Goal: Task Accomplishment & Management: Complete application form

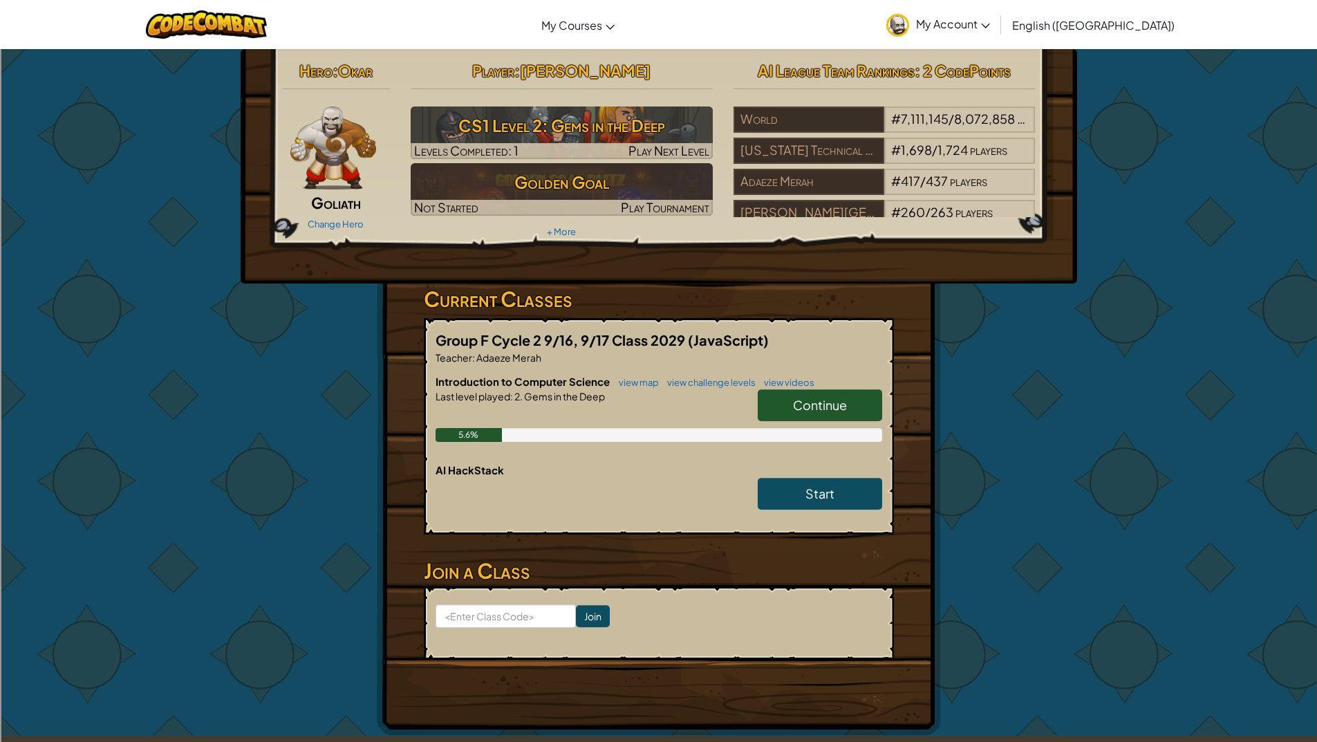
click at [844, 407] on span "Continue" at bounding box center [820, 405] width 54 height 16
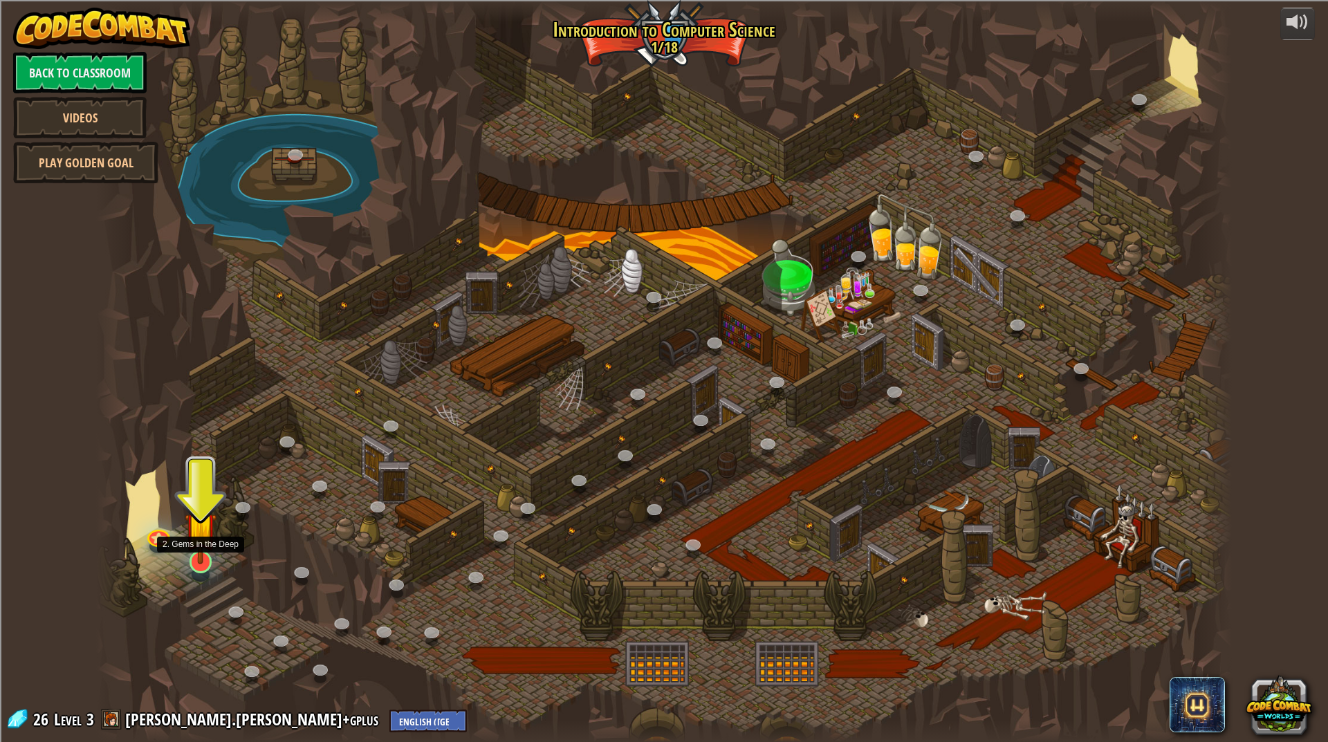
click at [206, 554] on img at bounding box center [201, 528] width 32 height 73
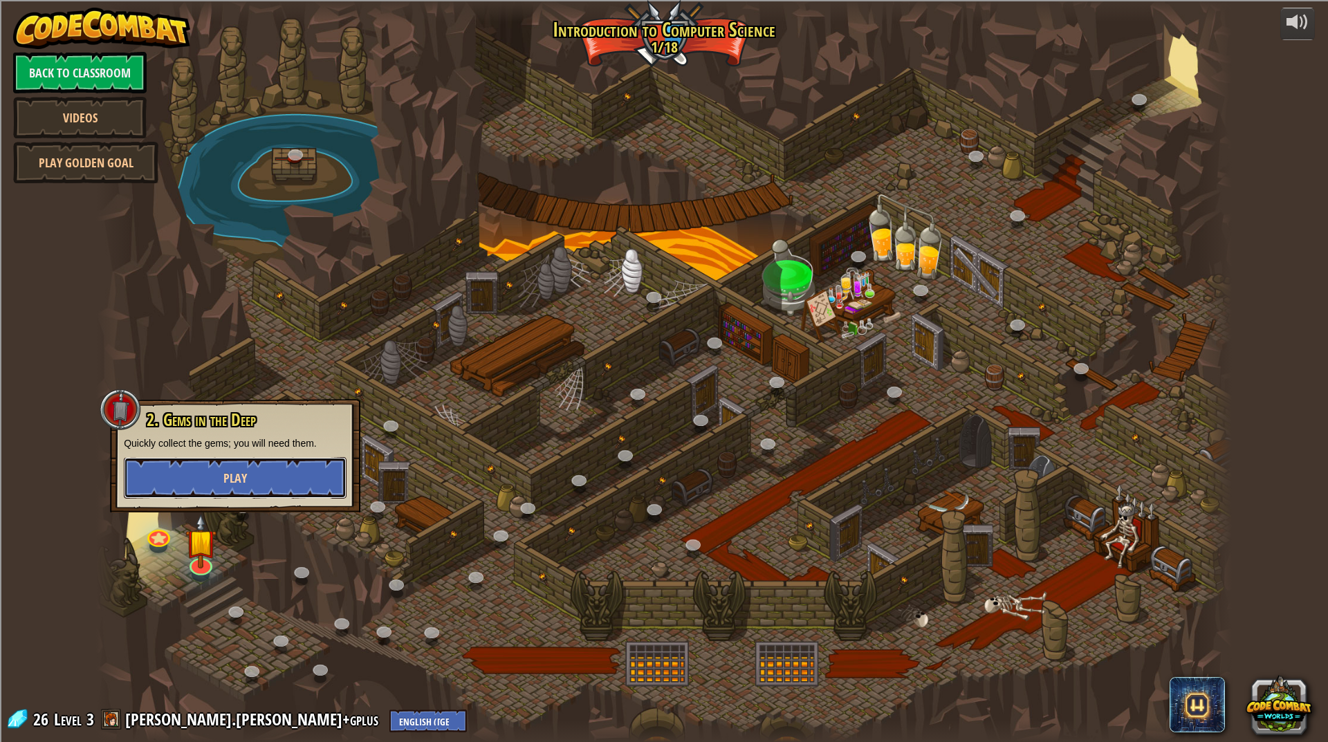
click at [266, 477] on button "Play" at bounding box center [235, 477] width 223 height 41
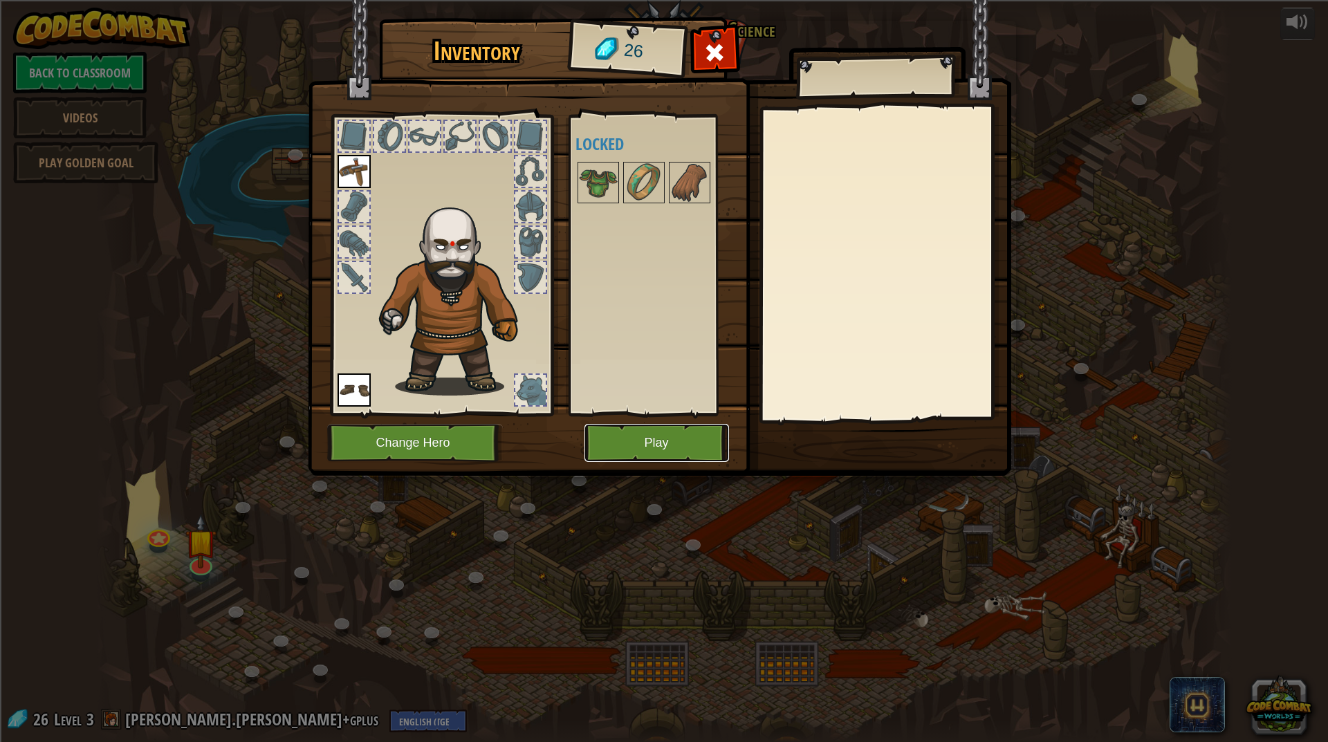
click at [644, 438] on button "Play" at bounding box center [656, 443] width 145 height 38
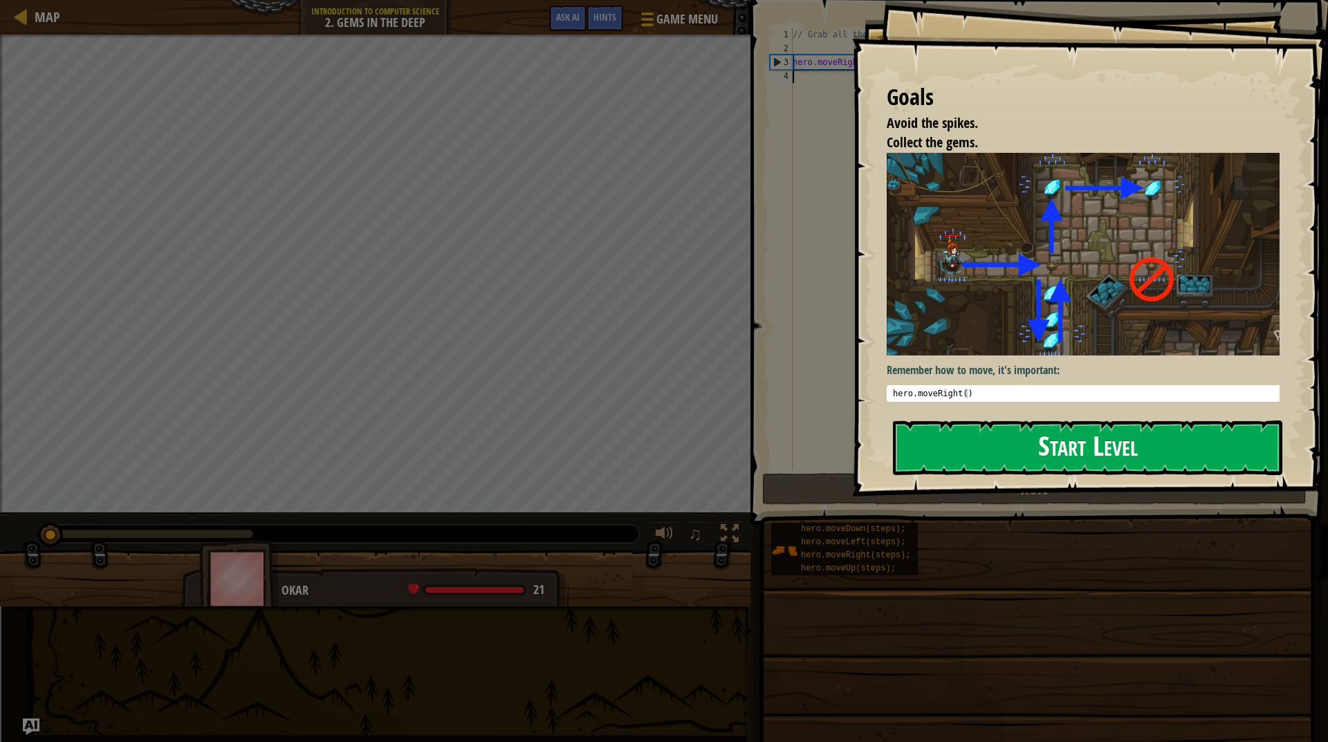
click at [1047, 441] on button "Start Level" at bounding box center [1087, 447] width 389 height 55
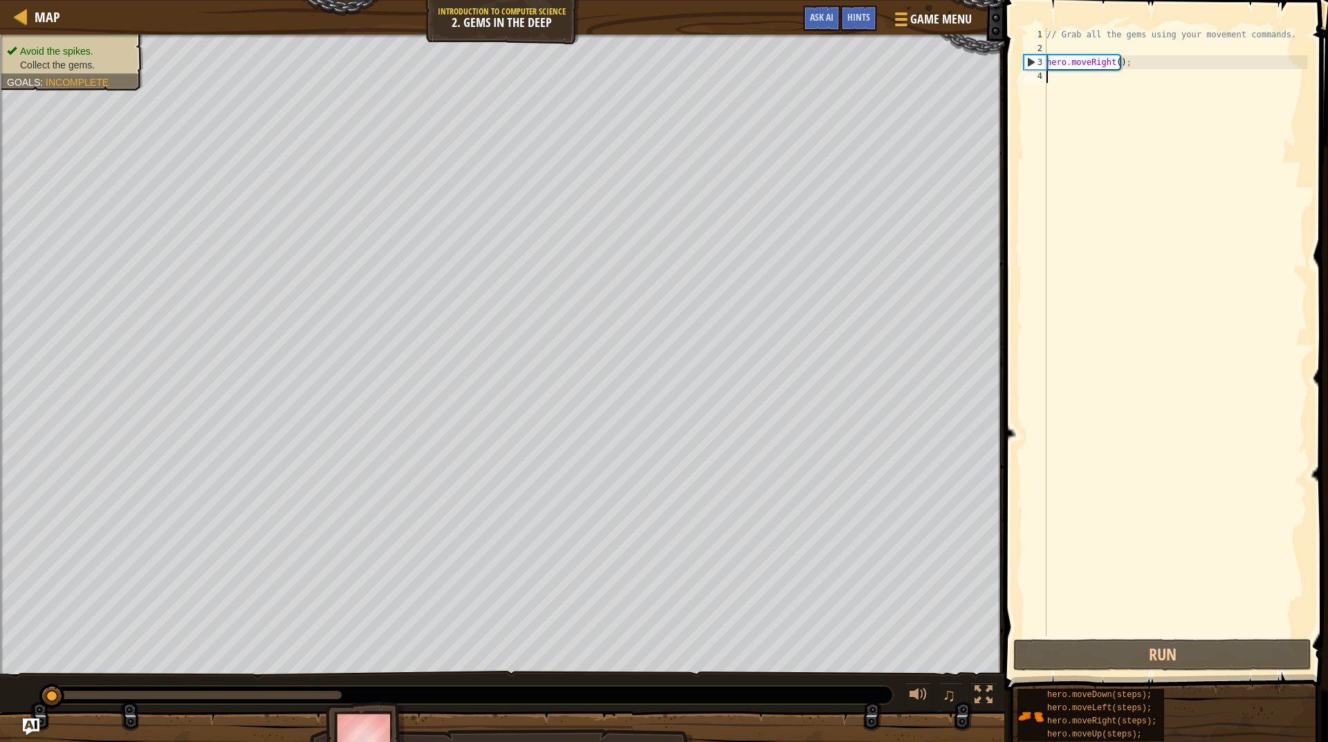
type textarea "m"
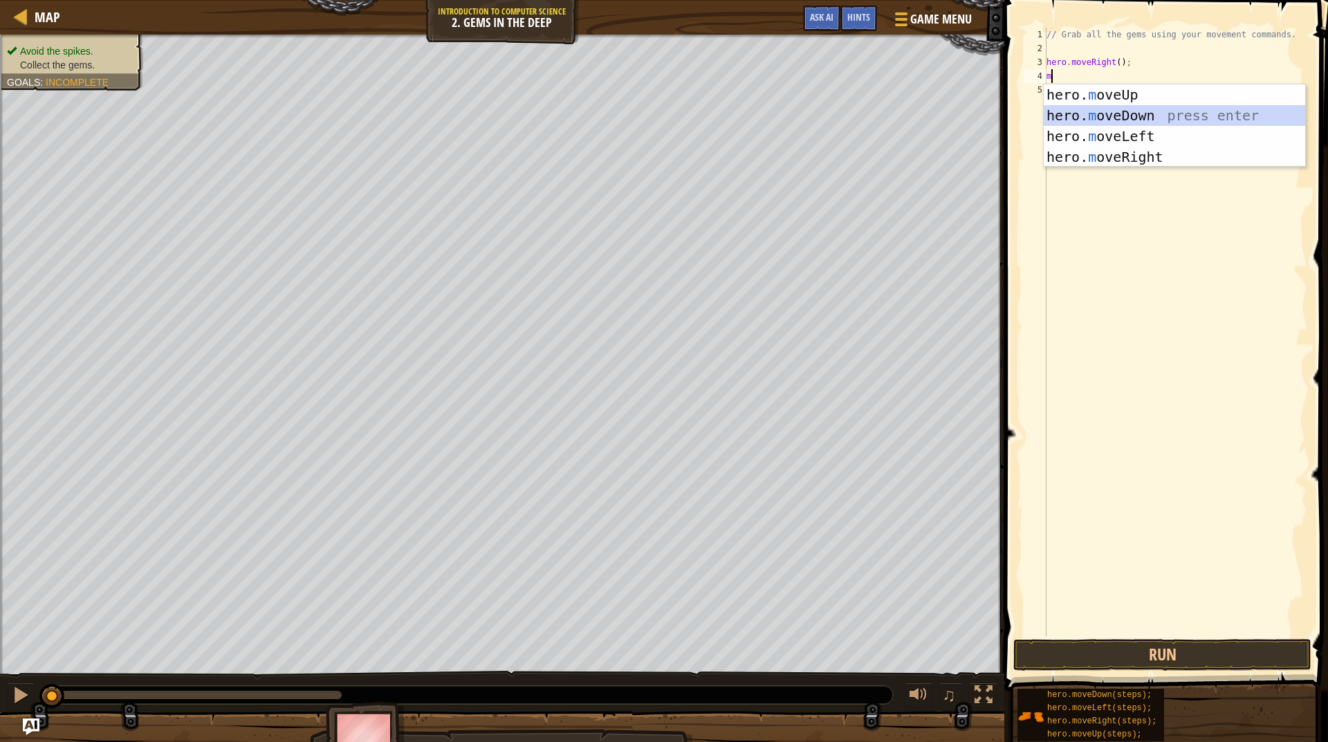
click at [1091, 113] on div "hero. m oveUp press enter hero. m oveDown press enter hero. m oveLeft press ent…" at bounding box center [1174, 146] width 261 height 124
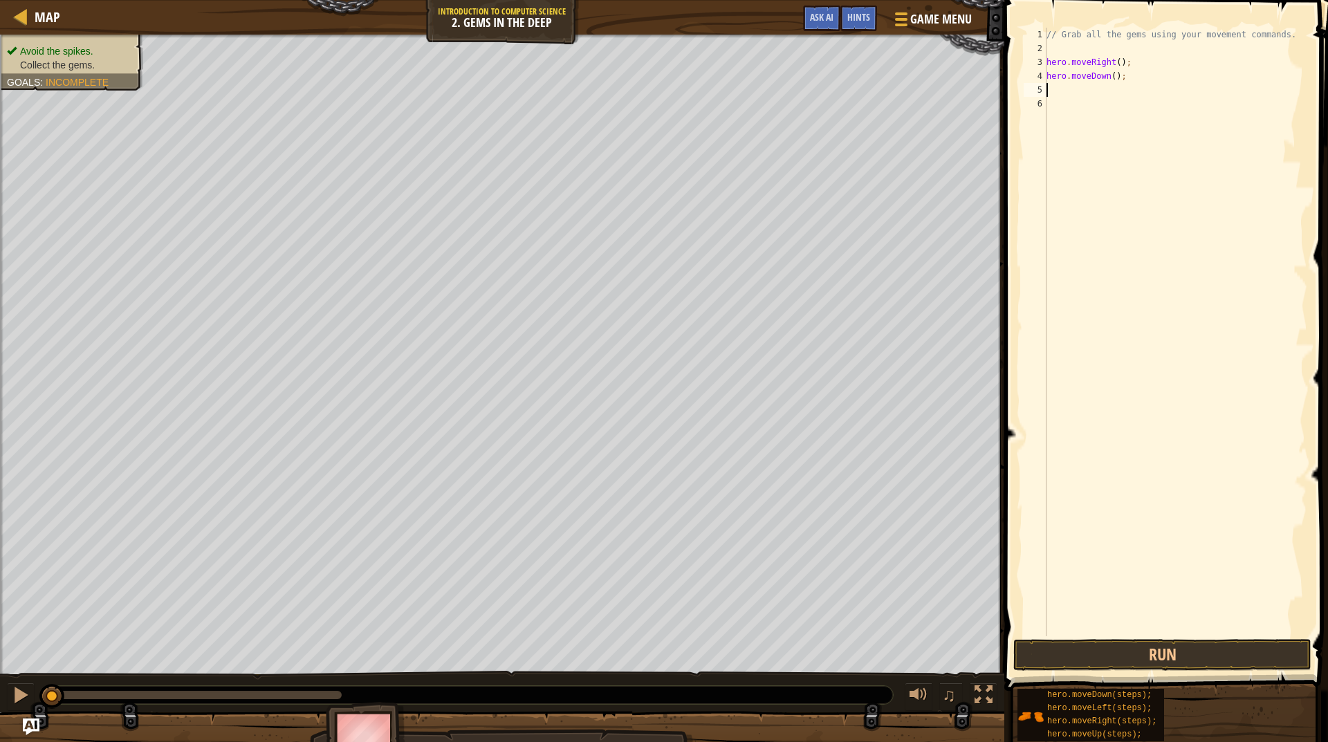
type textarea "m"
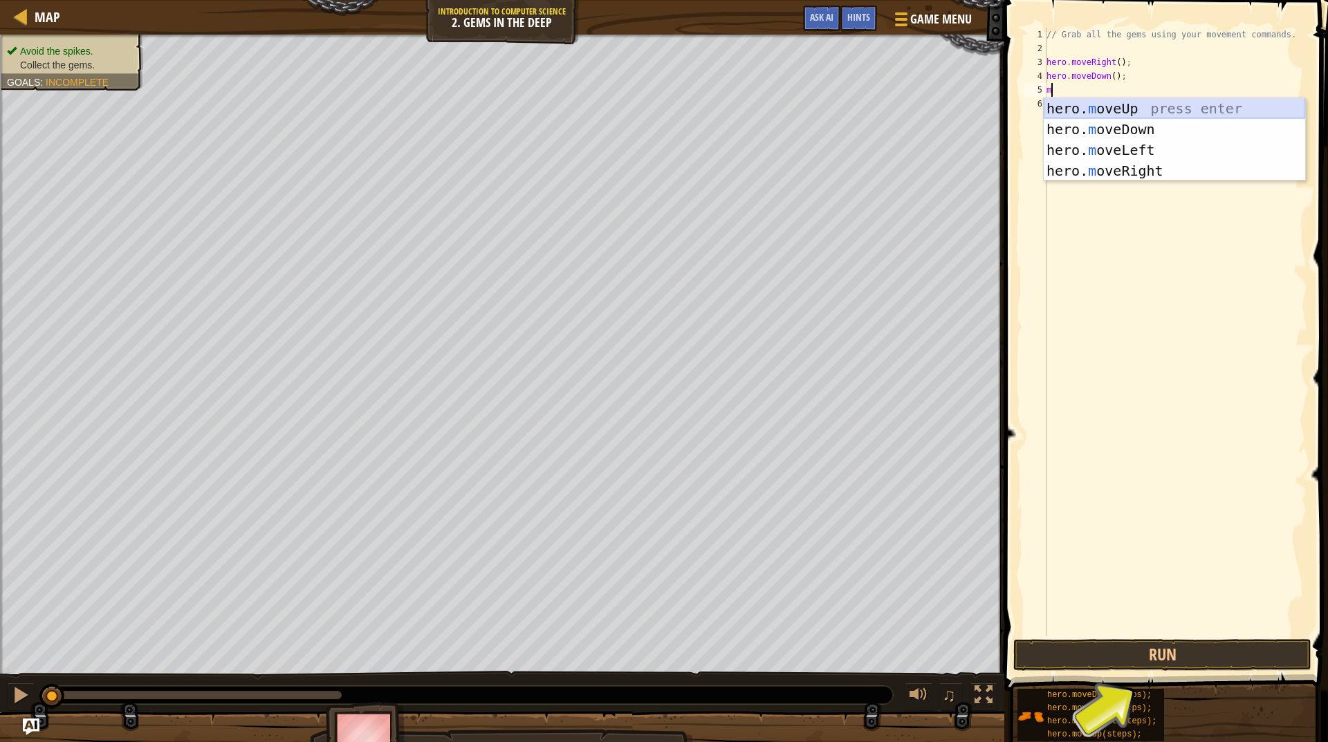
click at [1108, 99] on div "hero. m oveUp press enter hero. m oveDown press enter hero. m oveLeft press ent…" at bounding box center [1174, 160] width 261 height 124
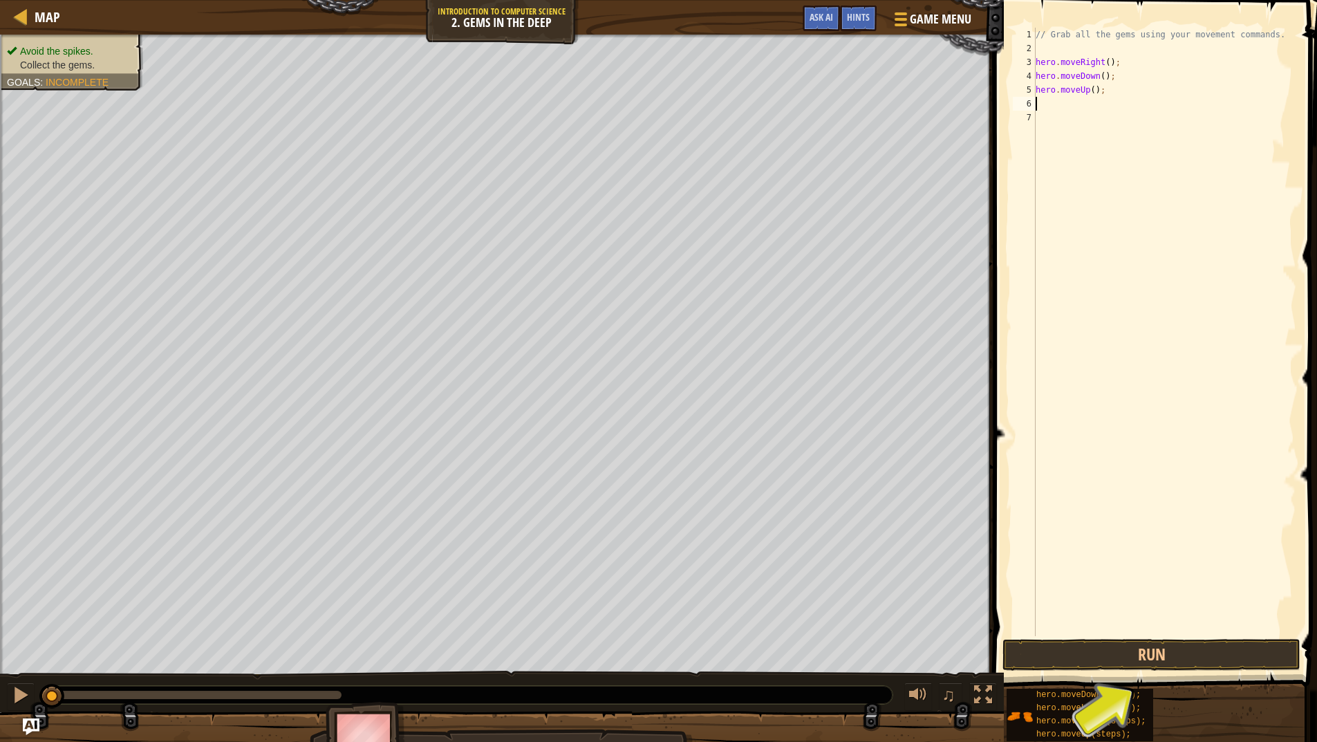
type textarea "m"
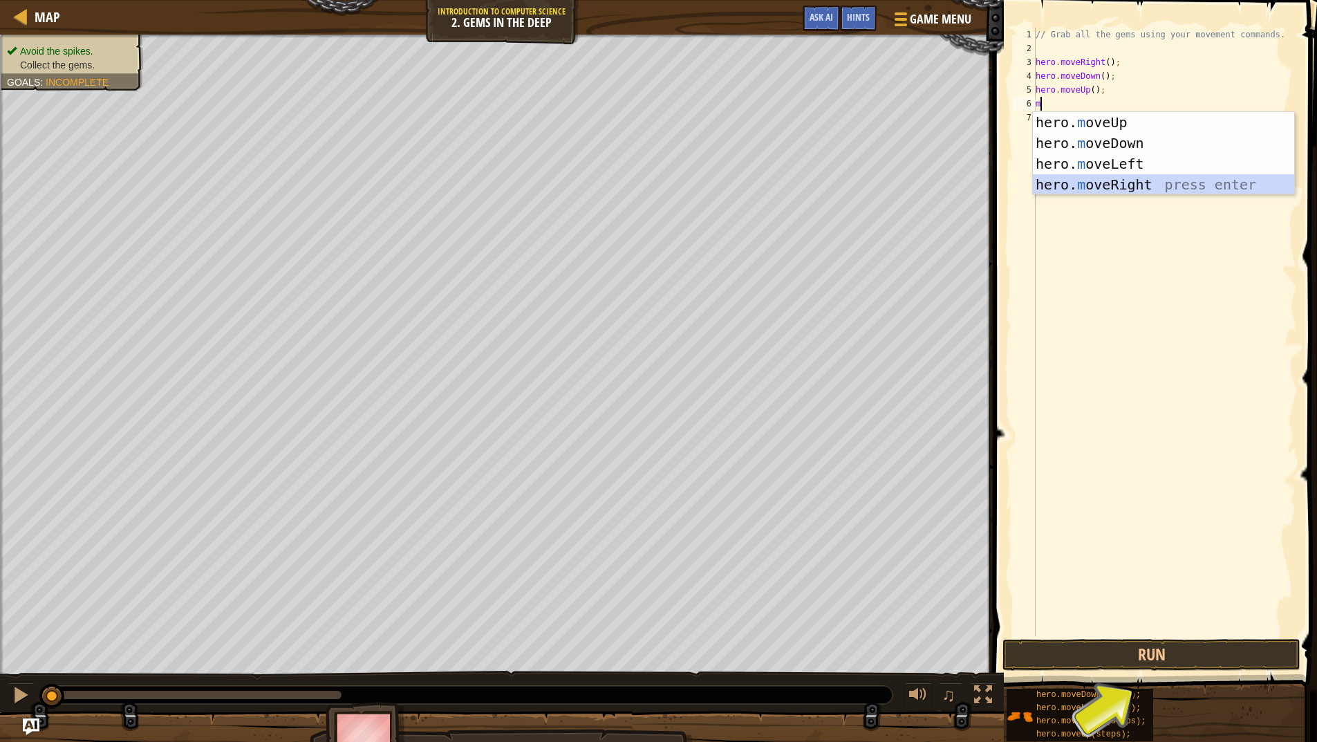
click at [1089, 184] on div "hero. m oveUp press enter hero. m oveDown press enter hero. m oveLeft press ent…" at bounding box center [1163, 174] width 261 height 124
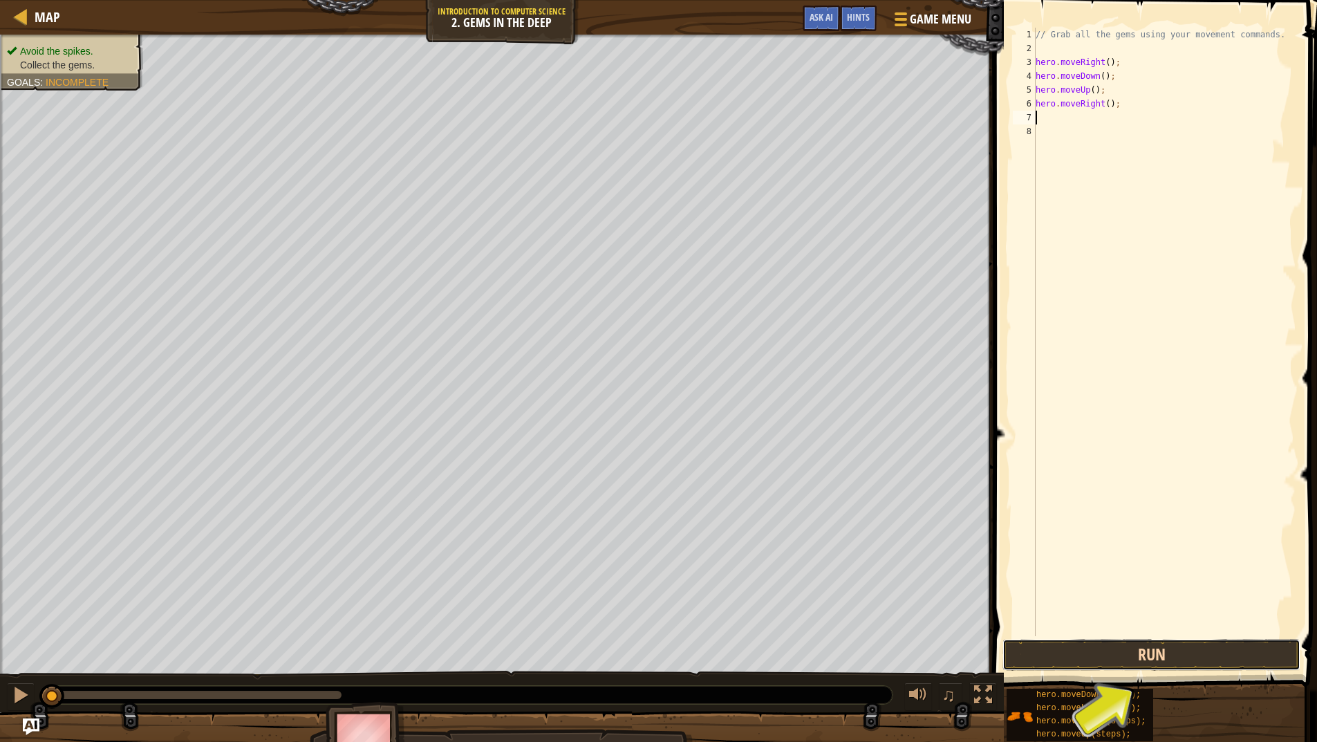
click at [1247, 658] on button "Run" at bounding box center [1152, 655] width 298 height 32
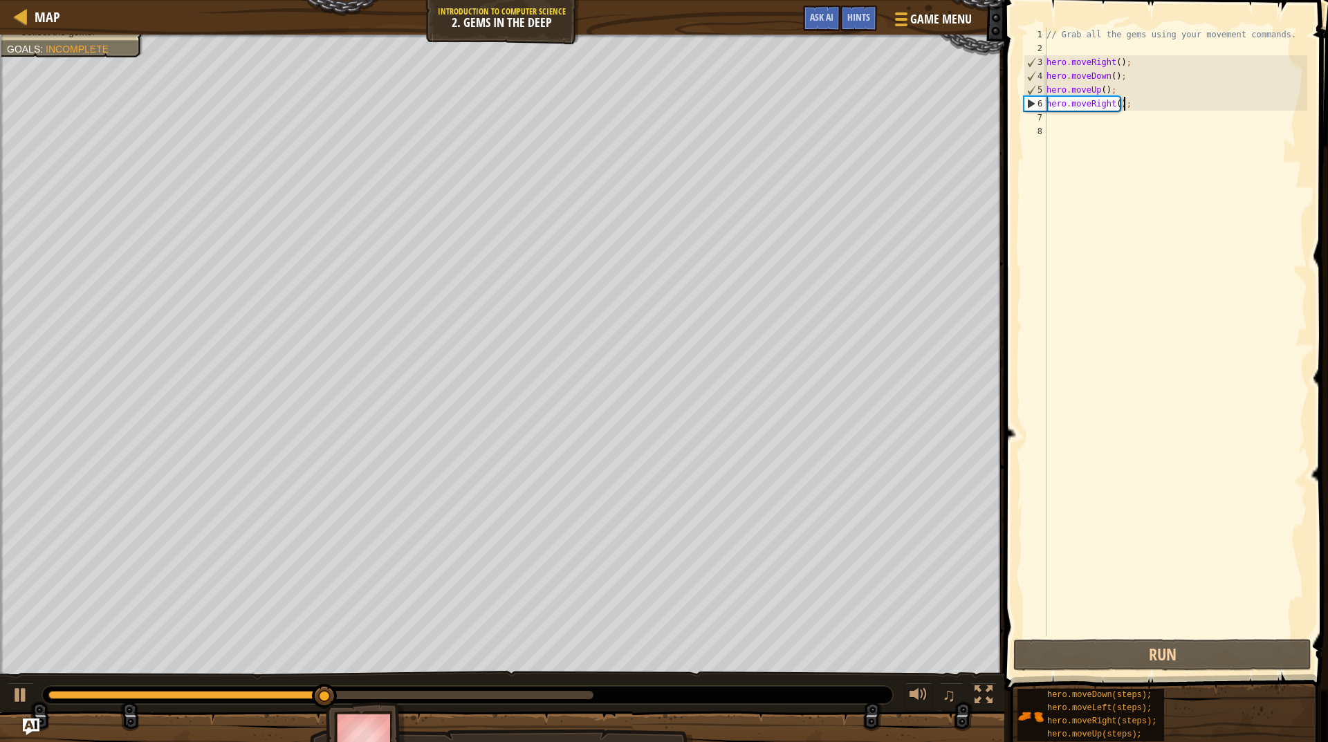
click at [1125, 106] on div "// Grab all the gems using your movement commands. hero . moveRight ( ) ; hero …" at bounding box center [1175, 346] width 263 height 636
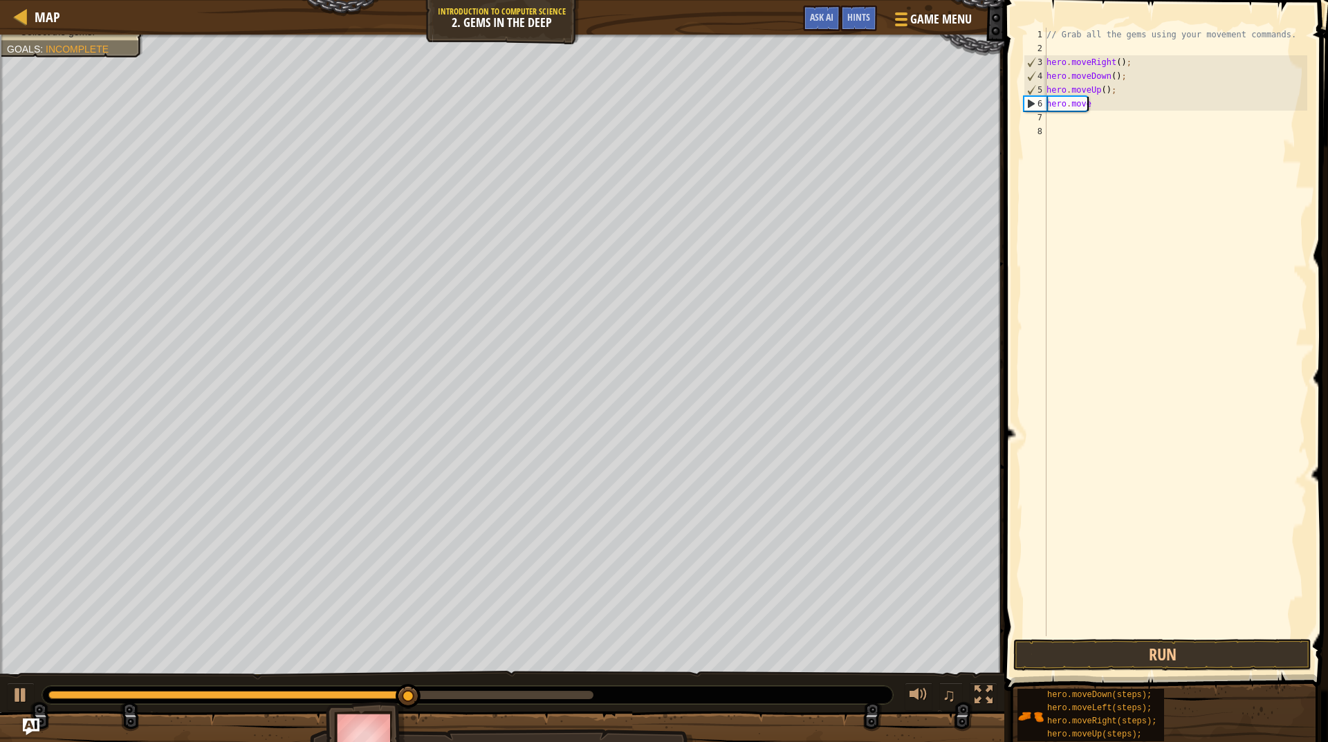
type textarea "h"
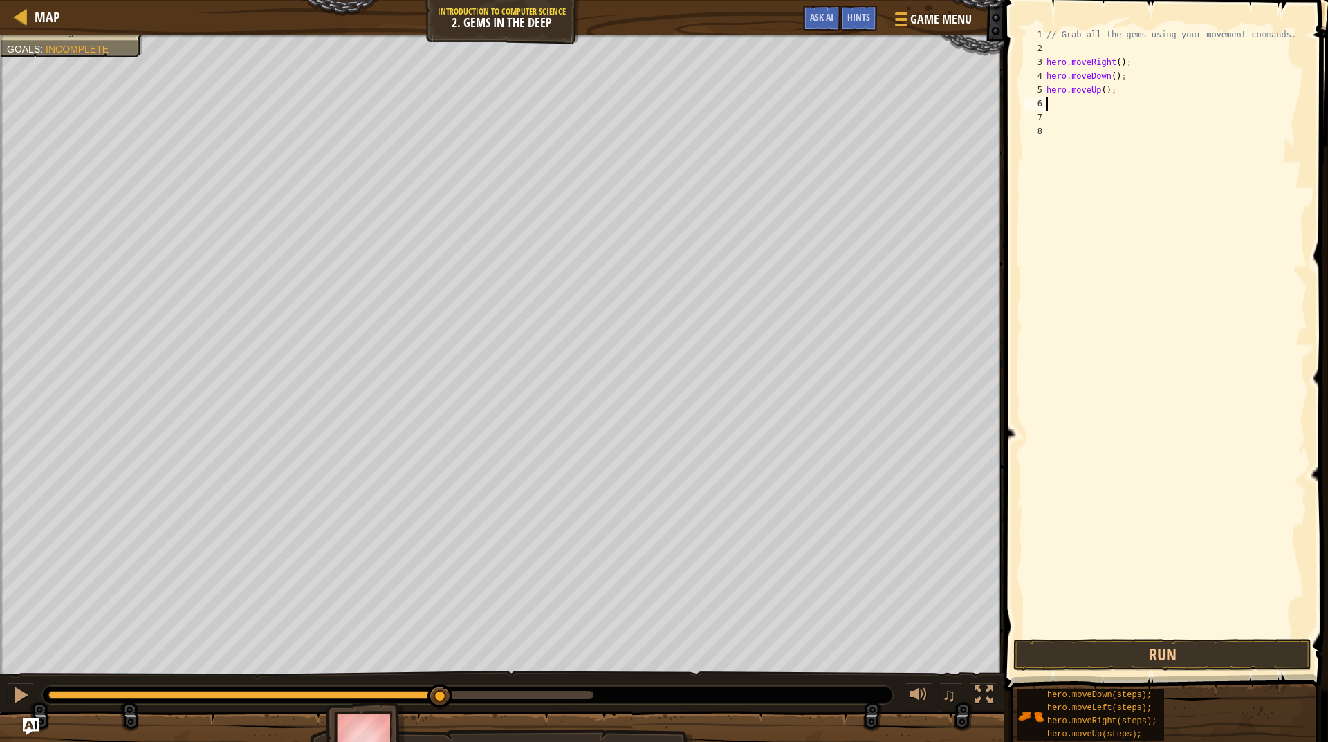
type textarea "m"
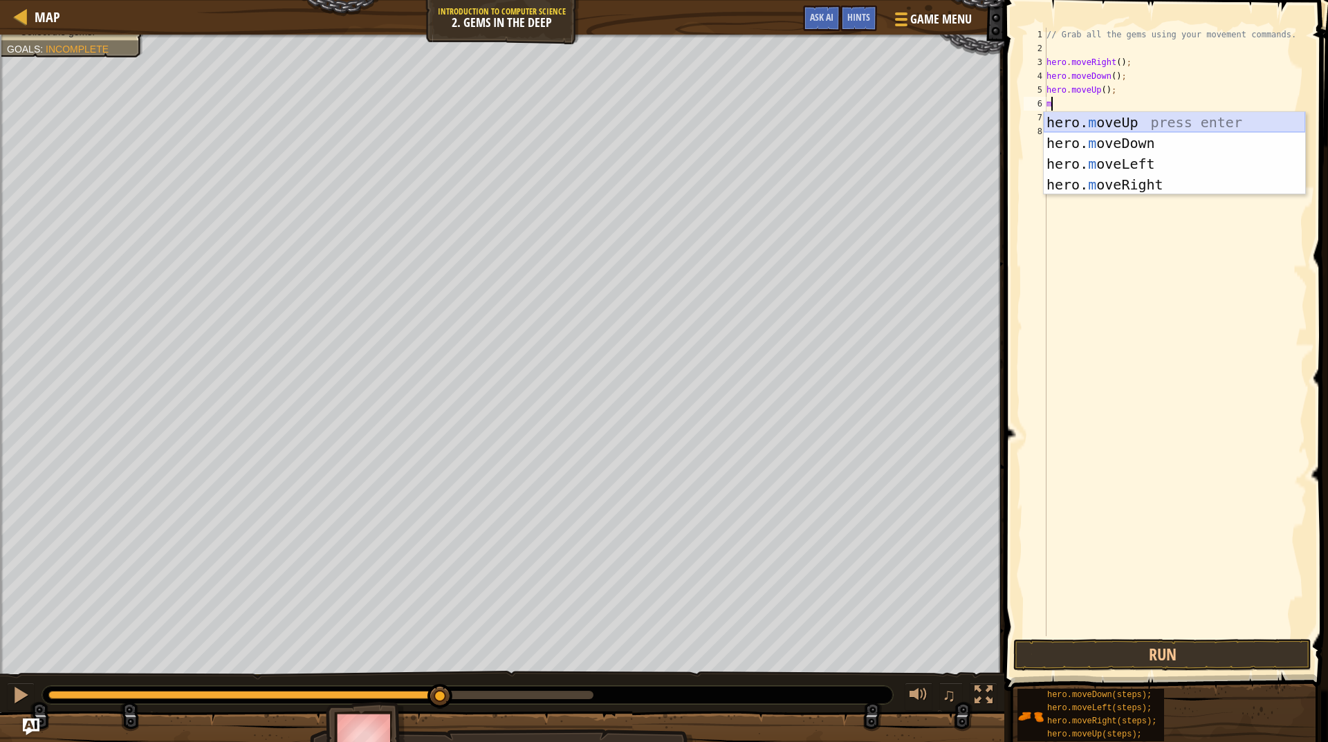
click at [1128, 123] on div "hero. m oveUp press enter hero. m oveDown press enter hero. m oveLeft press ent…" at bounding box center [1174, 174] width 261 height 124
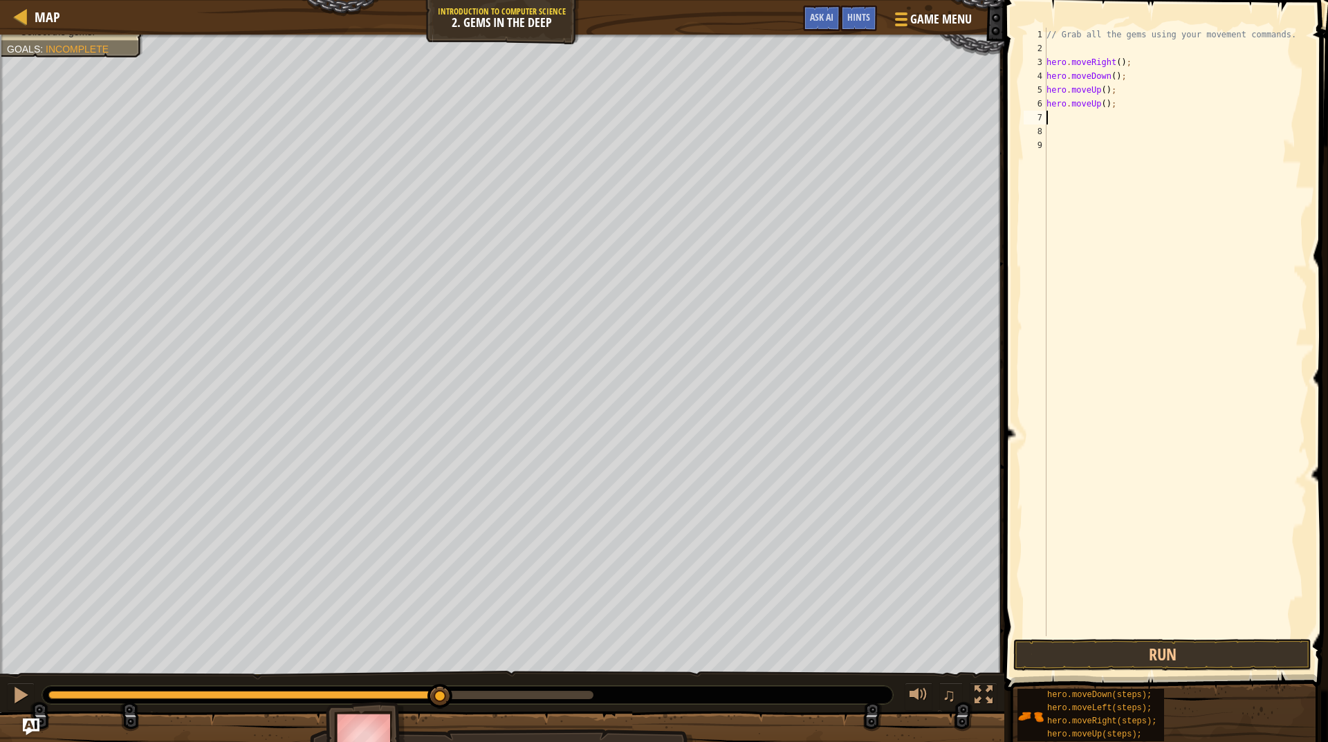
type textarea "m"
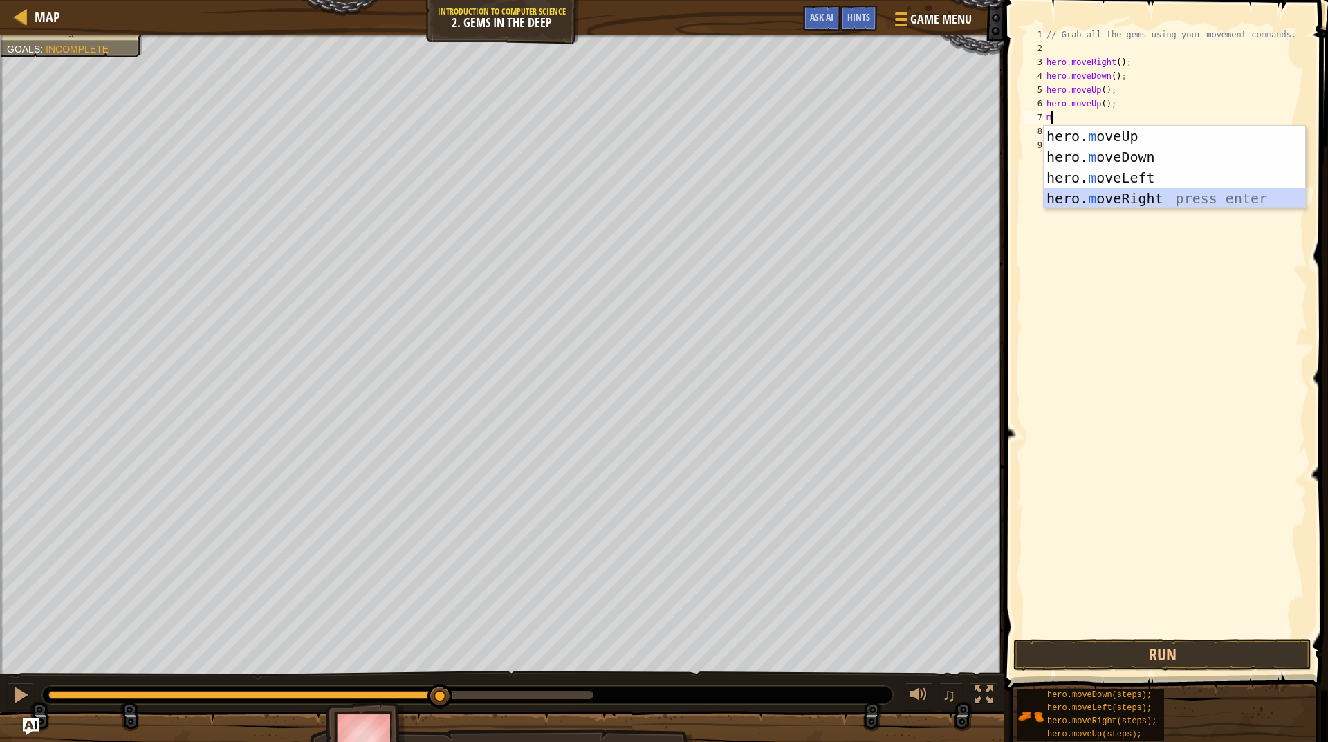
click at [1138, 195] on div "hero. m oveUp press enter hero. m oveDown press enter hero. m oveLeft press ent…" at bounding box center [1174, 188] width 261 height 124
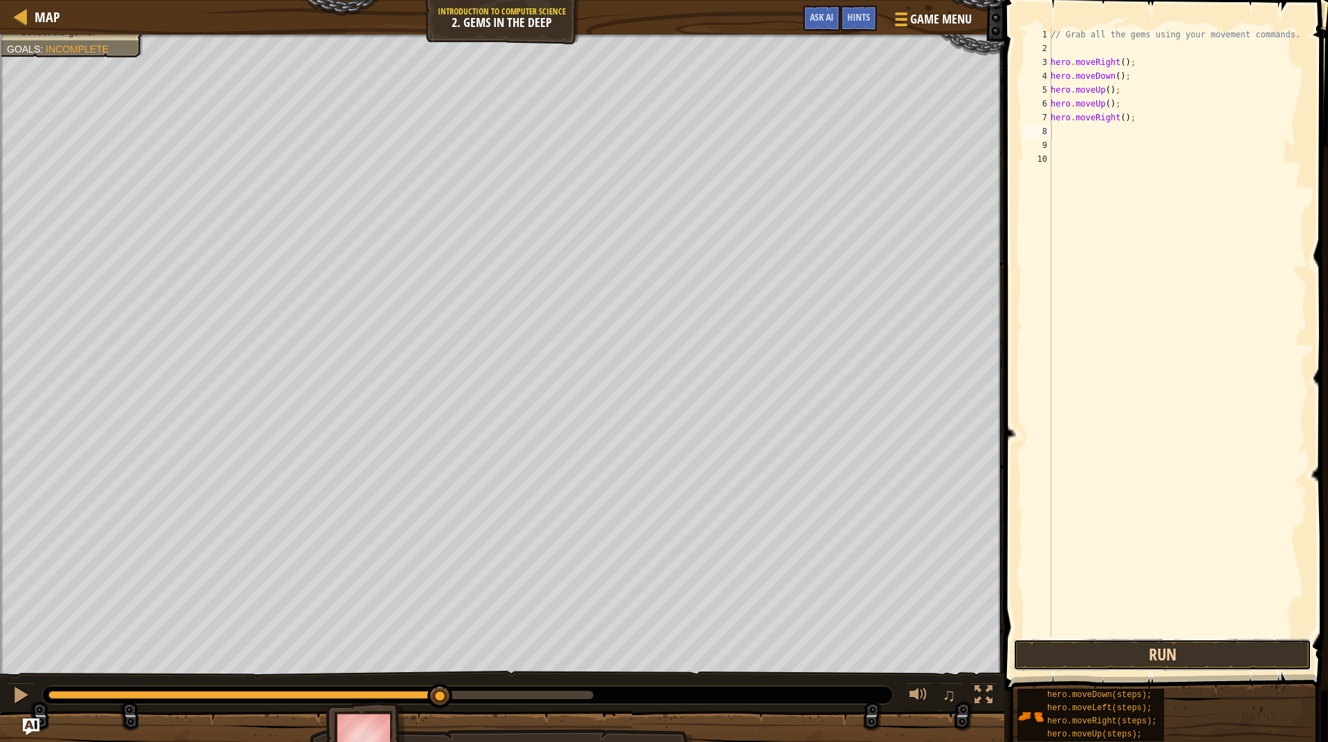
click at [1236, 640] on button "Run" at bounding box center [1162, 655] width 298 height 32
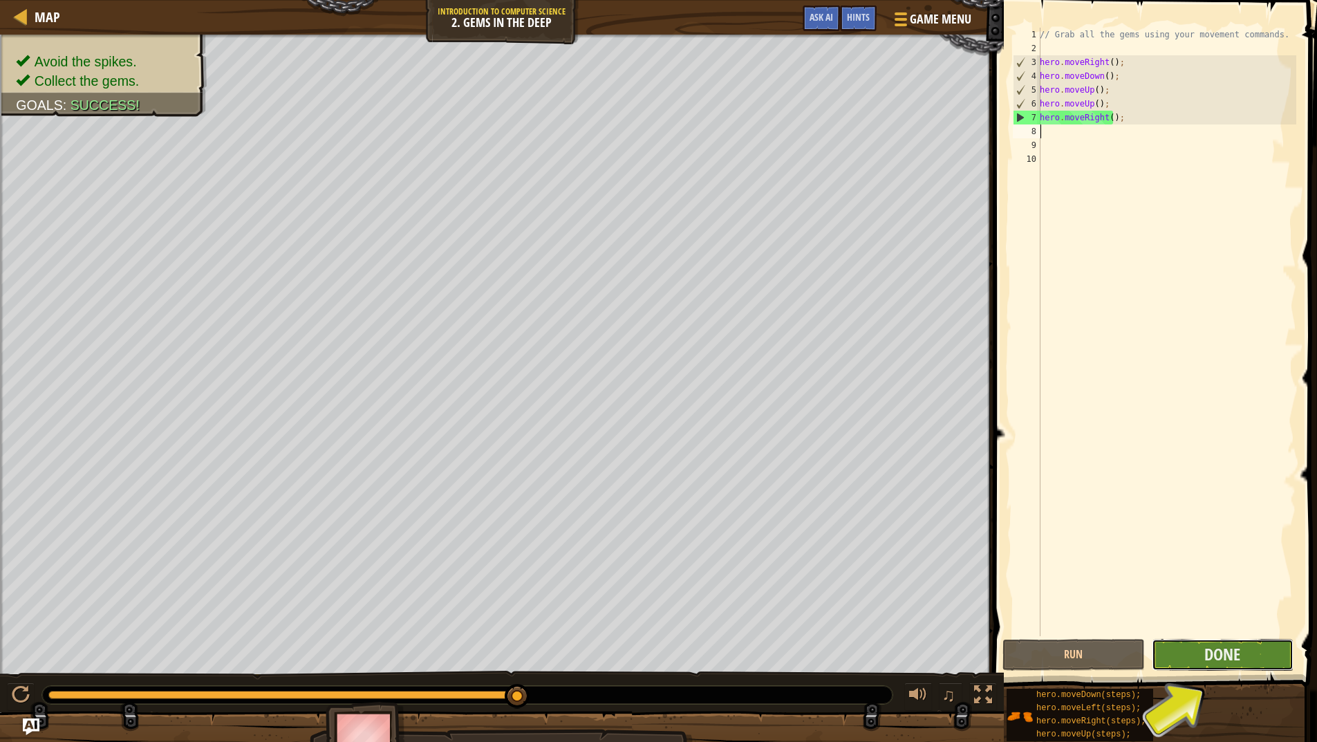
click at [1183, 661] on button "Done" at bounding box center [1223, 655] width 142 height 32
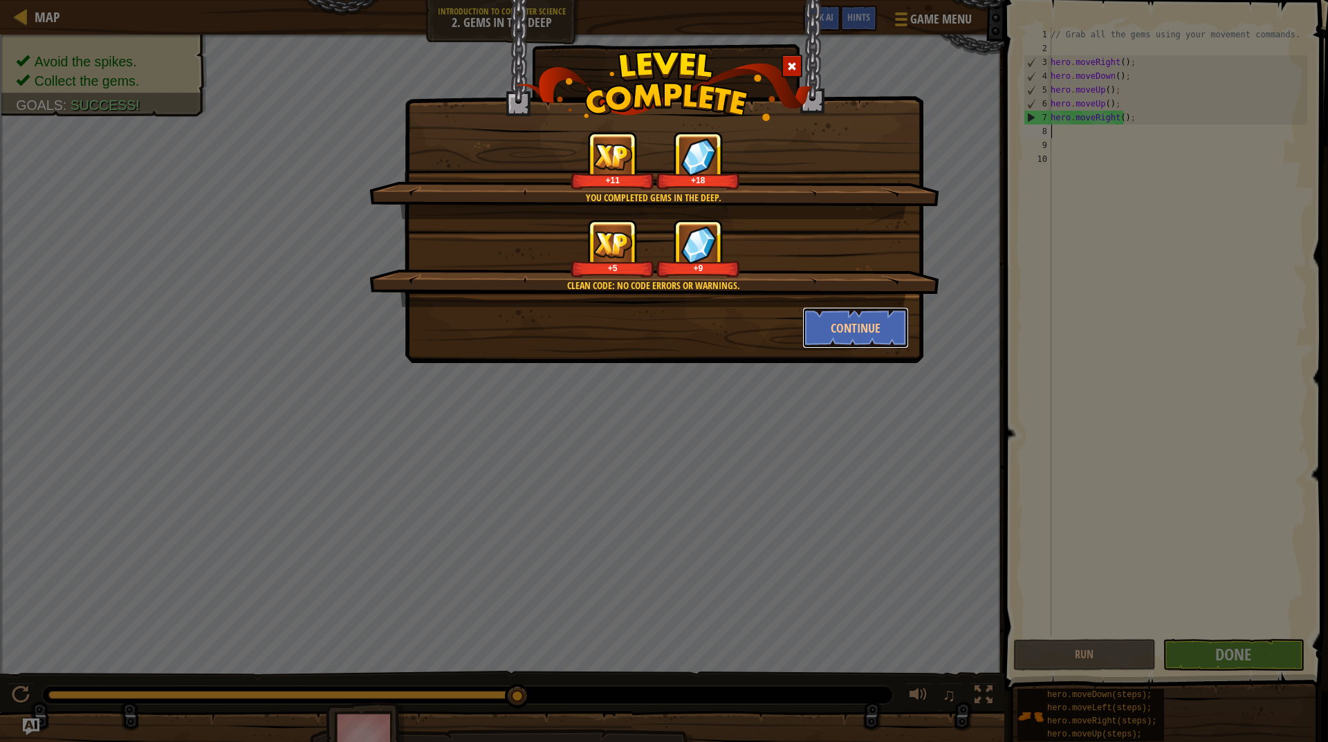
drag, startPoint x: 852, startPoint y: 313, endPoint x: 844, endPoint y: 300, distance: 14.6
click at [848, 306] on div "You completed Gems in the Deep. +11 +18 Clean code: no code errors or warnings.…" at bounding box center [664, 239] width 490 height 217
click at [858, 318] on button "Continue" at bounding box center [855, 327] width 107 height 41
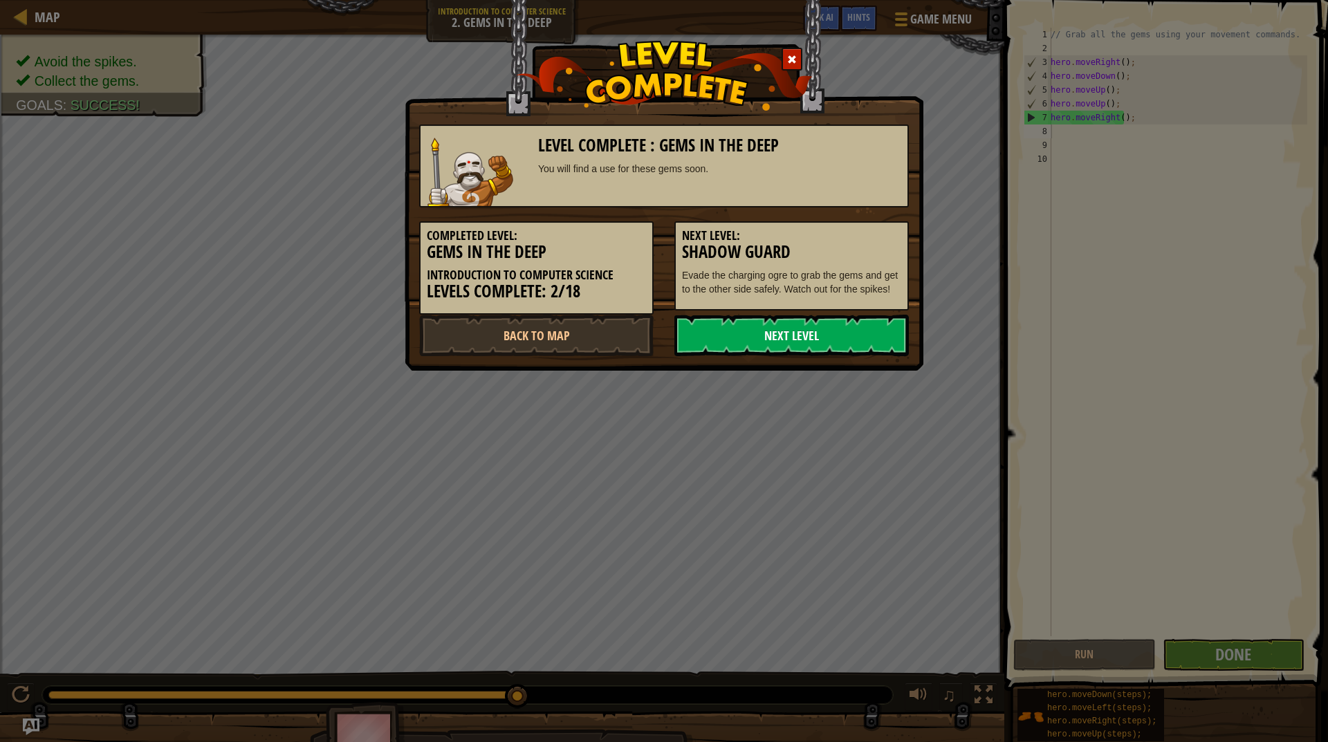
drag, startPoint x: 779, startPoint y: 328, endPoint x: 772, endPoint y: 328, distance: 7.6
click at [775, 335] on link "Next Level" at bounding box center [791, 335] width 234 height 41
click at [839, 325] on link "Next Level" at bounding box center [791, 335] width 234 height 41
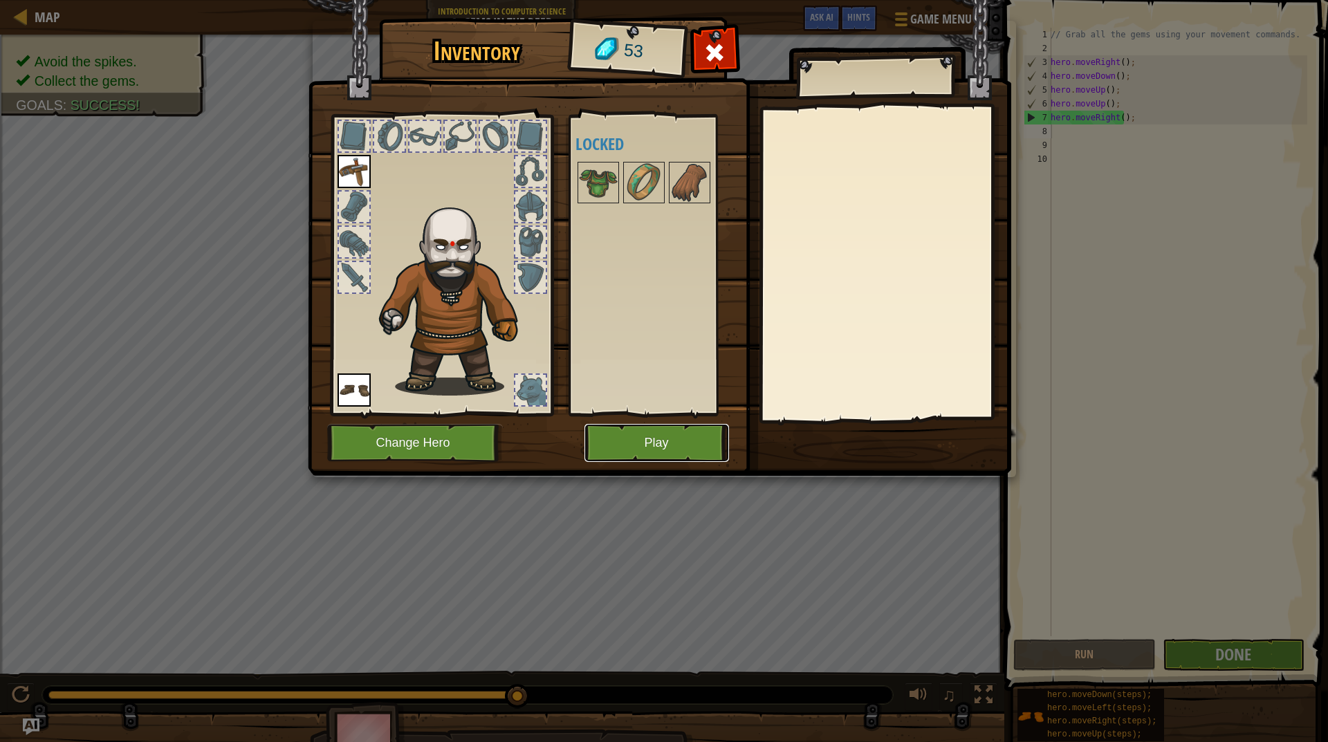
click at [696, 446] on button "Play" at bounding box center [656, 443] width 145 height 38
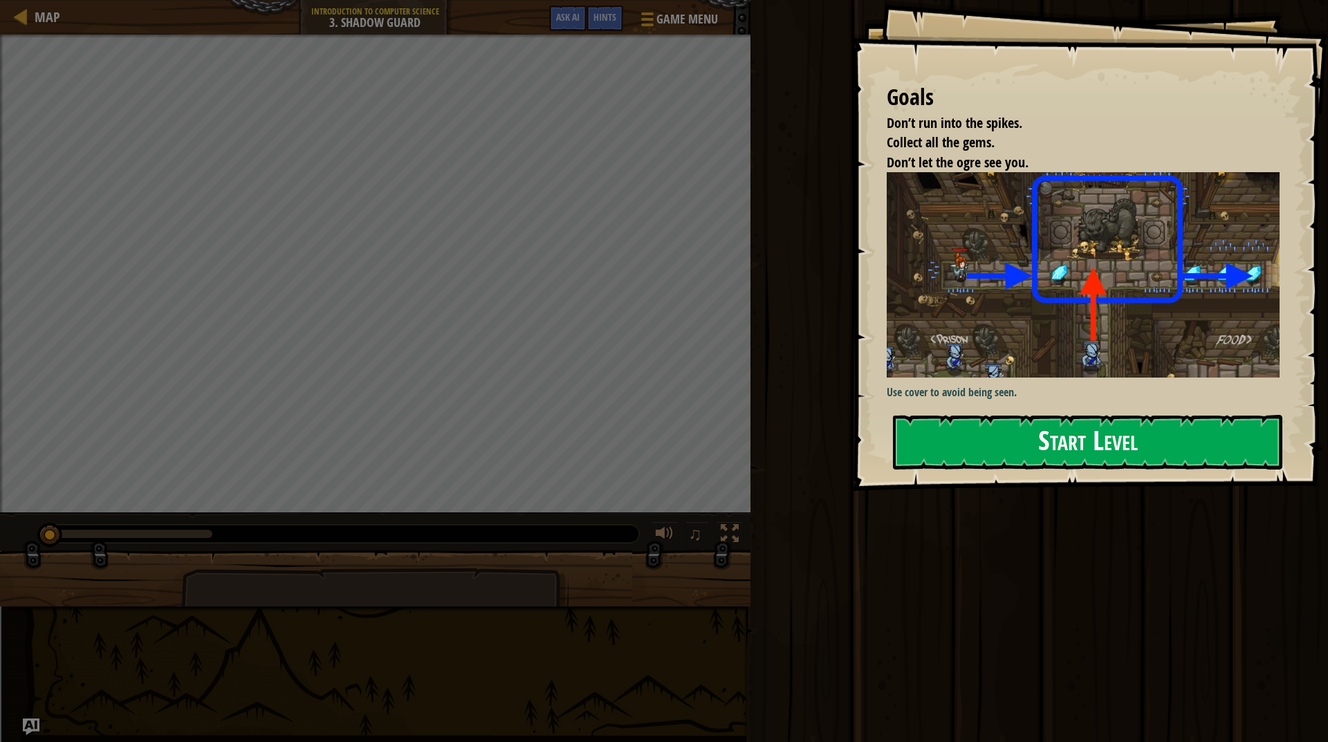
drag, startPoint x: 1061, startPoint y: 437, endPoint x: 1052, endPoint y: 437, distance: 9.0
click at [1055, 437] on button "Start Level" at bounding box center [1087, 442] width 389 height 55
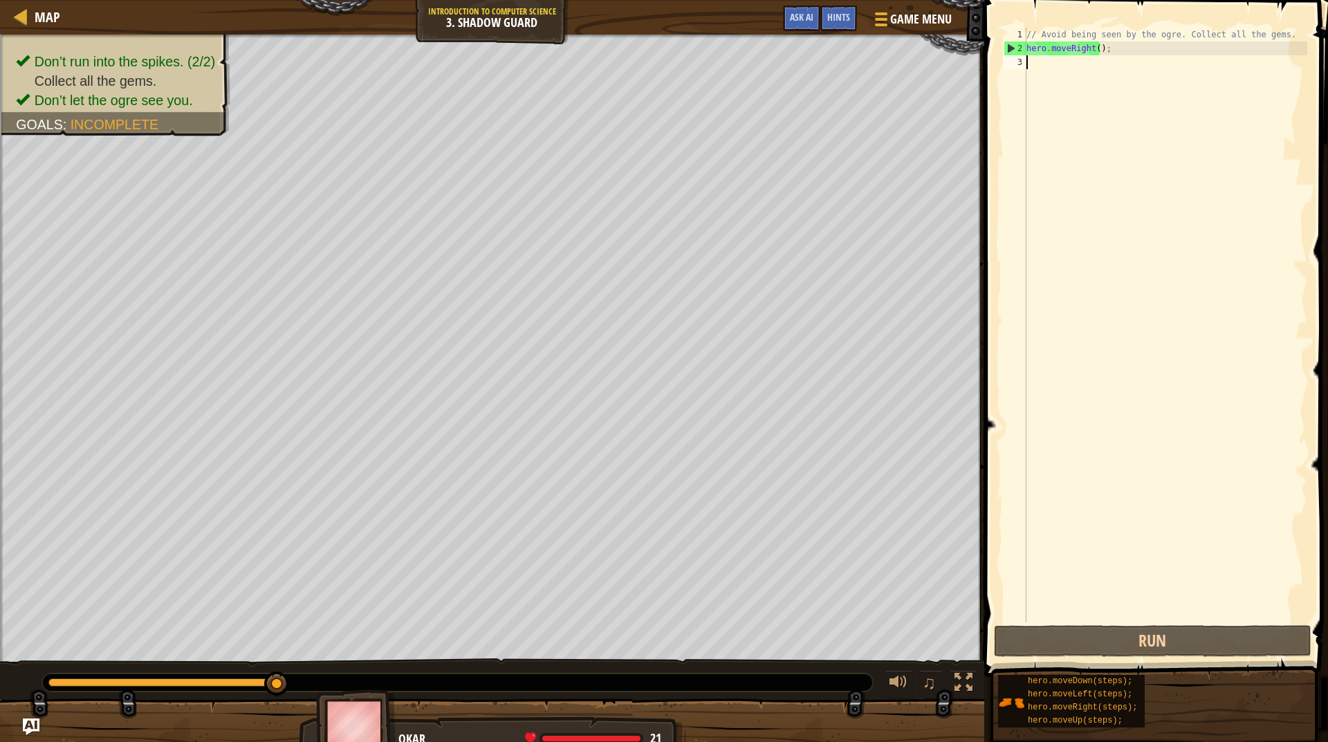
type textarea "m"
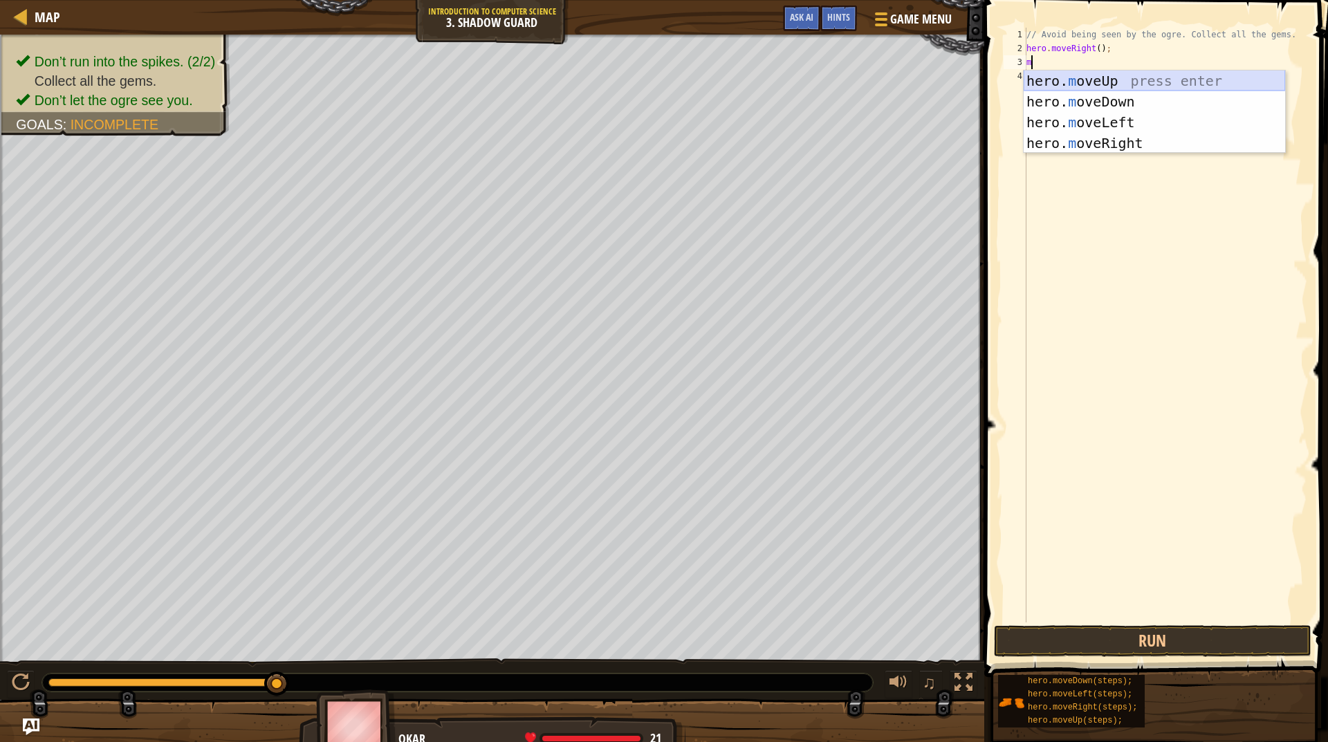
click at [1180, 82] on div "hero. m oveUp press enter hero. m oveDown press enter hero. m oveLeft press ent…" at bounding box center [1153, 133] width 261 height 124
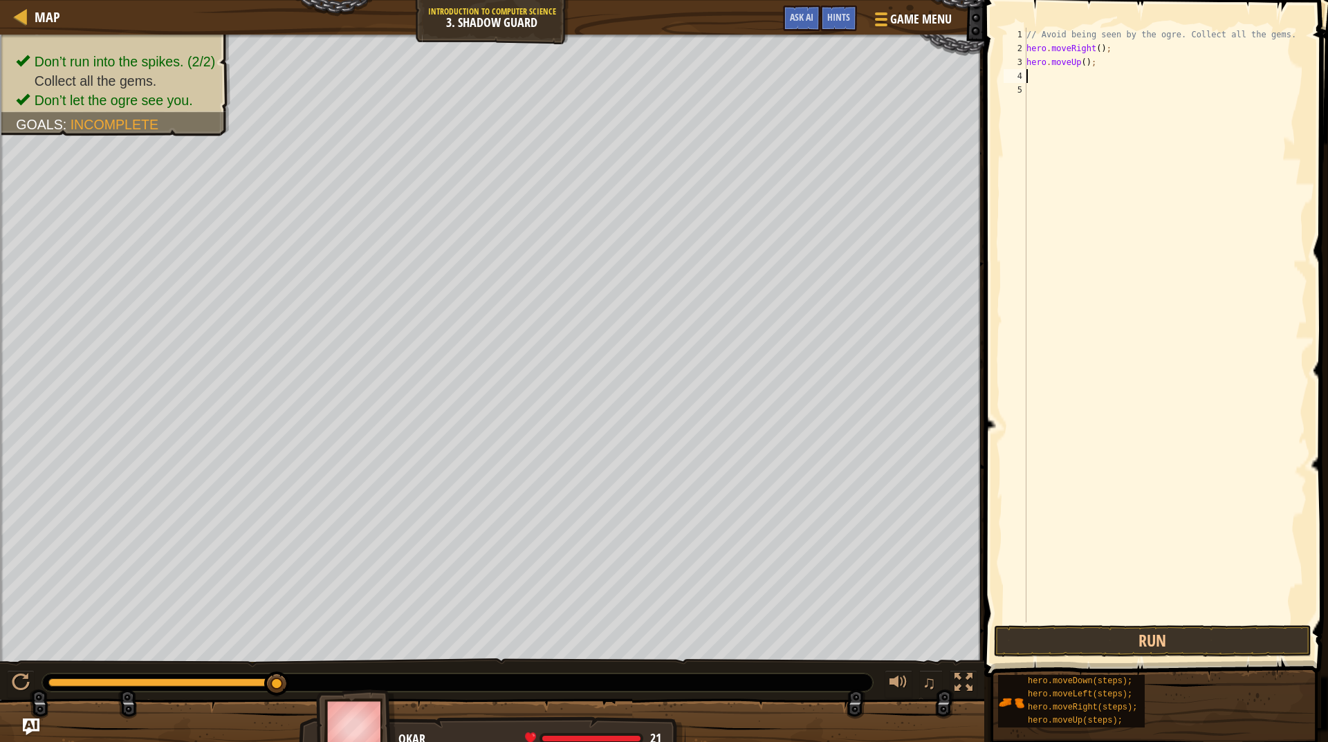
type textarea "m"
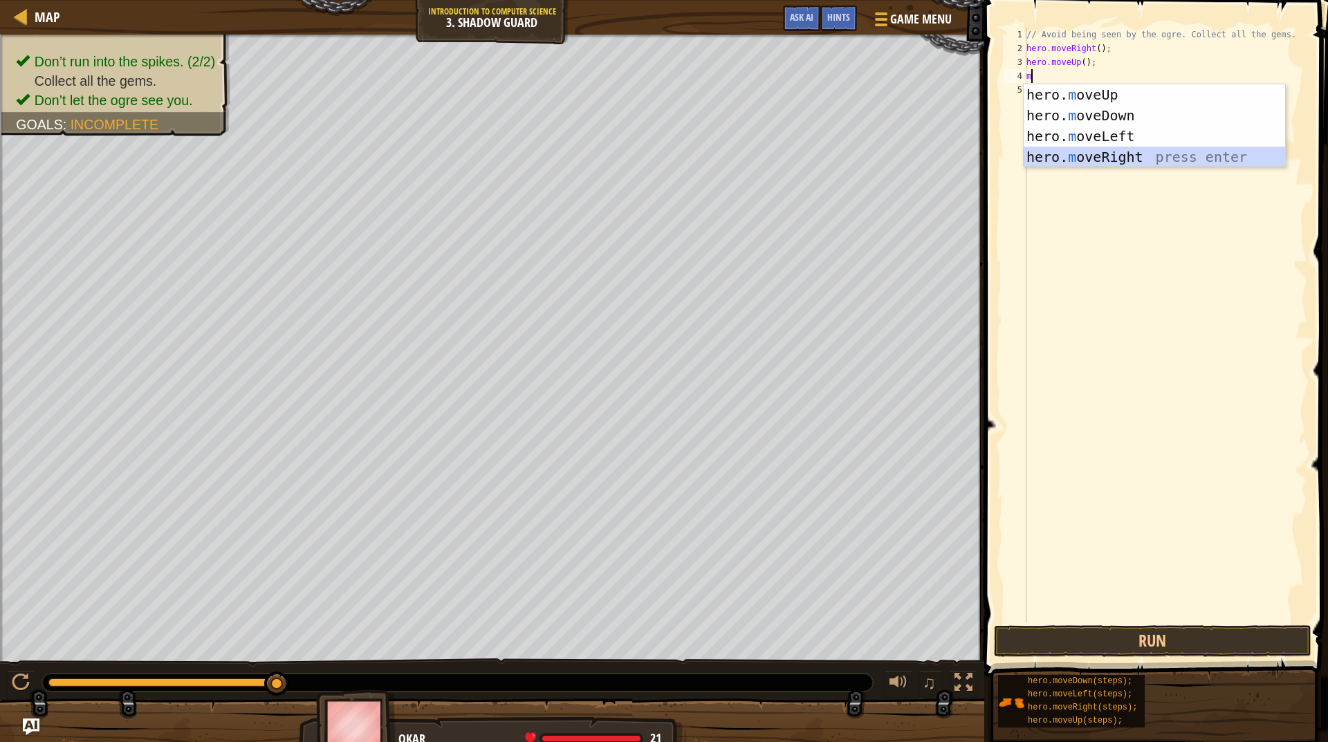
click at [1118, 150] on div "hero. m oveUp press enter hero. m oveDown press enter hero. m oveLeft press ent…" at bounding box center [1153, 146] width 261 height 124
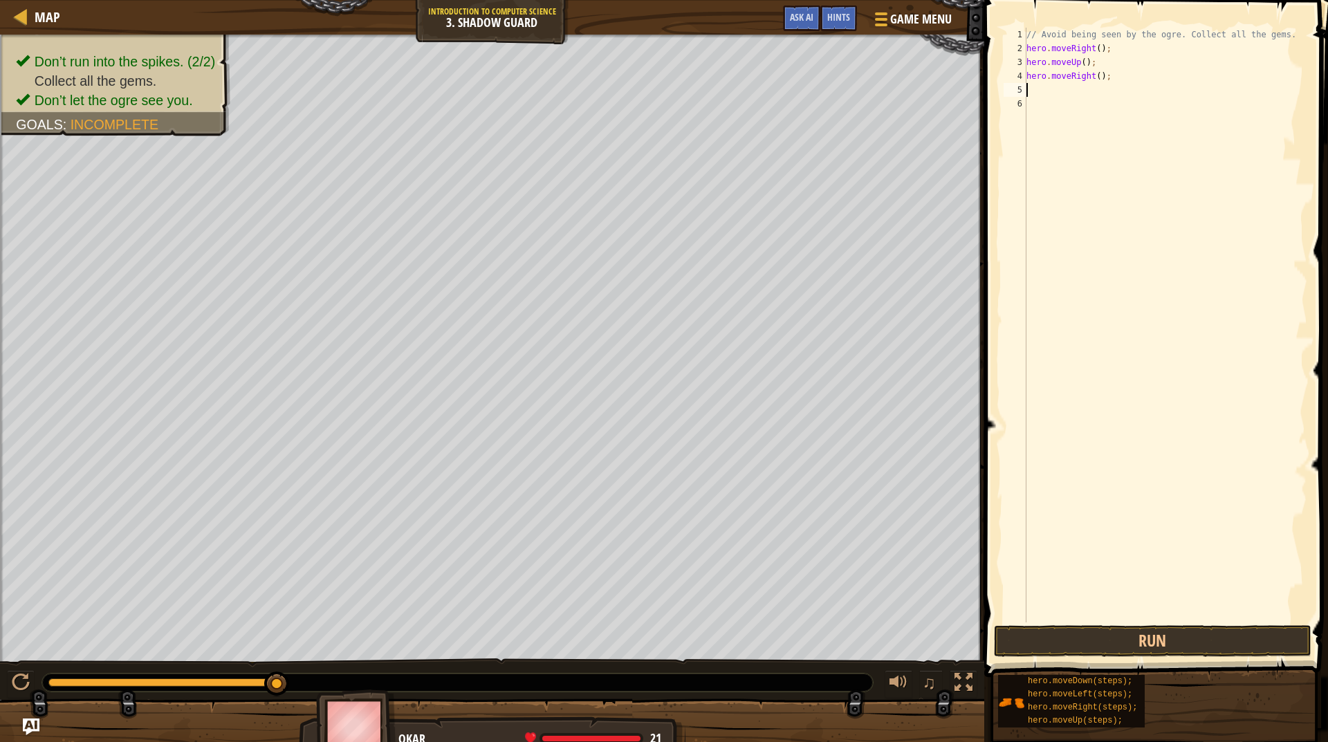
type textarea "m"
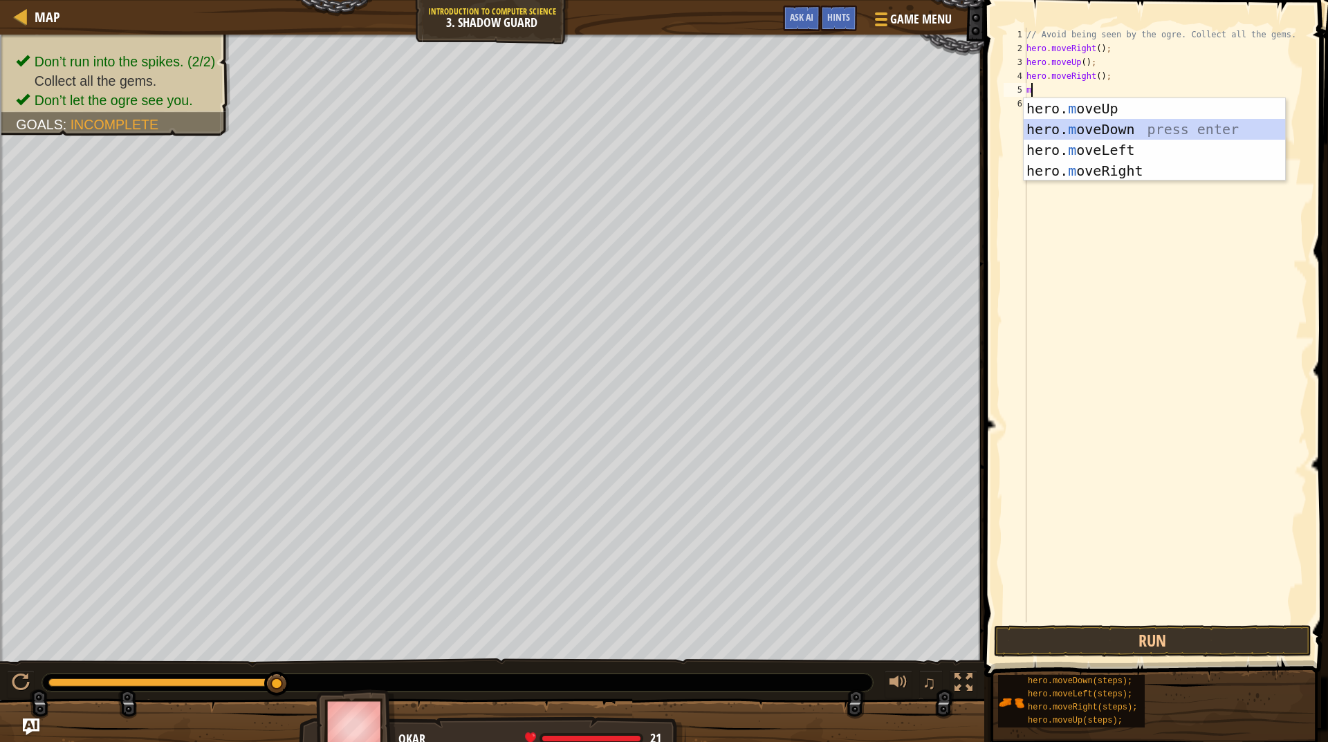
click at [1115, 127] on div "hero. m oveUp press enter hero. m oveDown press enter hero. m oveLeft press ent…" at bounding box center [1153, 160] width 261 height 124
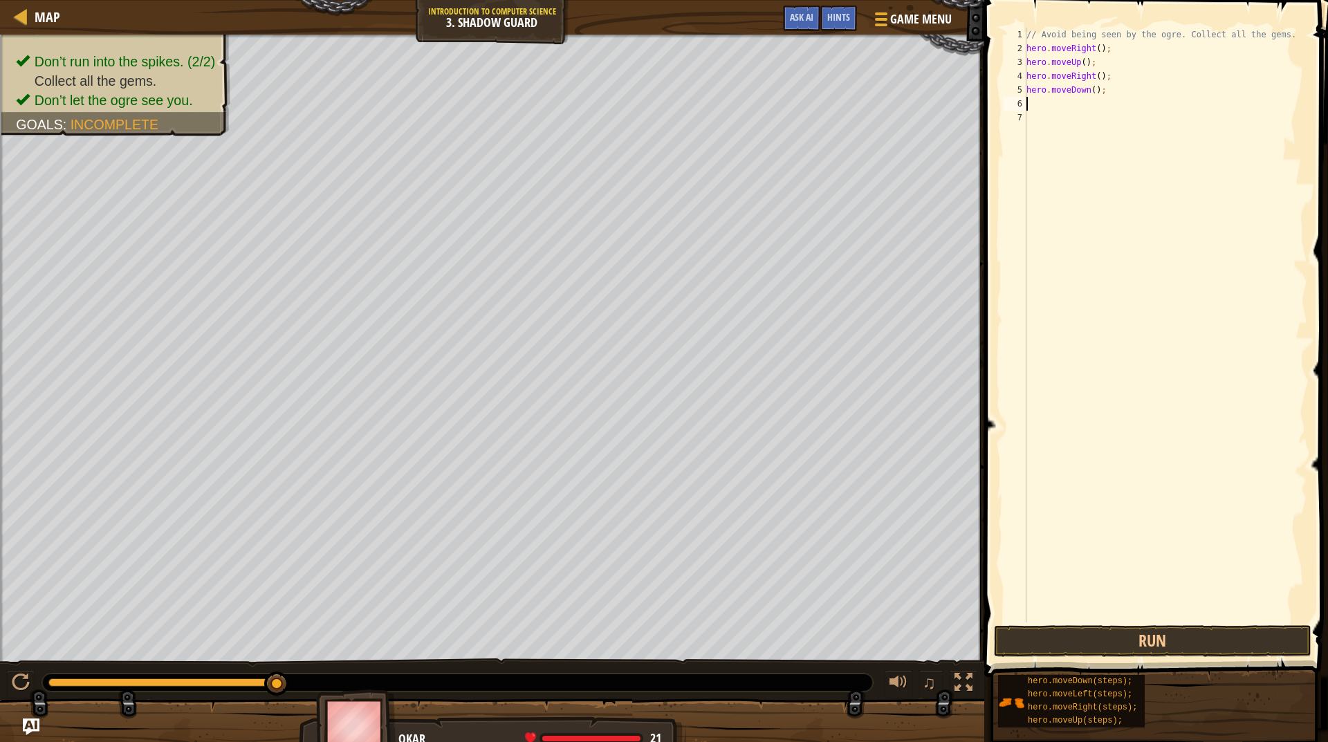
type textarea "m"
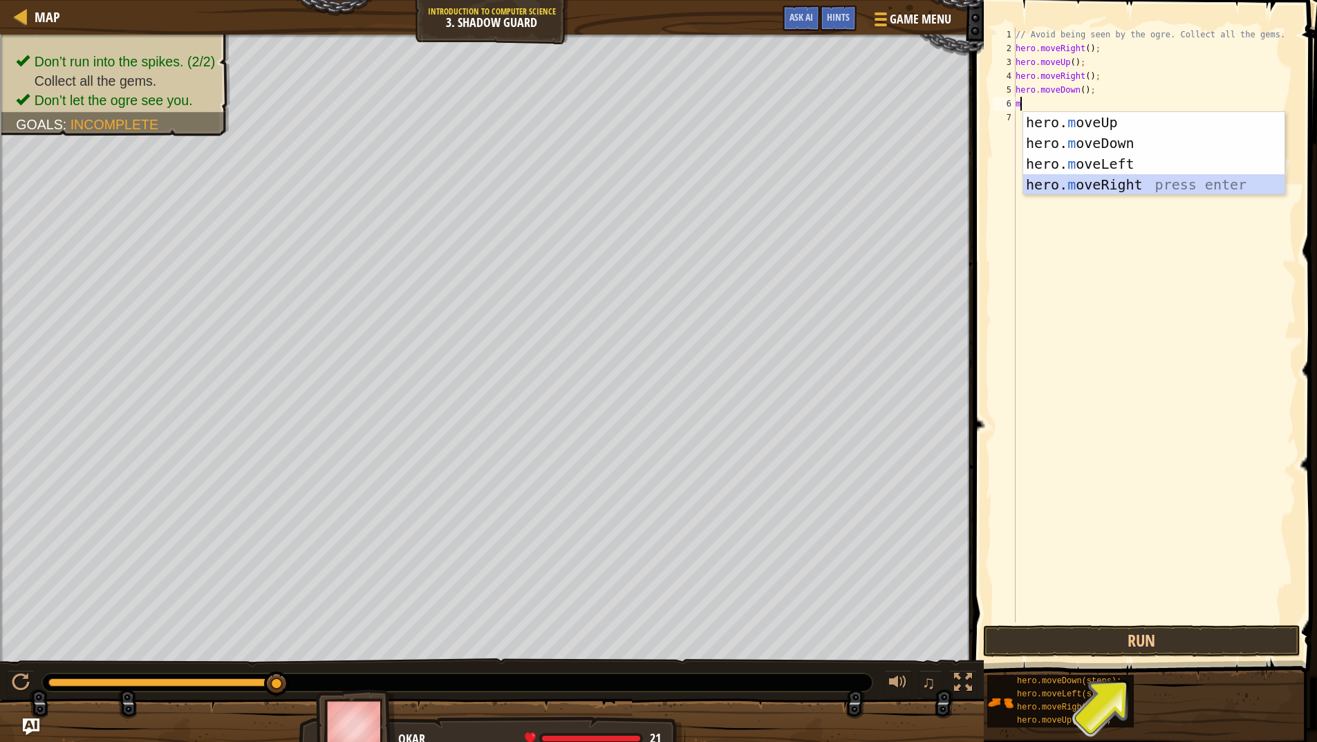
click at [1118, 182] on div "hero. m oveUp press enter hero. m oveDown press enter hero. m oveLeft press ent…" at bounding box center [1153, 174] width 261 height 124
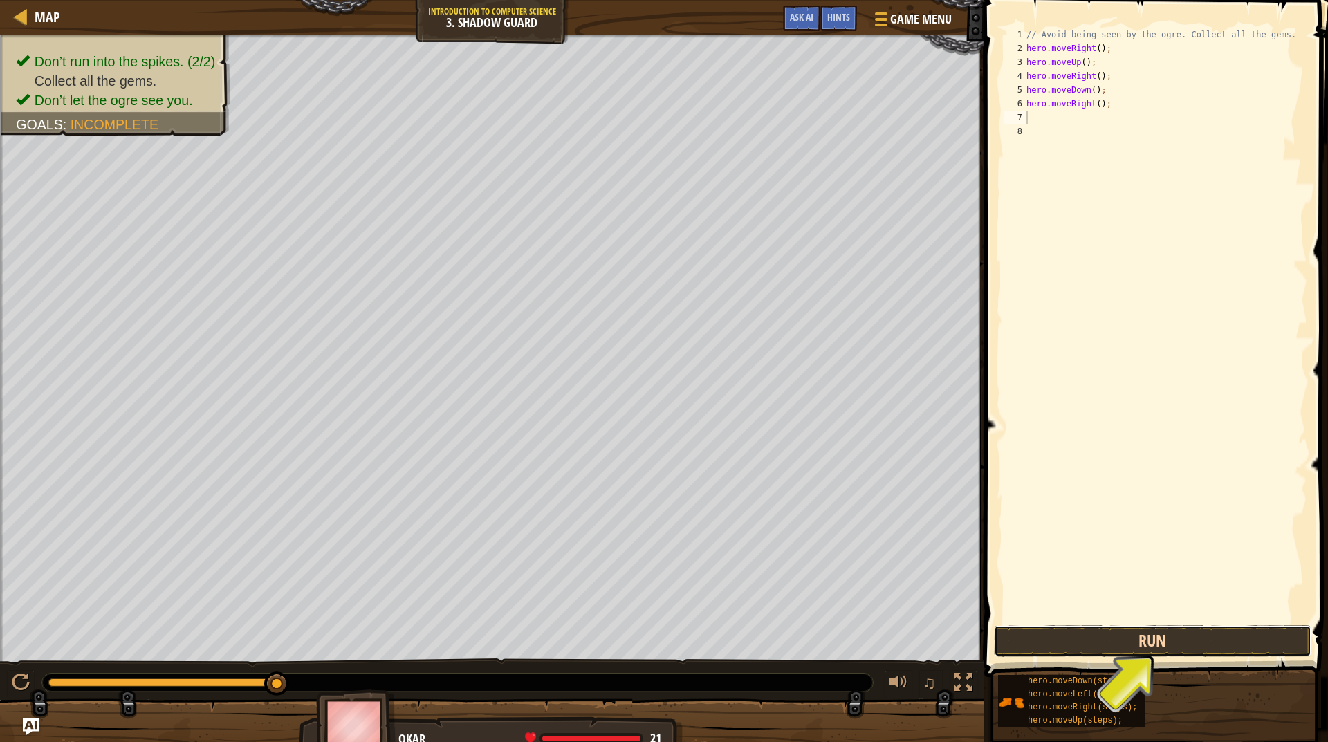
click at [1165, 632] on button "Run" at bounding box center [1152, 641] width 317 height 32
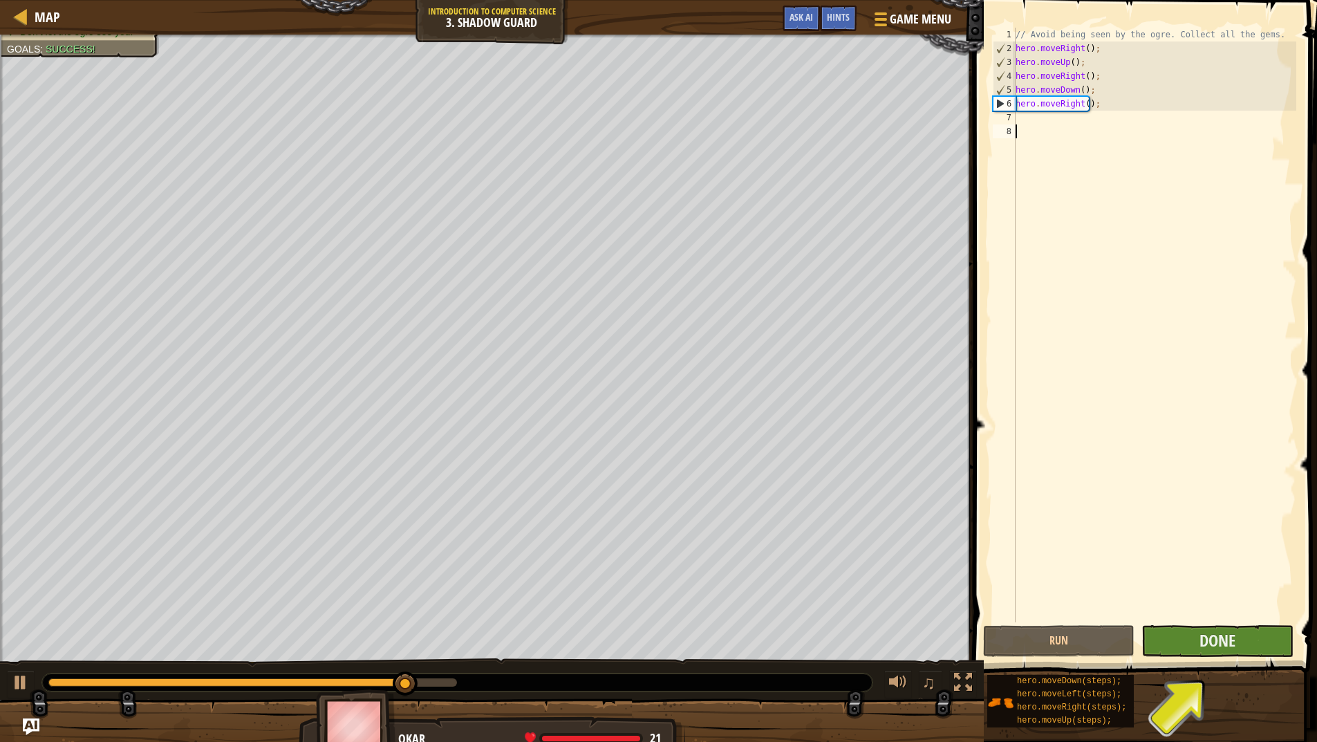
drag, startPoint x: 1240, startPoint y: 622, endPoint x: 1240, endPoint y: 636, distance: 13.8
click at [1240, 633] on div "1 2 3 4 5 6 7 8 // Avoid being seen by the ogre. Collect all the gems. hero . m…" at bounding box center [1144, 366] width 348 height 718
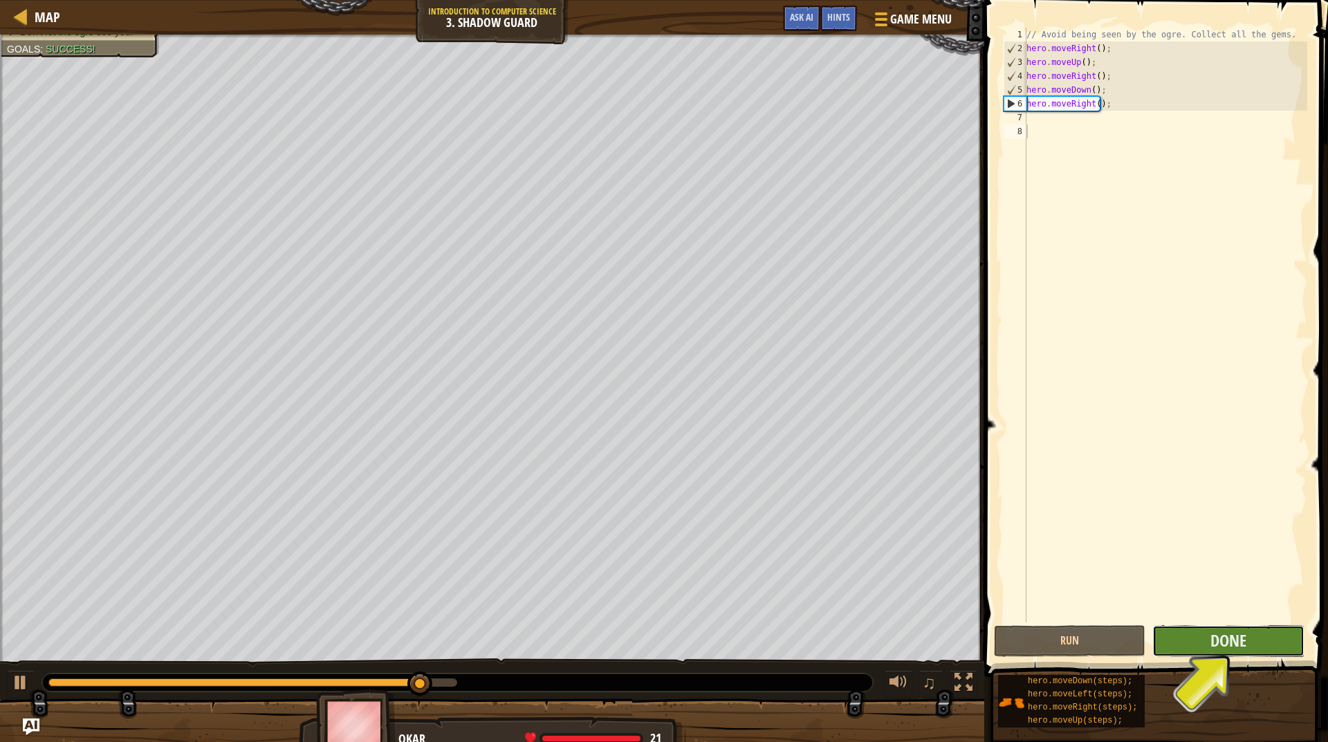
click at [1240, 636] on button "Done" at bounding box center [1227, 641] width 151 height 32
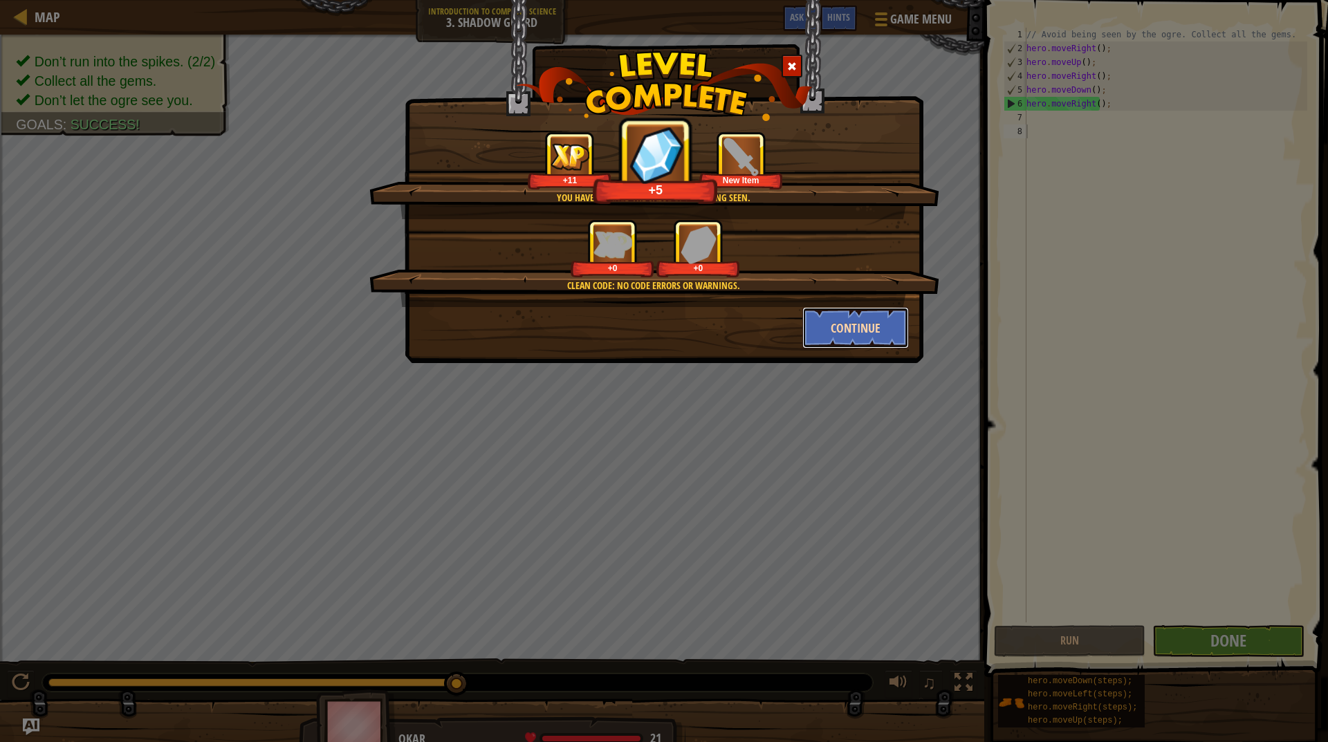
click at [860, 331] on button "Continue" at bounding box center [855, 327] width 107 height 41
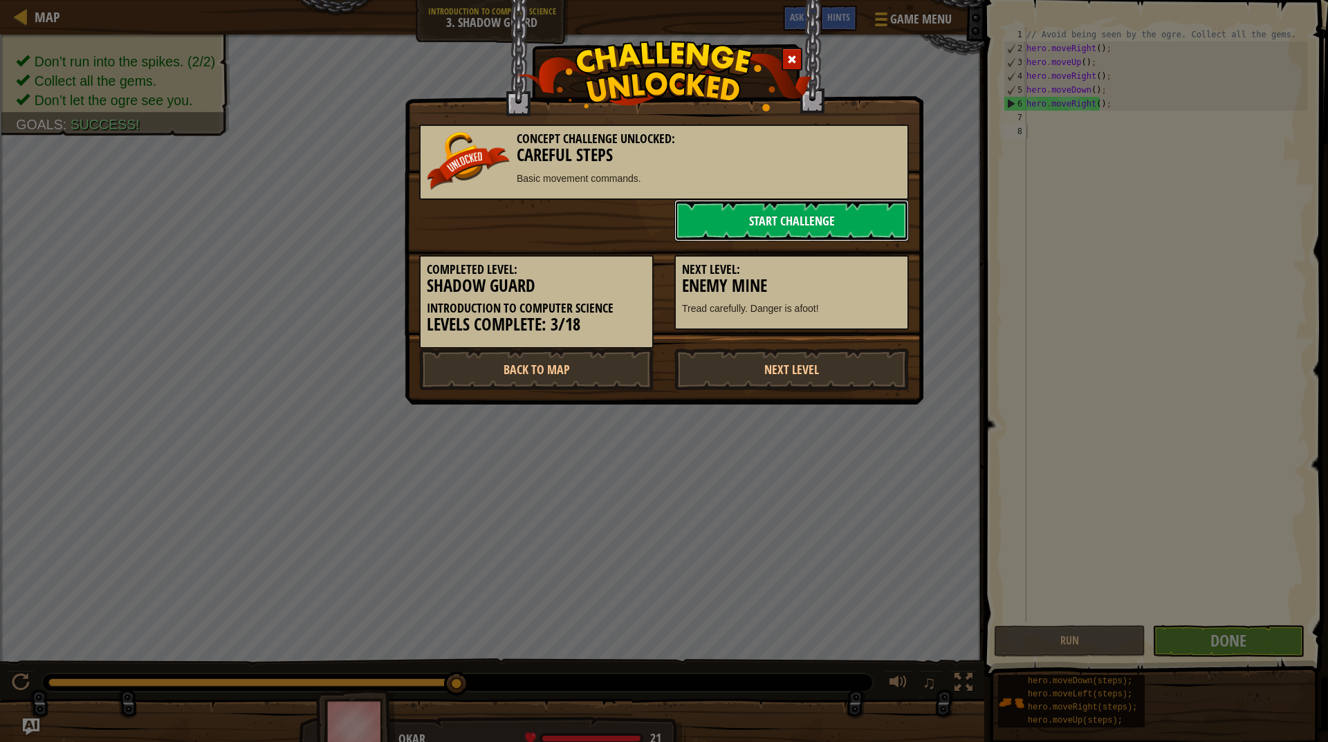
click at [806, 225] on link "Start Challenge" at bounding box center [791, 220] width 234 height 41
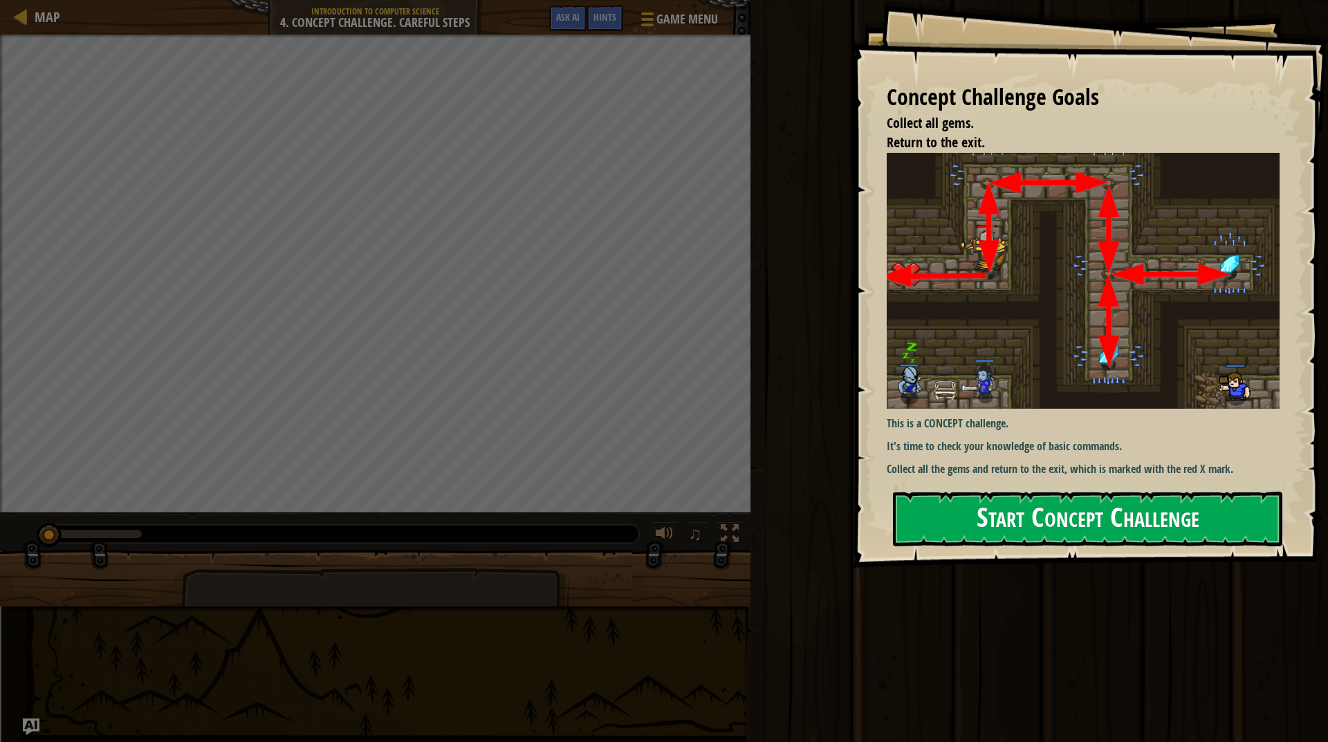
click at [1116, 494] on button "Start Concept Challenge" at bounding box center [1087, 519] width 389 height 55
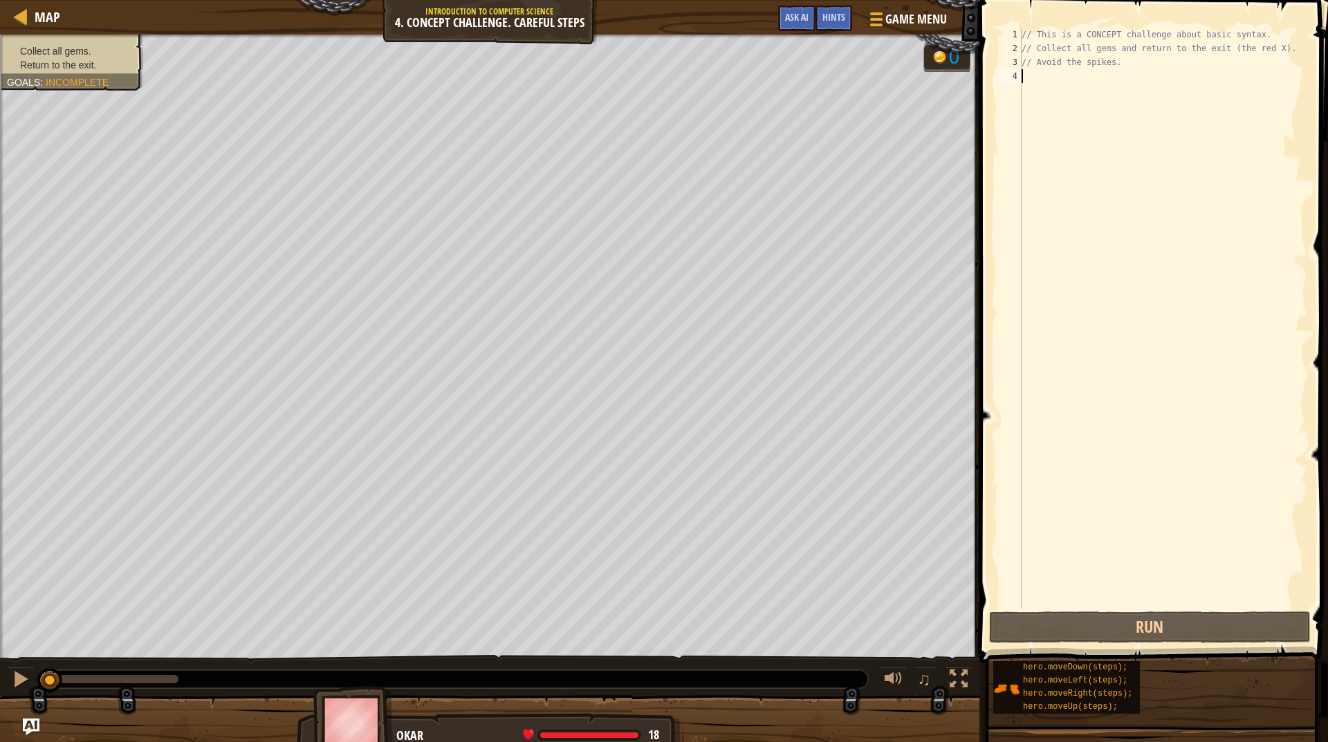
type textarea "m"
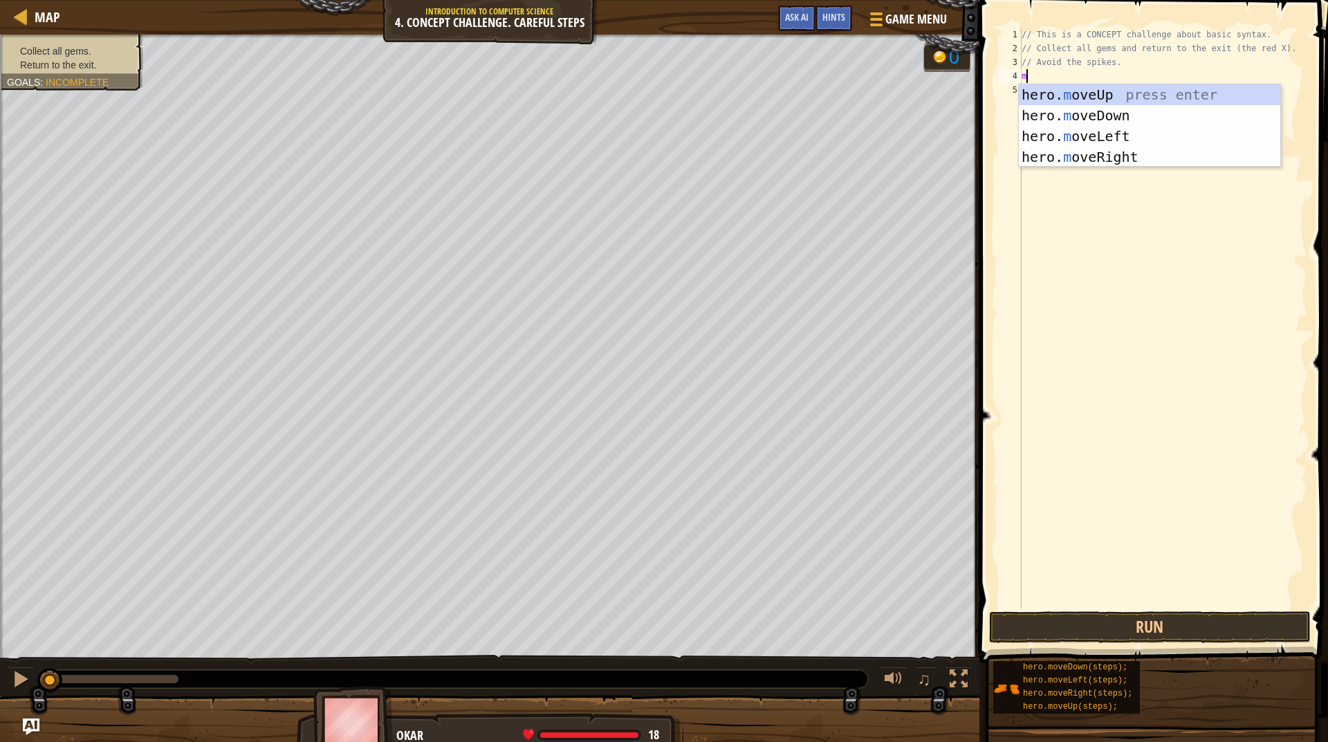
scroll to position [6, 0]
click at [1118, 87] on div "hero. m oveUp press enter hero. m oveDown press enter hero. m oveLeft press ent…" at bounding box center [1149, 146] width 261 height 124
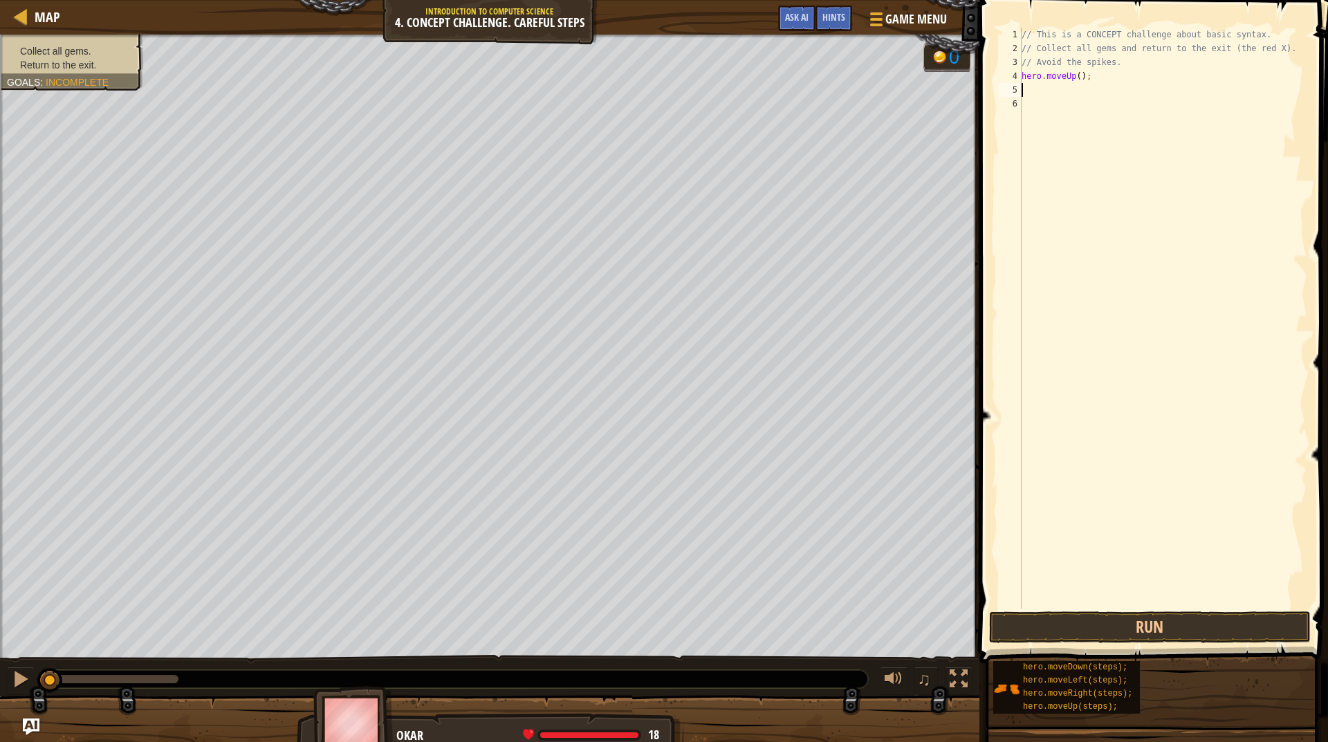
type textarea "m"
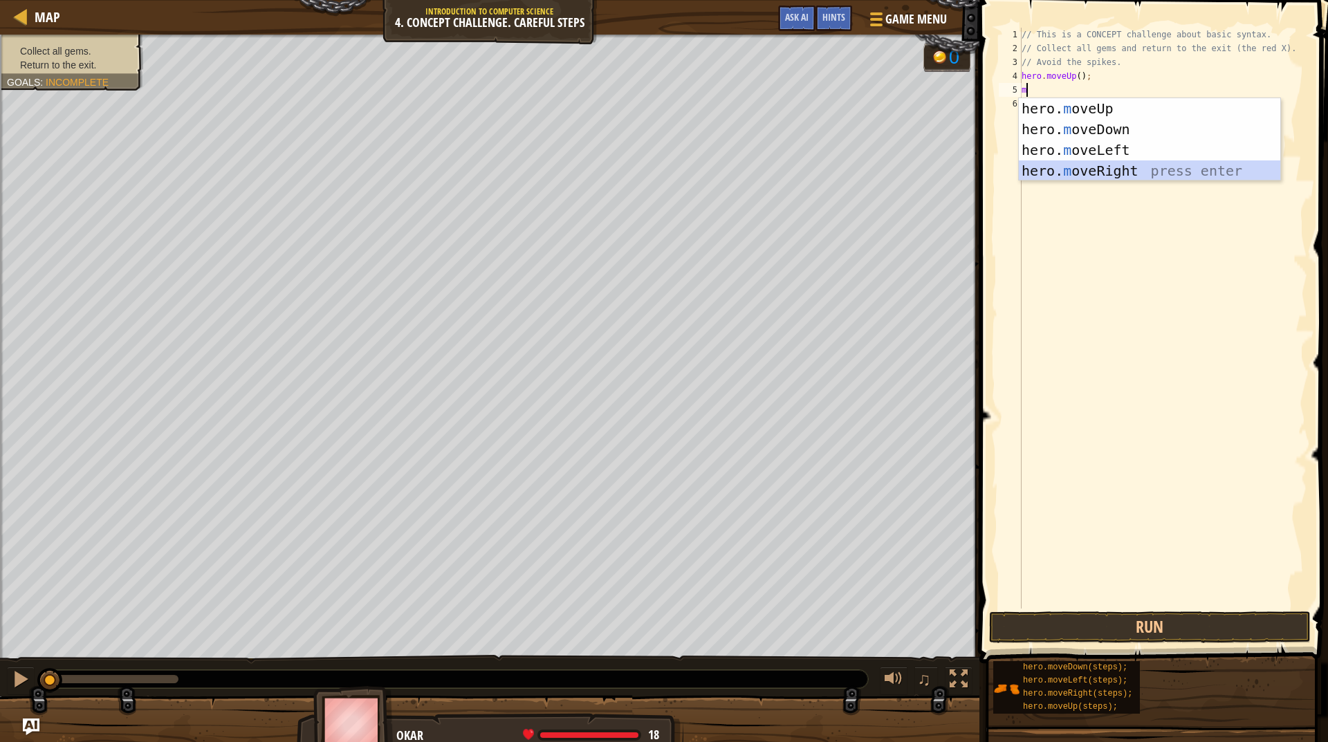
click at [1093, 173] on div "hero. m oveUp press enter hero. m oveDown press enter hero. m oveLeft press ent…" at bounding box center [1149, 160] width 261 height 124
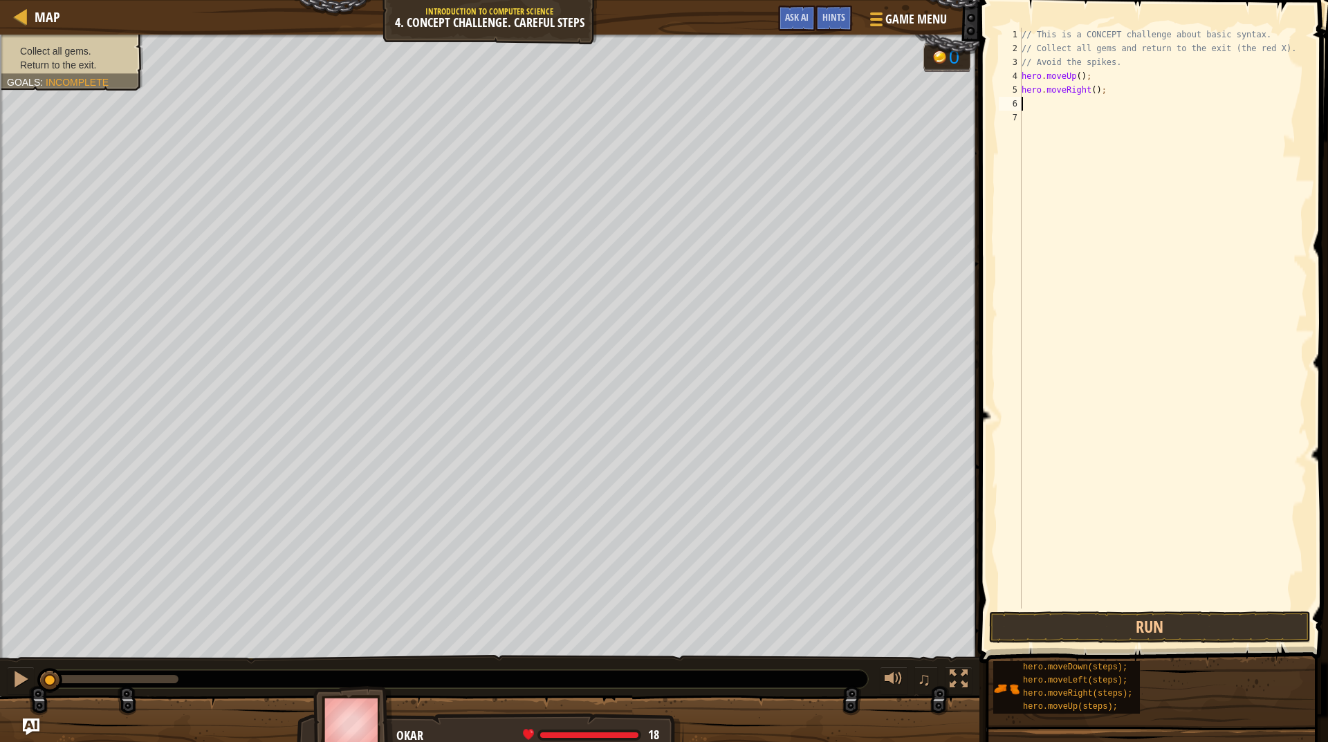
type textarea "m"
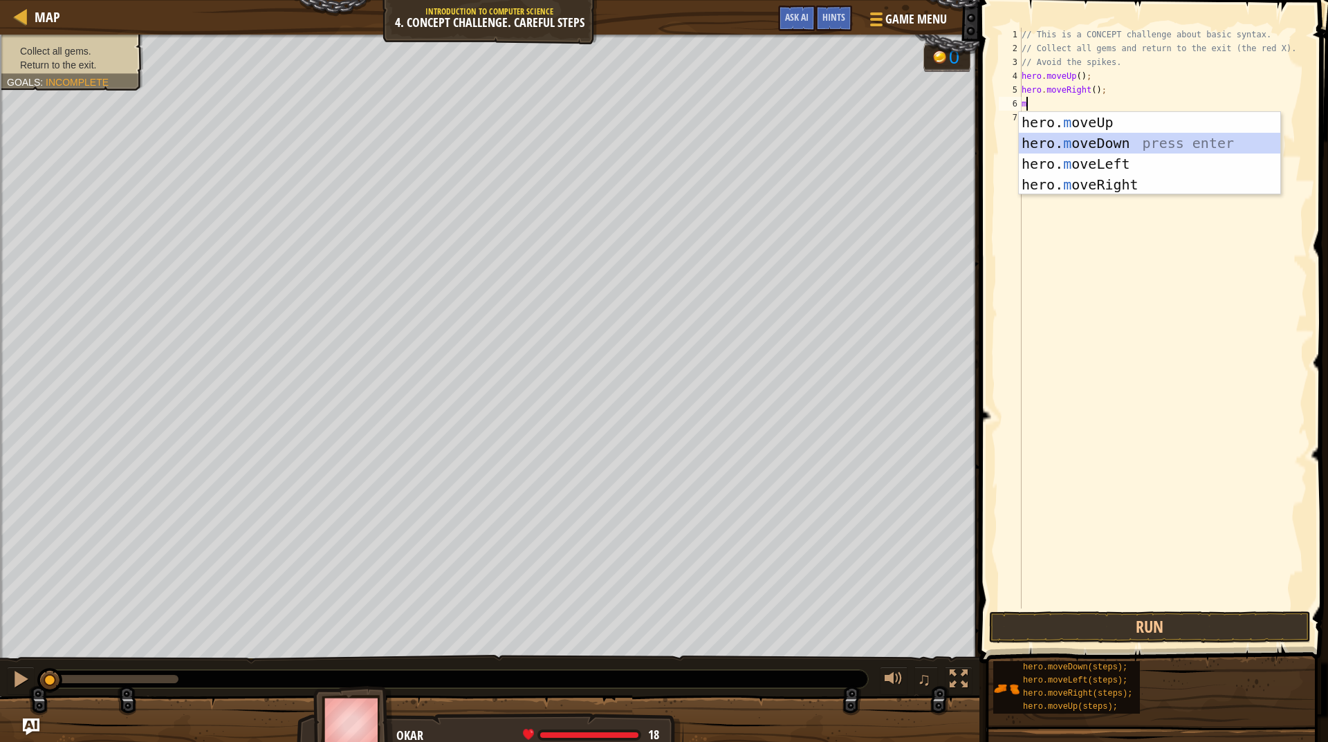
click at [1092, 146] on div "hero. m oveUp press enter hero. m oveDown press enter hero. m oveLeft press ent…" at bounding box center [1149, 174] width 261 height 124
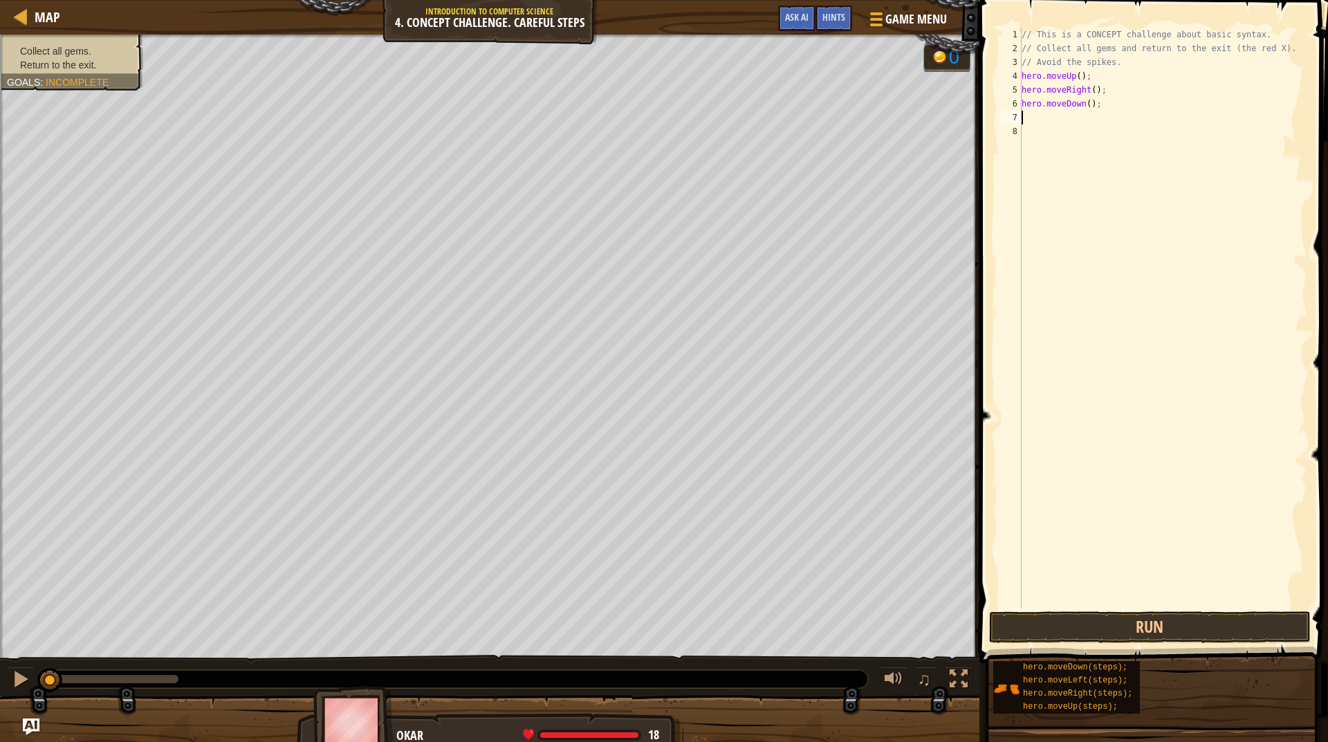
type textarea "m"
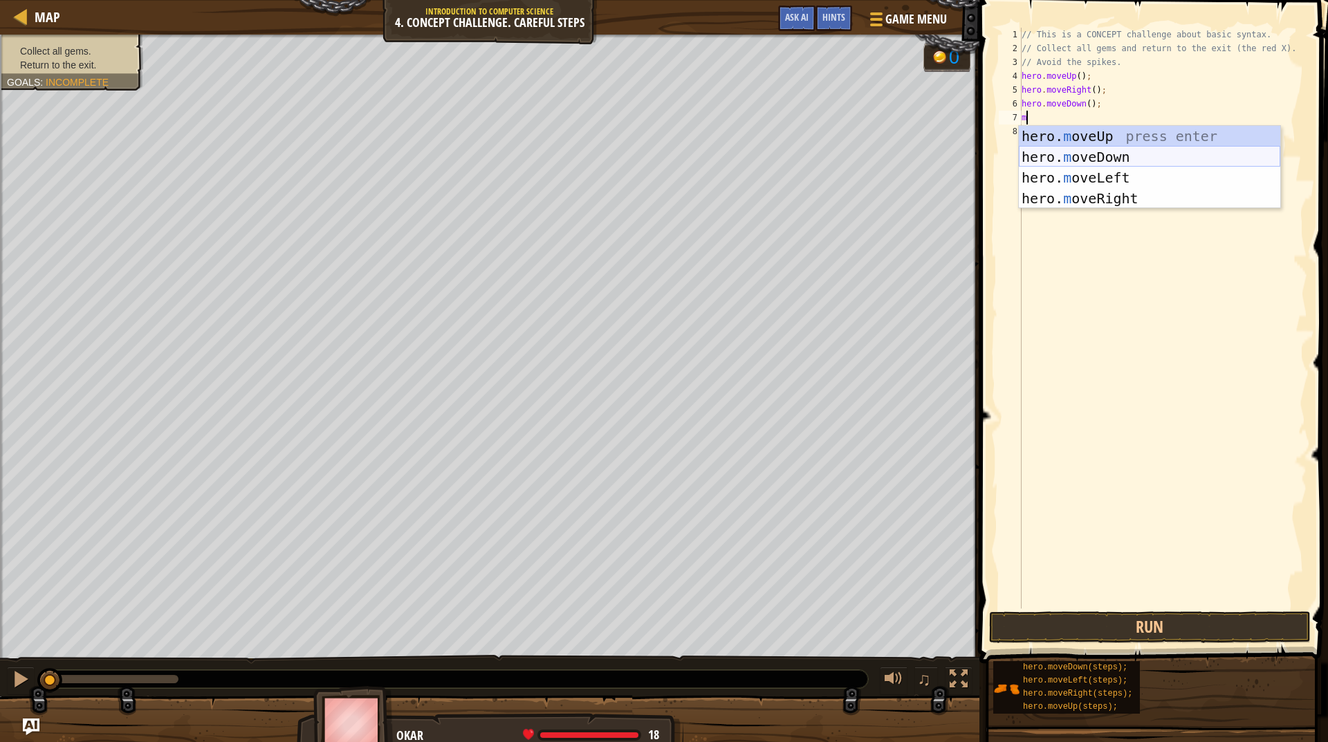
click at [1093, 149] on div "hero. m oveUp press enter hero. m oveDown press enter hero. m oveLeft press ent…" at bounding box center [1149, 188] width 261 height 124
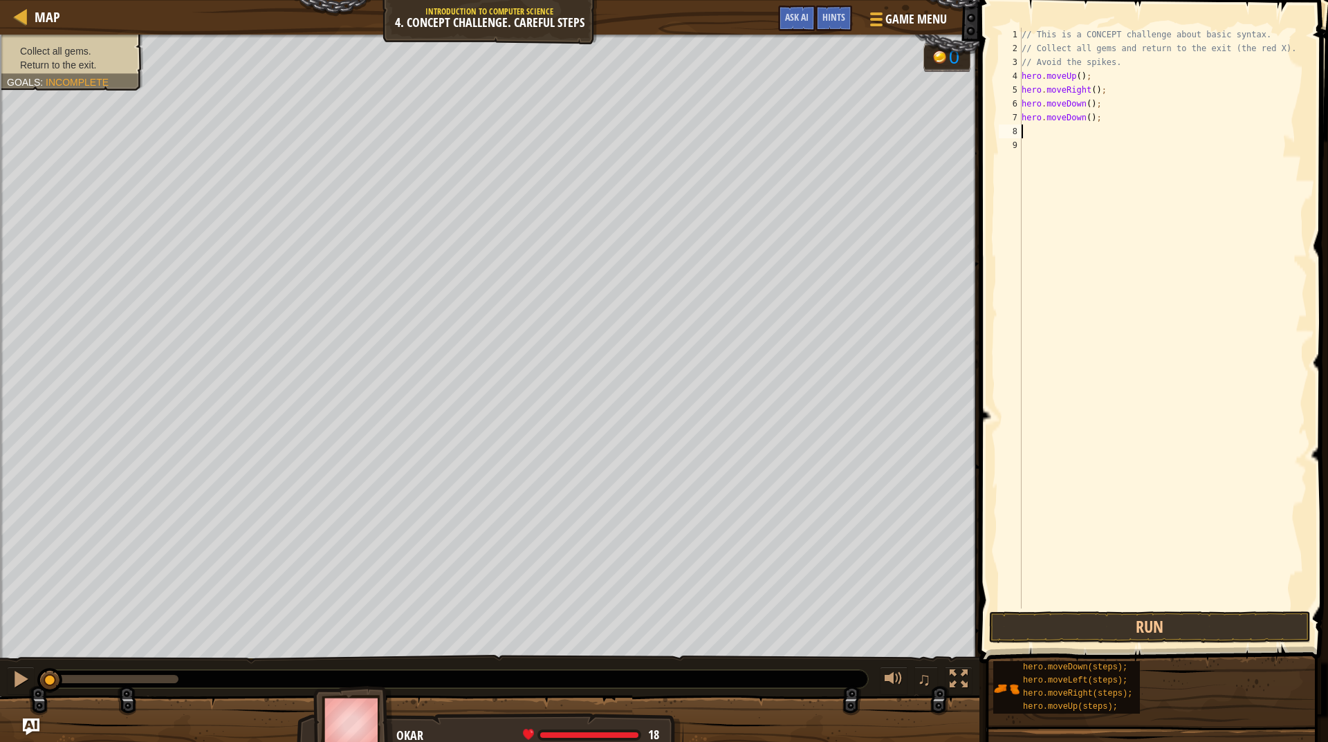
type textarea "m"
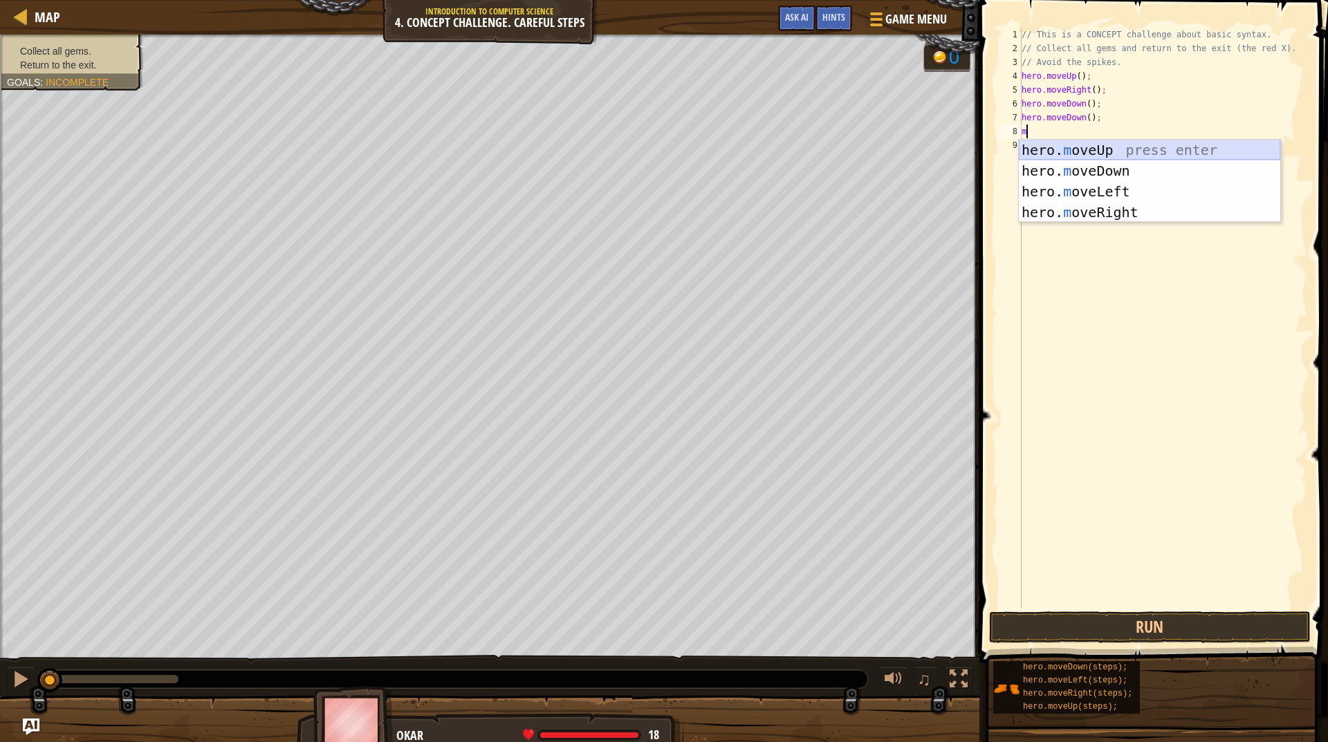
click at [1096, 147] on div "hero. m oveUp press enter hero. m oveDown press enter hero. m oveLeft press ent…" at bounding box center [1149, 202] width 261 height 124
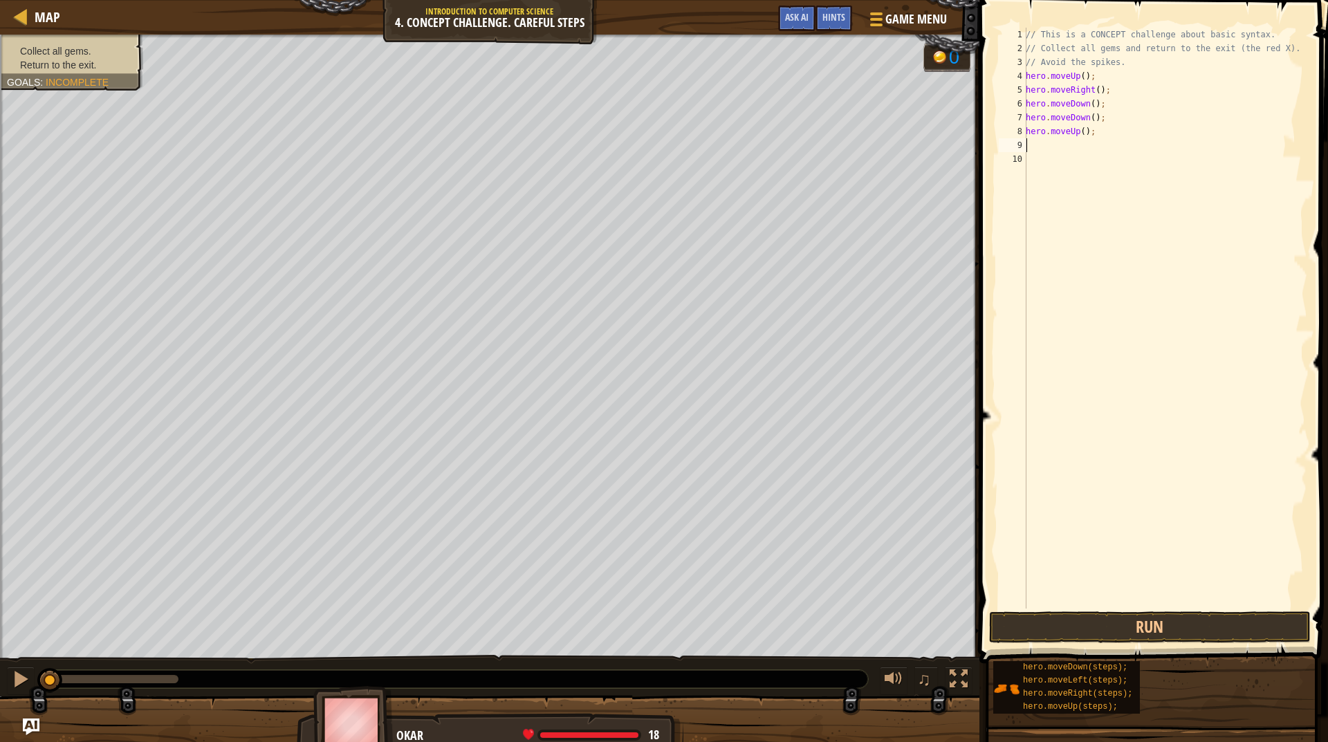
type textarea "m"
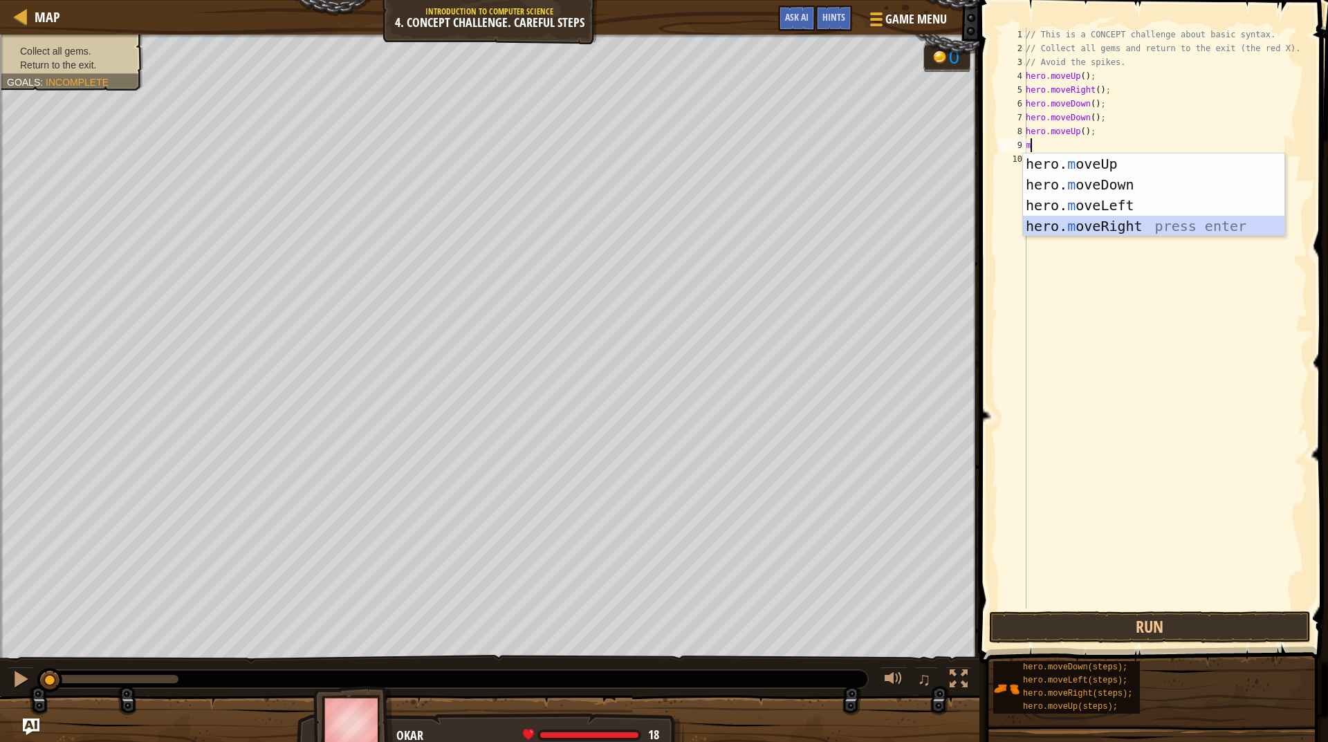
click at [1094, 219] on div "hero. m oveUp press enter hero. m oveDown press enter hero. m oveLeft press ent…" at bounding box center [1153, 216] width 261 height 124
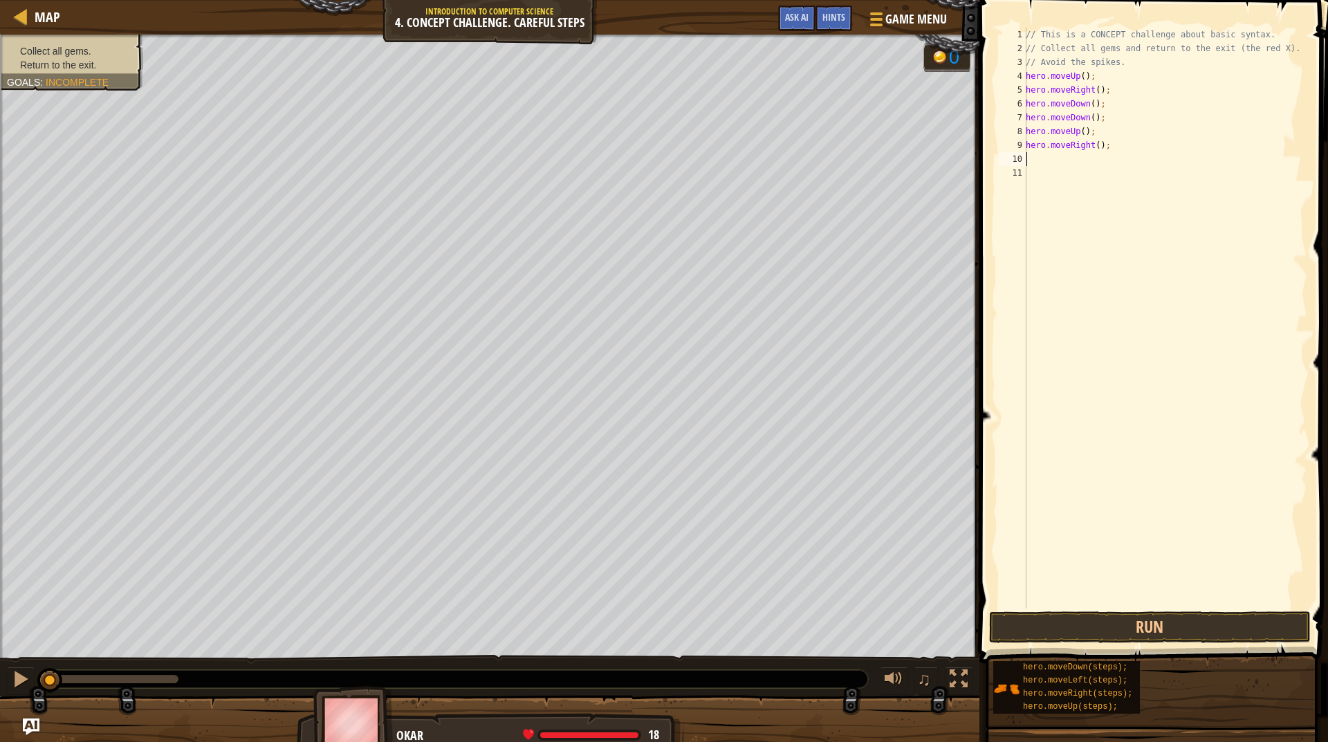
type textarea "m"
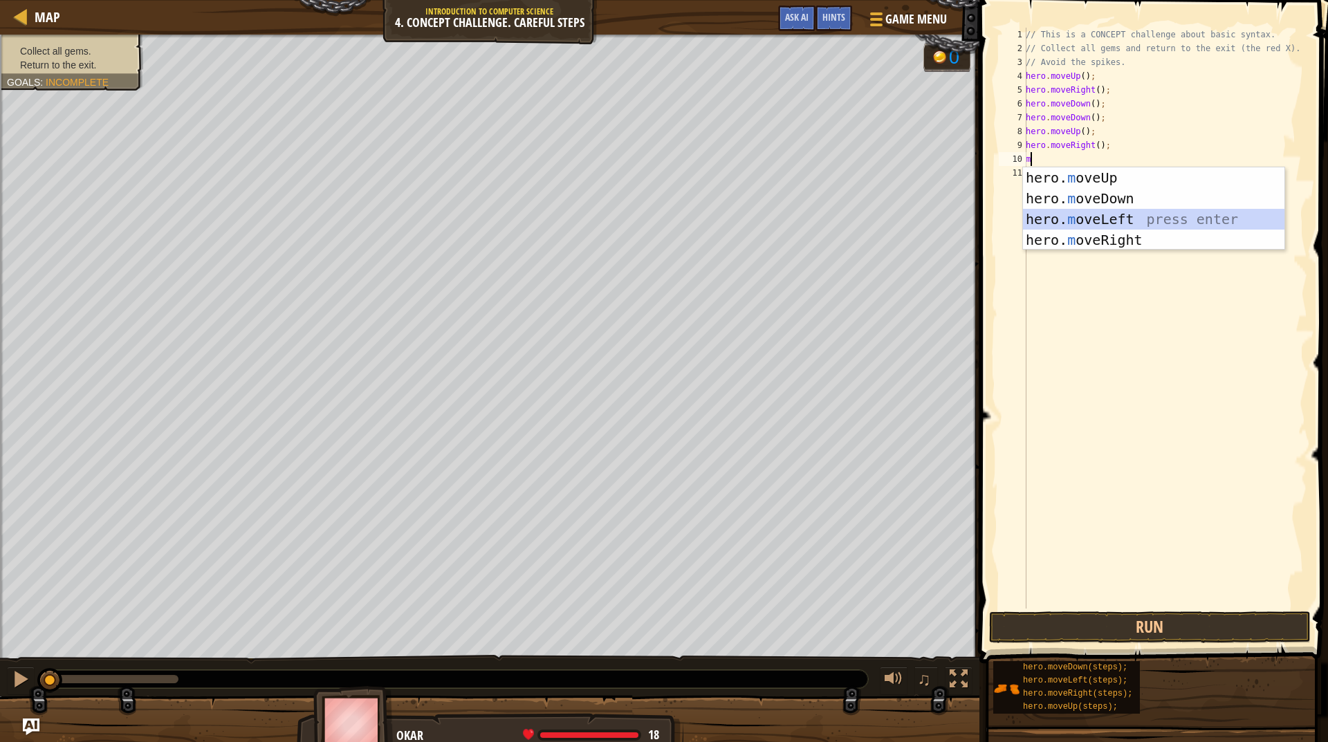
click at [1089, 211] on div "hero. m oveUp press enter hero. m oveDown press enter hero. m oveLeft press ent…" at bounding box center [1153, 229] width 261 height 124
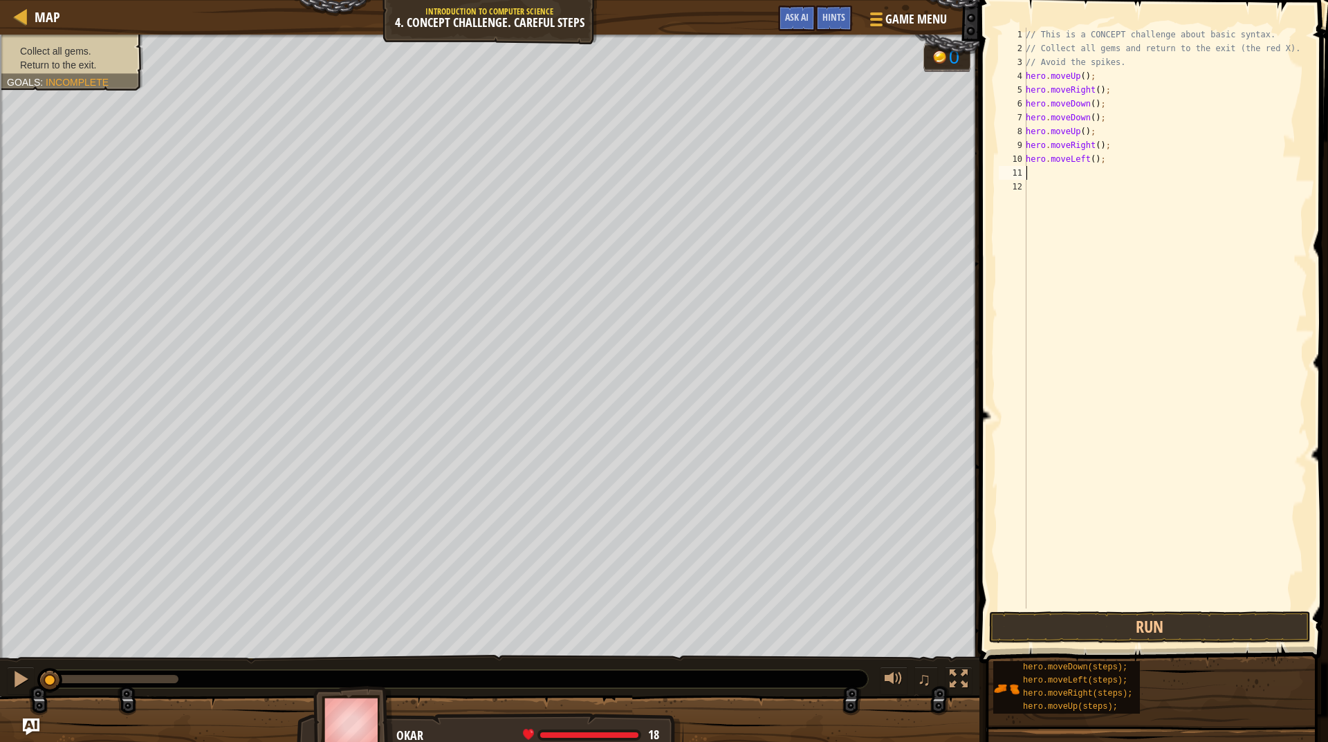
type textarea "m"
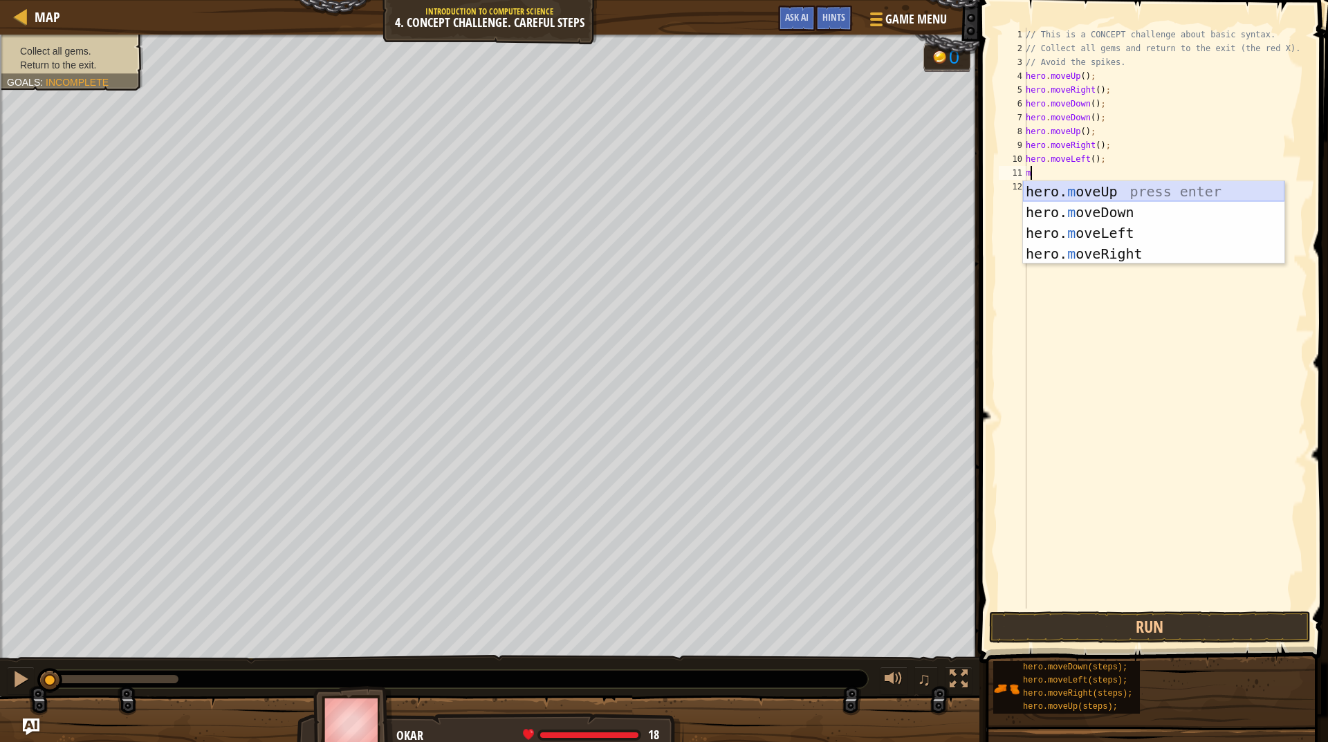
click at [1078, 189] on div "hero. m oveUp press enter hero. m oveDown press enter hero. m oveLeft press ent…" at bounding box center [1153, 243] width 261 height 124
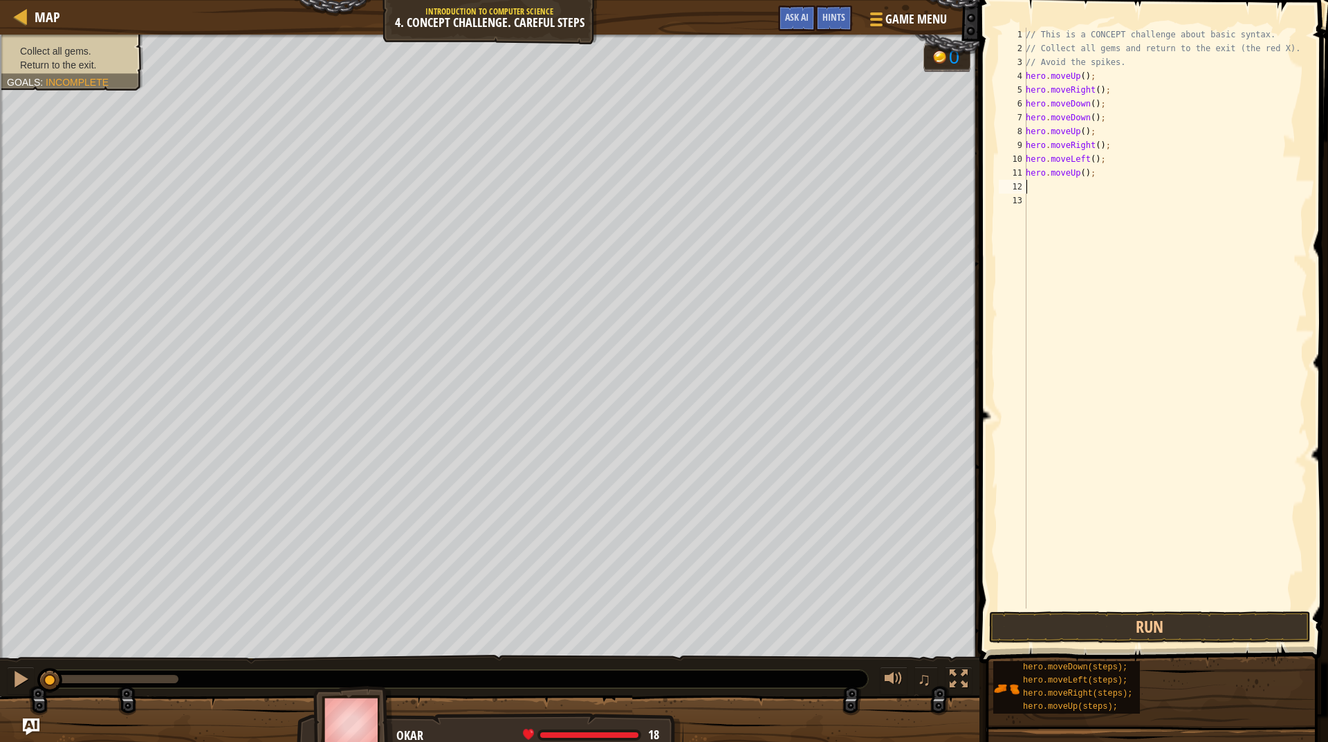
type textarea "m"
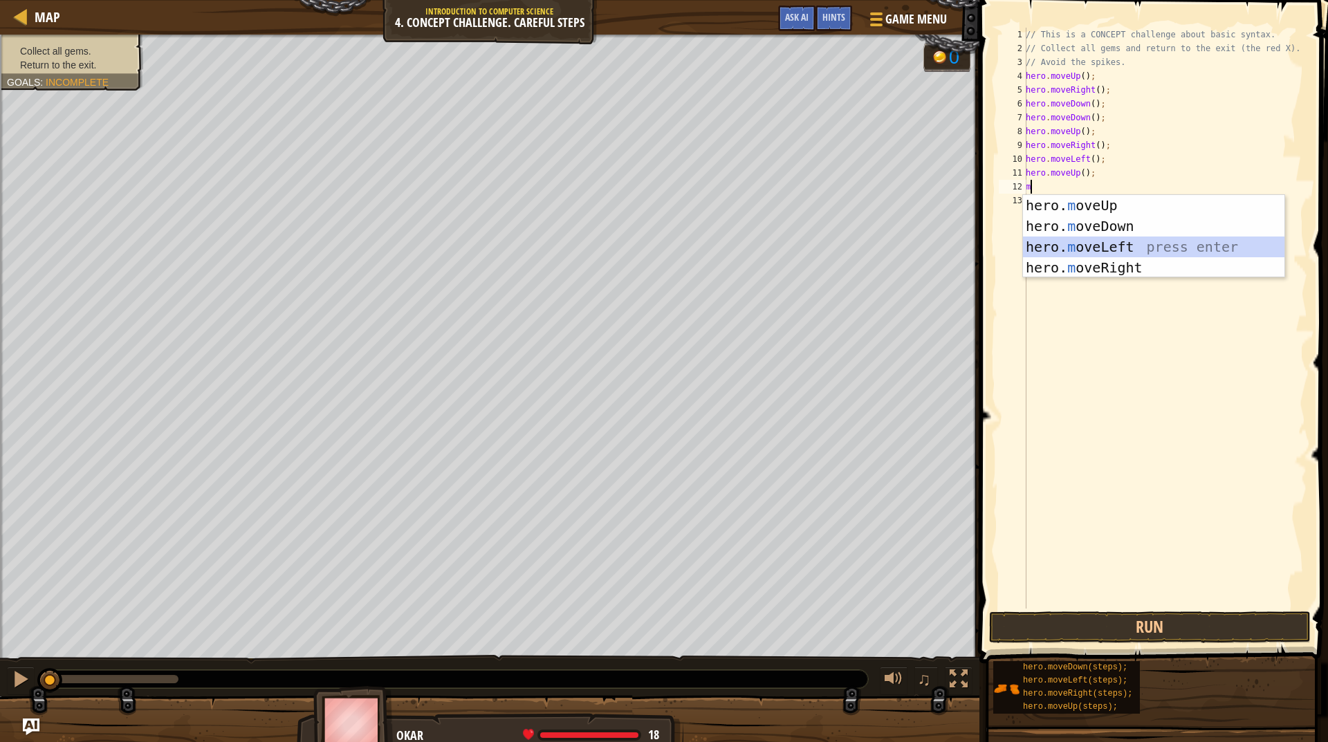
click at [1096, 240] on div "hero. m oveUp press enter hero. m oveDown press enter hero. m oveLeft press ent…" at bounding box center [1153, 257] width 261 height 124
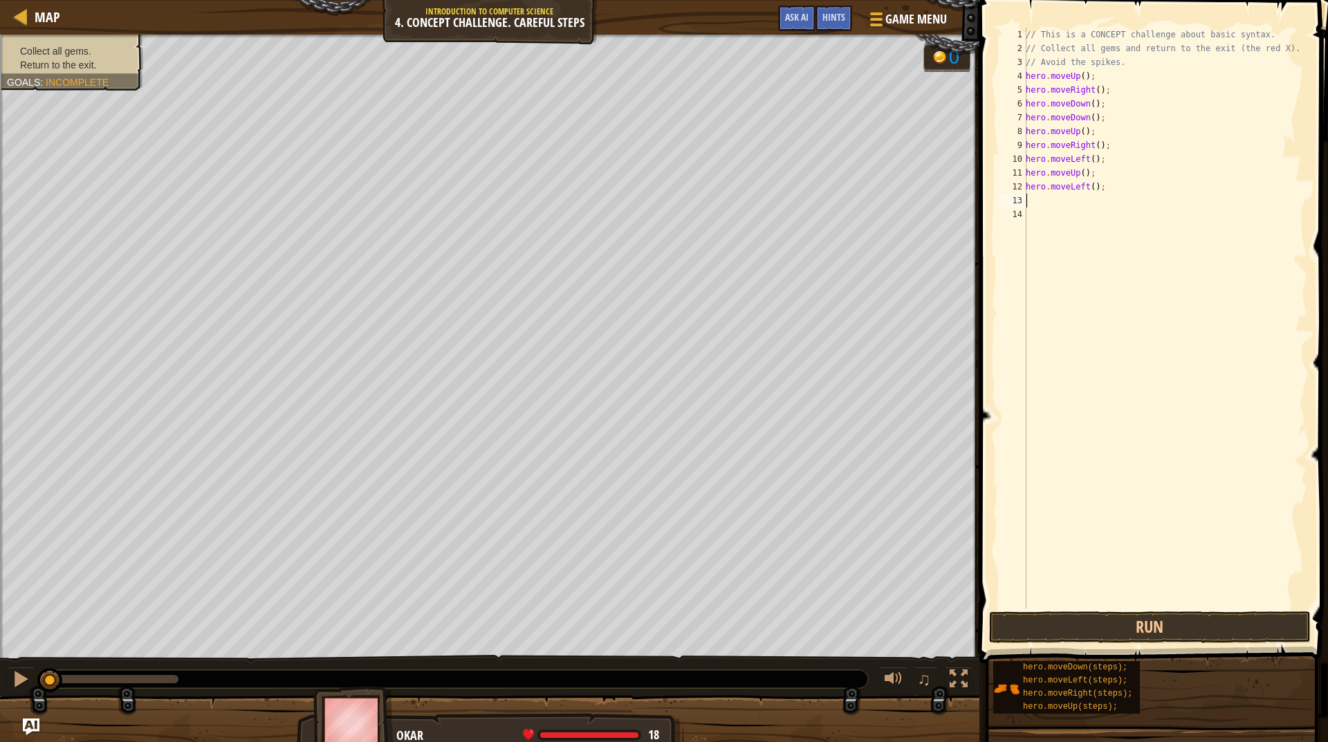
type textarea "m"
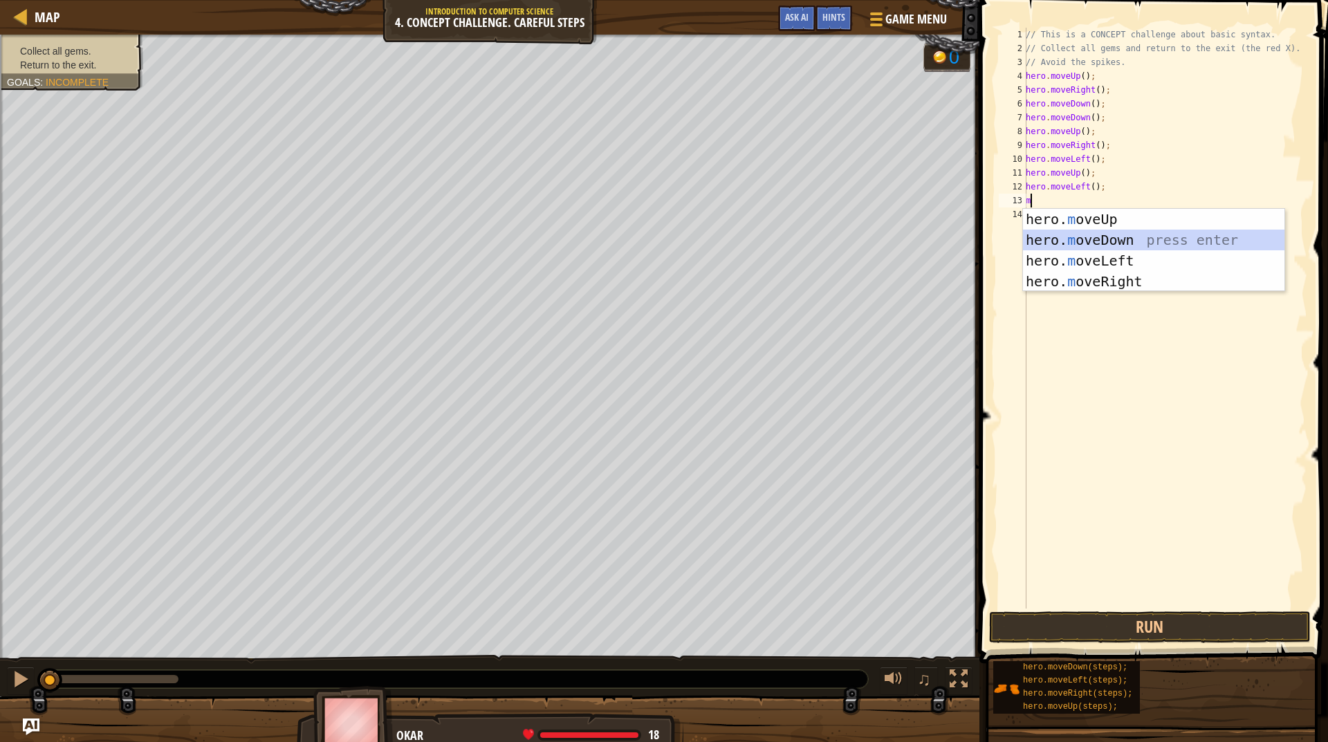
click at [1114, 233] on div "hero. m oveUp press enter hero. m oveDown press enter hero. m oveLeft press ent…" at bounding box center [1153, 271] width 261 height 124
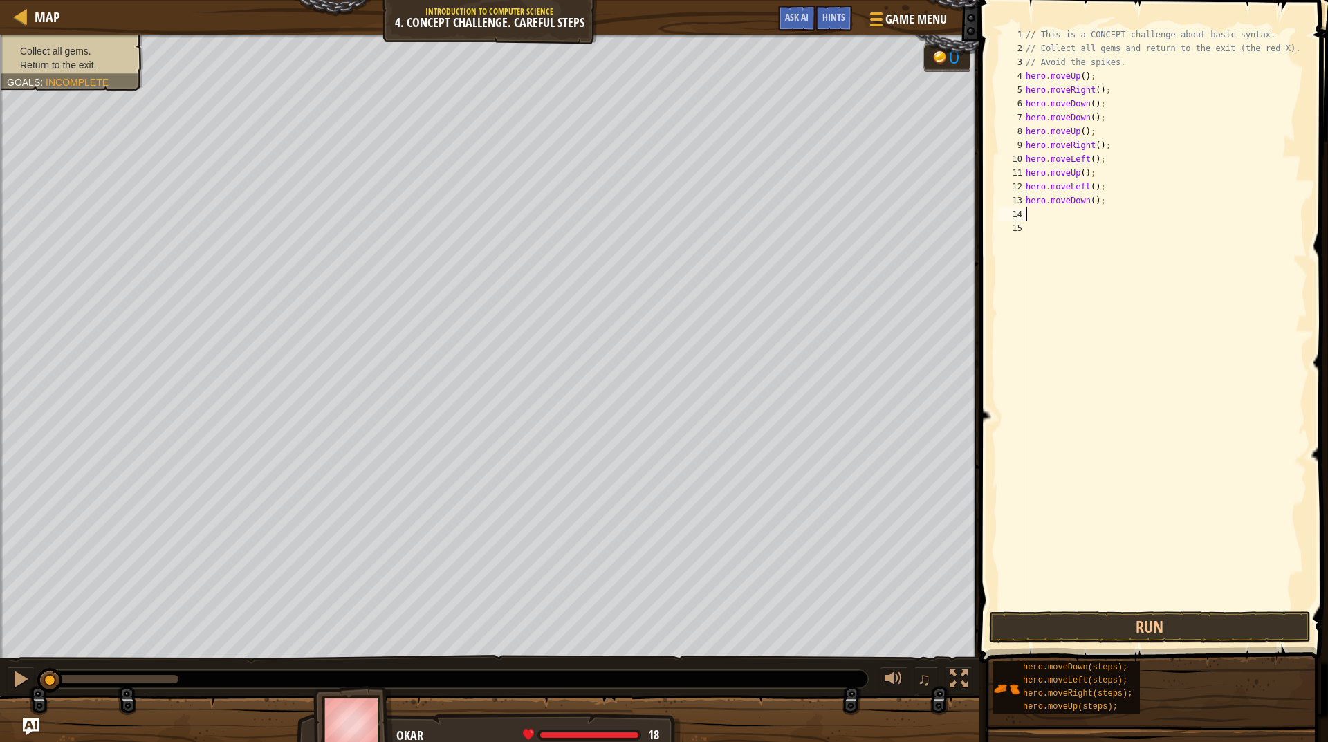
type textarea "m"
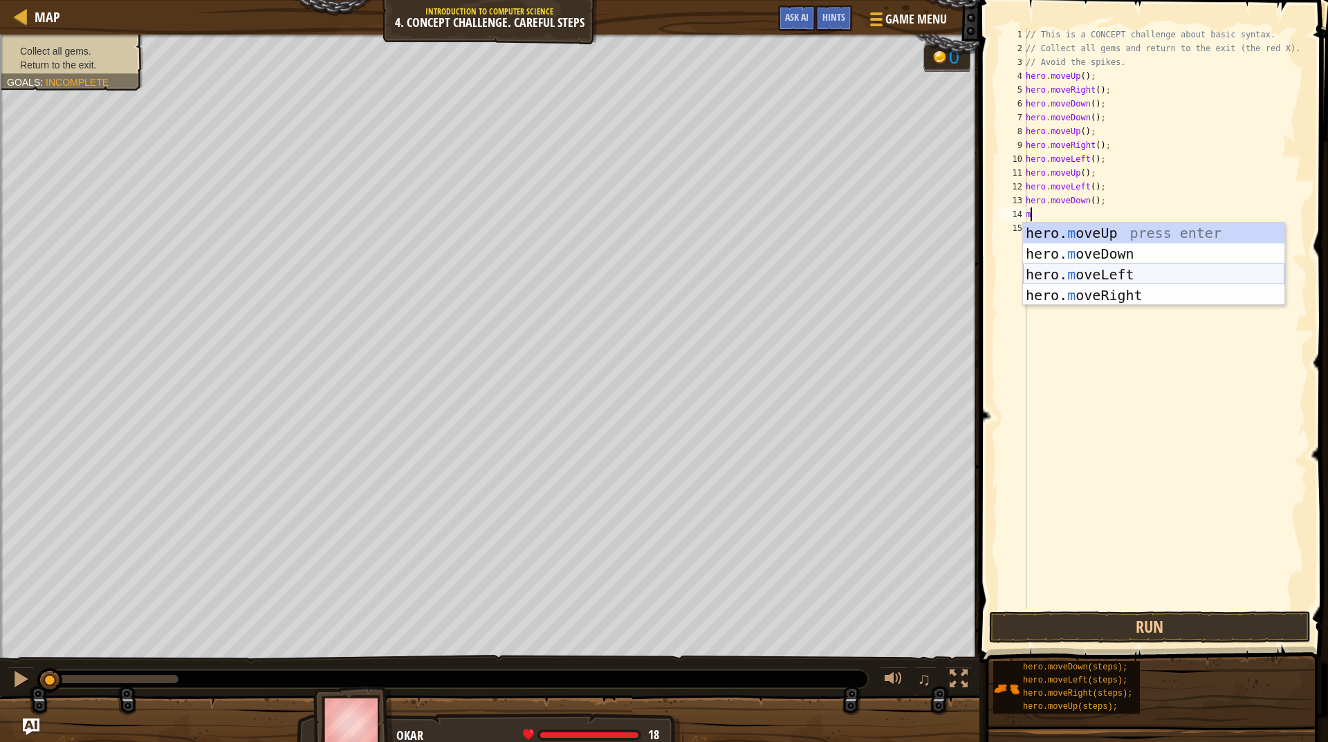
click at [1109, 272] on div "hero. m oveUp press enter hero. m oveDown press enter hero. m oveLeft press ent…" at bounding box center [1153, 285] width 261 height 124
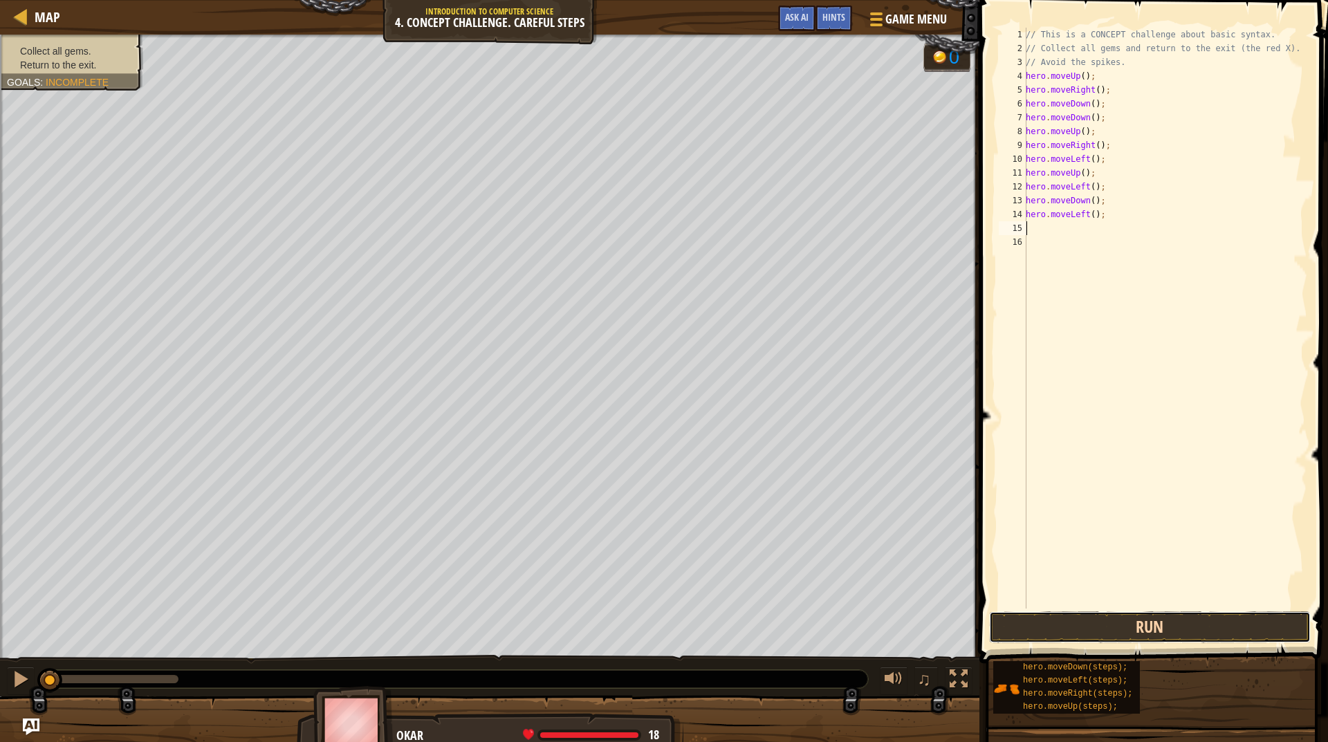
click at [1165, 612] on button "Run" at bounding box center [1150, 627] width 322 height 32
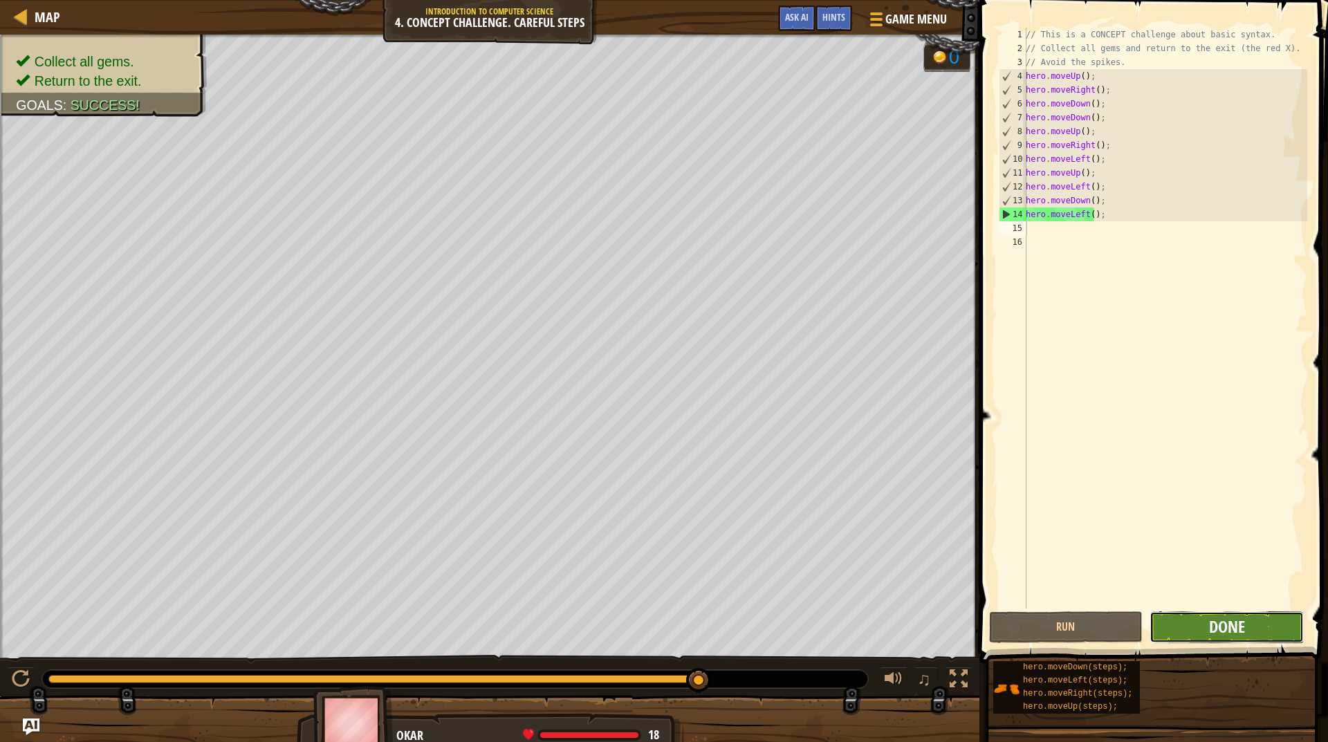
click at [1234, 615] on button "Done" at bounding box center [1226, 627] width 154 height 32
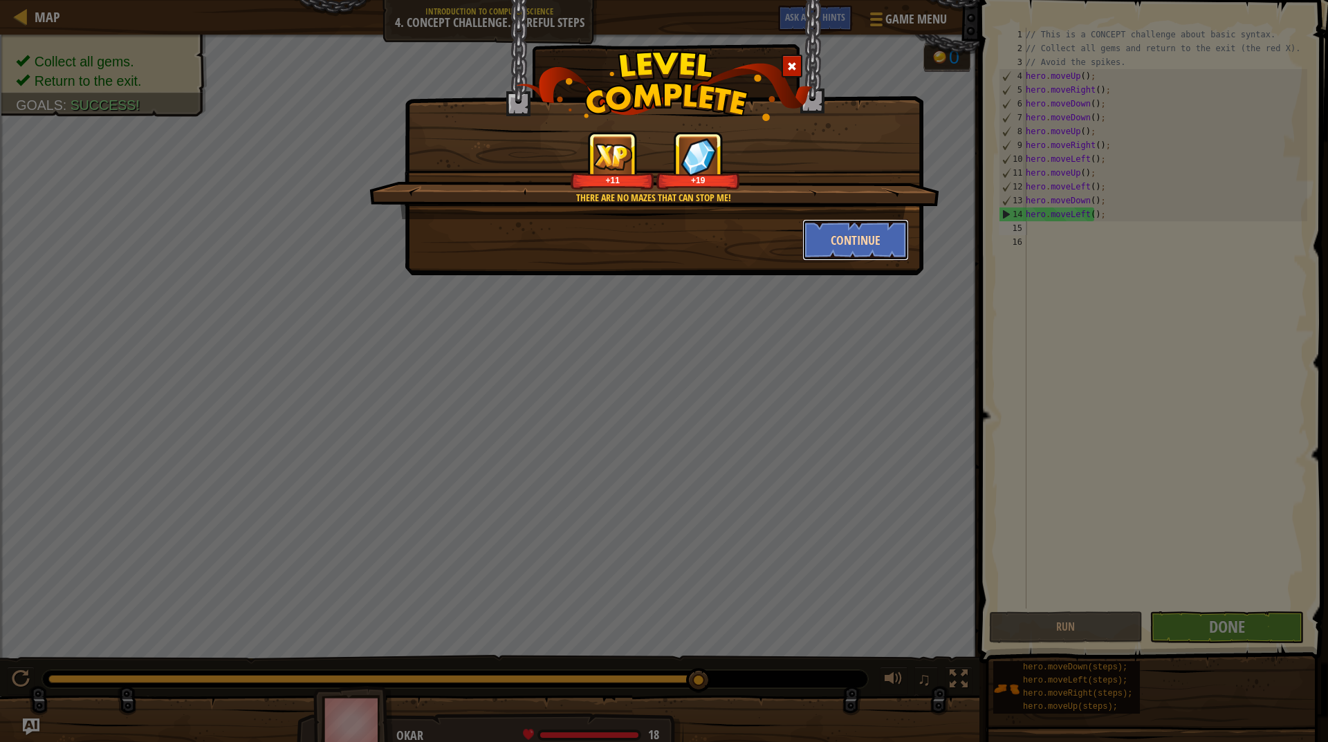
click at [862, 243] on button "Continue" at bounding box center [855, 239] width 107 height 41
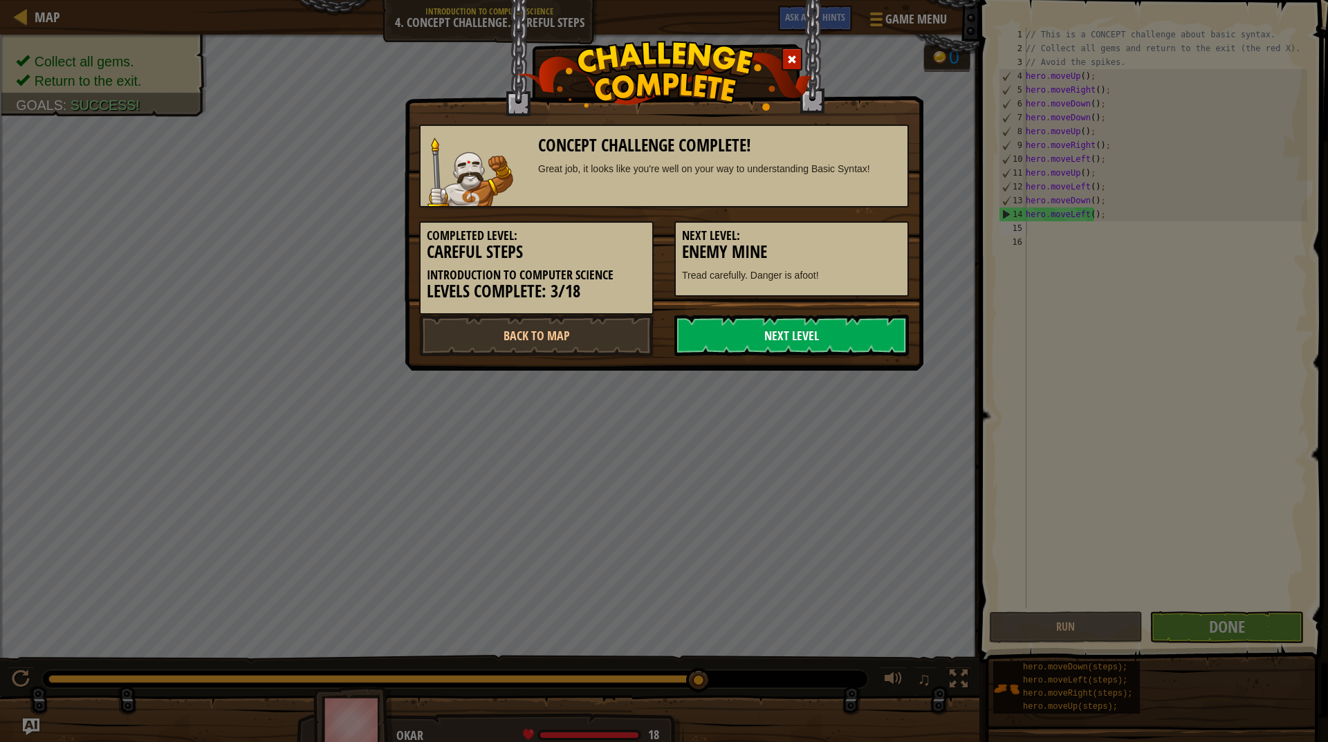
click at [847, 333] on link "Next Level" at bounding box center [791, 335] width 234 height 41
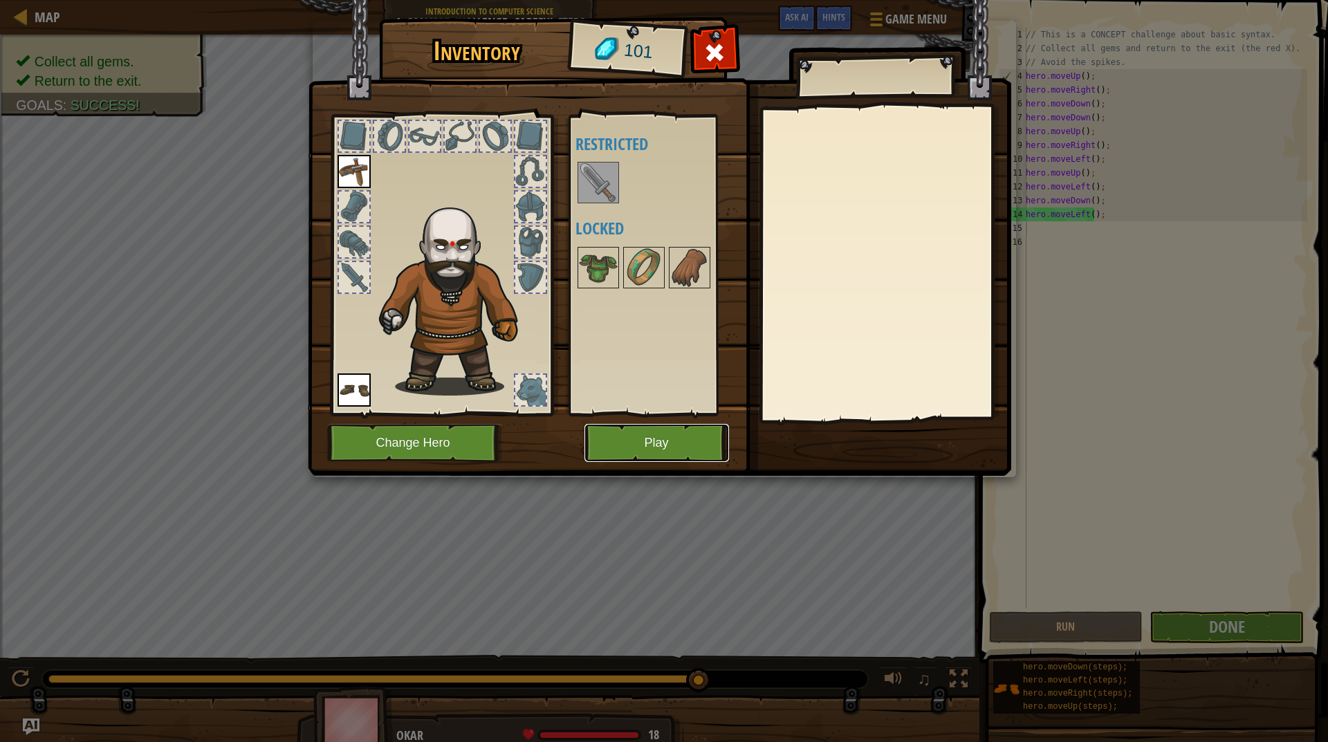
click at [669, 441] on button "Play" at bounding box center [656, 443] width 145 height 38
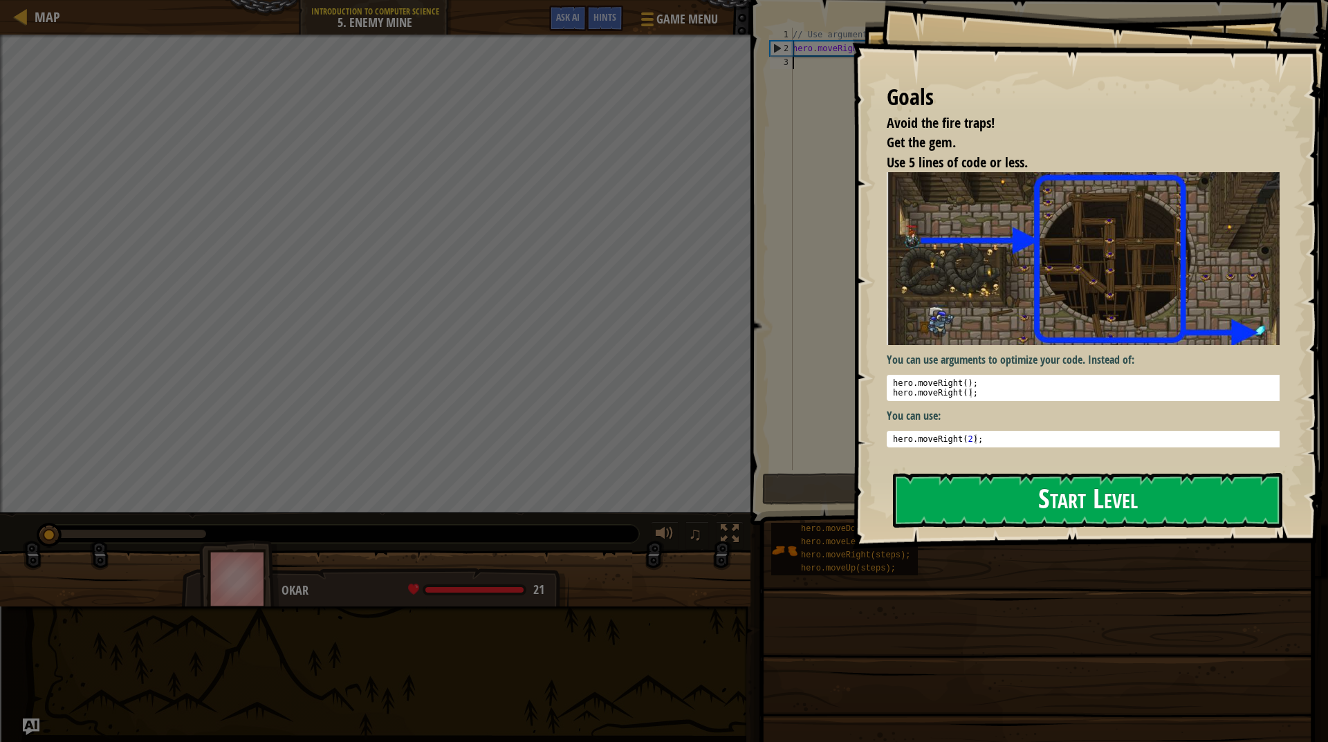
click at [1145, 485] on button "Start Level" at bounding box center [1087, 500] width 389 height 55
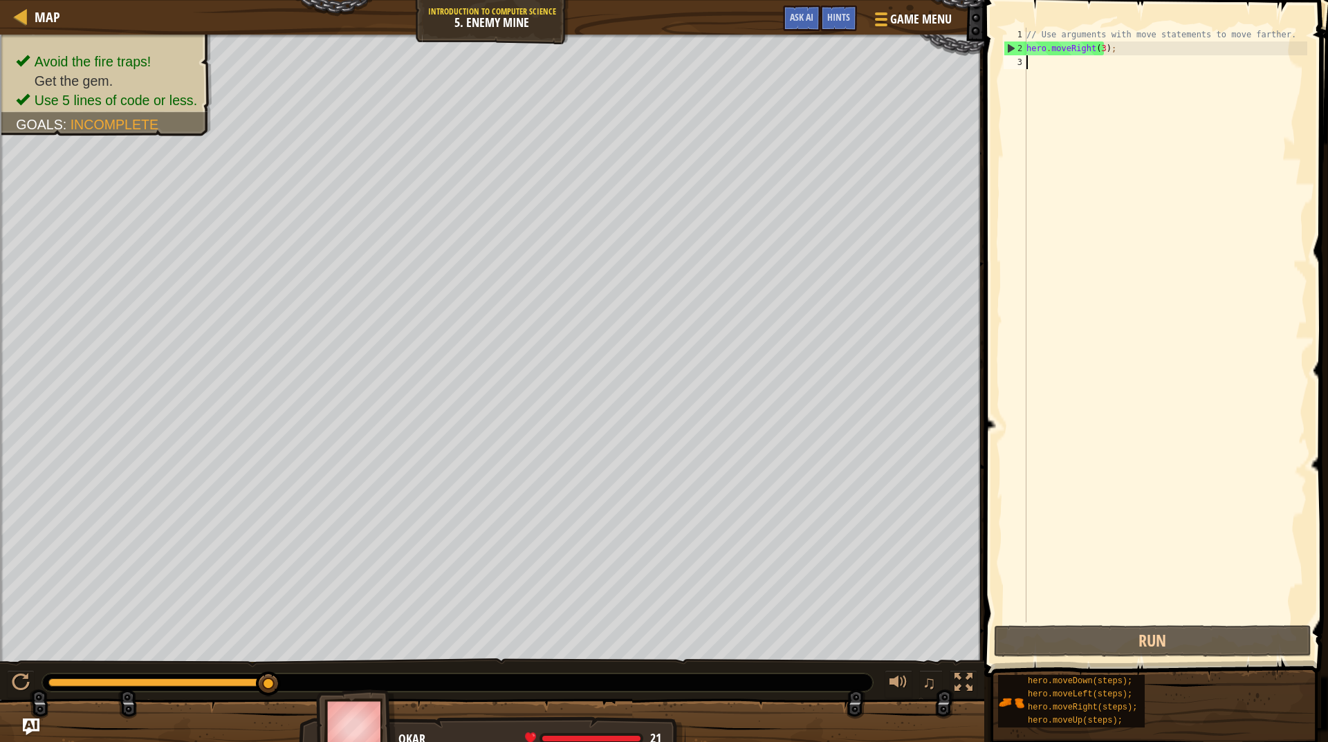
type textarea "m"
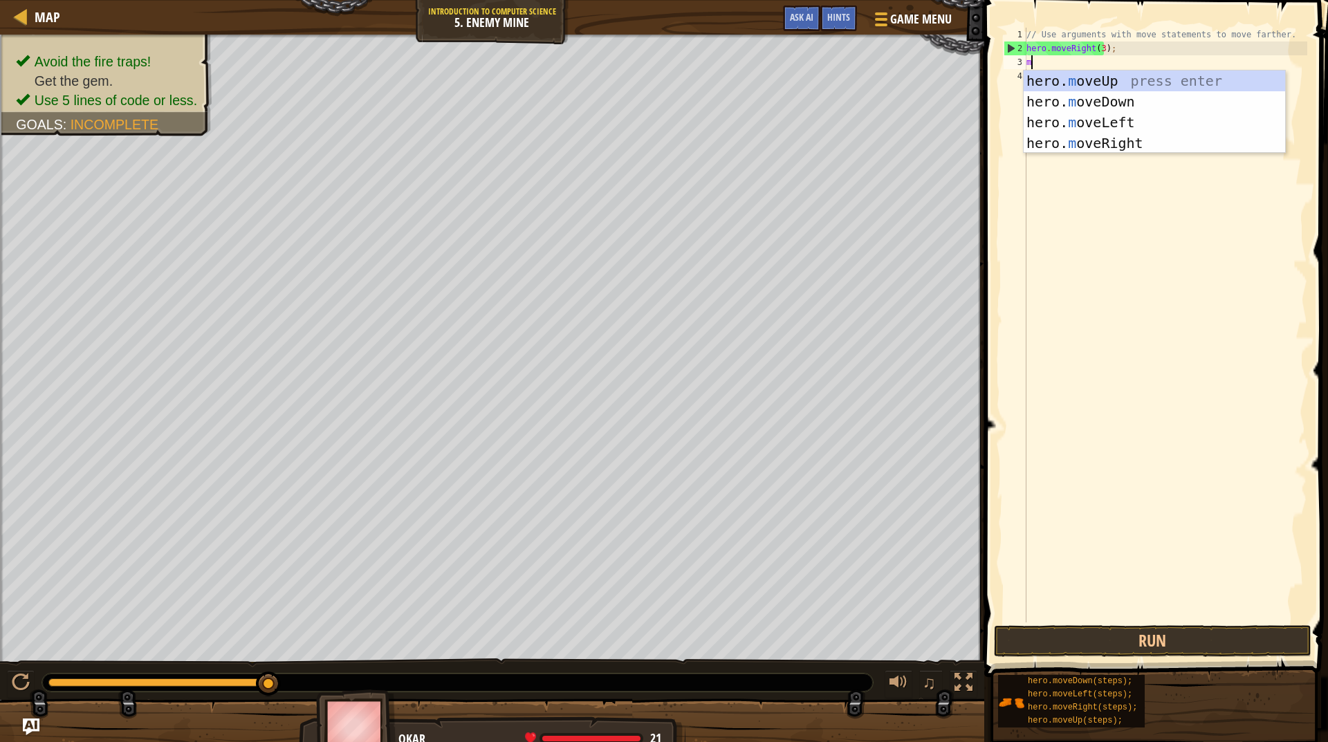
scroll to position [6, 0]
click at [1112, 84] on div "hero. m oveUp press enter hero. m oveDown press enter hero. m oveLeft press ent…" at bounding box center [1153, 133] width 261 height 124
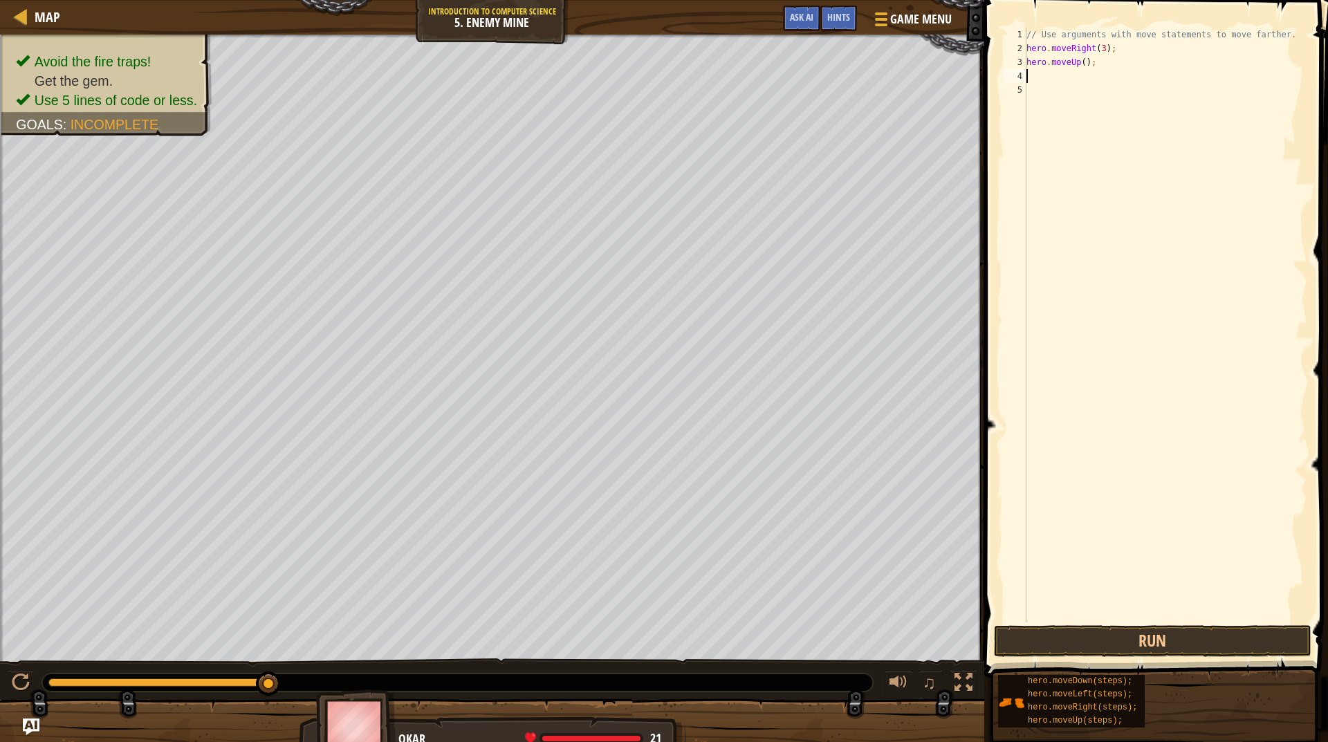
type textarea "m"
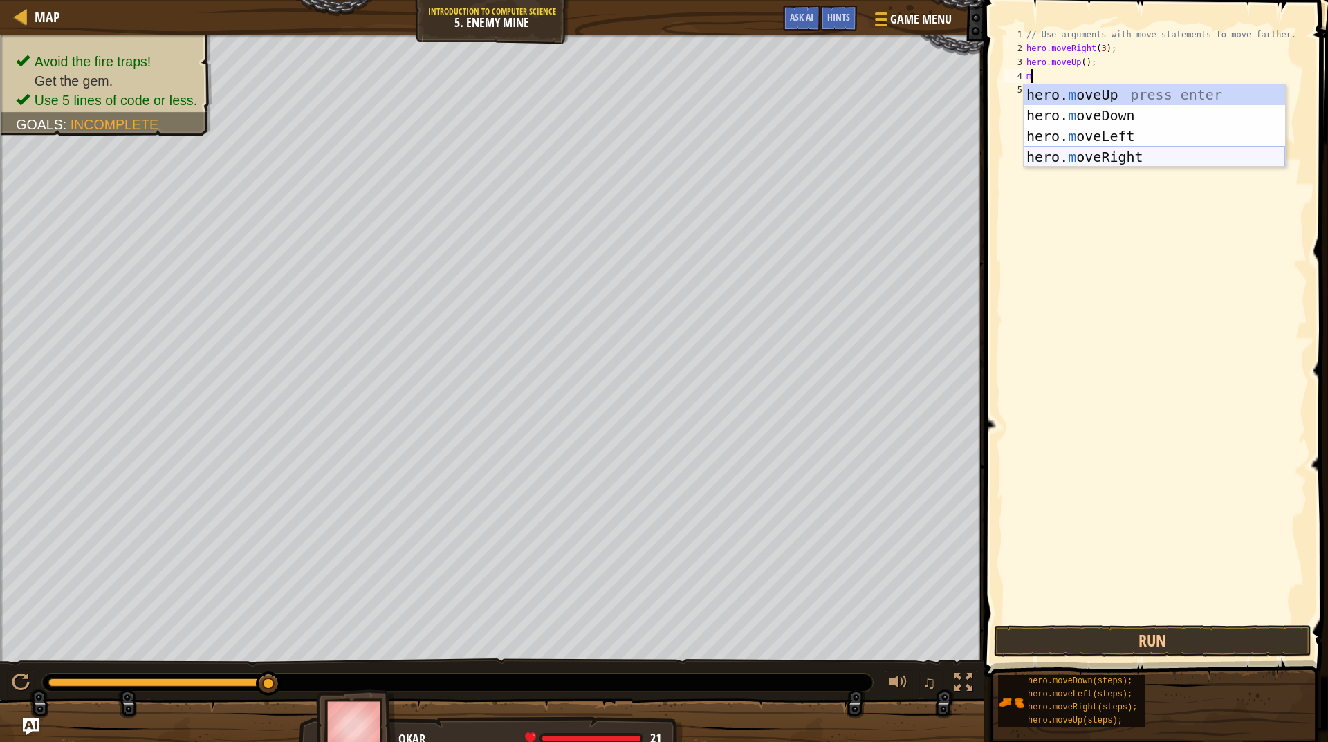
click at [1126, 157] on div "hero. m oveUp press enter hero. m oveDown press enter hero. m oveLeft press ent…" at bounding box center [1153, 146] width 261 height 124
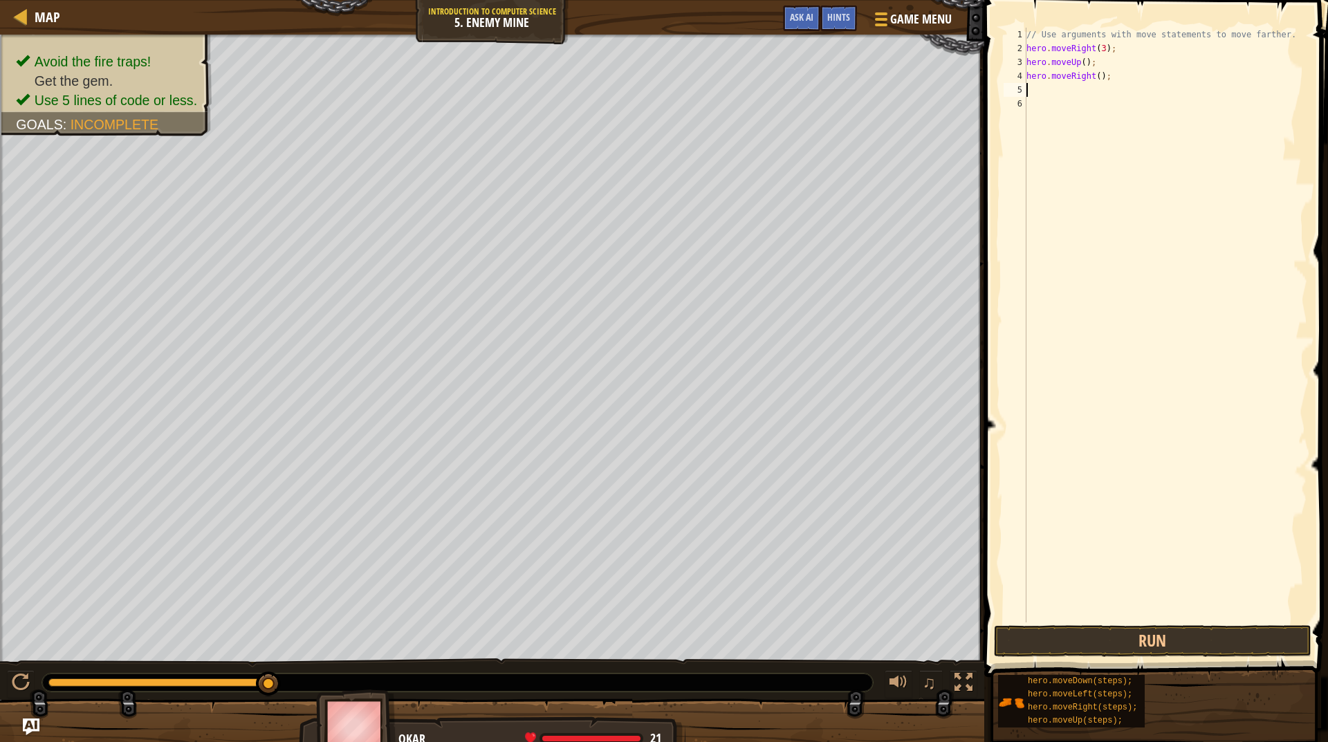
type textarea "m"
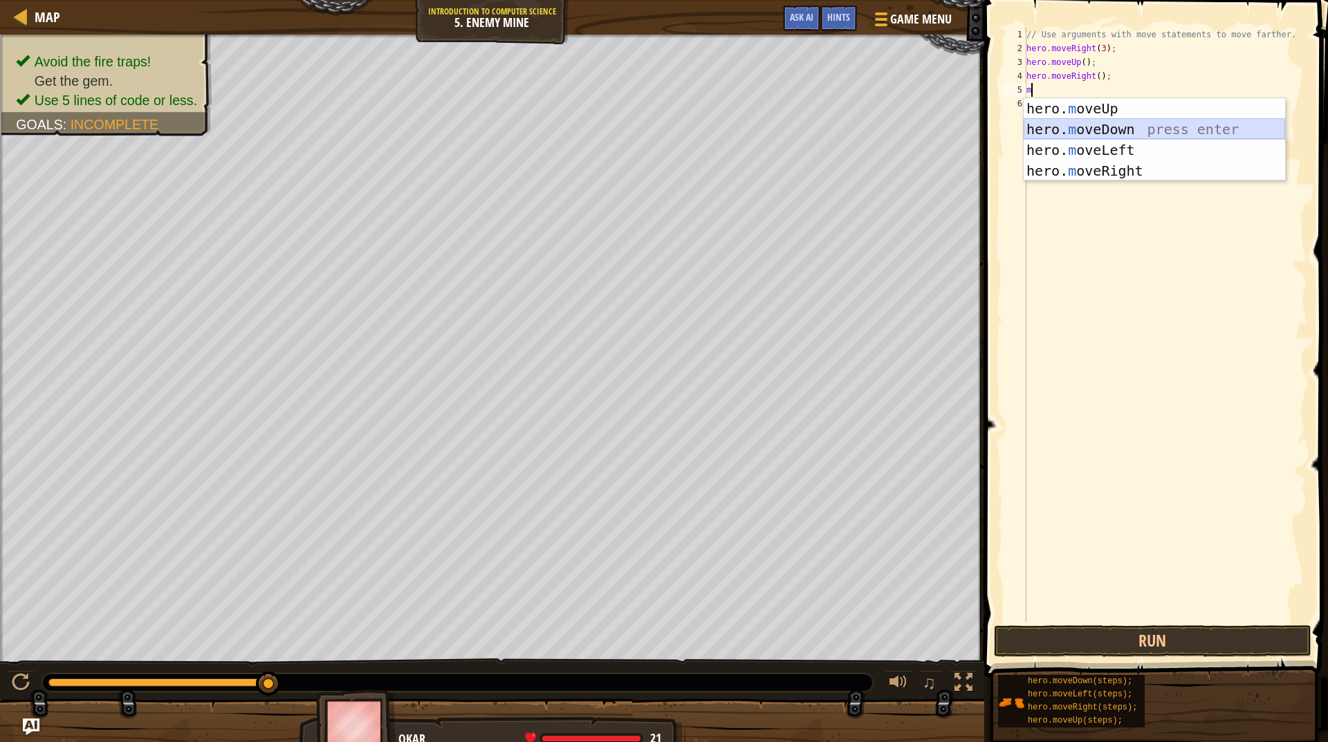
click at [1124, 129] on div "hero. m oveUp press enter hero. m oveDown press enter hero. m oveLeft press ent…" at bounding box center [1153, 160] width 261 height 124
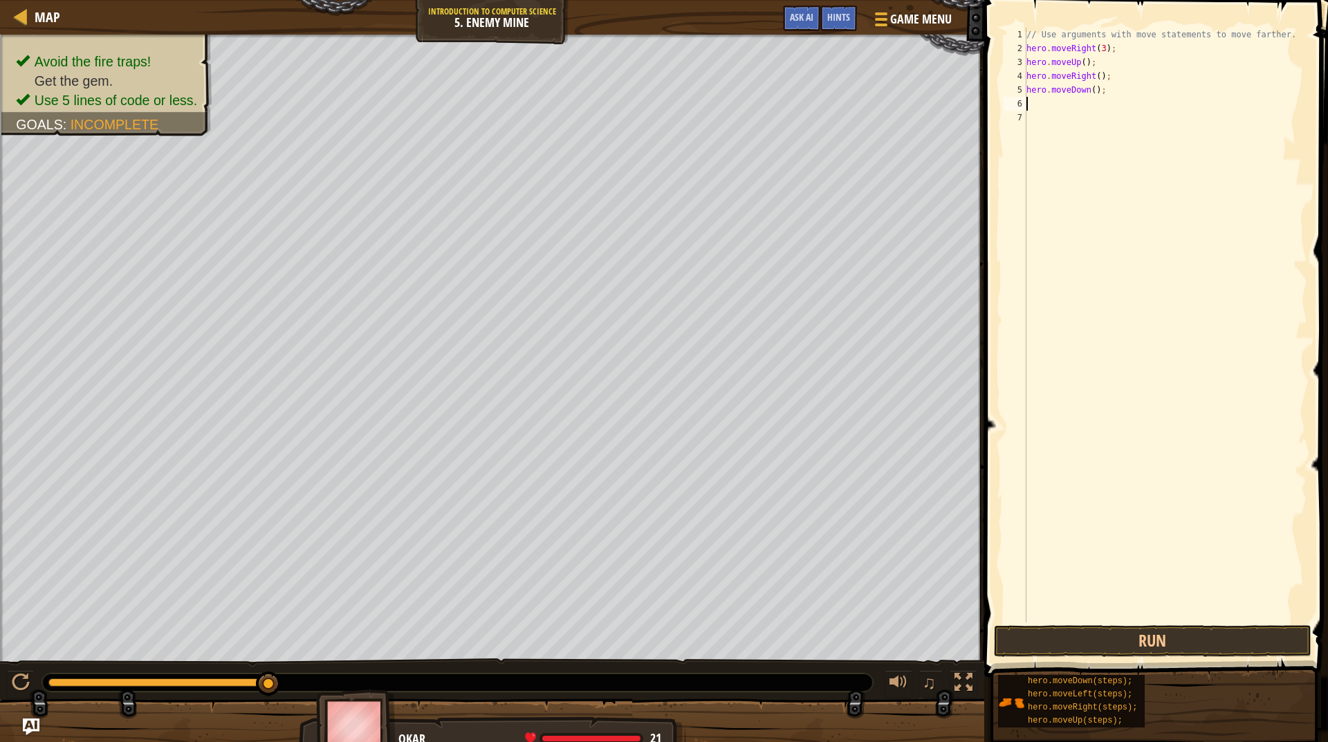
click at [1091, 91] on div "// Use arguments with move statements to move farther. hero . moveRight ( 3 ) ;…" at bounding box center [1165, 339] width 284 height 622
type textarea "hero.moveDown(3);"
click at [1028, 102] on div "// Use arguments with move statements to move farther. hero . moveRight ( 3 ) ;…" at bounding box center [1165, 339] width 284 height 622
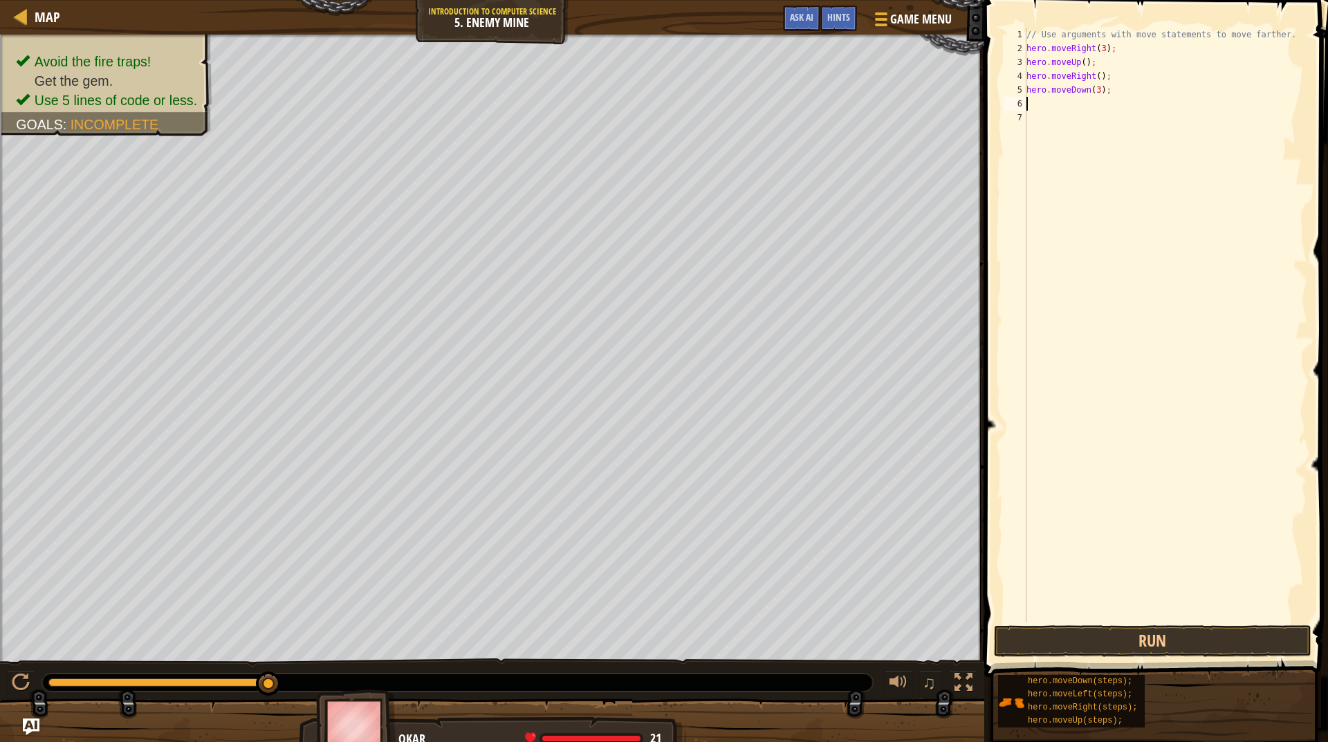
type textarea "m"
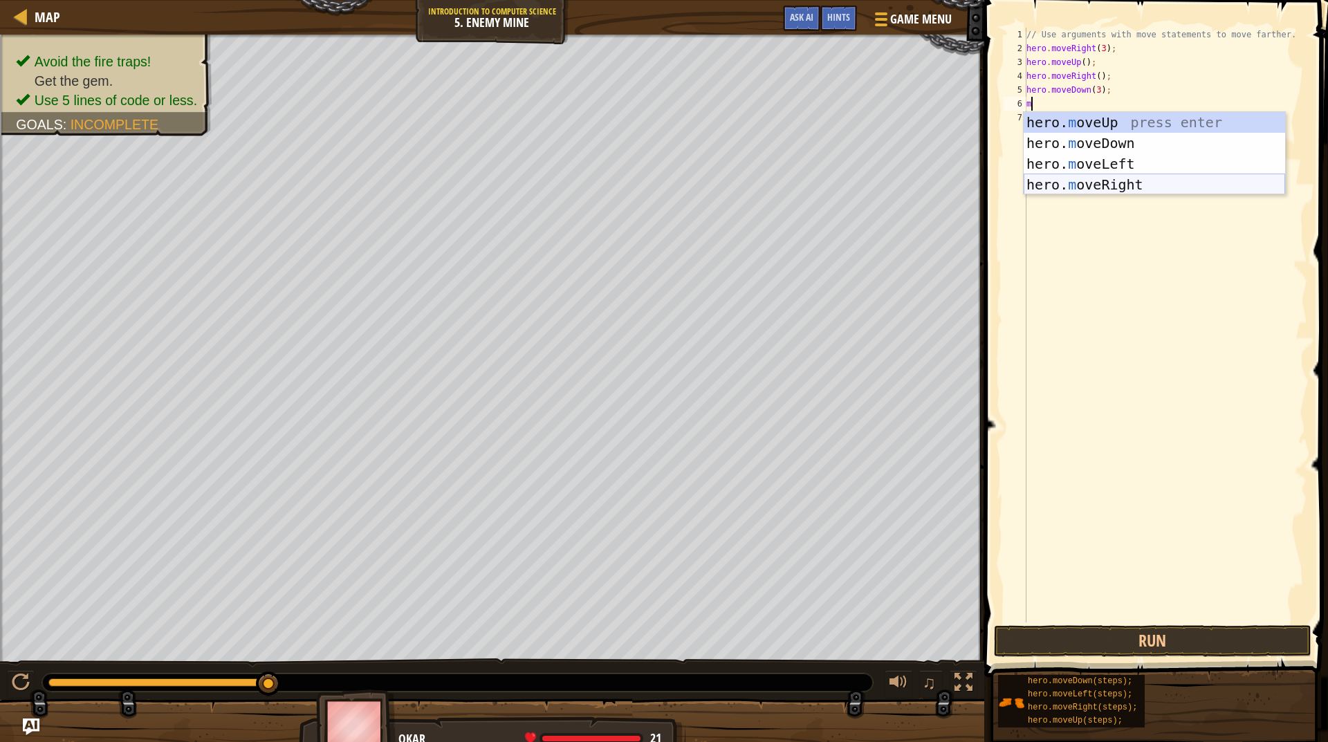
click at [1099, 183] on div "hero. m oveUp press enter hero. m oveDown press enter hero. m oveLeft press ent…" at bounding box center [1153, 174] width 261 height 124
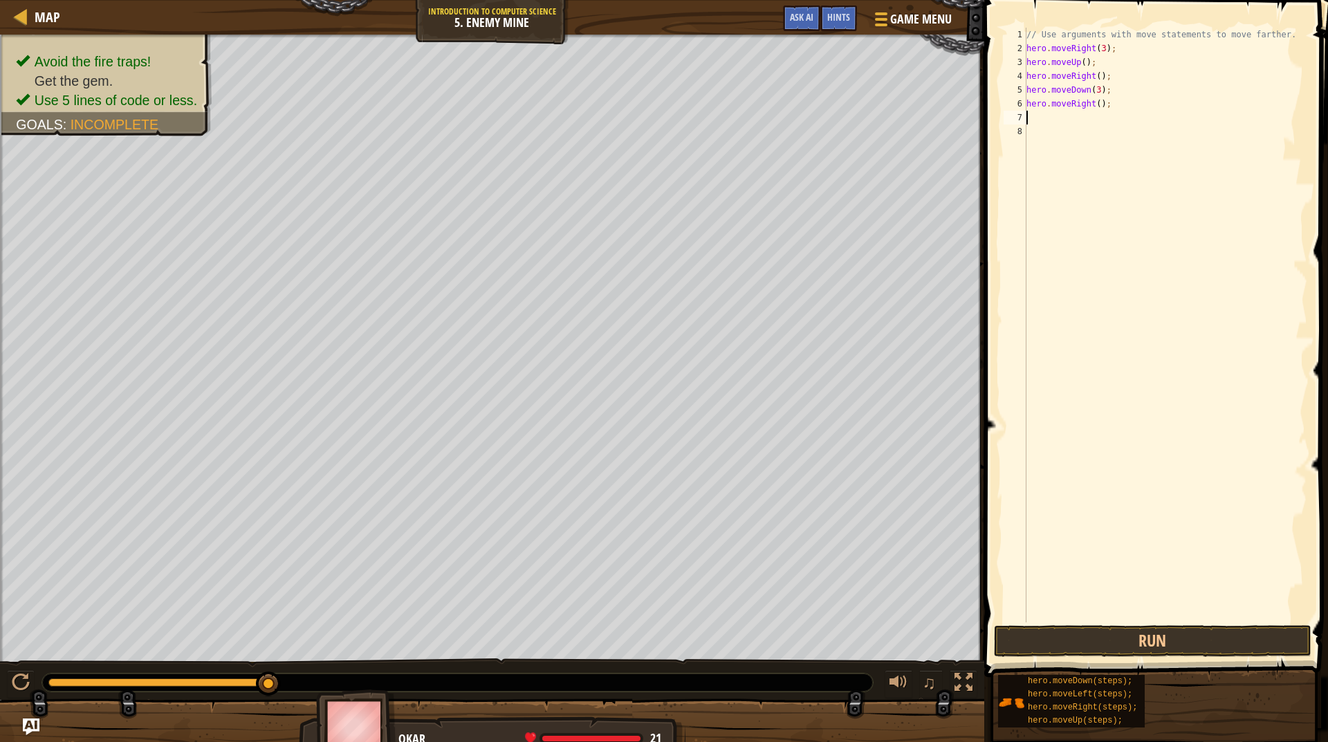
click at [1095, 106] on div "// Use arguments with move statements to move farther. hero . moveRight ( 3 ) ;…" at bounding box center [1165, 339] width 284 height 622
type textarea "hero.moveRight(2);"
drag, startPoint x: 1143, startPoint y: 629, endPoint x: 1147, endPoint y: 623, distance: 7.1
click at [1146, 624] on div "hero.moveRight(2); 1 2 3 4 5 6 7 8 // Use arguments with move statements to mov…" at bounding box center [1154, 366] width 348 height 718
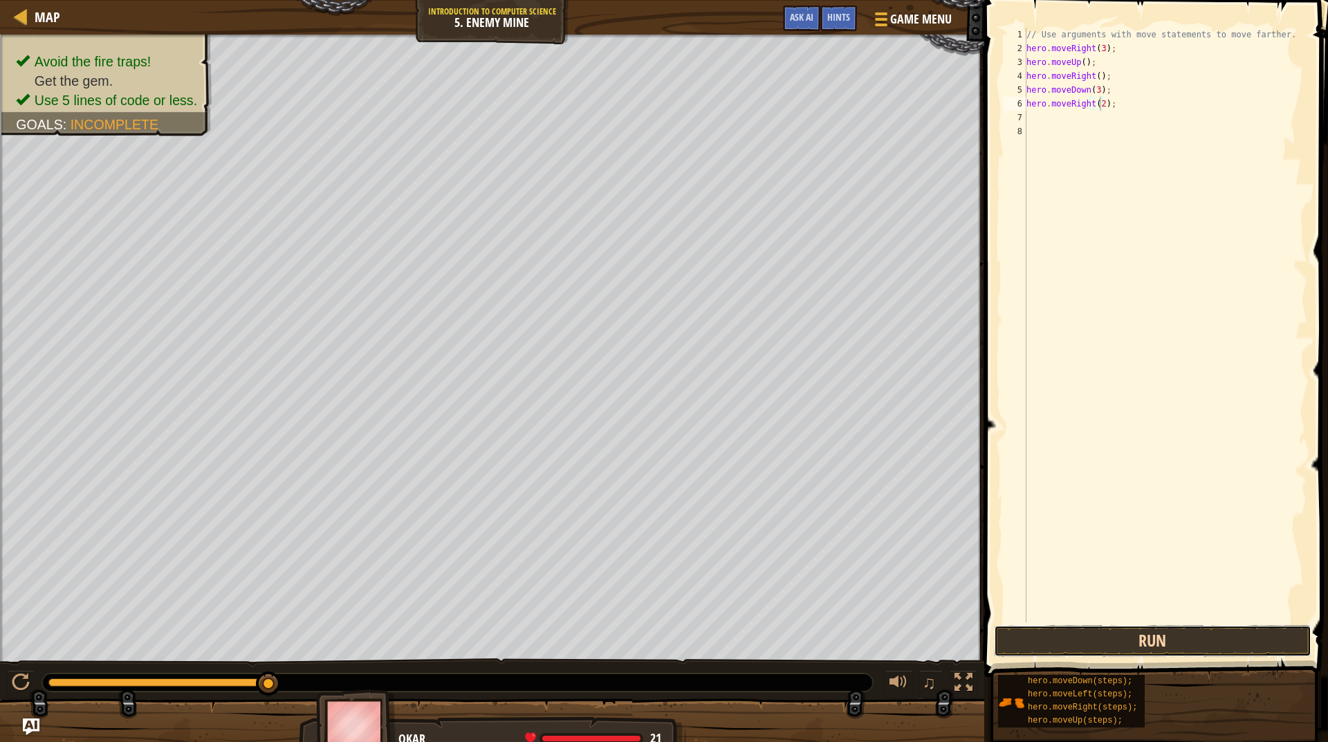
click at [1149, 638] on button "Run" at bounding box center [1152, 641] width 317 height 32
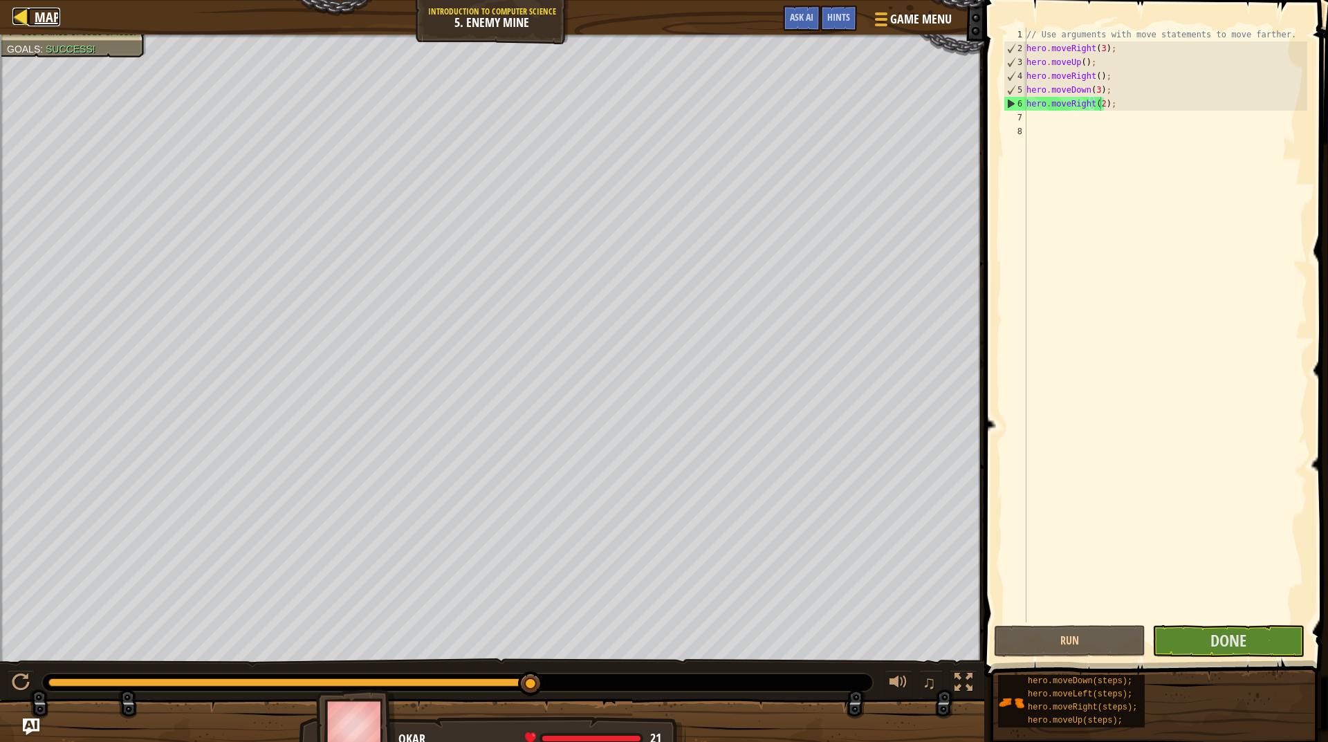
click at [44, 17] on span "Map" at bounding box center [48, 17] width 26 height 19
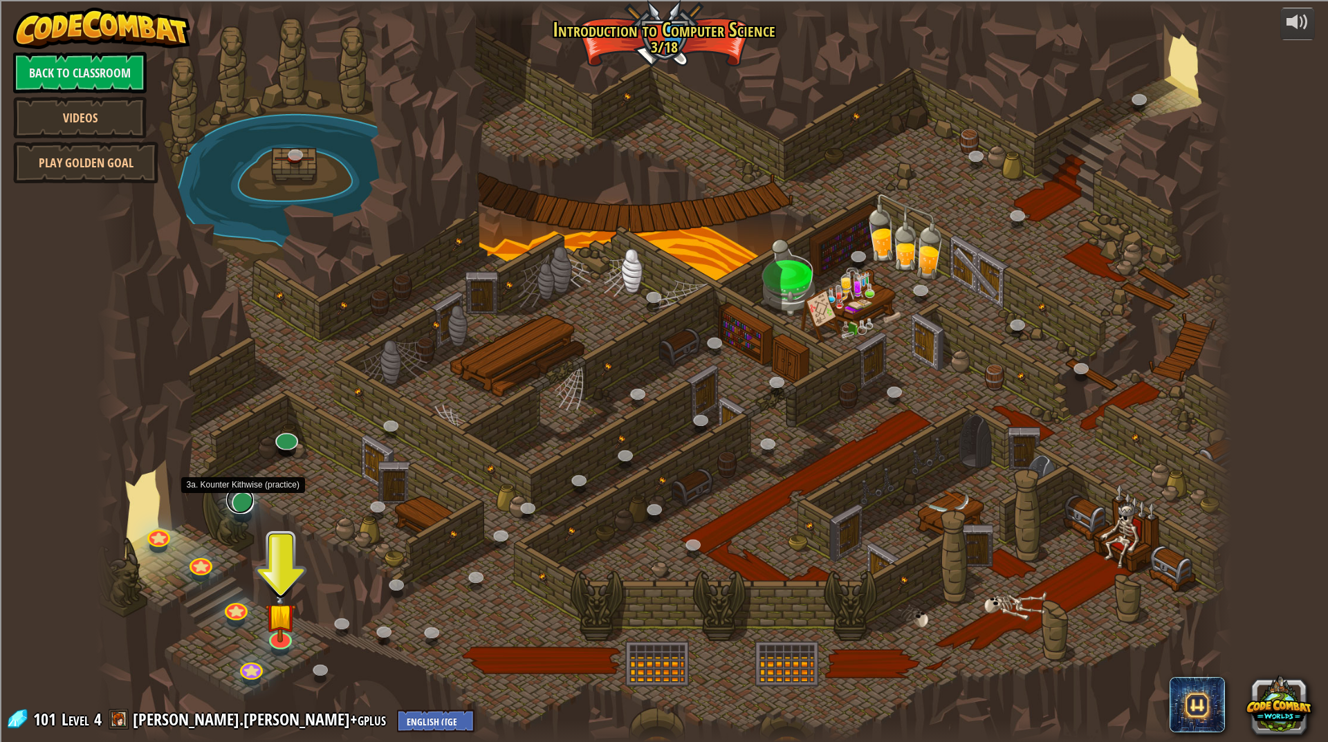
click at [237, 509] on link at bounding box center [240, 500] width 28 height 28
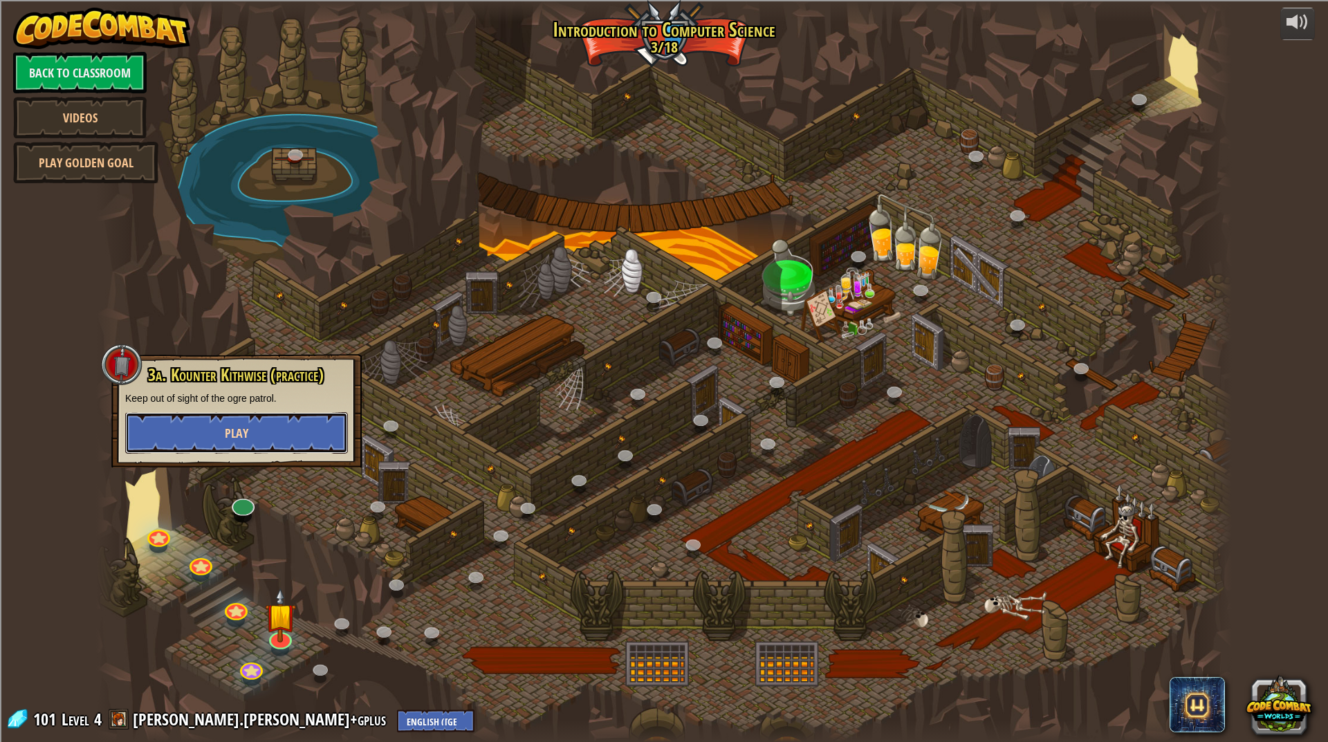
click at [232, 435] on span "Play" at bounding box center [237, 433] width 24 height 17
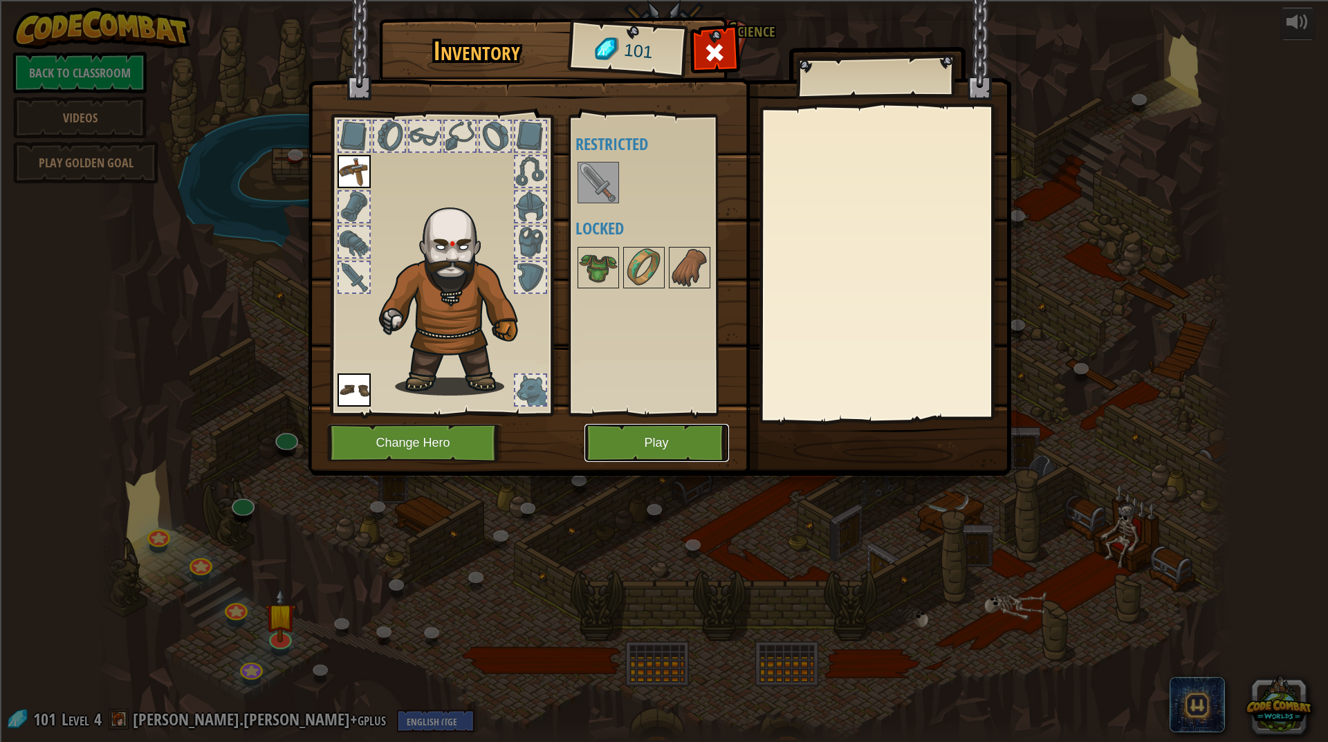
click at [669, 437] on button "Play" at bounding box center [656, 443] width 145 height 38
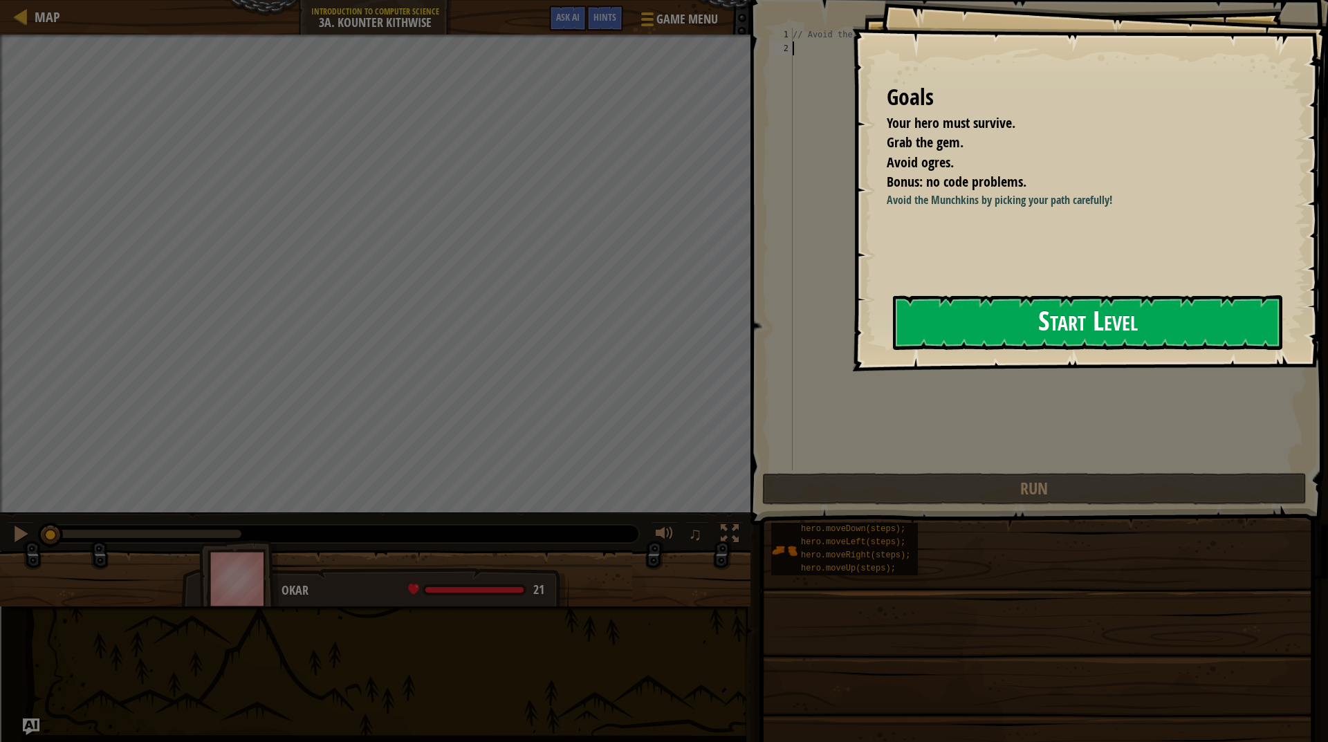
click at [1034, 328] on button "Start Level" at bounding box center [1087, 322] width 389 height 55
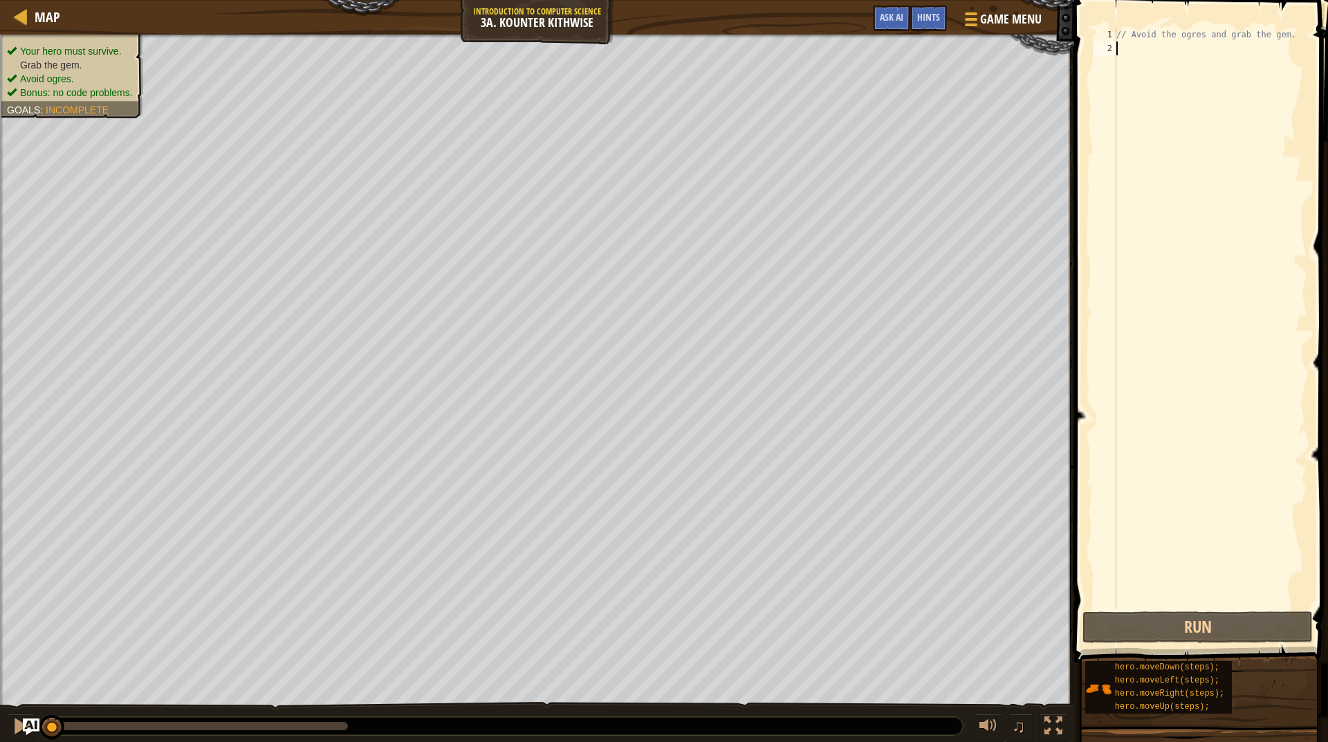
type textarea "m"
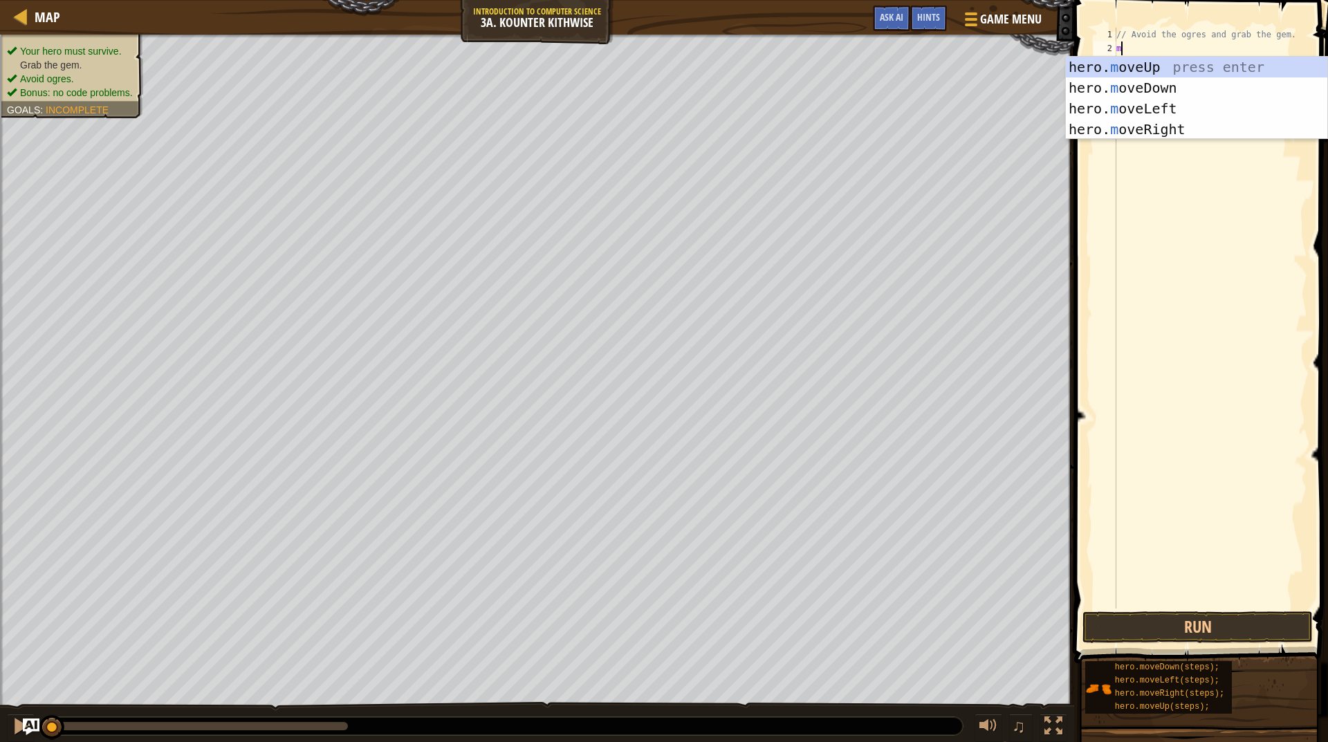
scroll to position [6, 0]
drag, startPoint x: 1142, startPoint y: 86, endPoint x: 1142, endPoint y: 67, distance: 19.4
click at [1142, 83] on div "hero. m oveUp press enter hero. m oveDown press enter hero. m oveLeft press ent…" at bounding box center [1196, 119] width 261 height 124
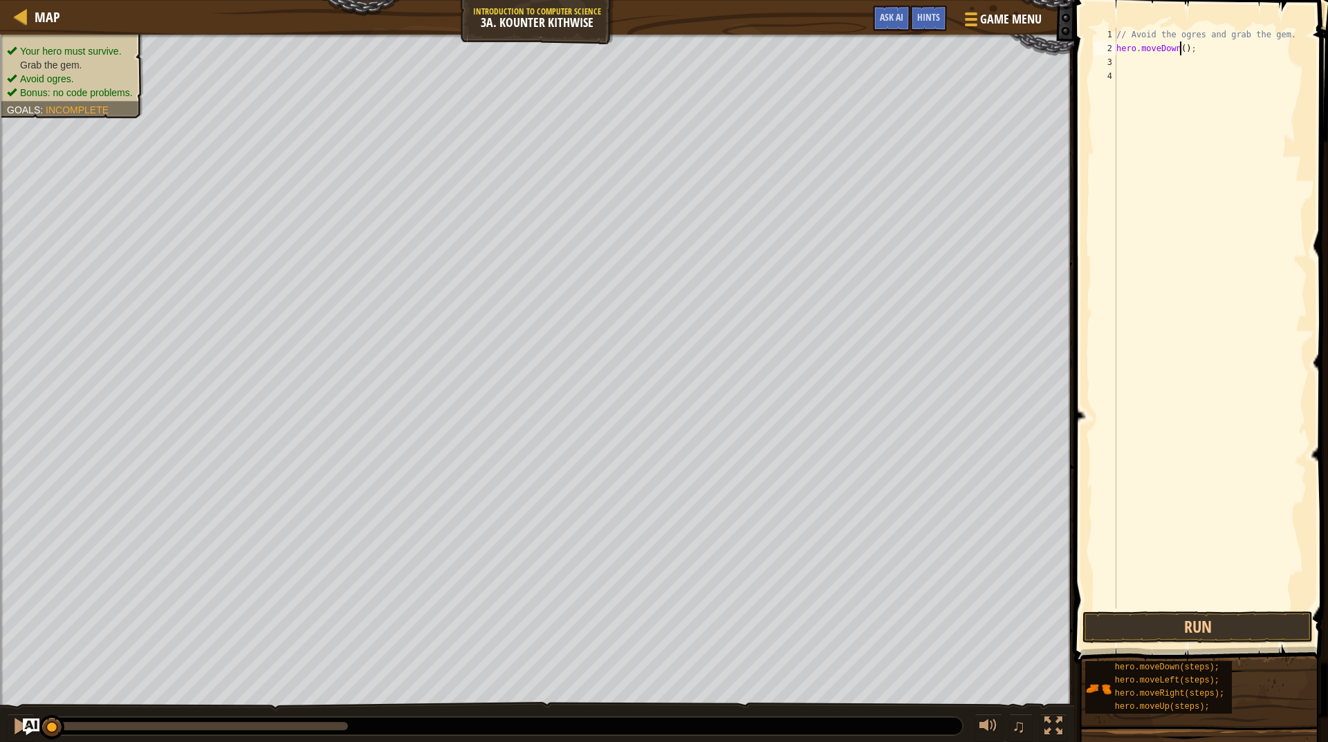
click at [1180, 50] on div "// Avoid the ogres and grab the gem. hero . moveDown ( ) ;" at bounding box center [1210, 332] width 194 height 609
type textarea "hero.moveDown(2);"
click at [1116, 61] on div "// Avoid the ogres and grab the gem. hero . moveDown ( 2 ) ;" at bounding box center [1210, 332] width 194 height 609
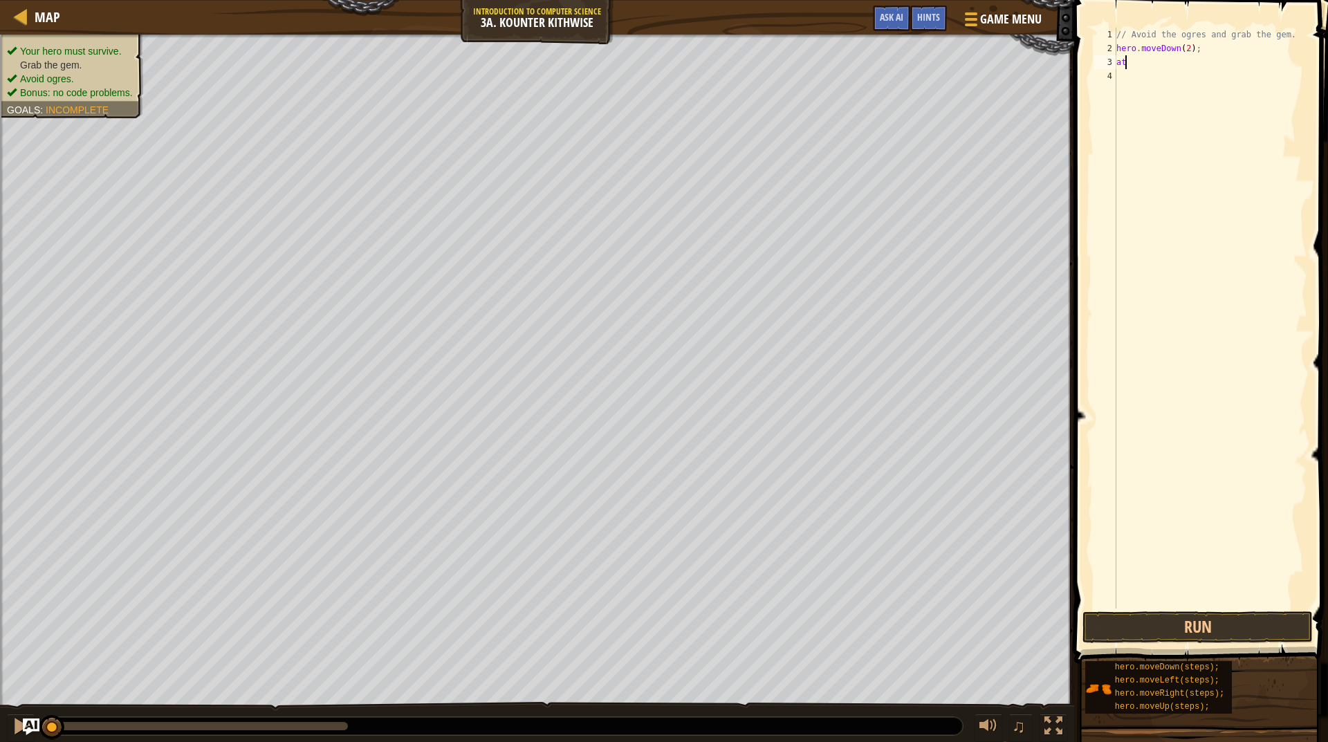
type textarea "a"
type textarea "h"
type textarea "m"
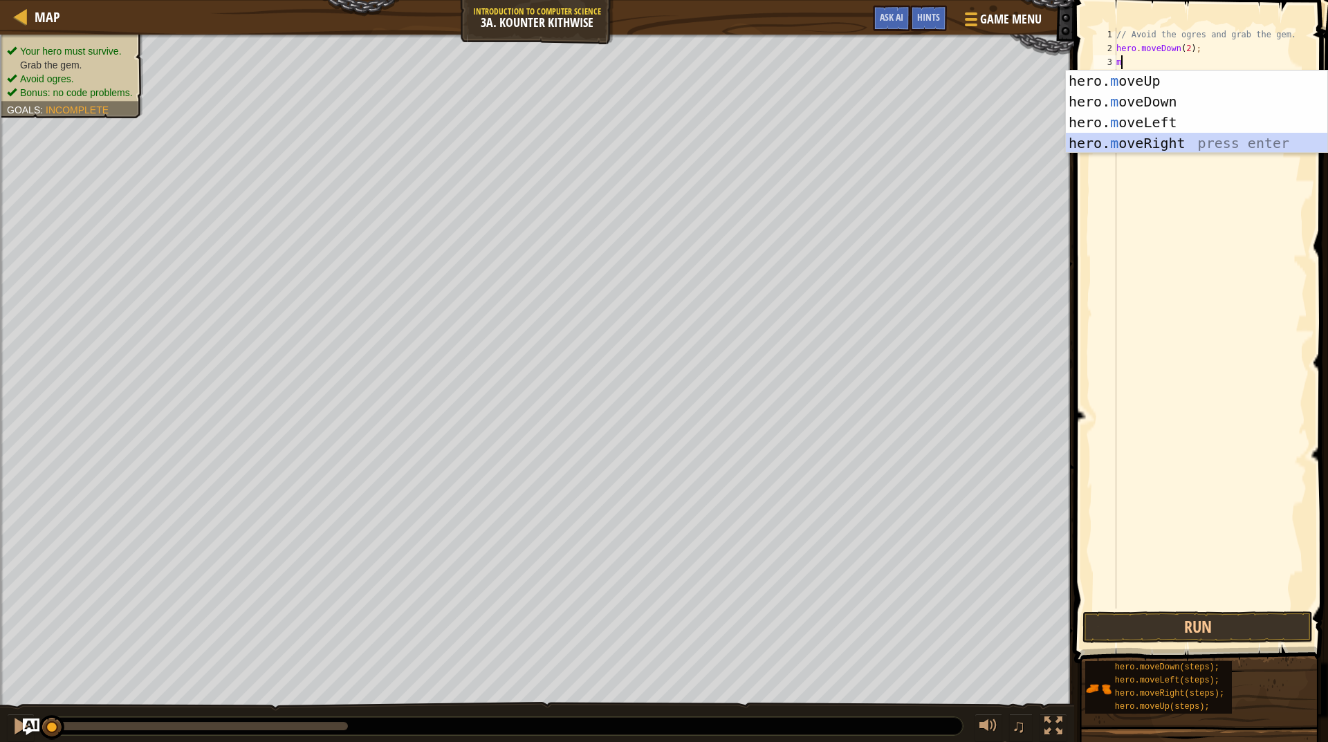
click at [1162, 138] on div "hero. m oveUp press enter hero. m oveDown press enter hero. m oveLeft press ent…" at bounding box center [1196, 133] width 261 height 124
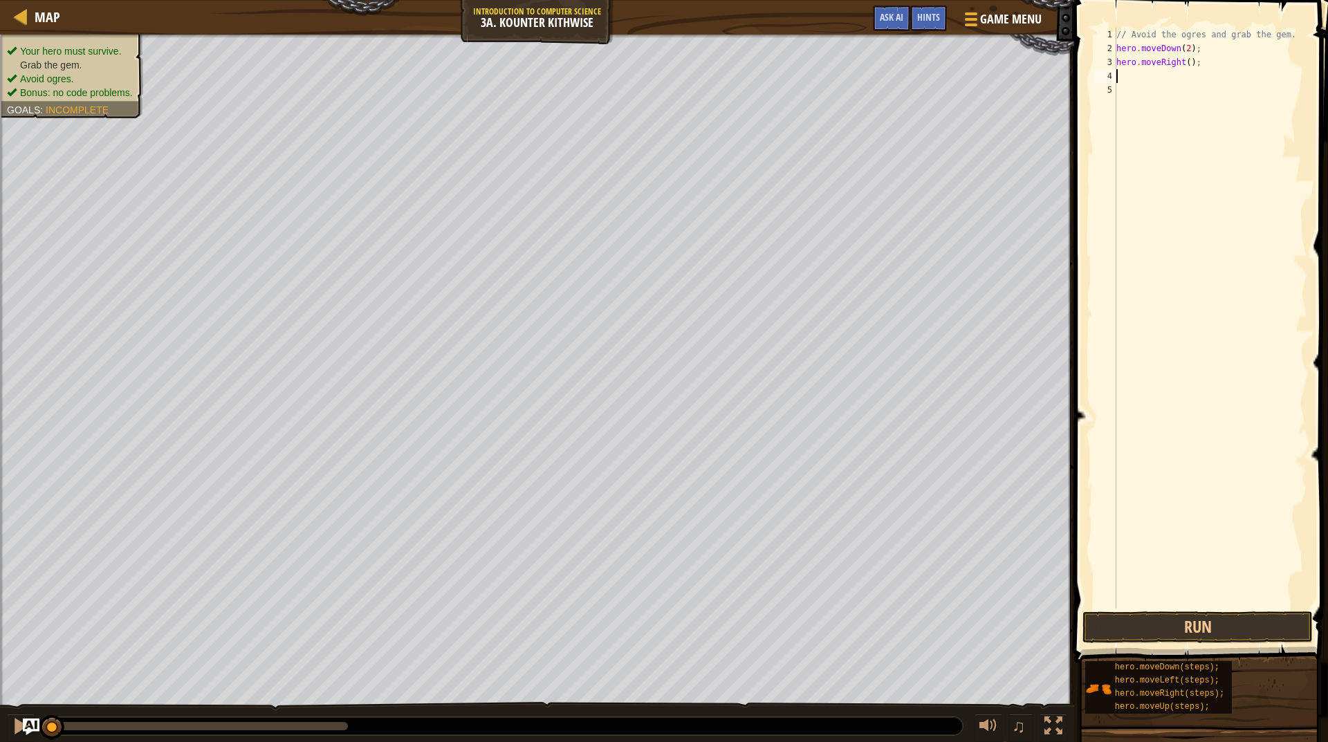
type textarea "m"
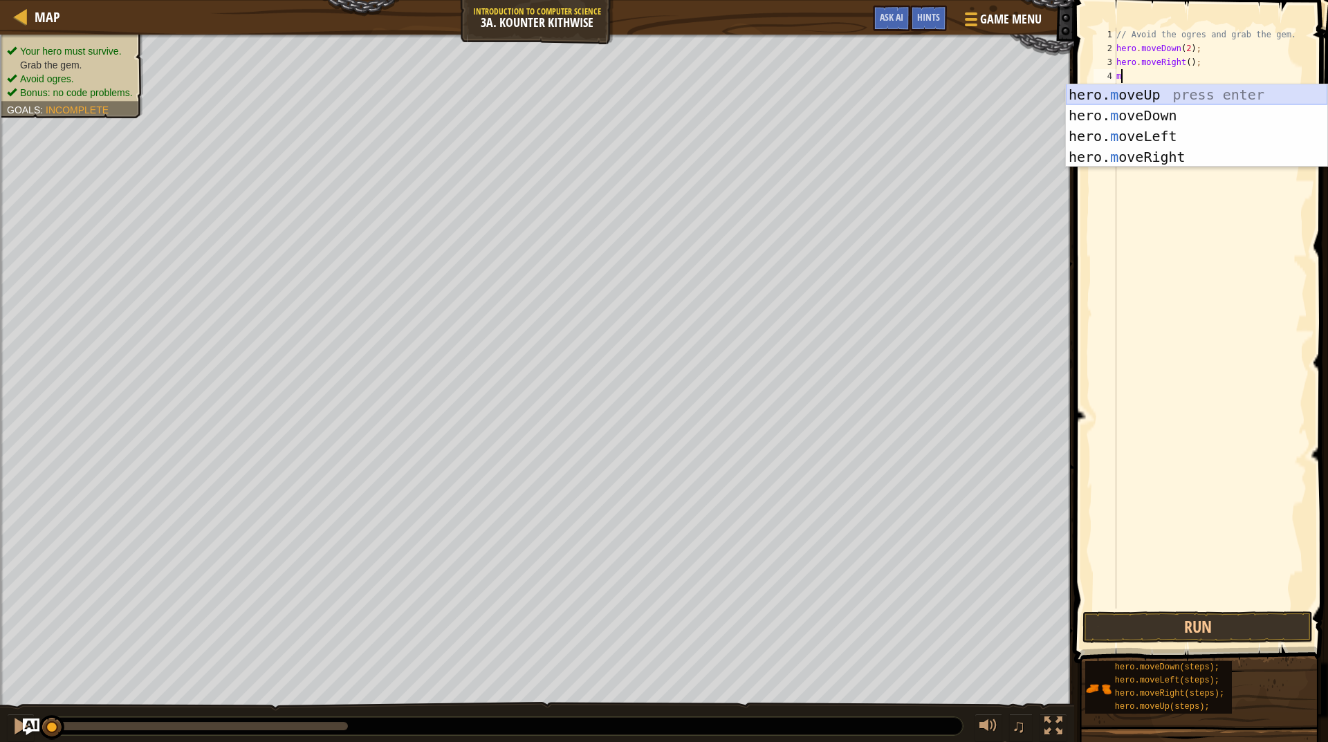
click at [1140, 93] on div "hero. m oveUp press enter hero. m oveDown press enter hero. m oveLeft press ent…" at bounding box center [1196, 146] width 261 height 124
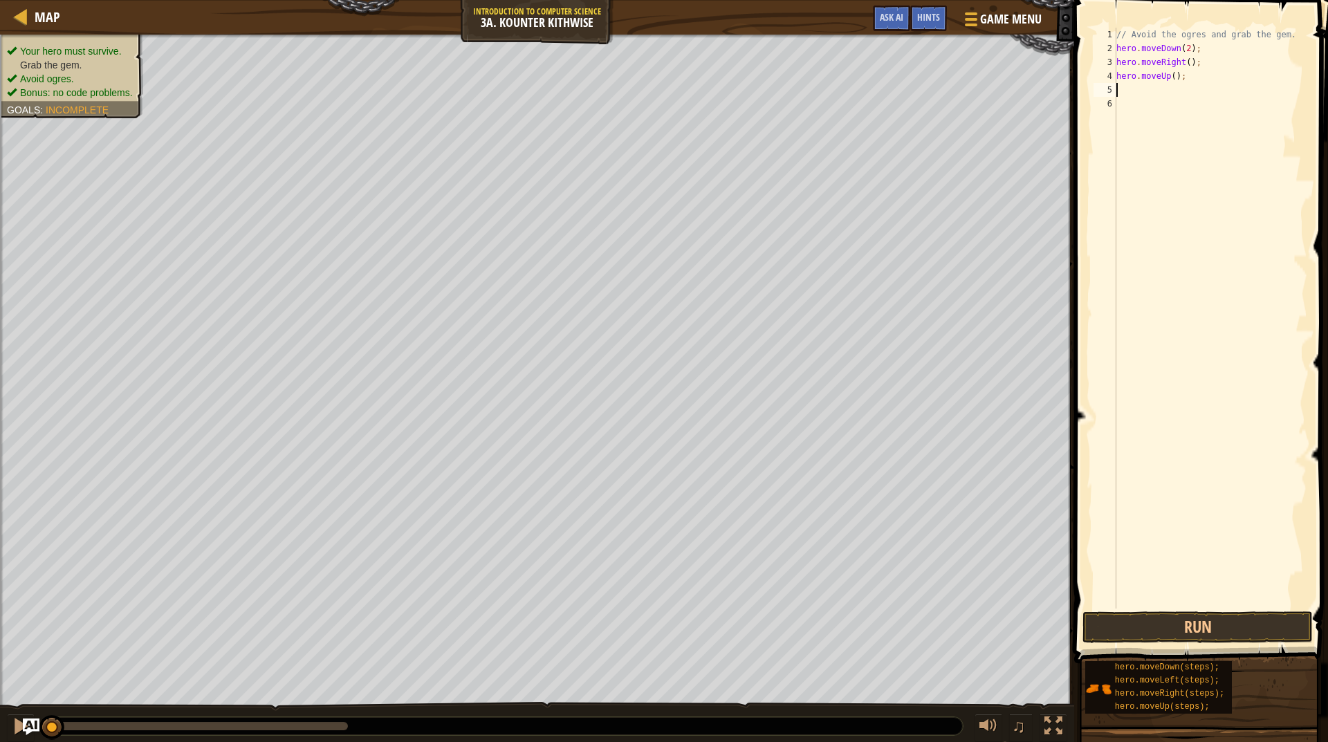
type textarea "m"
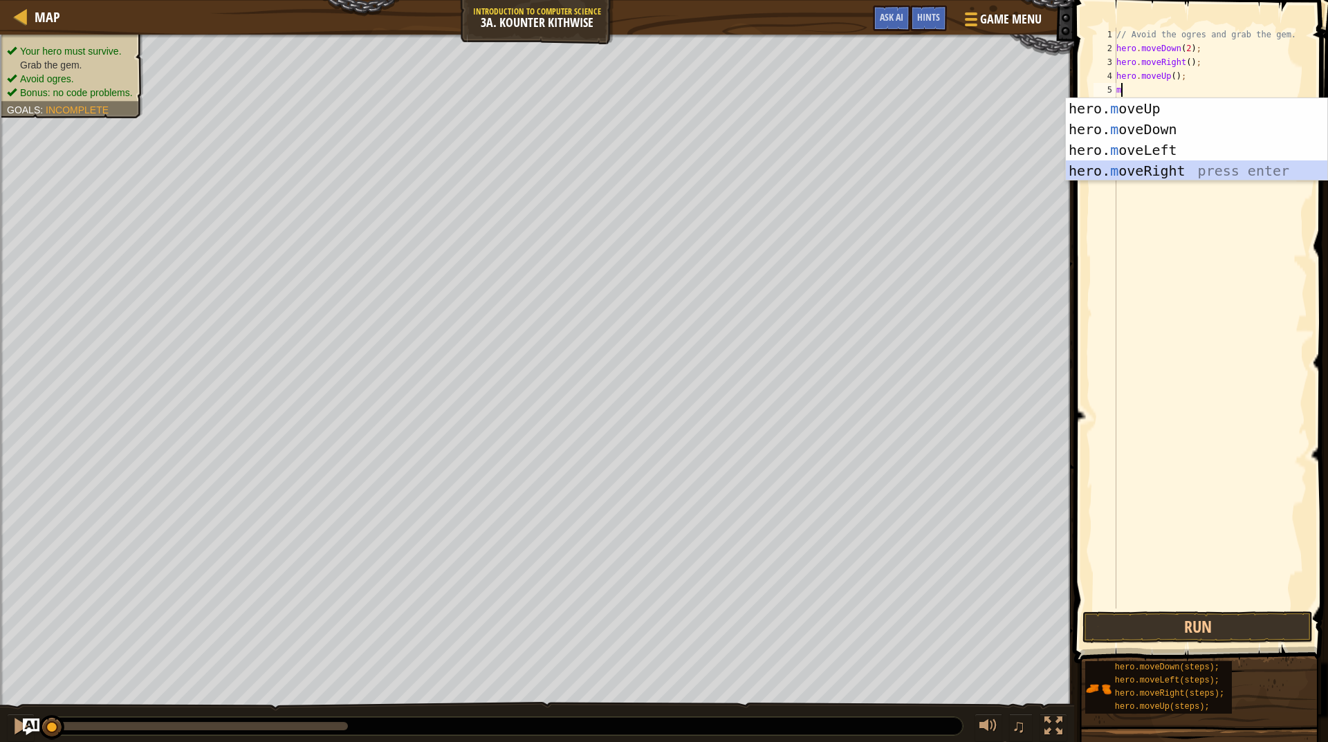
drag, startPoint x: 1169, startPoint y: 163, endPoint x: 1146, endPoint y: 213, distance: 54.8
click at [1169, 166] on div "hero. m oveUp press enter hero. m oveDown press enter hero. m oveLeft press ent…" at bounding box center [1196, 160] width 261 height 124
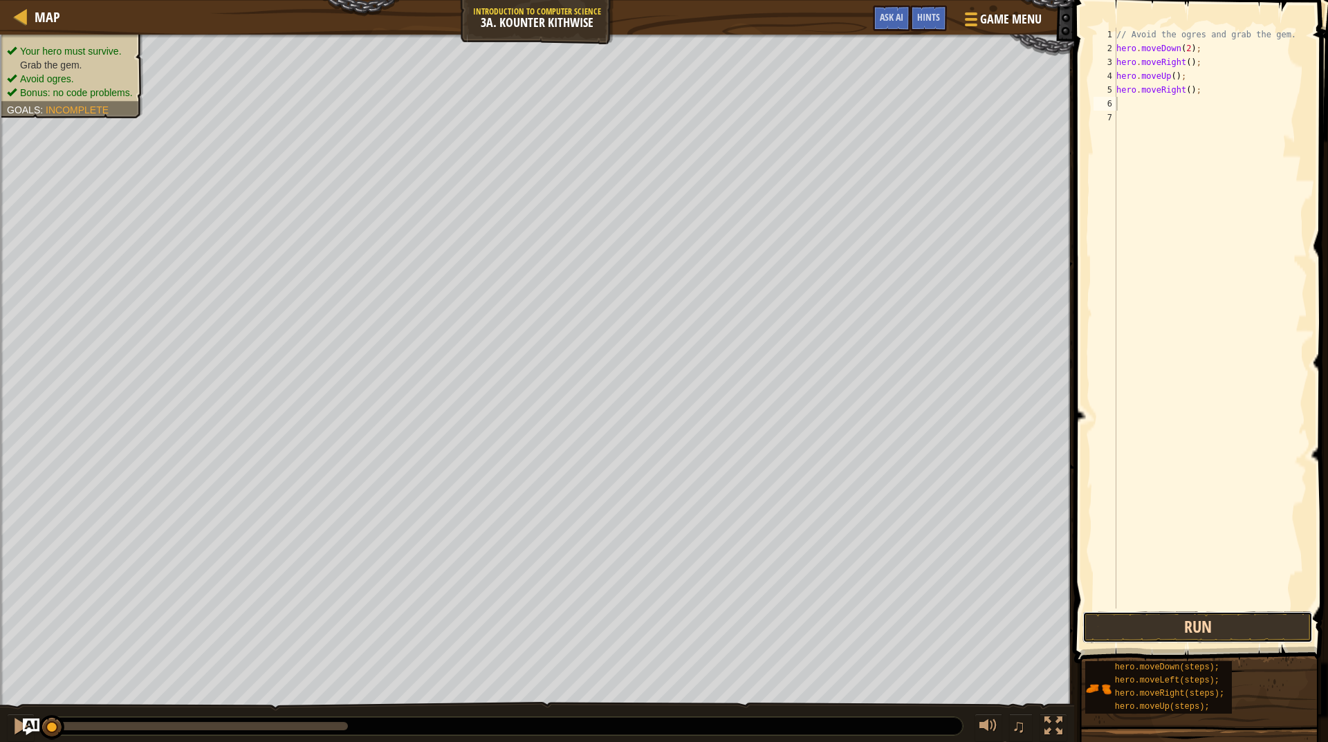
click at [1183, 626] on button "Run" at bounding box center [1197, 627] width 230 height 32
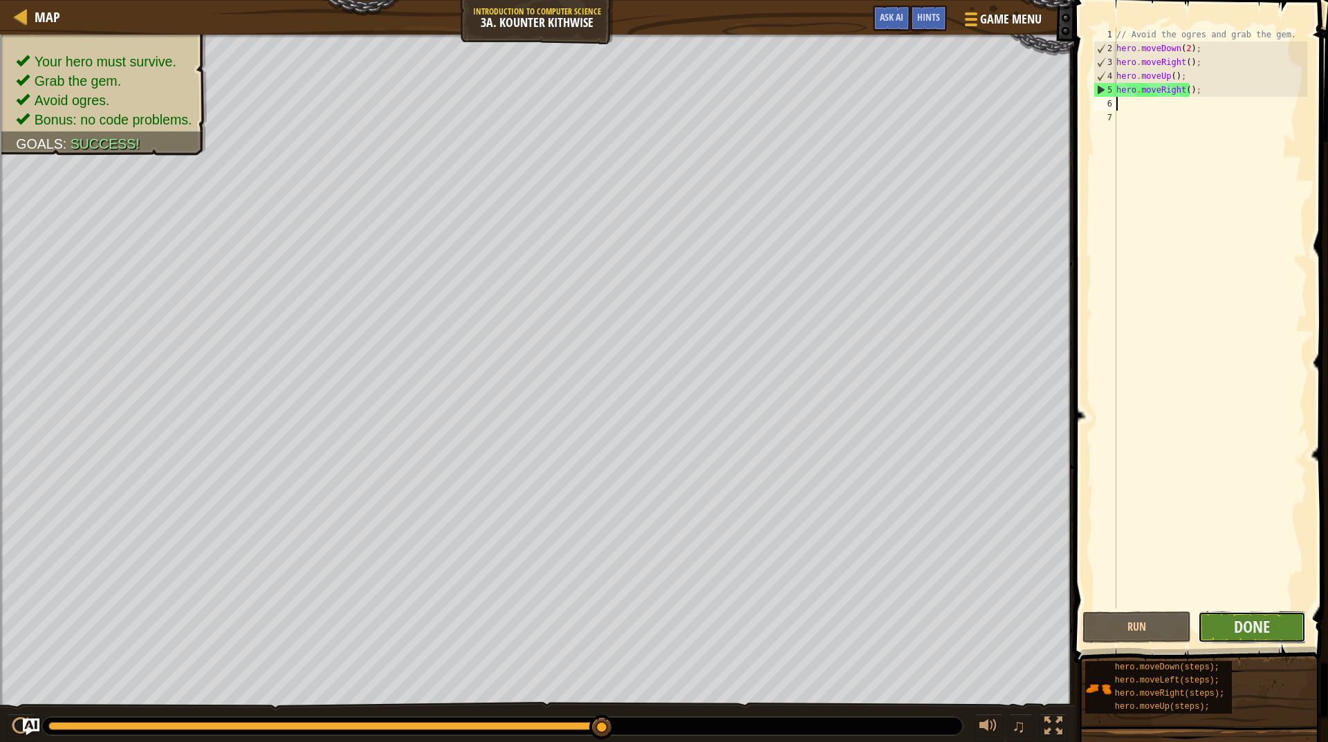
click at [1245, 611] on button "Done" at bounding box center [1252, 627] width 109 height 32
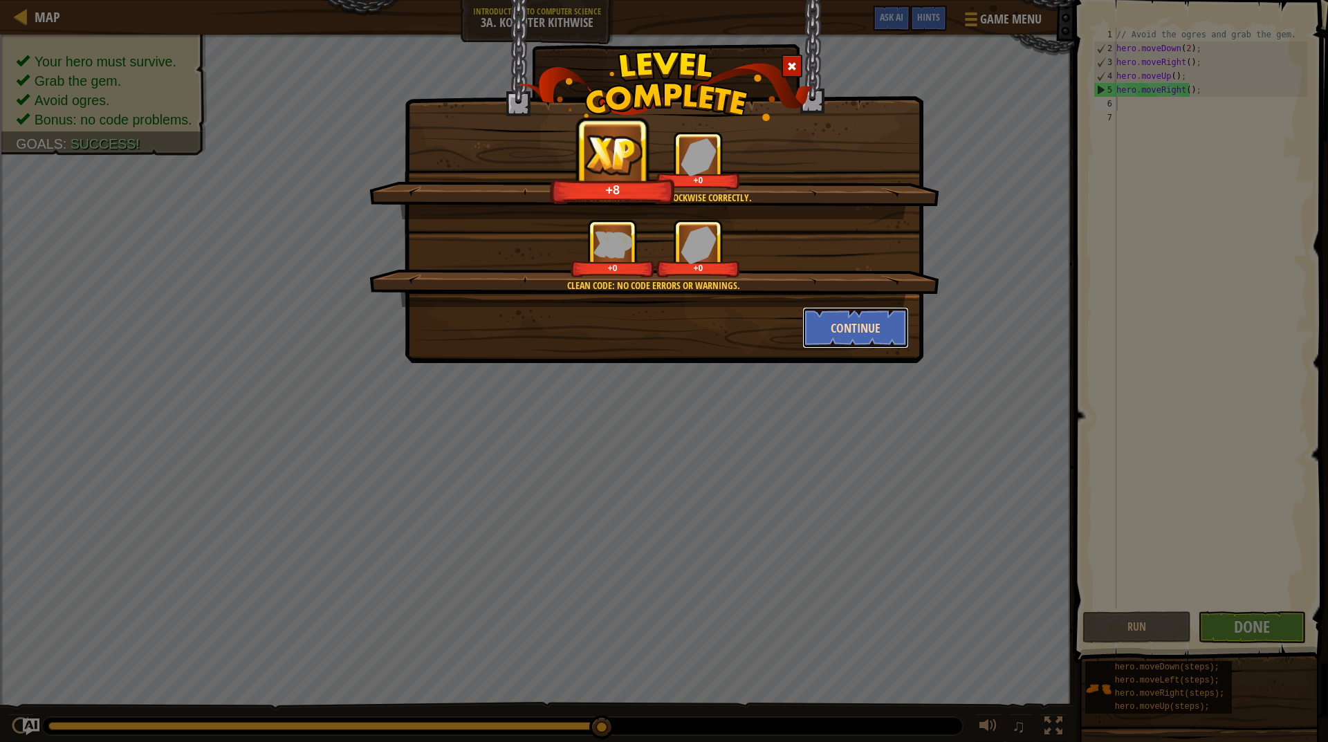
click at [858, 321] on button "Continue" at bounding box center [855, 327] width 107 height 41
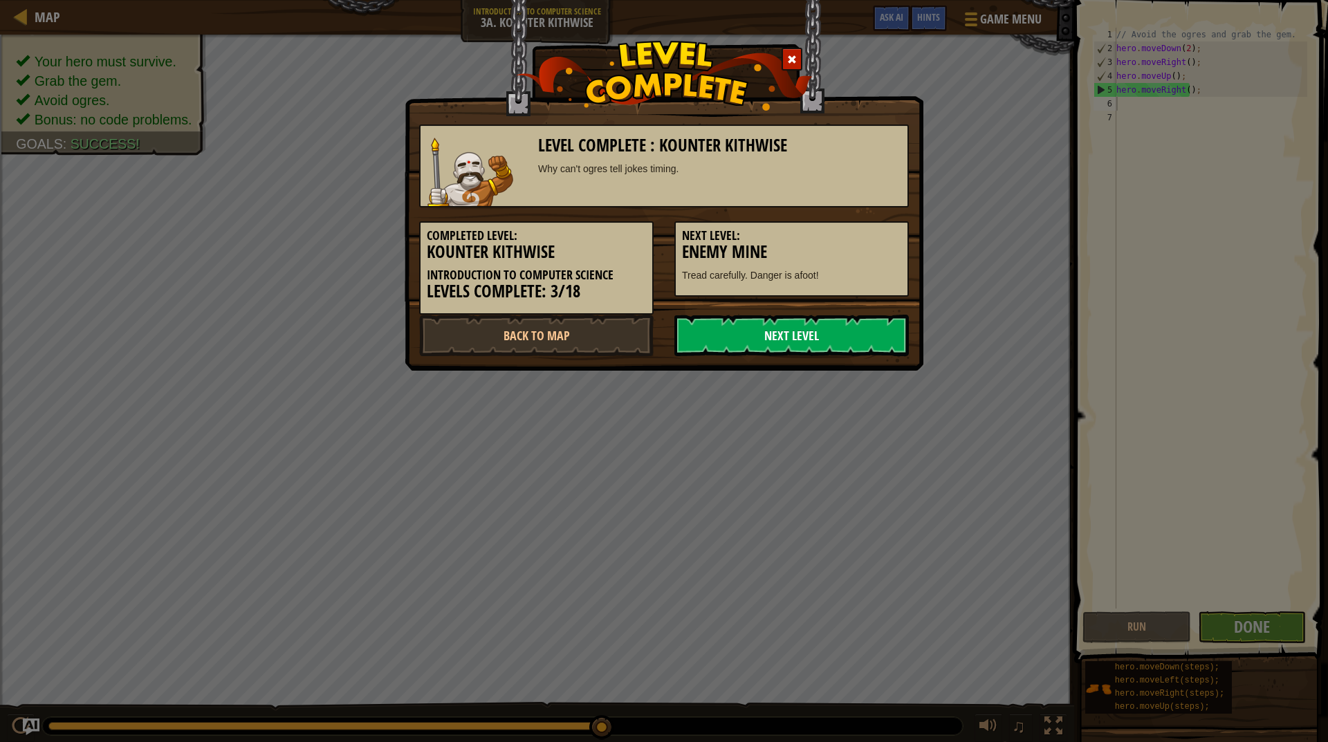
click at [858, 324] on link "Next Level" at bounding box center [791, 335] width 234 height 41
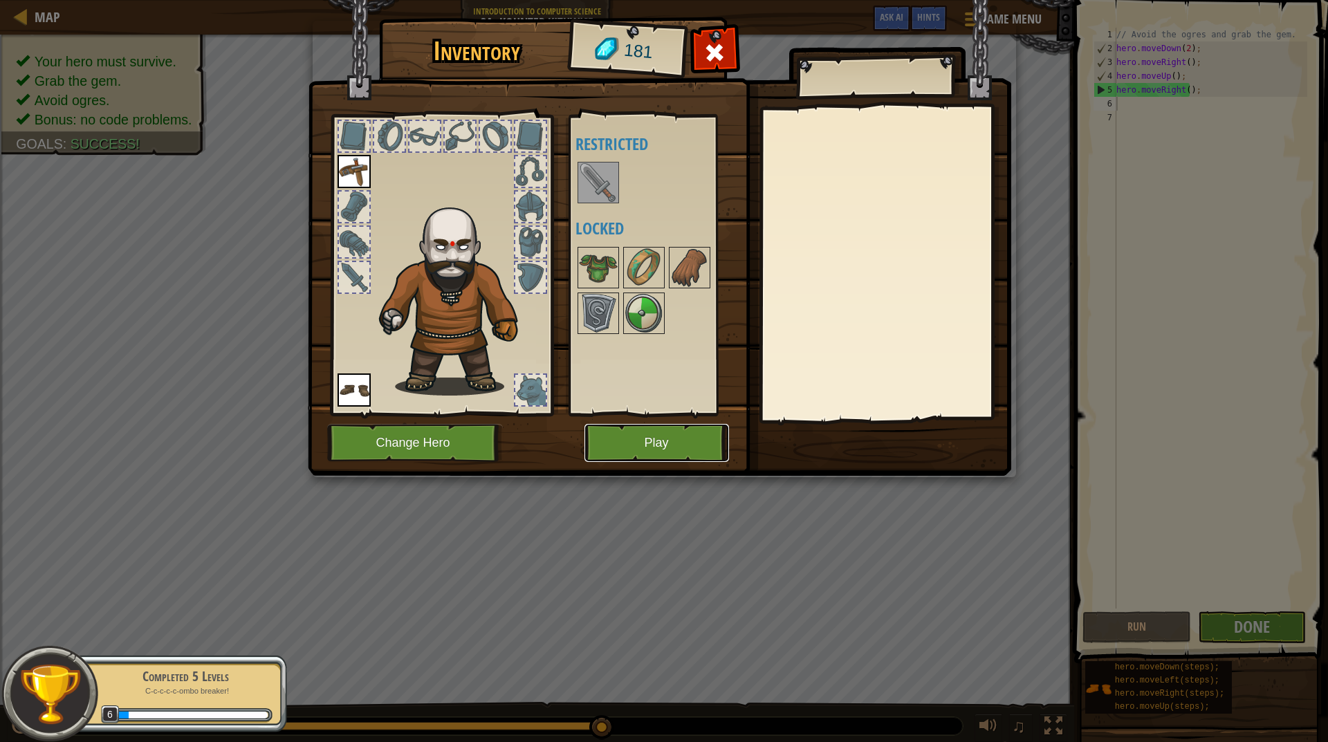
click at [647, 444] on button "Play" at bounding box center [656, 443] width 145 height 38
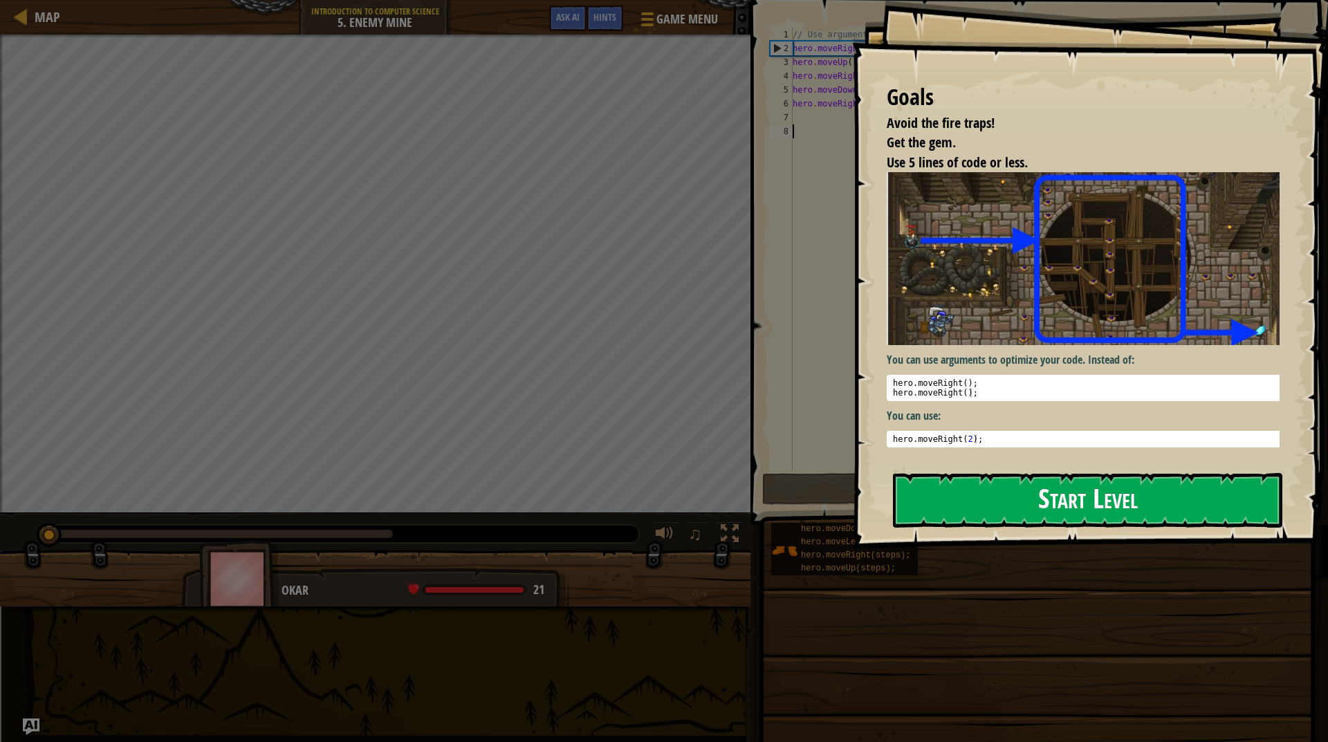
drag, startPoint x: 1045, startPoint y: 494, endPoint x: 1042, endPoint y: 485, distance: 8.7
click at [1045, 490] on button "Start Level" at bounding box center [1087, 500] width 389 height 55
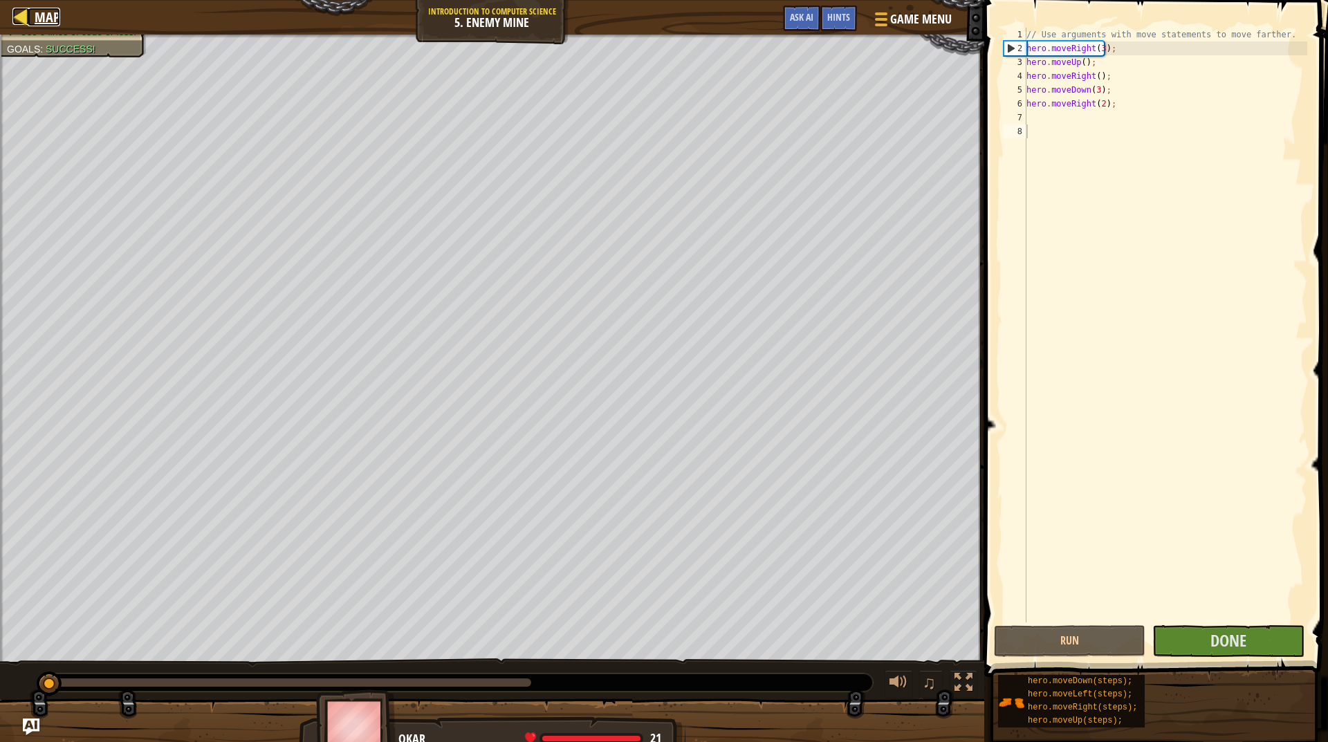
click at [43, 19] on span "Map" at bounding box center [48, 17] width 26 height 19
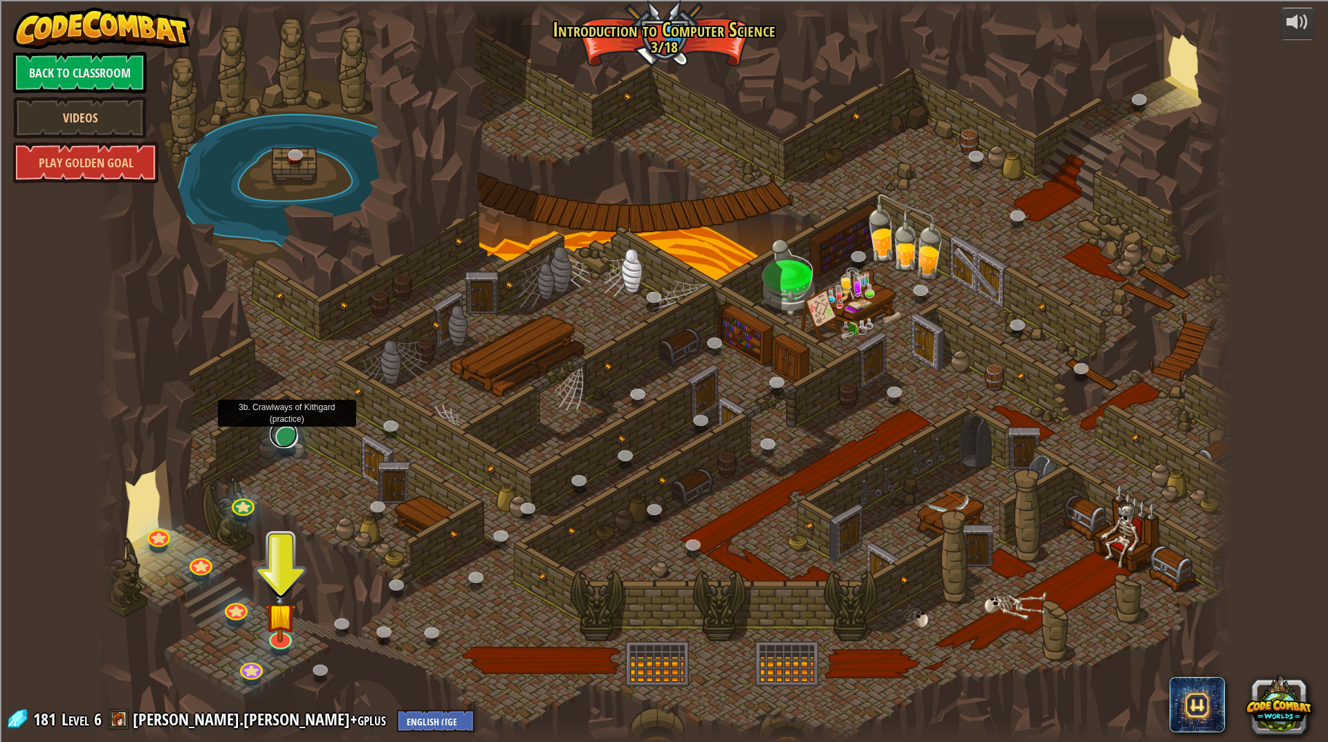
click at [290, 433] on link at bounding box center [284, 434] width 28 height 28
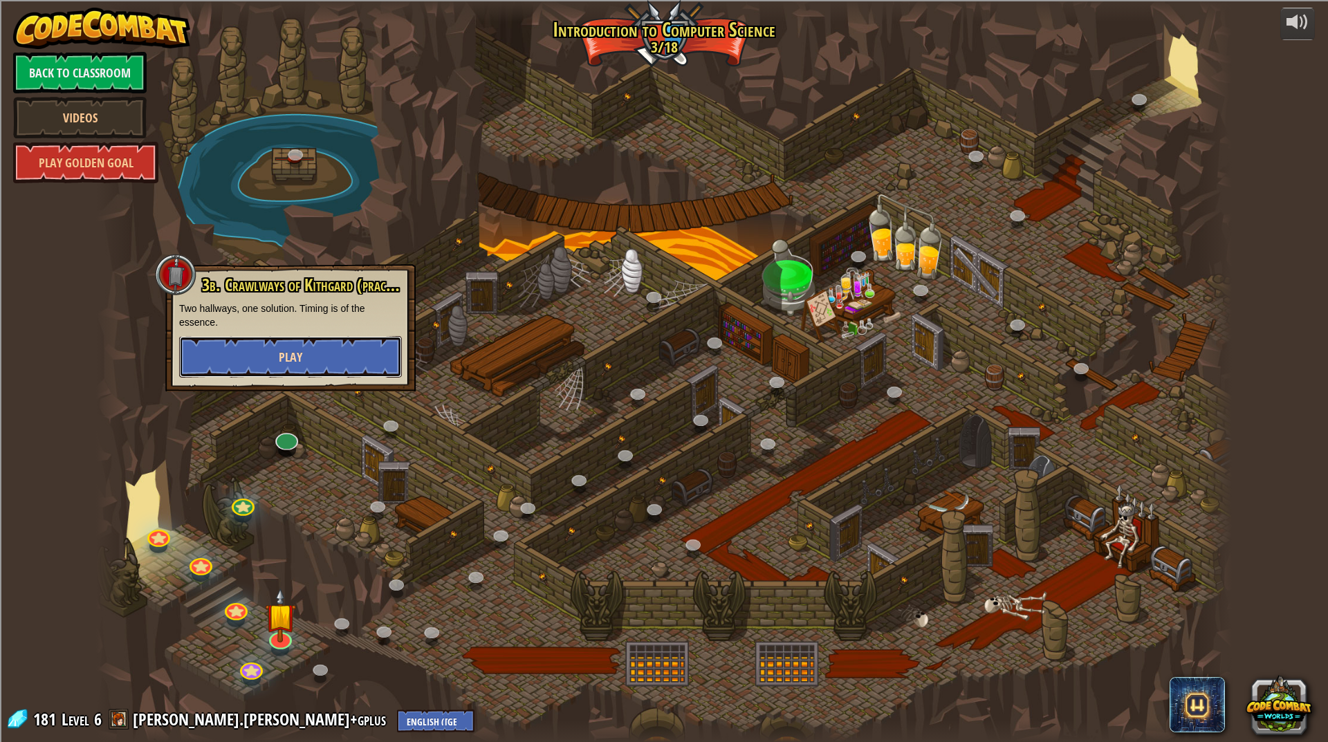
click at [293, 367] on button "Play" at bounding box center [290, 356] width 223 height 41
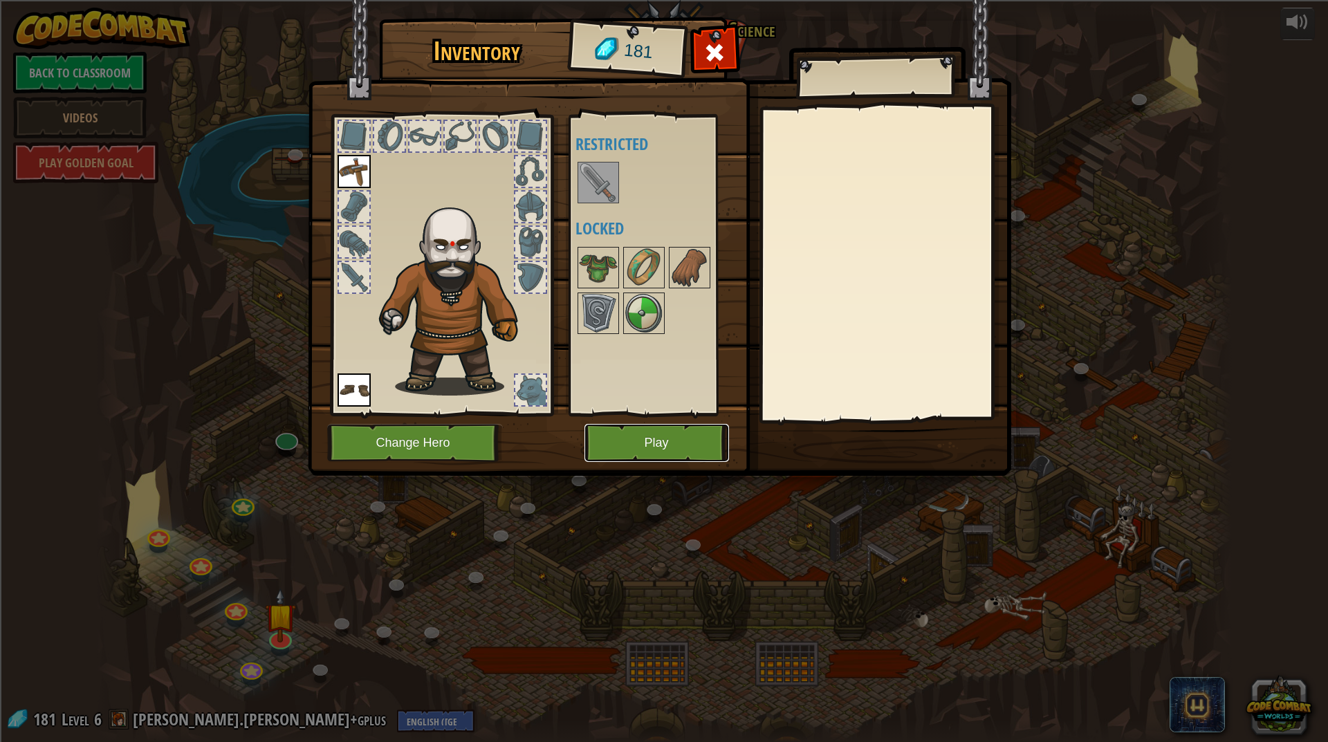
click at [704, 435] on button "Play" at bounding box center [656, 443] width 145 height 38
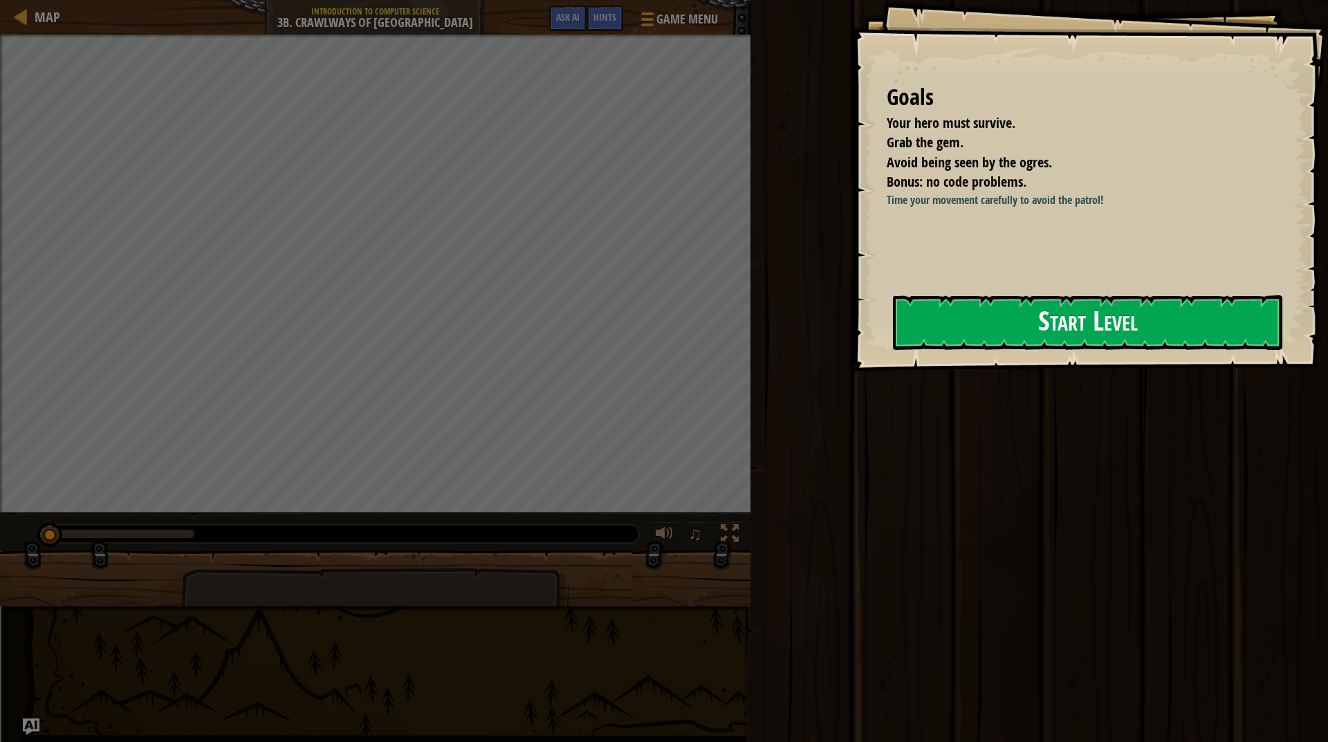
click at [1059, 317] on button "Start Level" at bounding box center [1087, 322] width 389 height 55
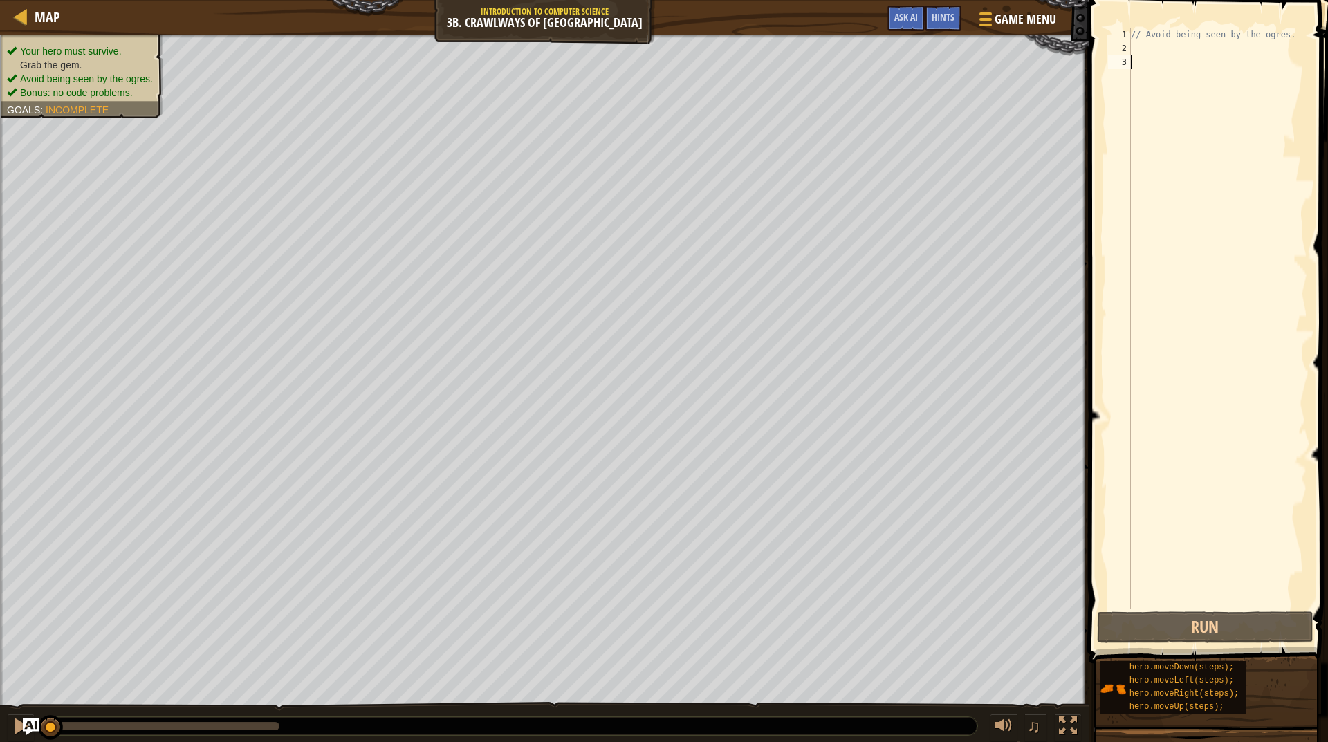
type textarea "m"
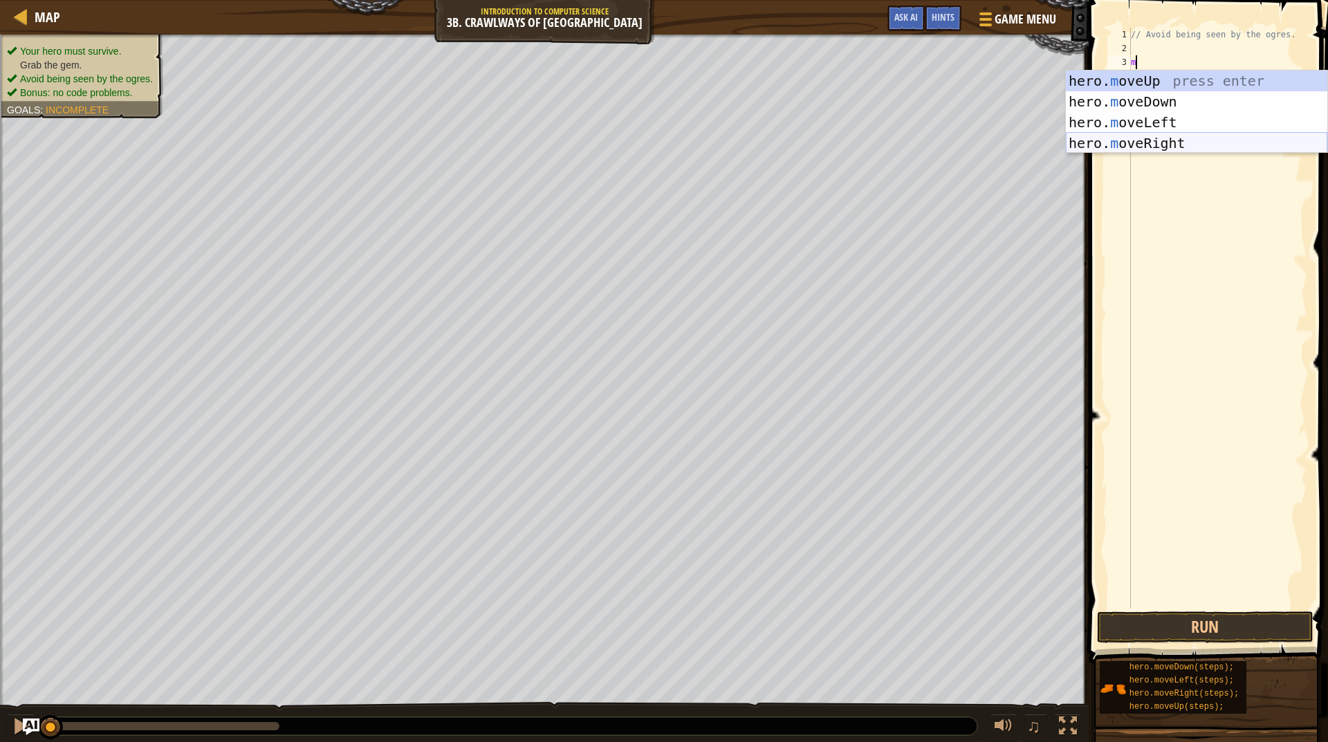
click at [1144, 142] on div "hero. m oveUp press enter hero. m oveDown press enter hero. m oveLeft press ent…" at bounding box center [1196, 133] width 261 height 124
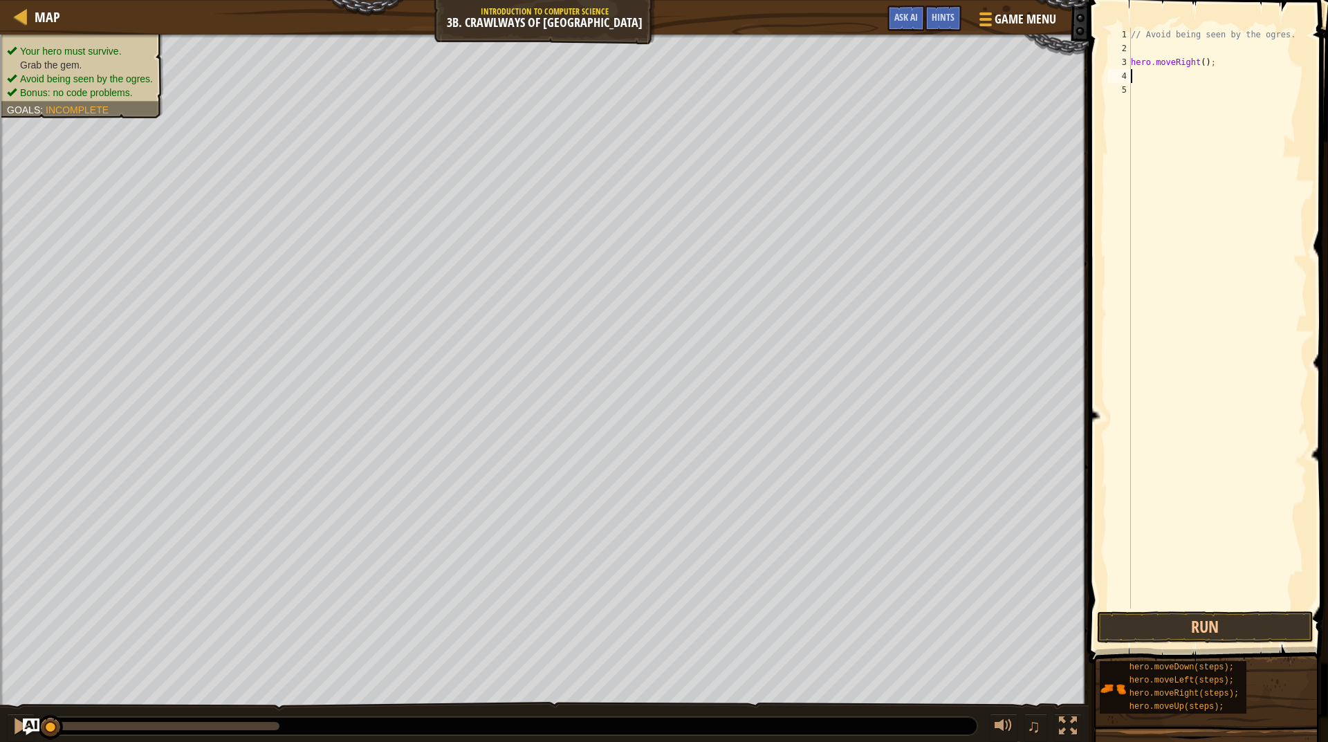
click at [1199, 62] on div "// Avoid being seen by the ogres. hero . moveRight ( ) ;" at bounding box center [1217, 332] width 179 height 609
type textarea "hero.moveRight(2);"
click at [1125, 73] on div "4" at bounding box center [1119, 76] width 23 height 14
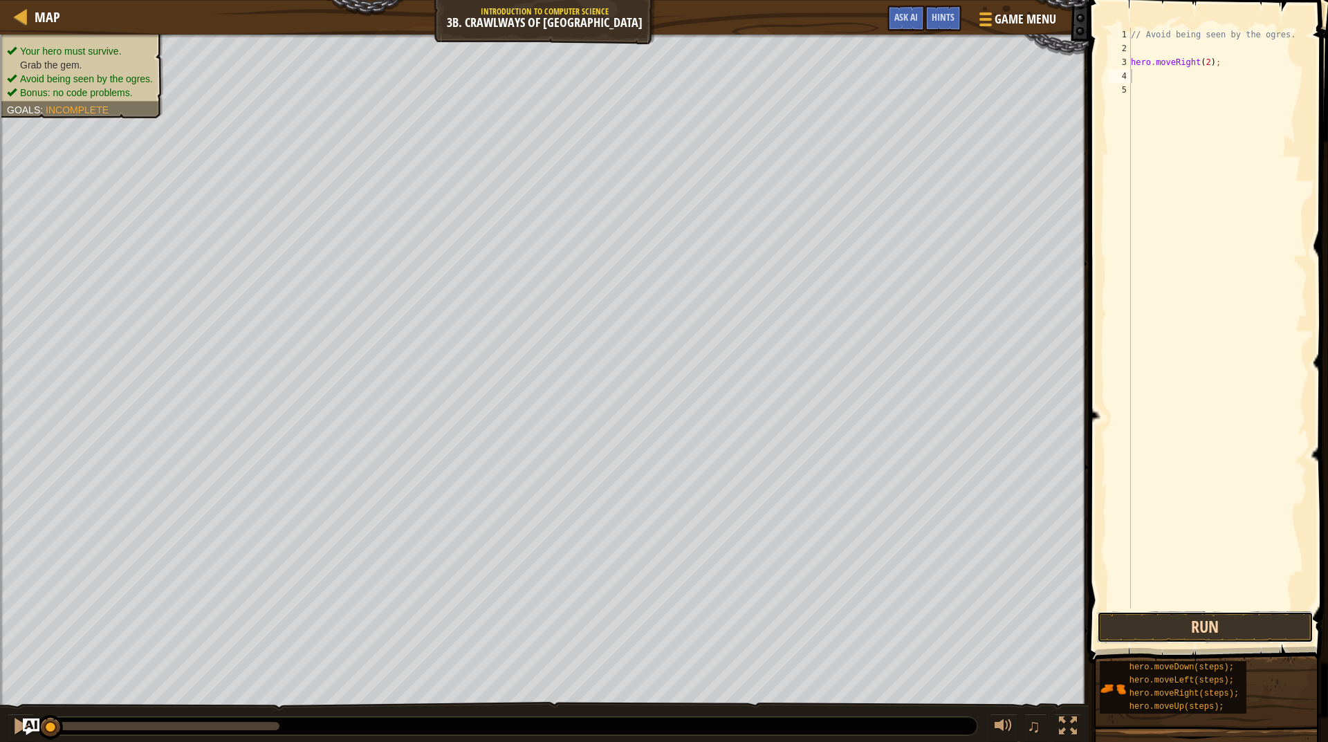
click at [1257, 627] on button "Run" at bounding box center [1205, 627] width 216 height 32
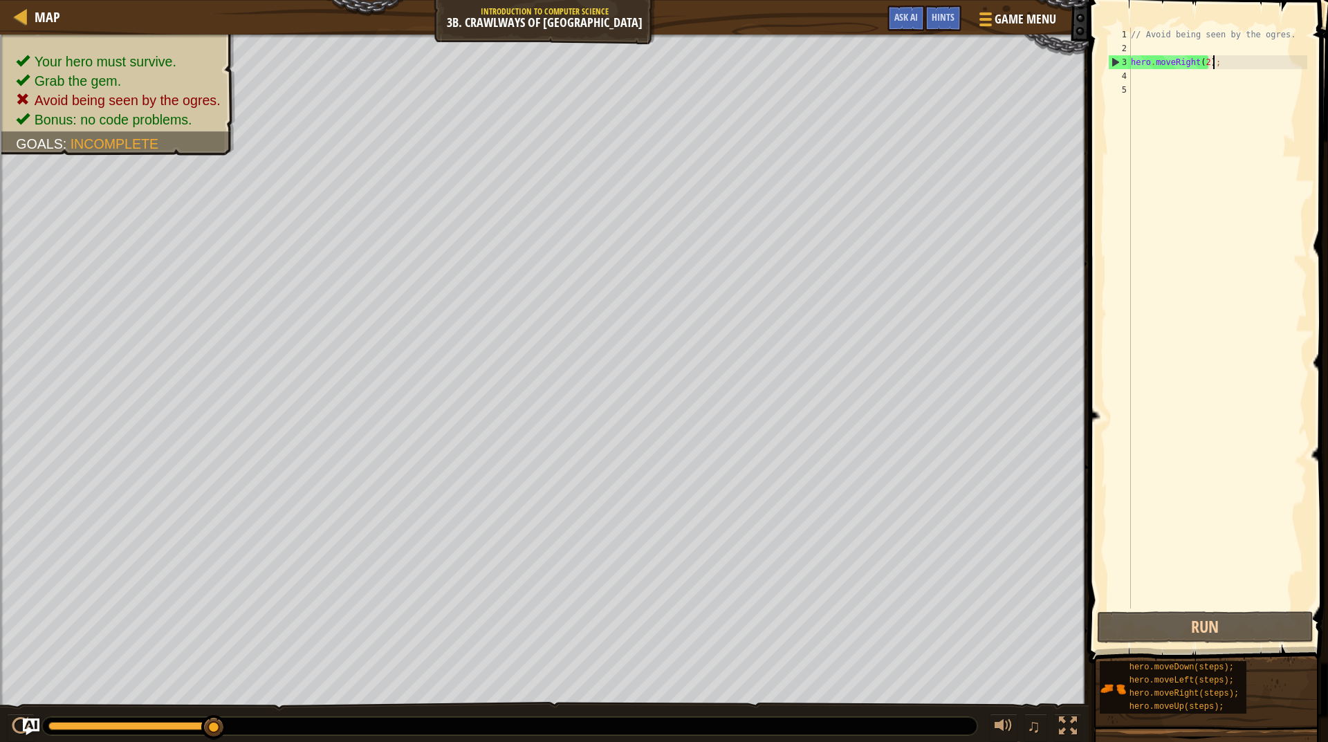
drag, startPoint x: 1216, startPoint y: 64, endPoint x: 1221, endPoint y: 58, distance: 7.8
click at [1221, 57] on div "// Avoid being seen by the ogres. hero . moveRight ( 2 ) ;" at bounding box center [1217, 332] width 179 height 609
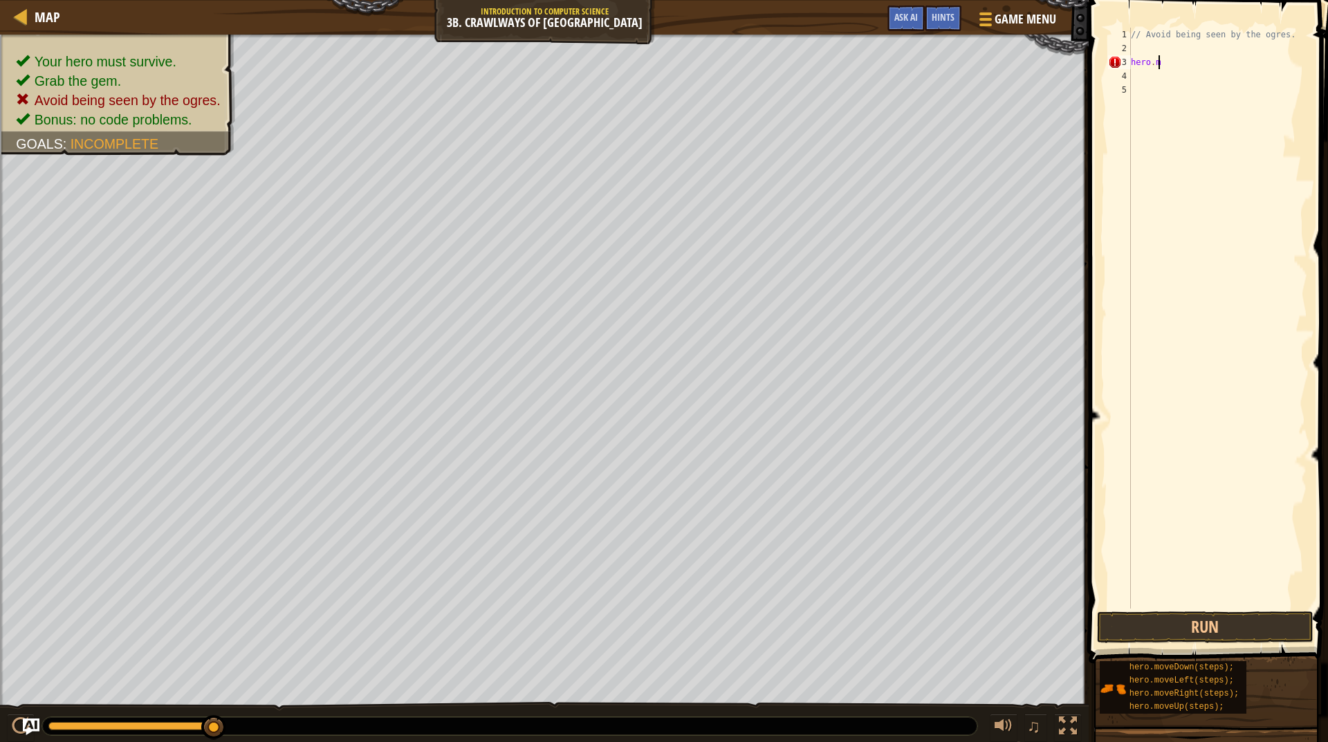
type textarea "h"
type textarea "m"
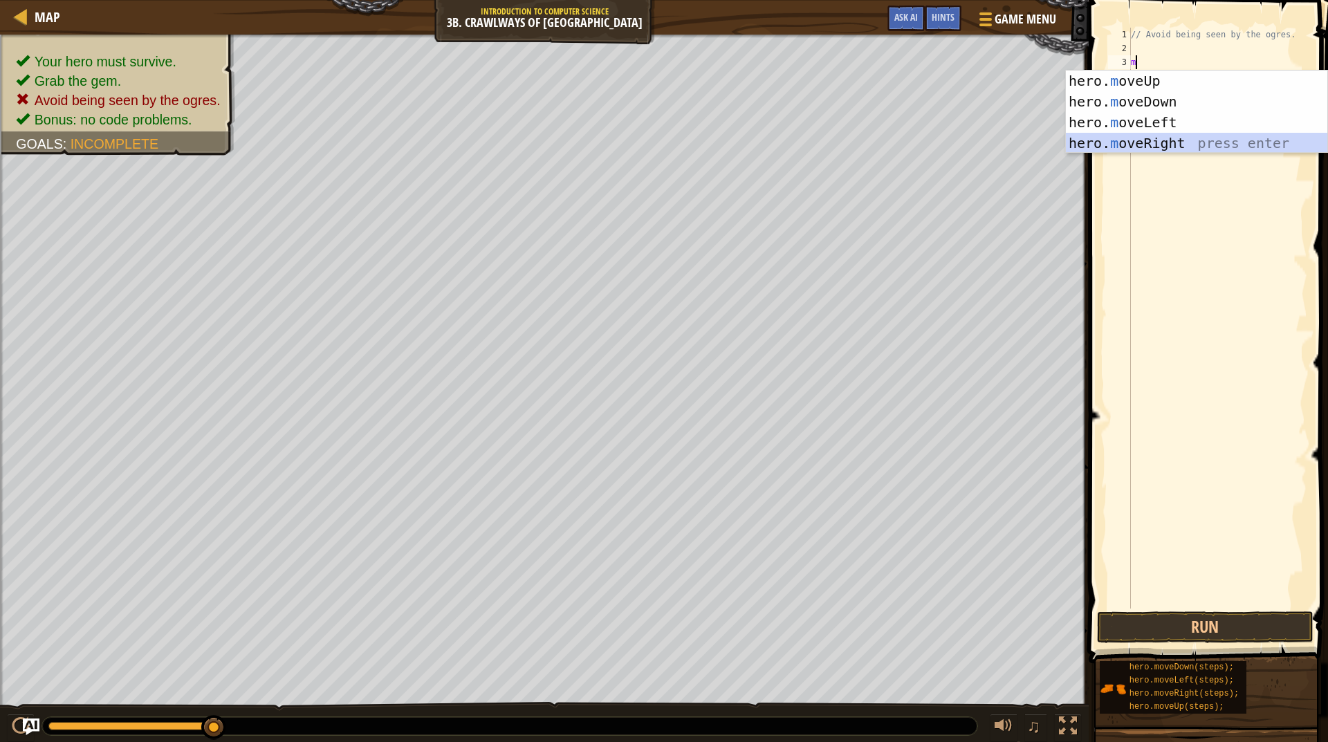
click at [1153, 137] on div "hero. m oveUp press enter hero. m oveDown press enter hero. m oveLeft press ent…" at bounding box center [1196, 133] width 261 height 124
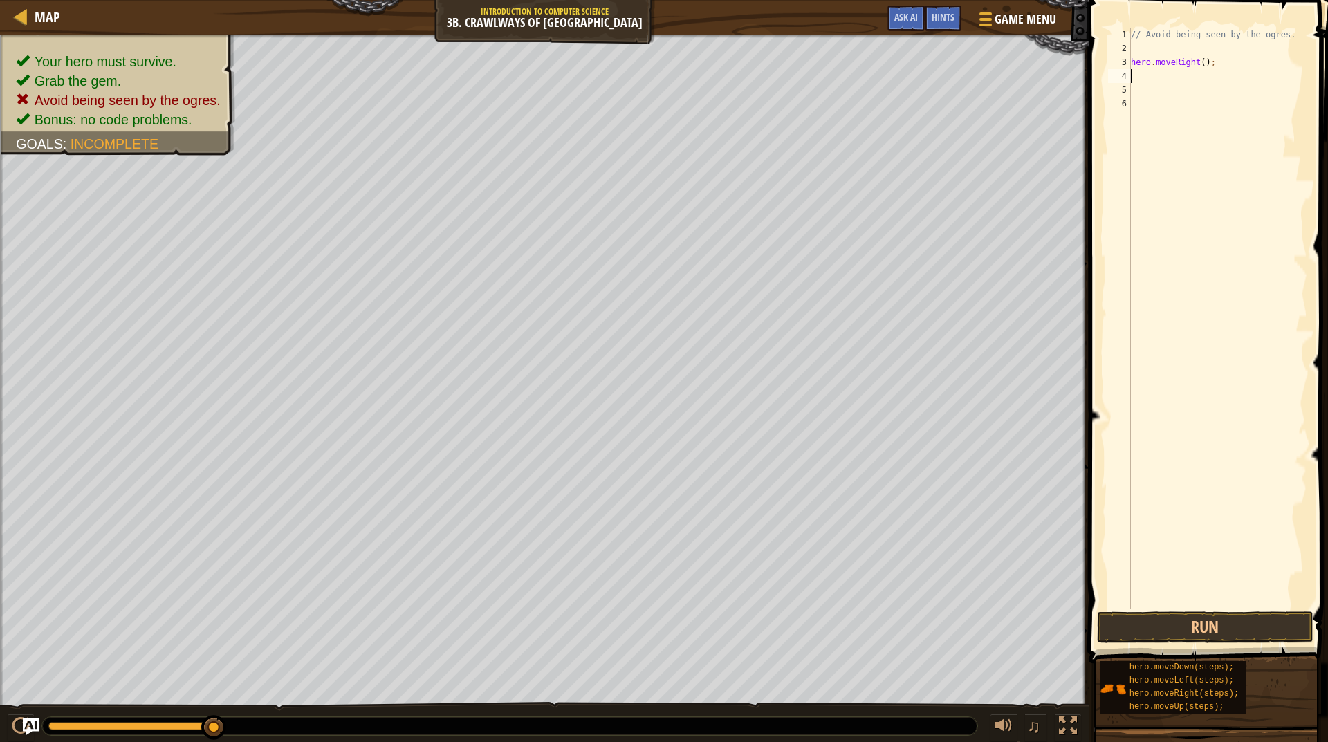
type textarea "m"
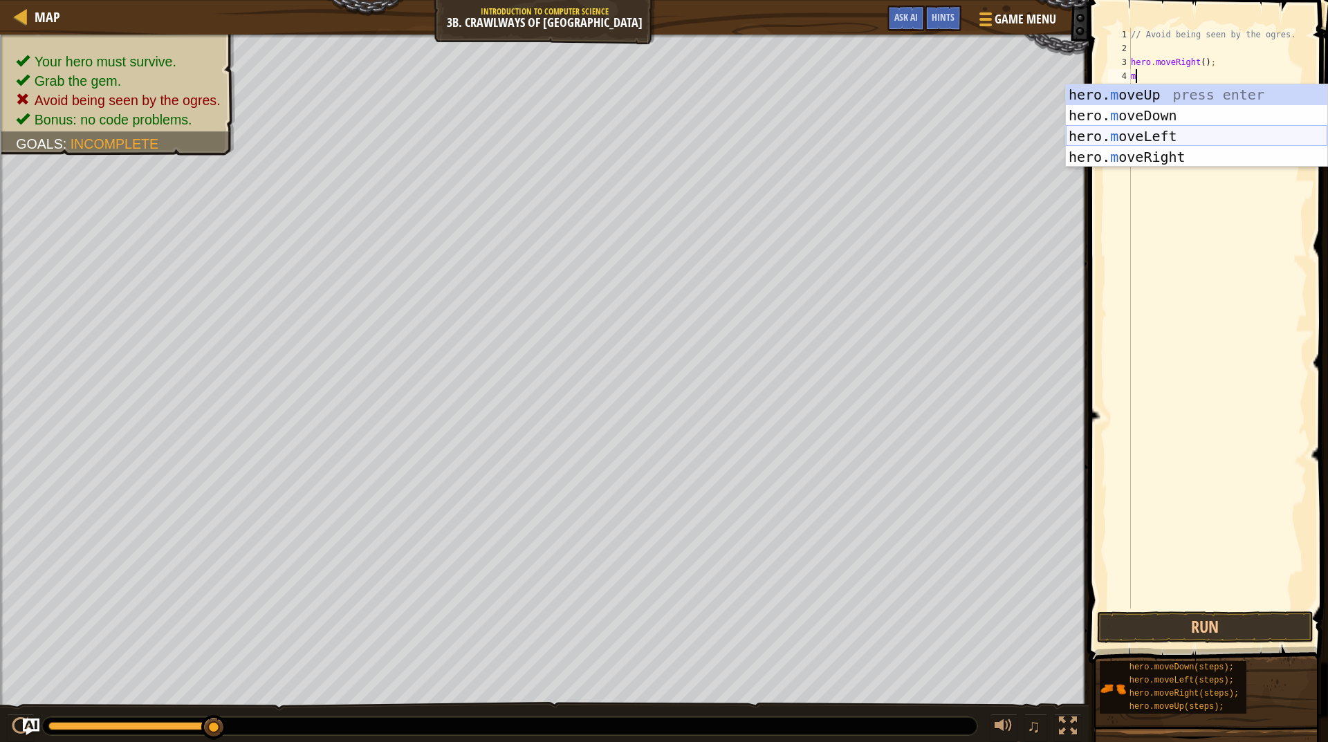
click at [1149, 132] on div "hero. m oveUp press enter hero. m oveDown press enter hero. m oveLeft press ent…" at bounding box center [1196, 146] width 261 height 124
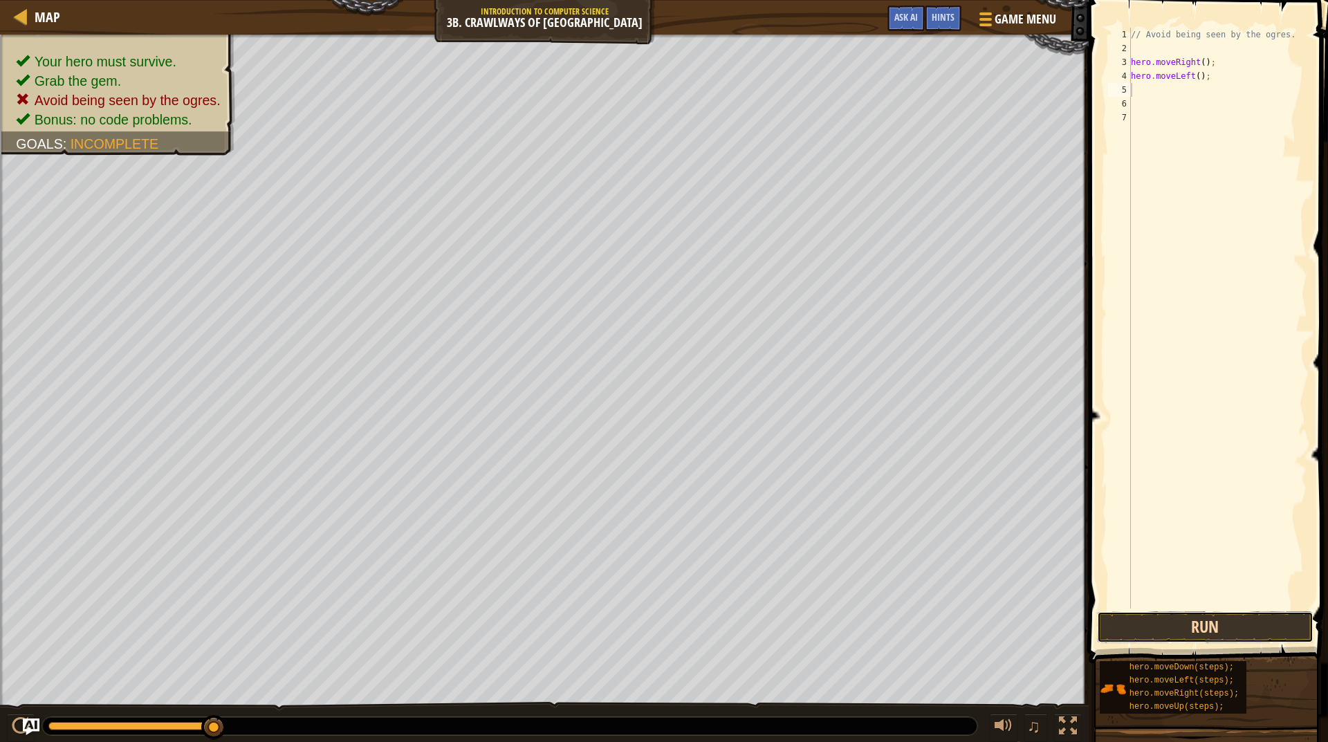
click at [1271, 615] on button "Run" at bounding box center [1205, 627] width 216 height 32
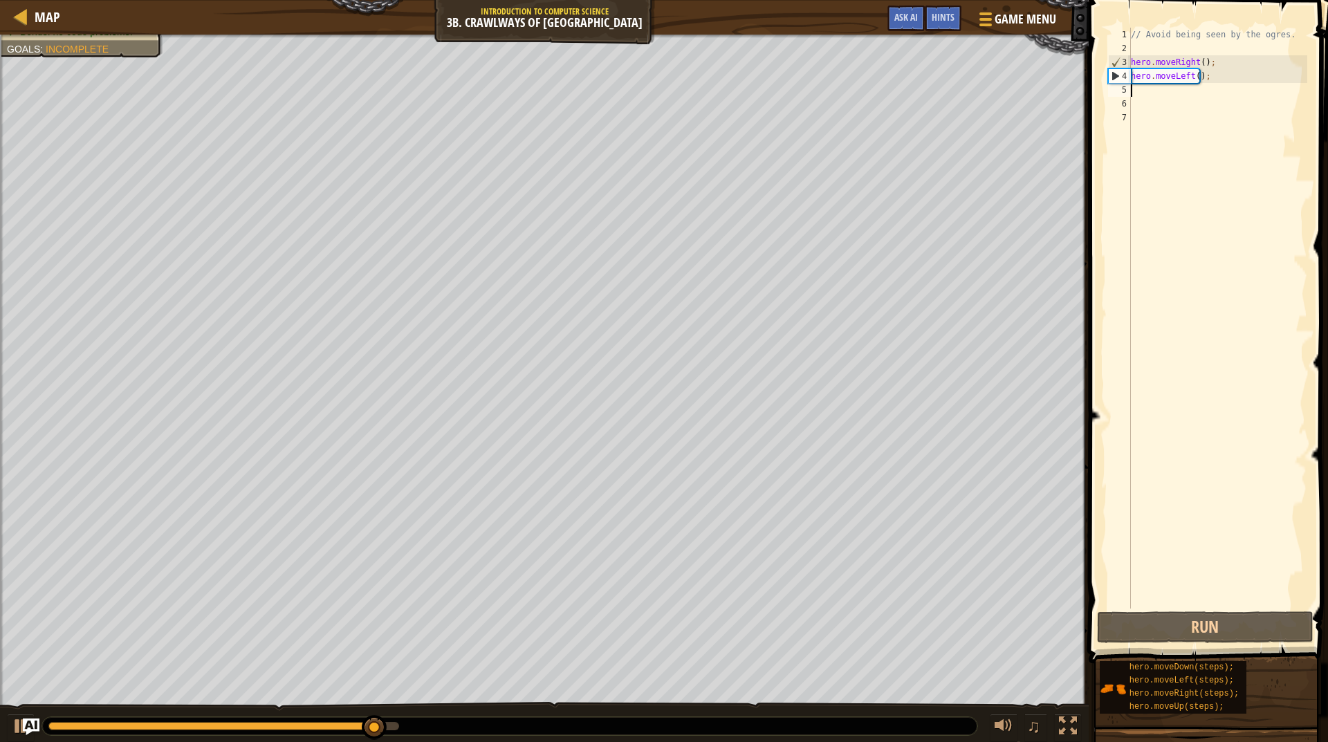
type textarea "m"
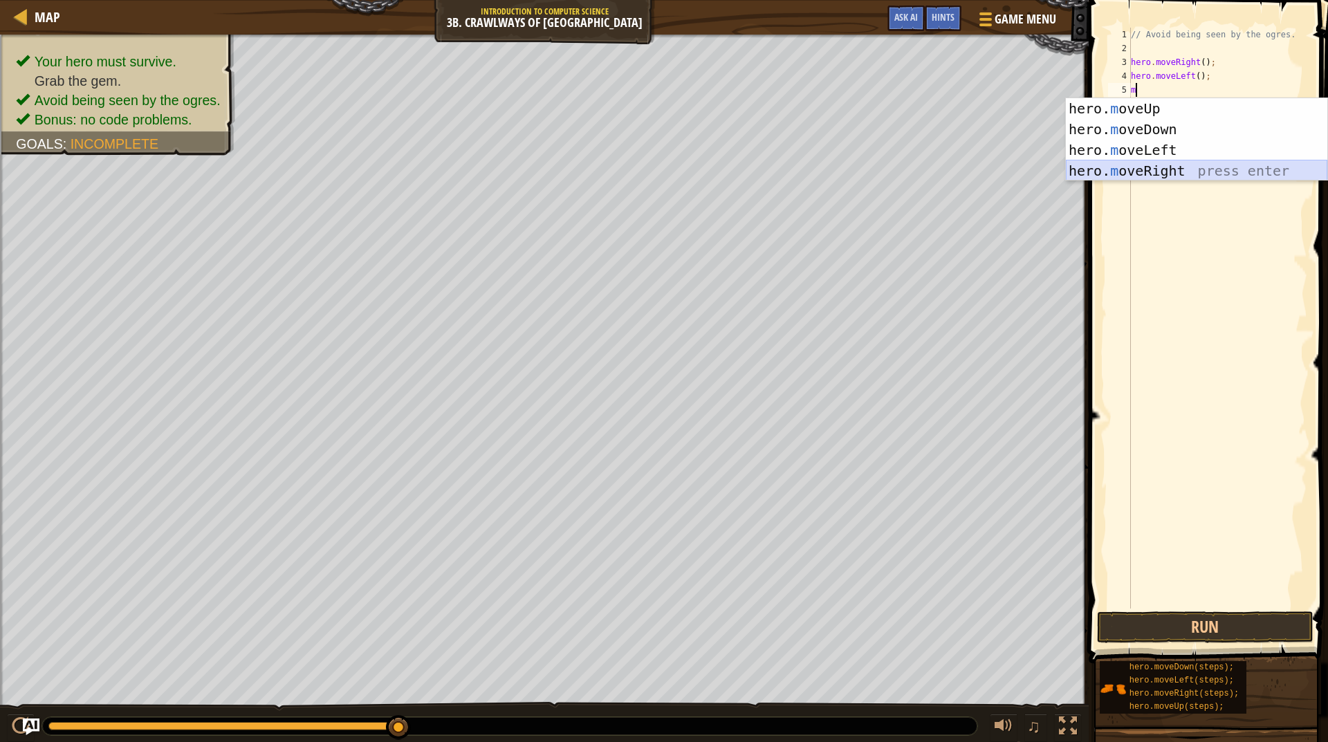
click at [1178, 169] on div "hero. m oveUp press enter hero. m oveDown press enter hero. m oveLeft press ent…" at bounding box center [1196, 160] width 261 height 124
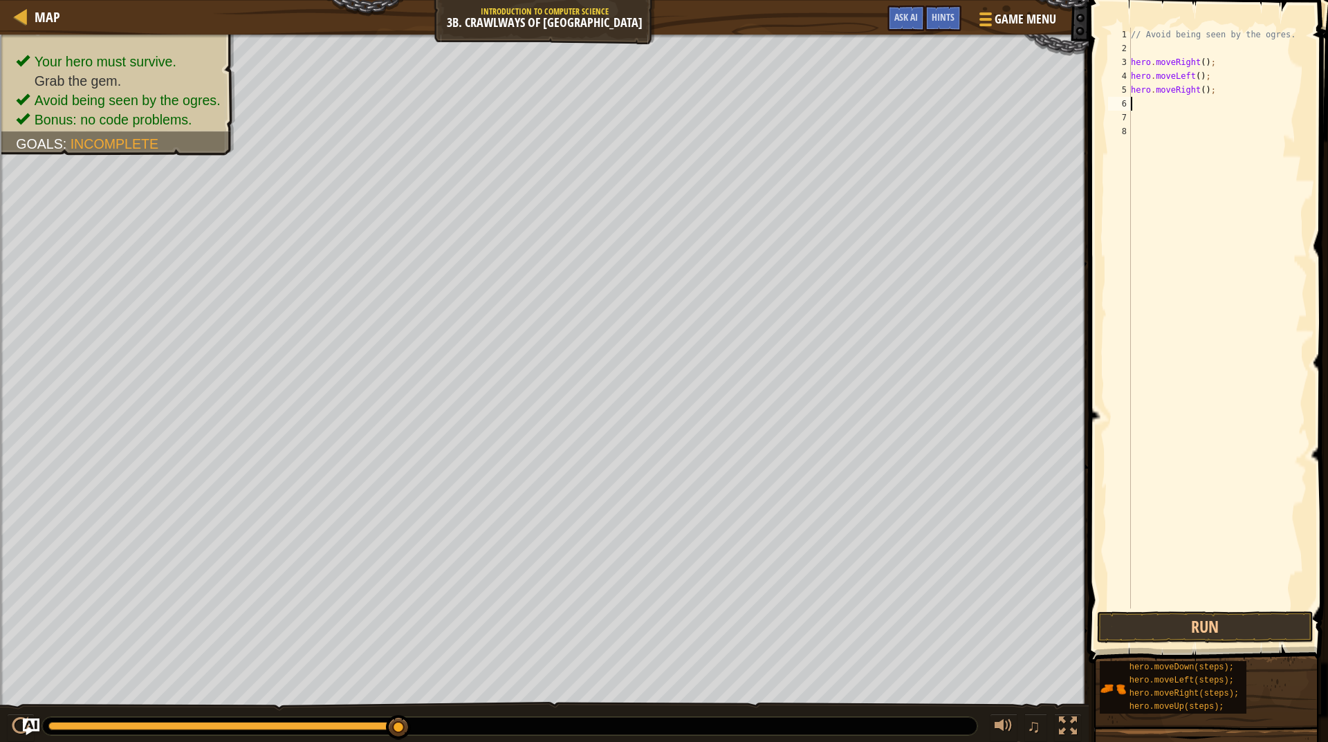
type textarea "m"
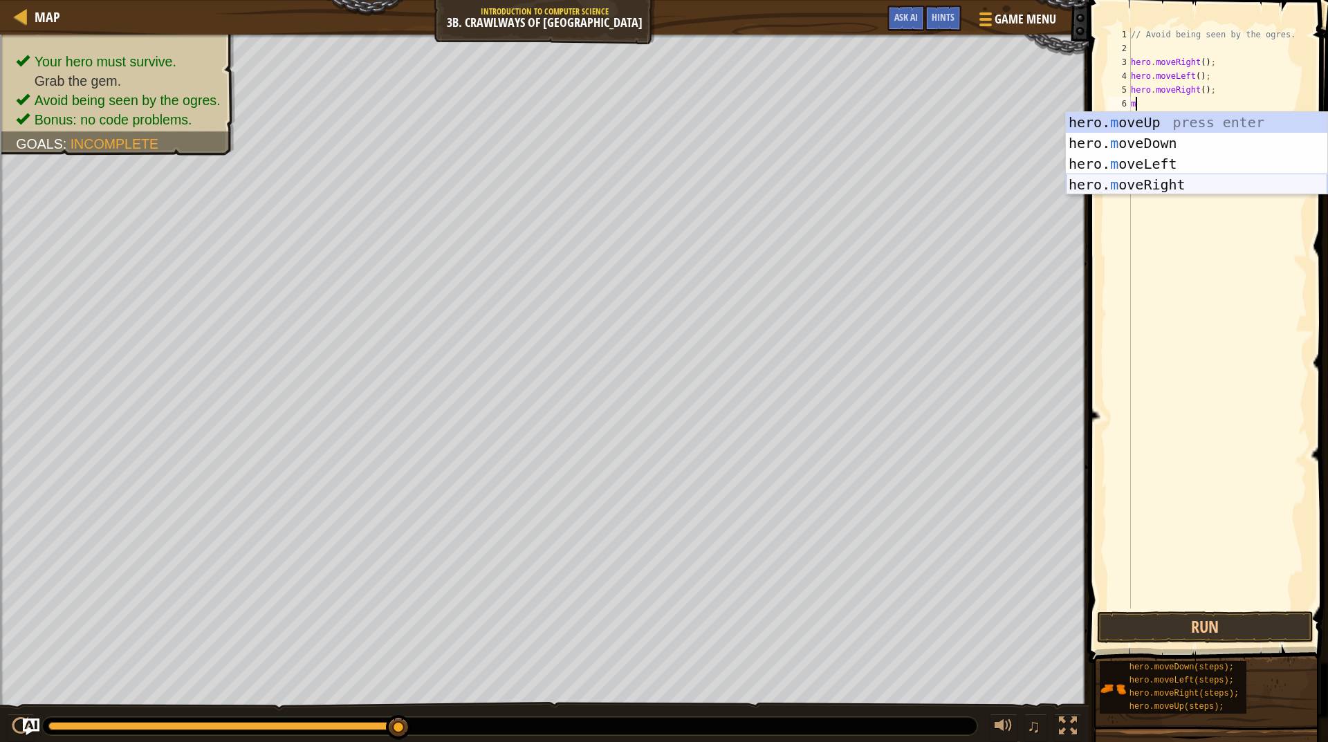
click at [1125, 180] on div "hero. m oveUp press enter hero. m oveDown press enter hero. m oveLeft press ent…" at bounding box center [1196, 174] width 261 height 124
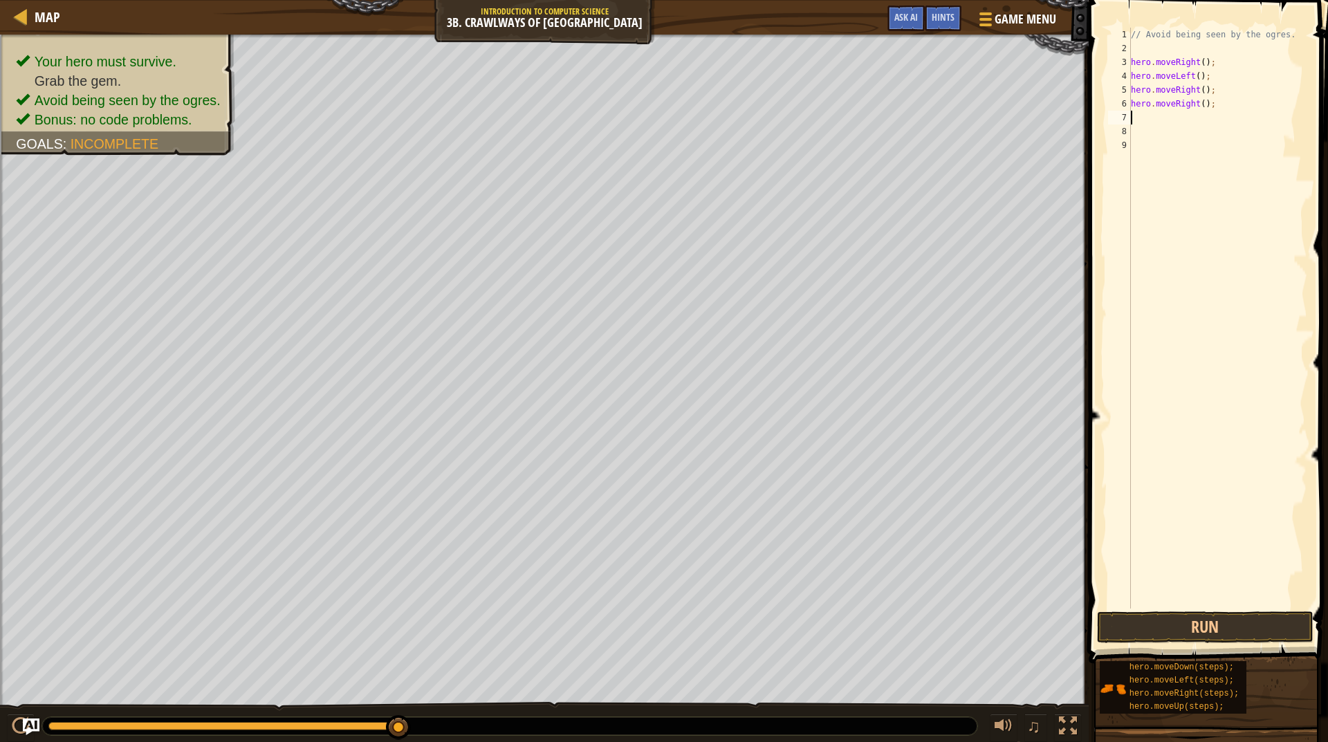
type textarea "m"
type textarea "h"
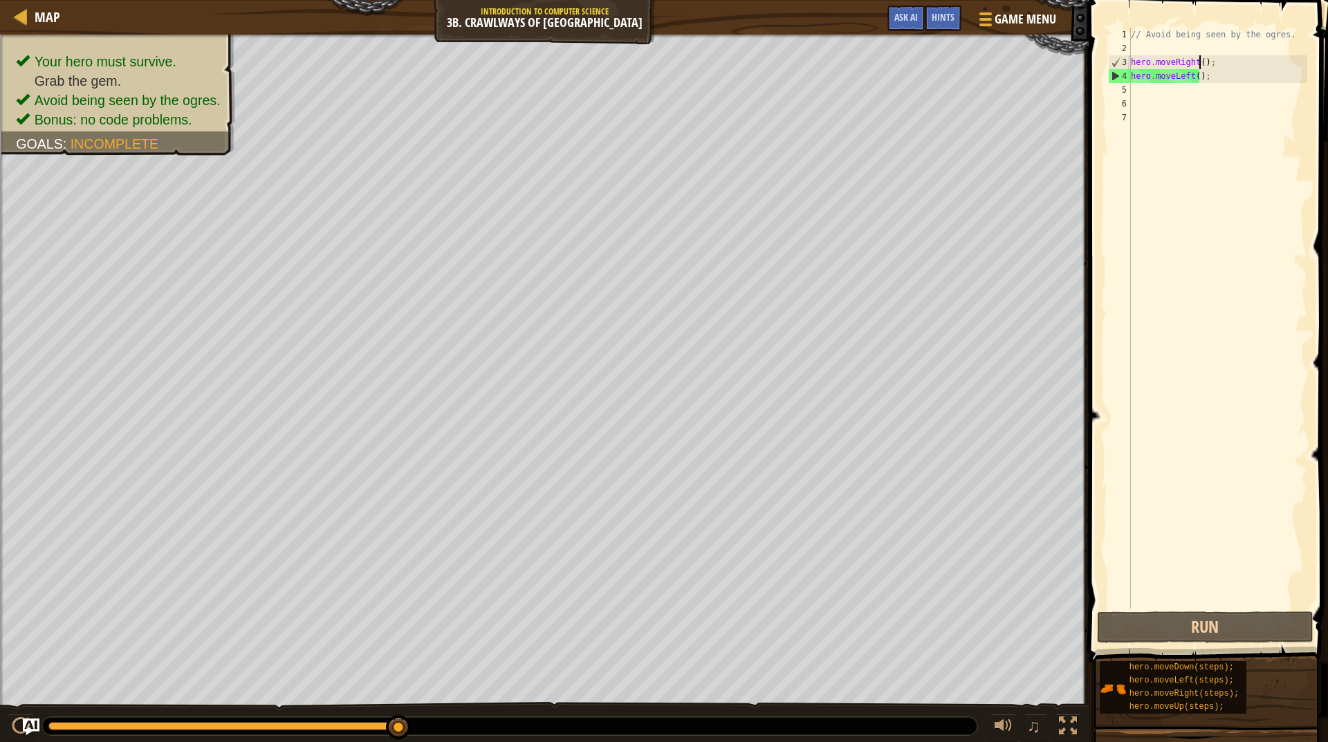
click at [1197, 66] on div "// Avoid being seen by the ogres. hero . moveRight ( ) ; hero . moveLeft ( ) ;" at bounding box center [1217, 332] width 179 height 609
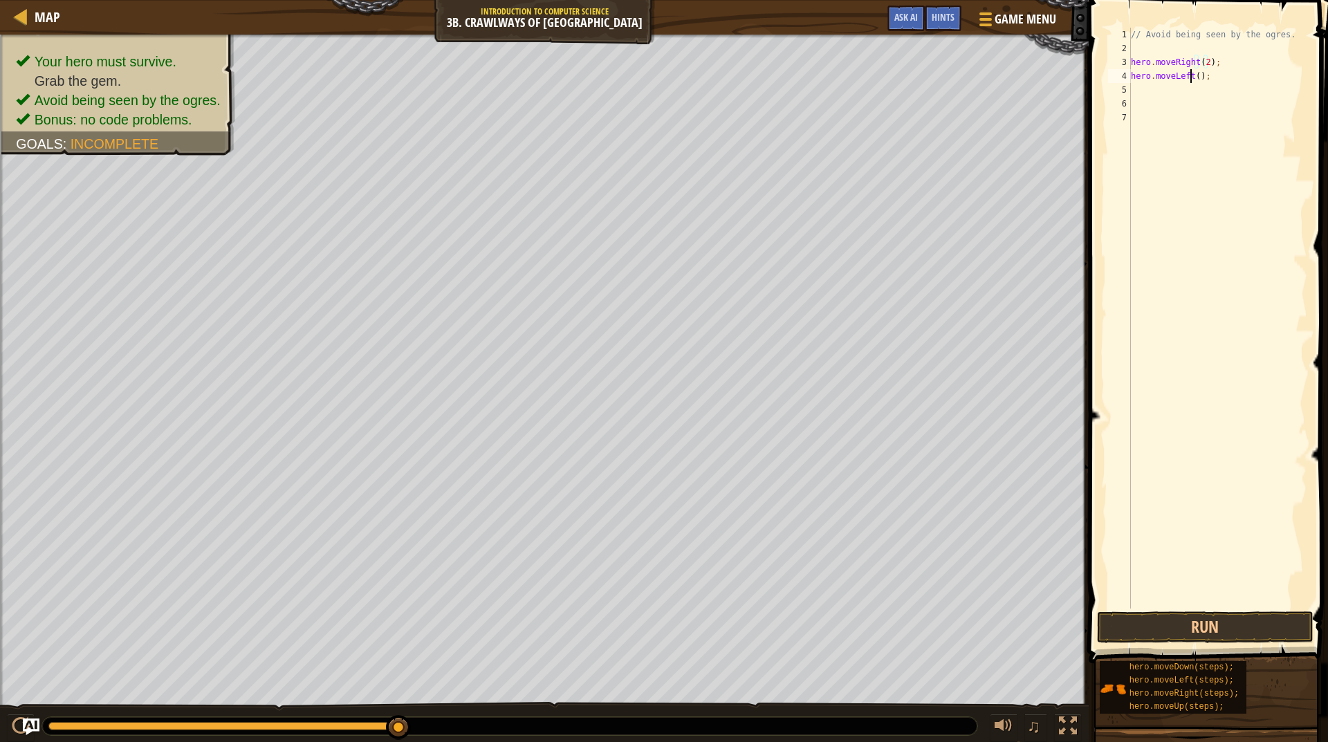
click at [1192, 77] on div "// Avoid being seen by the ogres. hero . moveRight ( 2 ) ; hero . moveLeft ( ) ;" at bounding box center [1217, 332] width 179 height 609
click at [1194, 73] on div "// Avoid being seen by the ogres. hero . moveRight ( 2 ) ; hero . moveLeft ( ) ;" at bounding box center [1217, 332] width 179 height 609
click at [1242, 617] on button "Run" at bounding box center [1205, 627] width 216 height 32
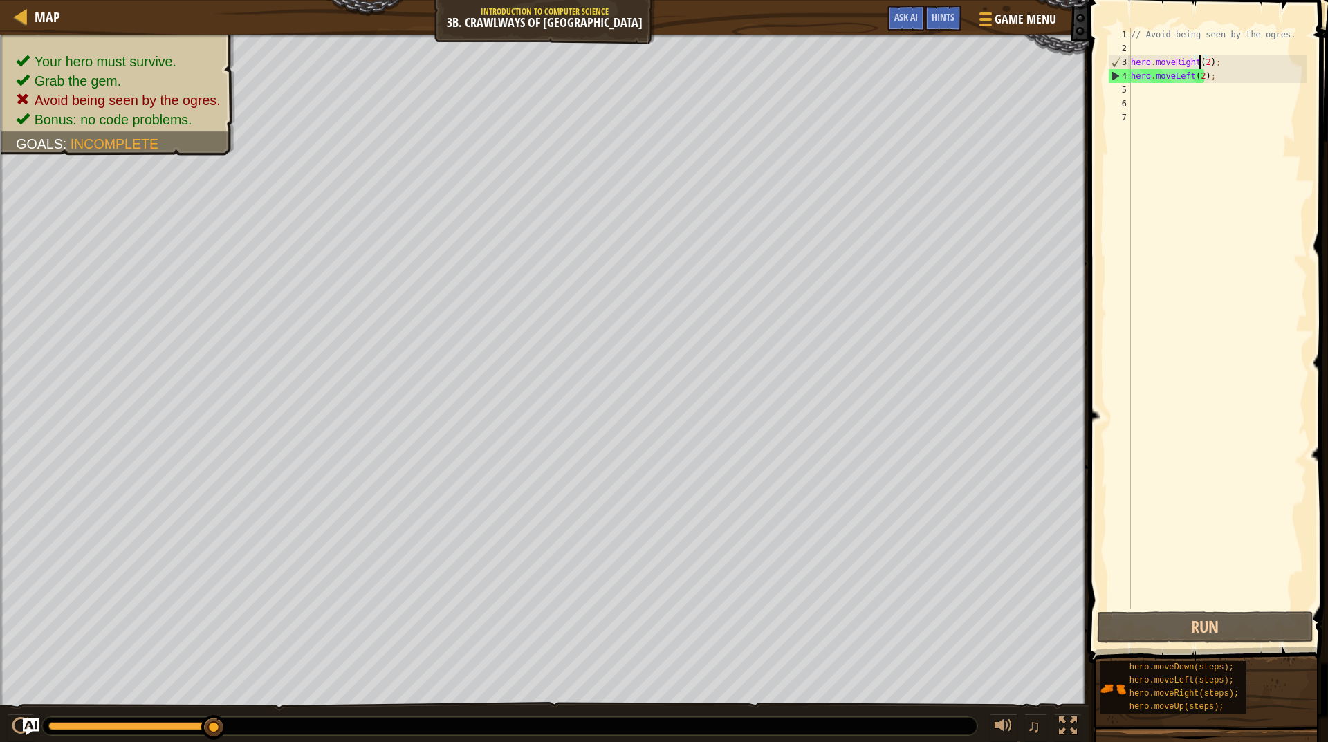
click at [1200, 63] on div "// Avoid being seen by the ogres. hero . moveRight ( 2 ) ; hero . moveLeft ( 2 …" at bounding box center [1217, 332] width 179 height 609
click at [1205, 64] on div "// Avoid being seen by the ogres. hero . moveRight ( 2 ) ; hero . moveLeft ( 2 …" at bounding box center [1217, 332] width 179 height 609
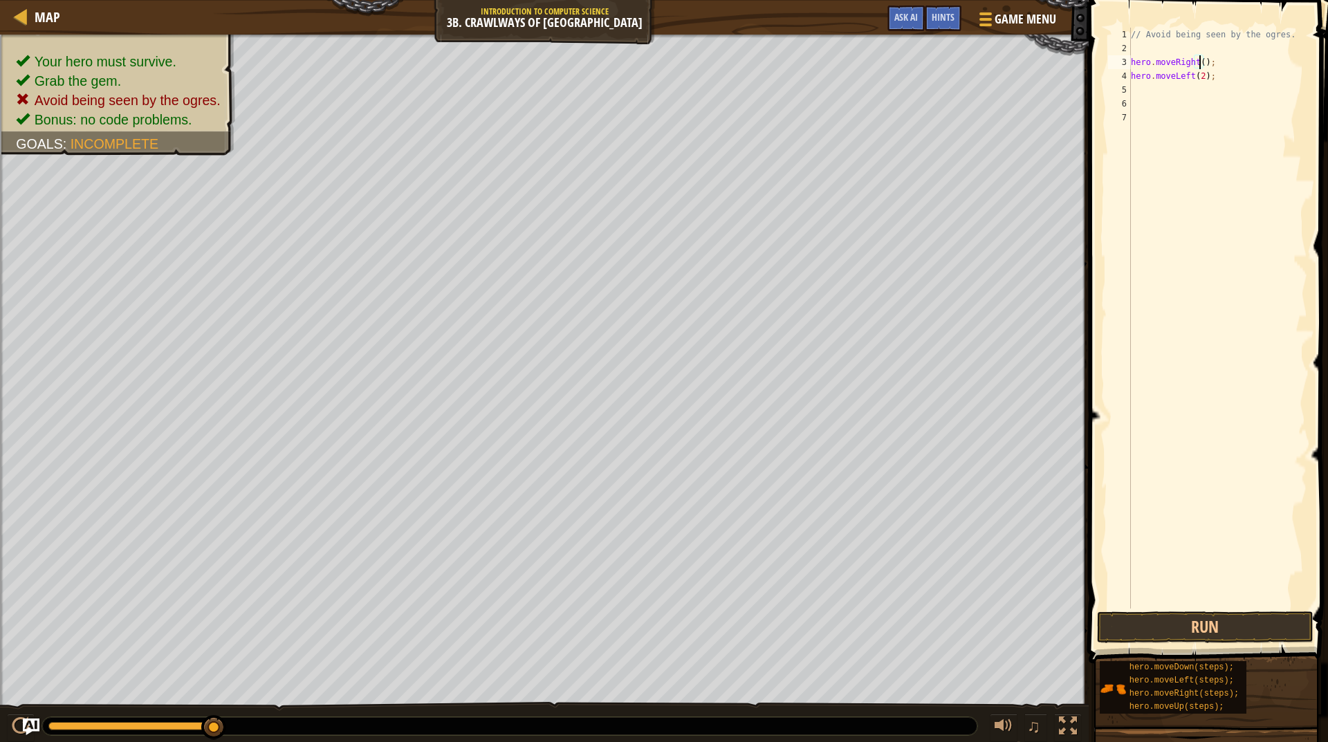
click at [1201, 77] on div "// Avoid being seen by the ogres. hero . moveRight ( ) ; hero . moveLeft ( 2 ) ;" at bounding box center [1217, 332] width 179 height 609
type textarea "hero.moveLeft();"
click at [1165, 95] on div "// Avoid being seen by the ogres. hero . moveRight ( ) ; hero . moveLeft ( ) ;" at bounding box center [1217, 332] width 179 height 609
type textarea "m"
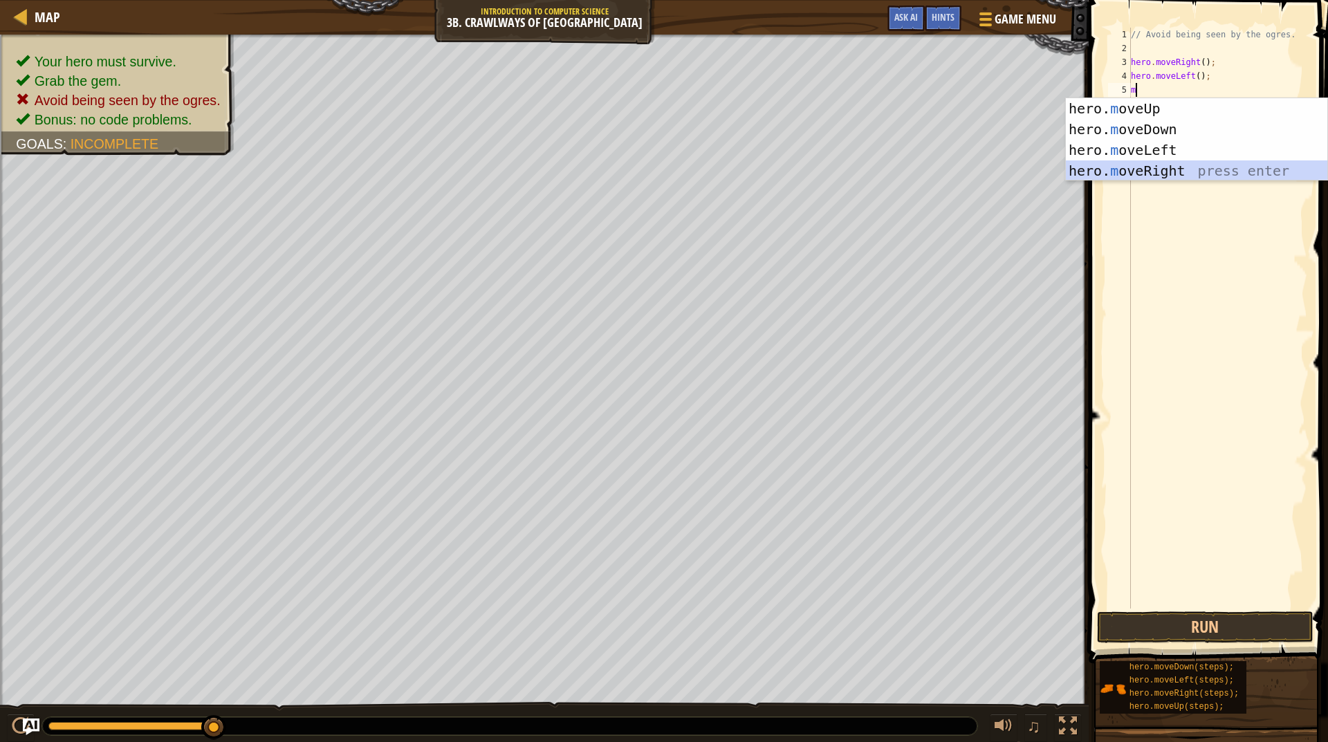
click at [1152, 165] on div "hero. m oveUp press enter hero. m oveDown press enter hero. m oveLeft press ent…" at bounding box center [1196, 160] width 261 height 124
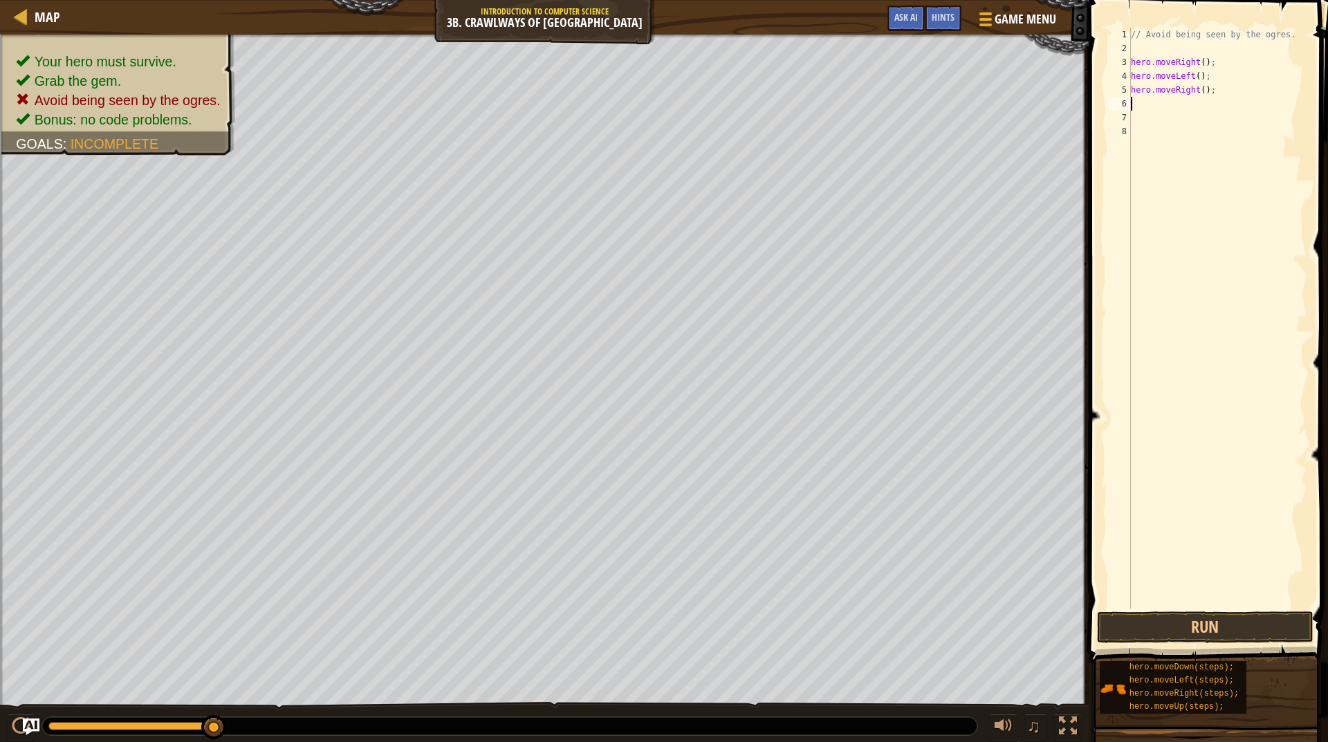
type textarea "m"
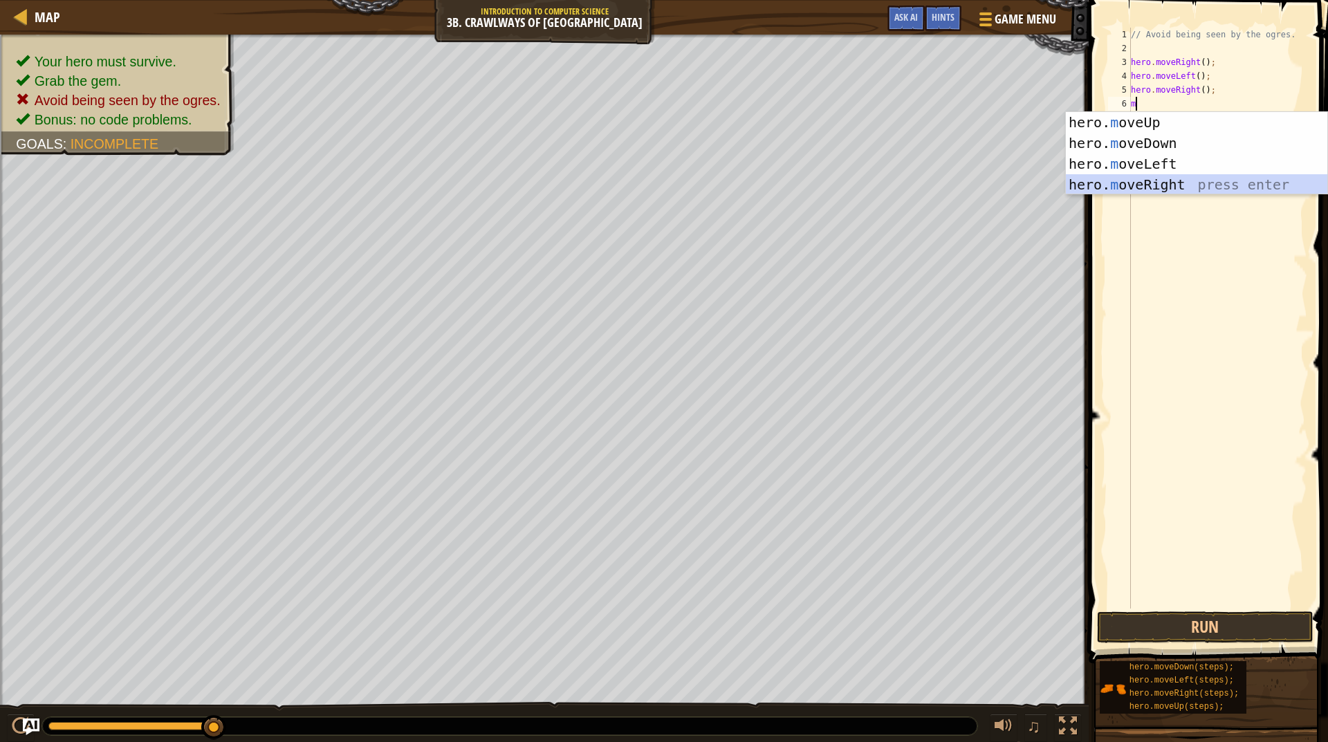
click at [1160, 178] on div "hero. m oveUp press enter hero. m oveDown press enter hero. m oveLeft press ent…" at bounding box center [1196, 174] width 261 height 124
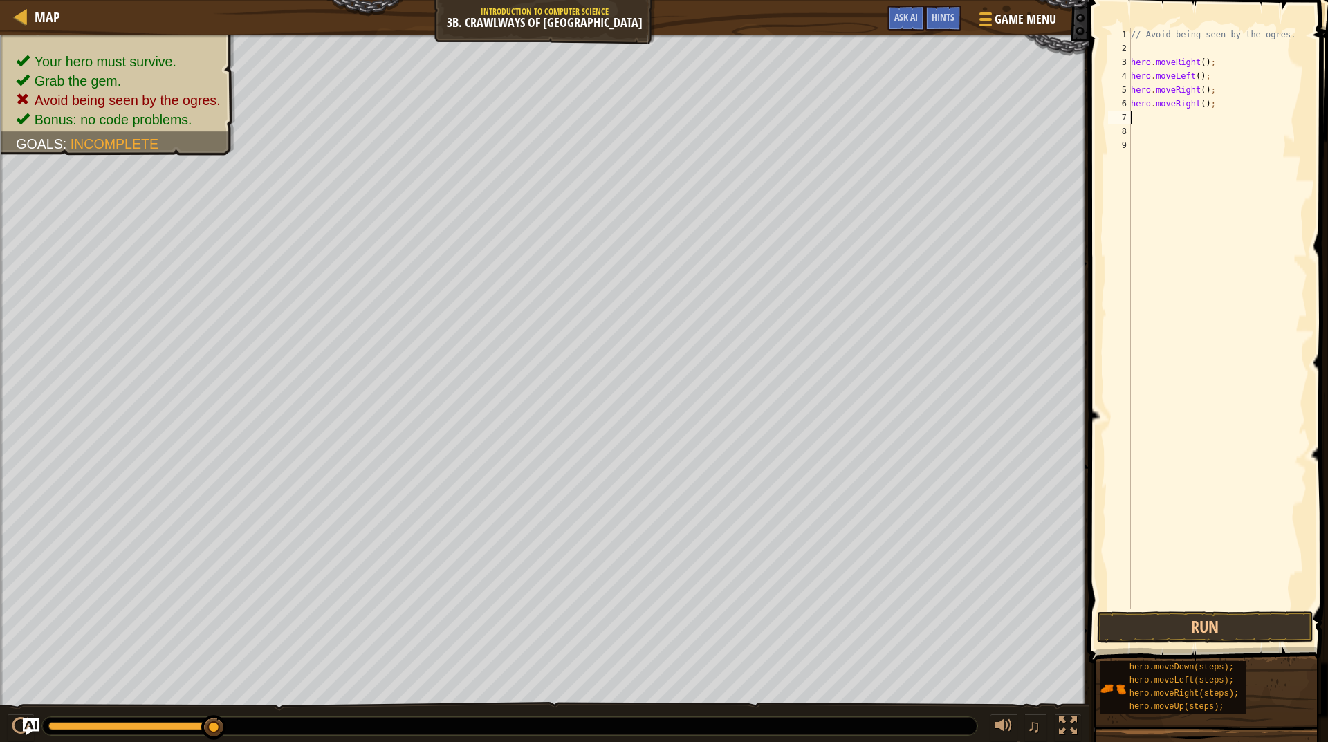
type textarea "m"
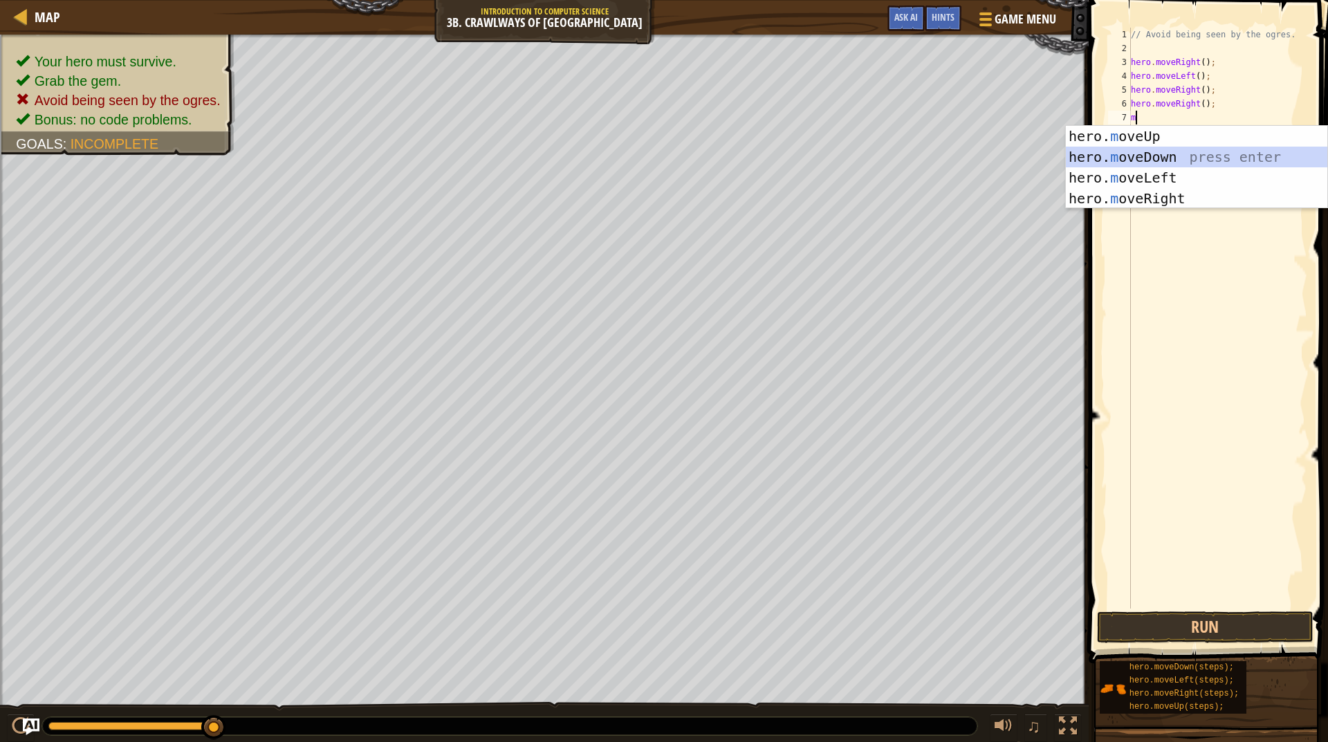
drag, startPoint x: 1147, startPoint y: 160, endPoint x: 1146, endPoint y: 180, distance: 19.4
click at [1147, 170] on div "hero. m oveUp press enter hero. m oveDown press enter hero. m oveLeft press ent…" at bounding box center [1196, 188] width 261 height 124
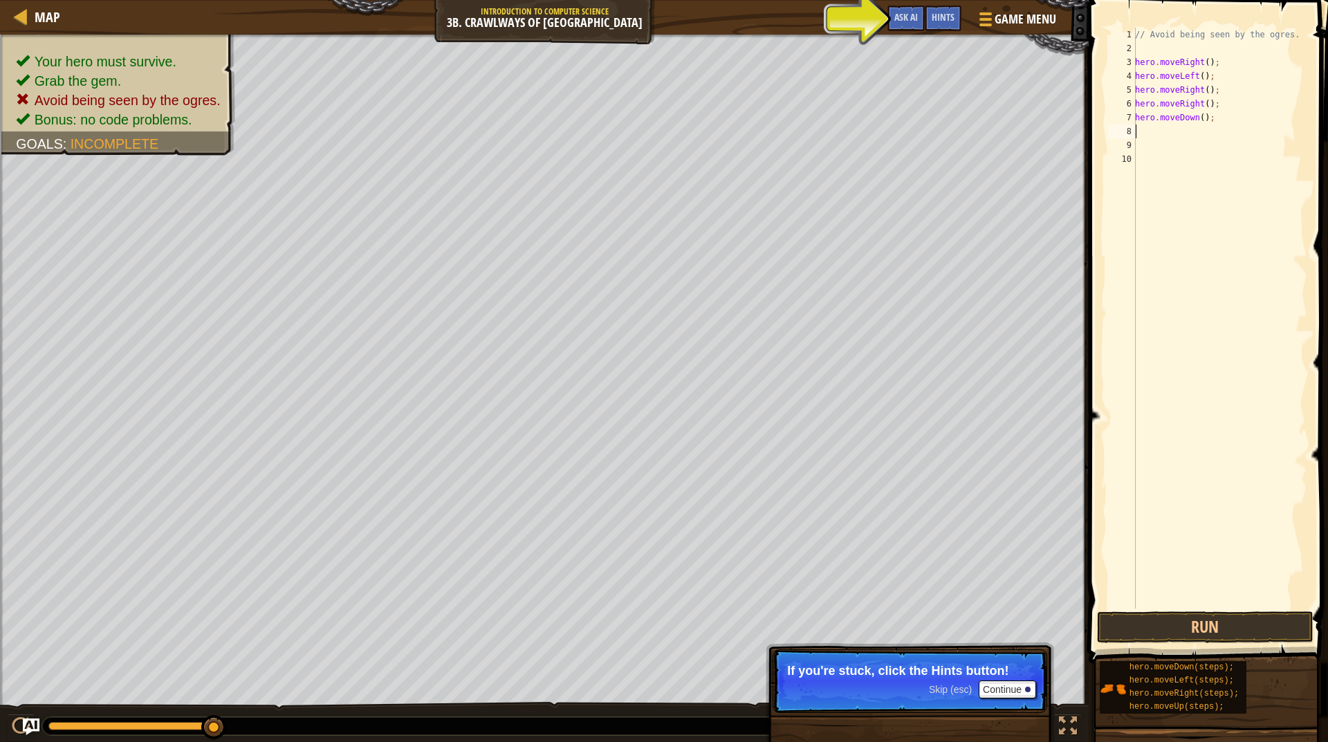
click at [1207, 118] on div "// Avoid being seen by the ogres. hero . moveRight ( ) ; hero . moveLeft ( ) ; …" at bounding box center [1219, 332] width 175 height 609
type textarea "h"
type textarea "m"
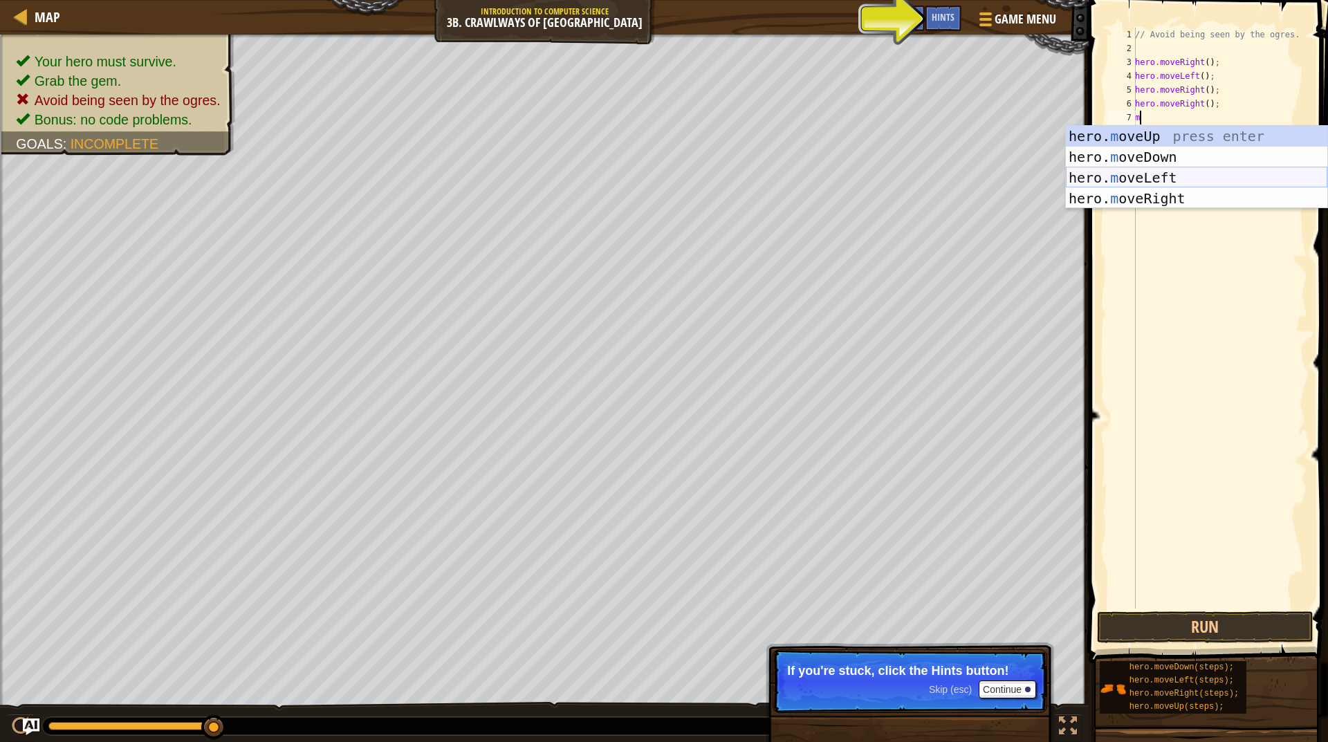
click at [1175, 175] on div "hero. m oveUp press enter hero. m oveDown press enter hero. m oveLeft press ent…" at bounding box center [1196, 188] width 261 height 124
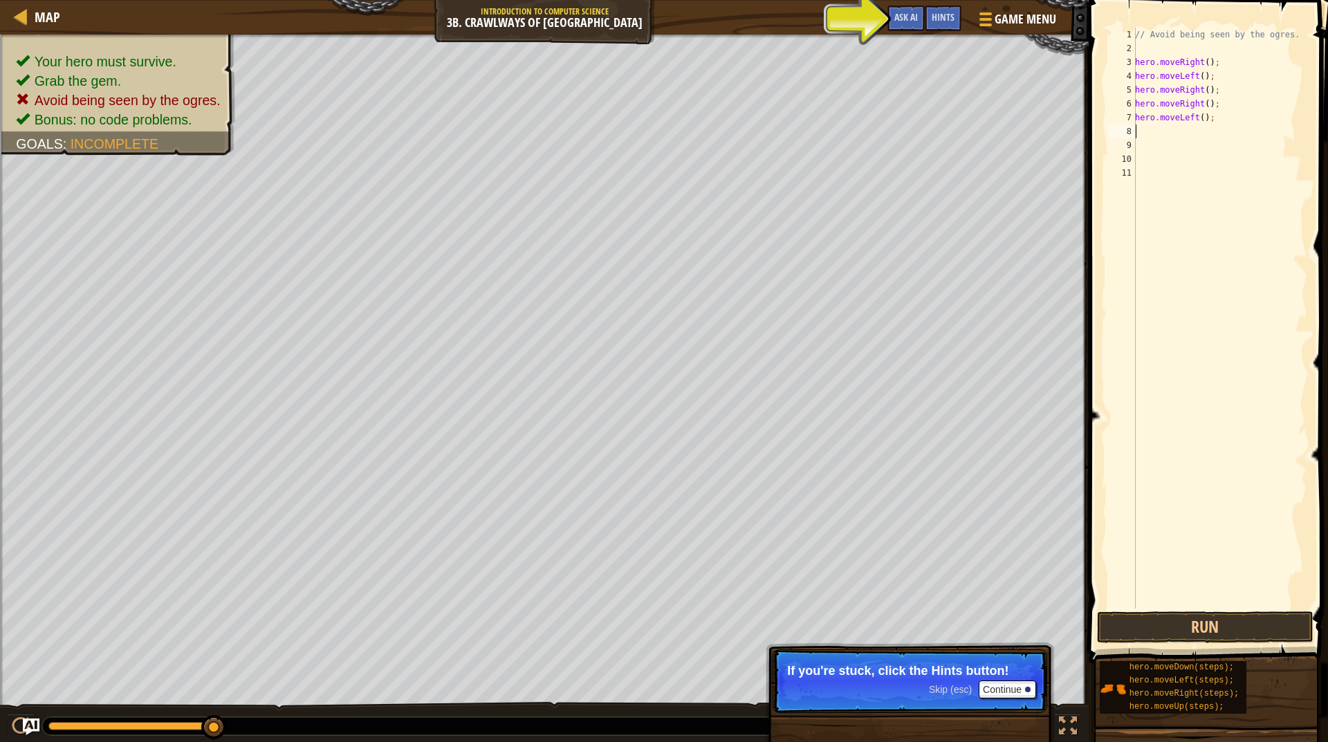
type textarea "m"
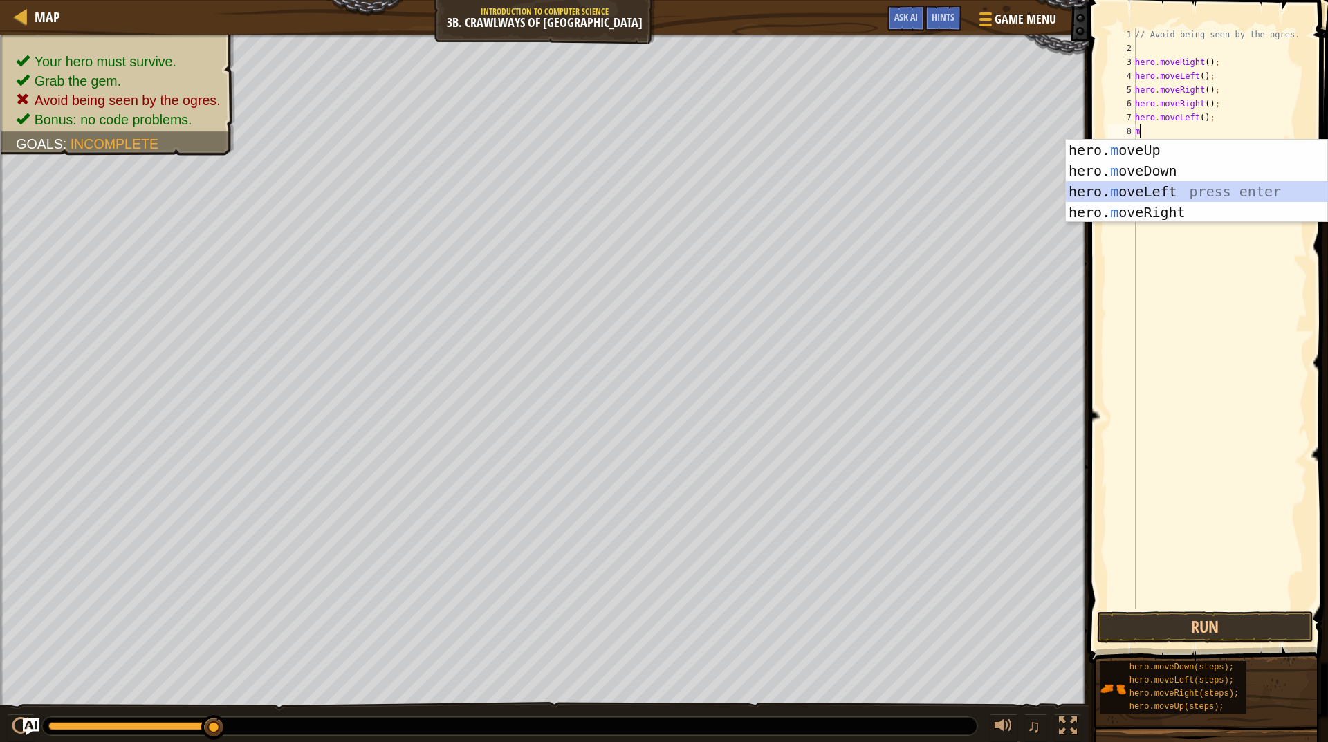
click at [1175, 187] on div "hero. m oveUp press enter hero. m oveDown press enter hero. m oveLeft press ent…" at bounding box center [1196, 202] width 261 height 124
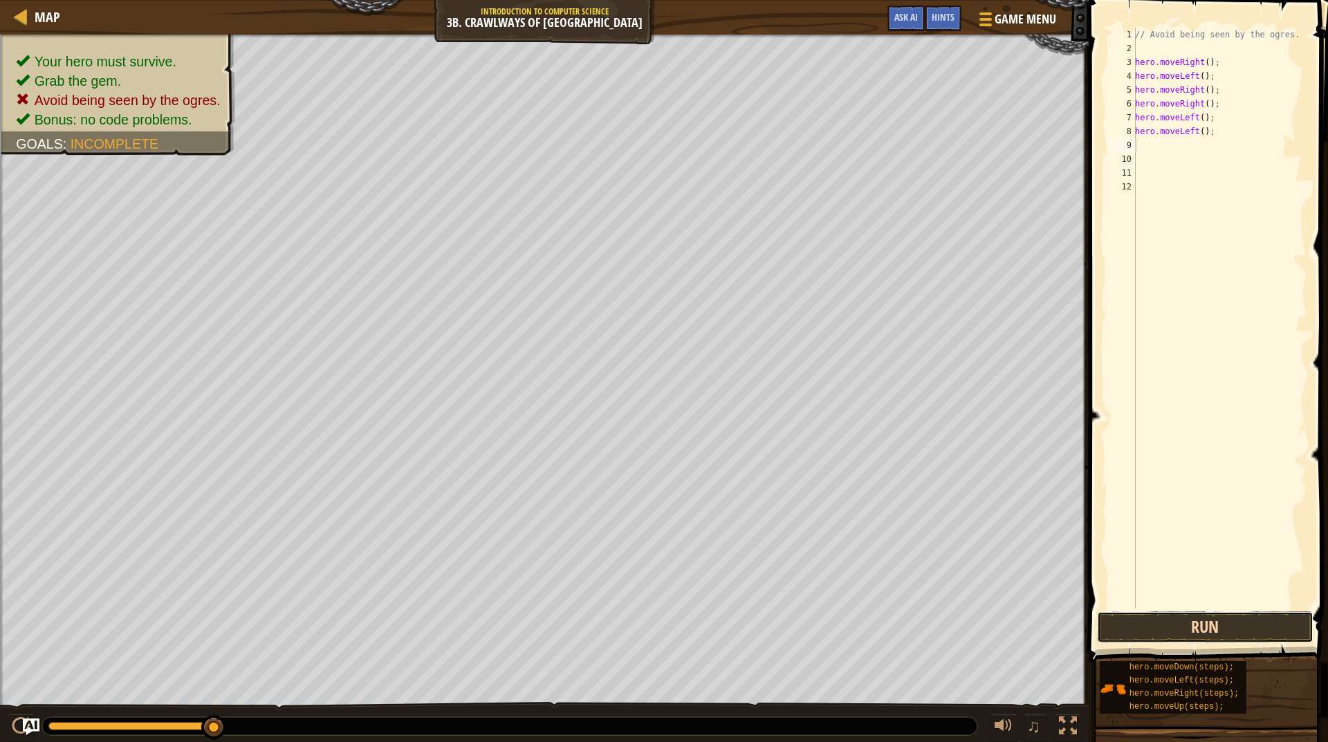
click at [1219, 626] on button "Run" at bounding box center [1205, 627] width 216 height 32
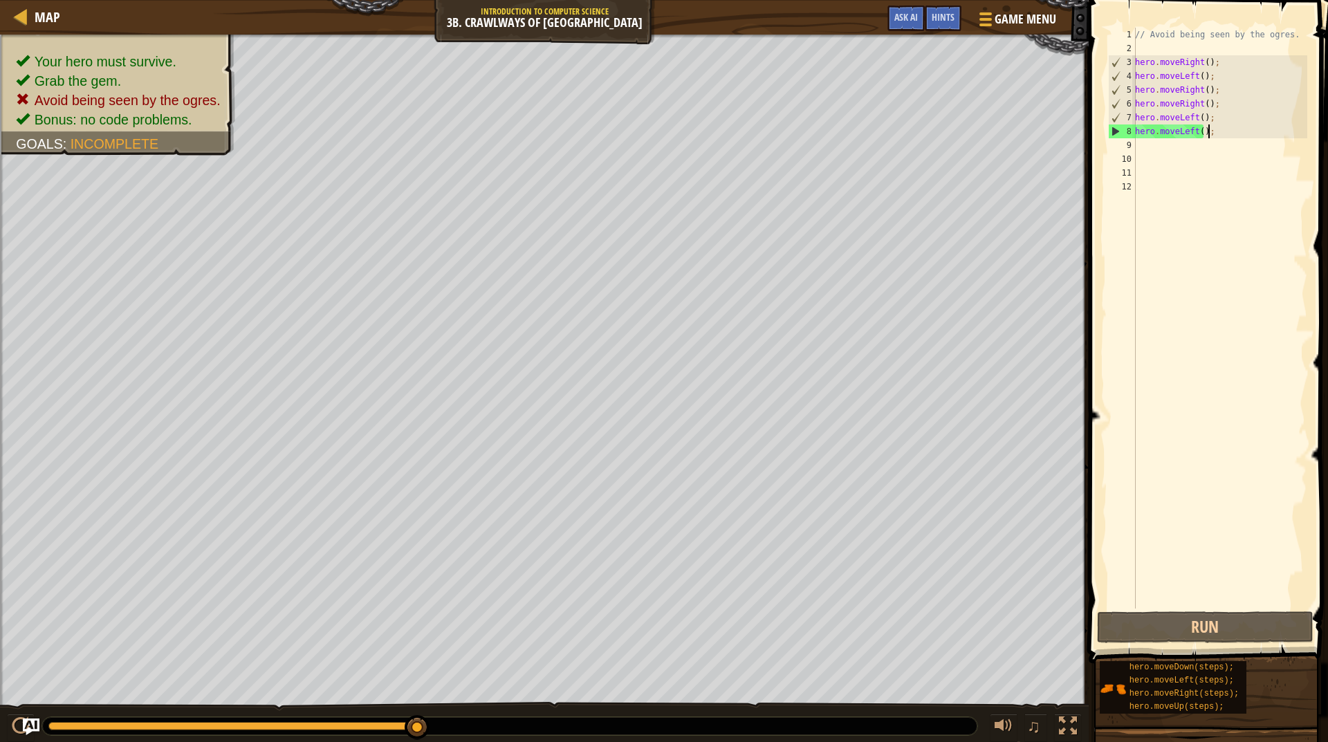
click at [1209, 140] on div "// Avoid being seen by the ogres. hero . moveRight ( ) ; hero . moveLeft ( ) ; …" at bounding box center [1219, 332] width 175 height 609
type textarea "h"
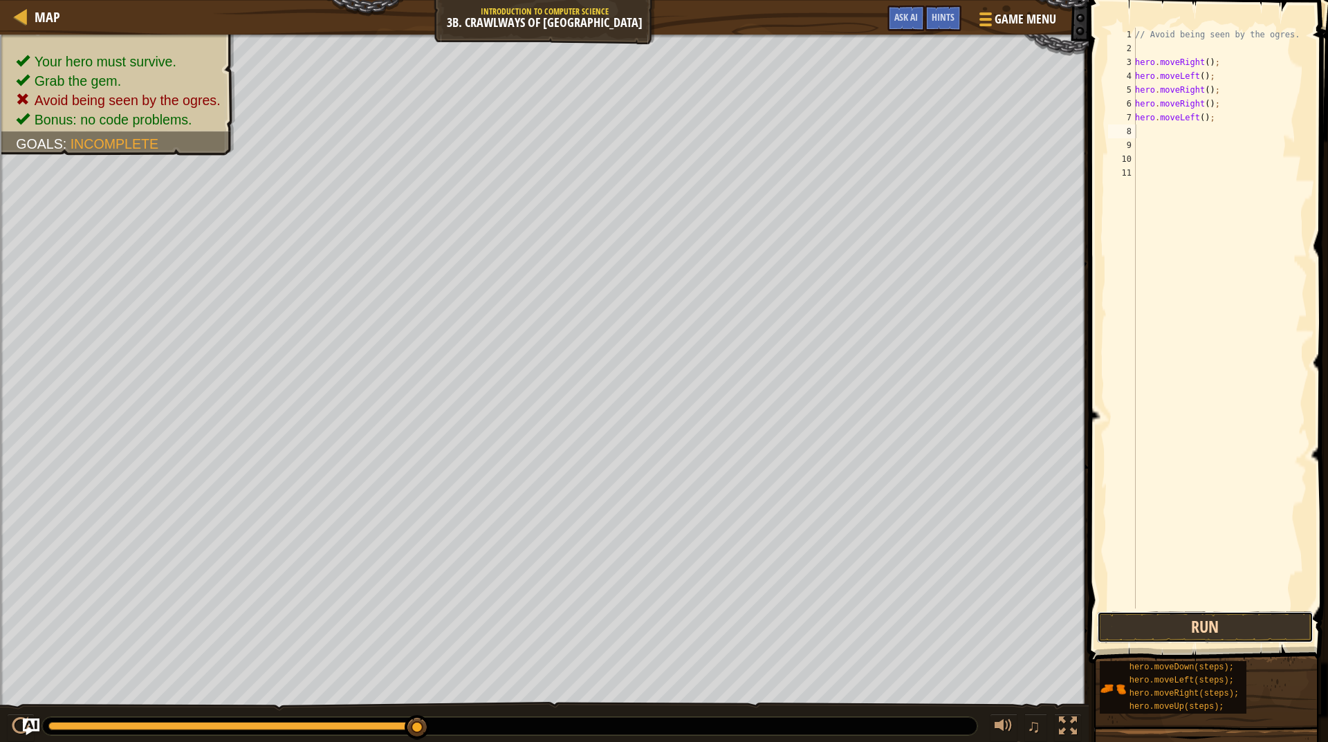
click at [1209, 620] on button "Run" at bounding box center [1205, 627] width 216 height 32
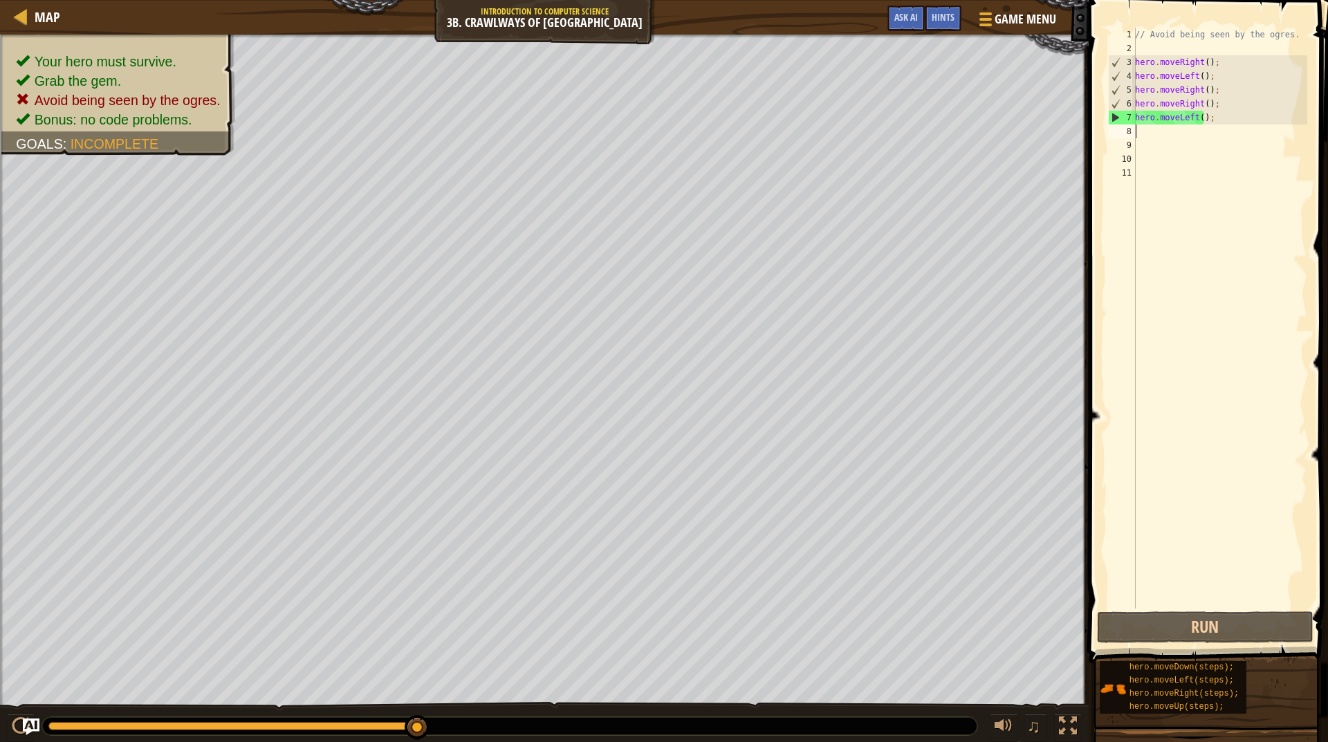
click at [1210, 118] on div "// Avoid being seen by the ogres. hero . moveRight ( ) ; hero . moveLeft ( ) ; …" at bounding box center [1219, 332] width 175 height 609
type textarea "h"
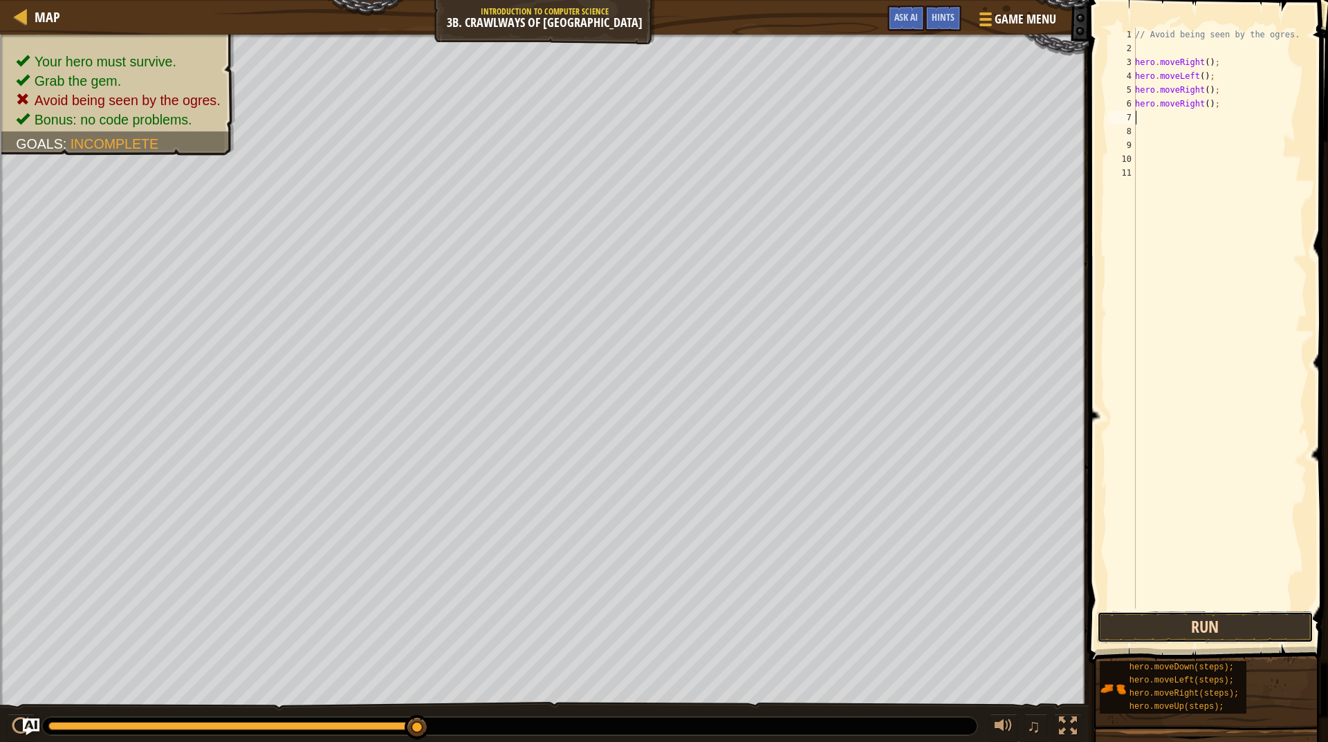
click at [1245, 627] on button "Run" at bounding box center [1205, 627] width 216 height 32
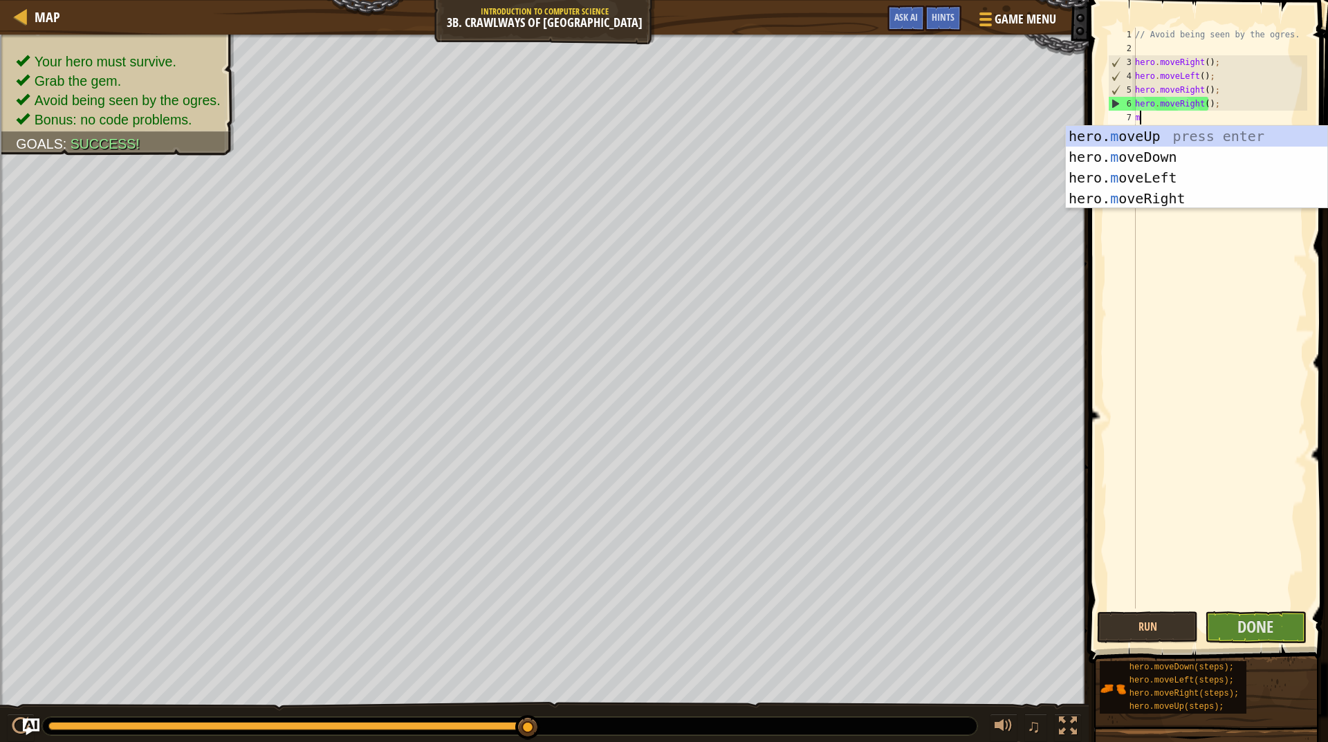
type textarea "mo"
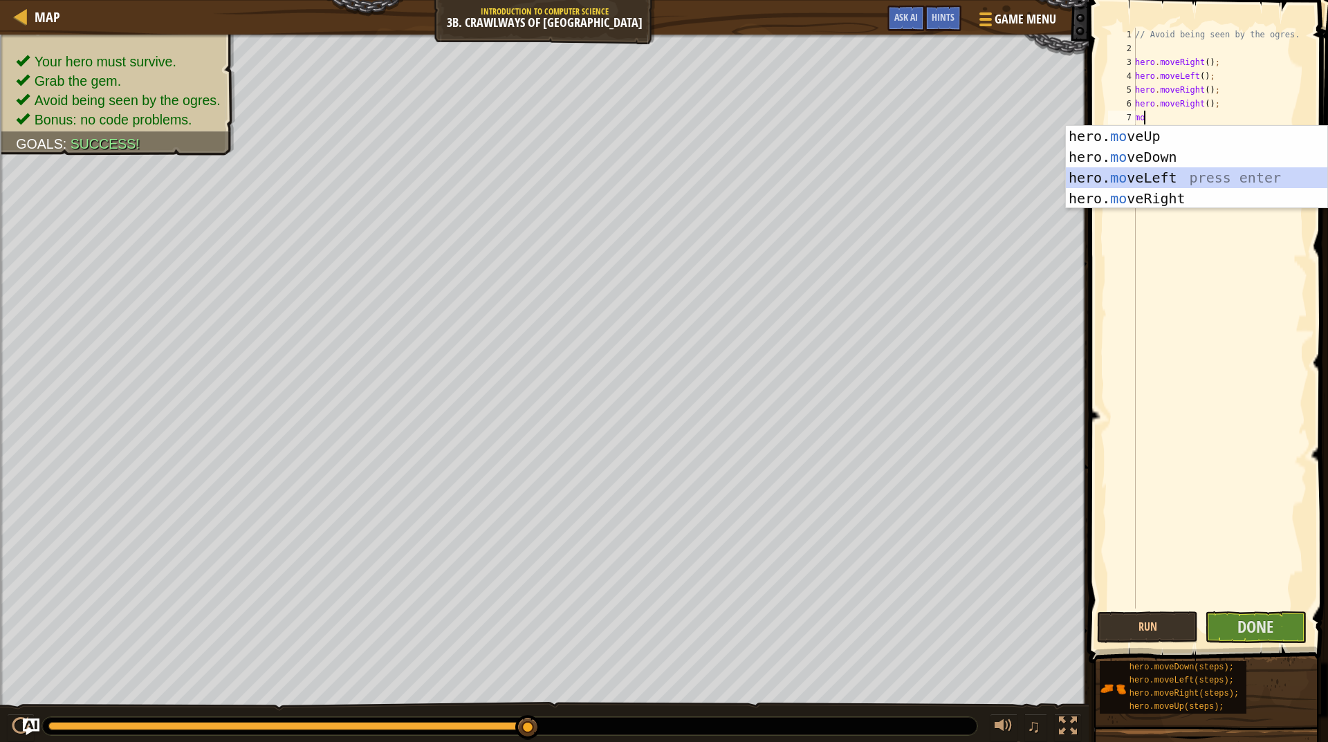
click at [1162, 176] on div "hero. mo veUp press enter hero. mo veDown press enter hero. mo veLeft press ent…" at bounding box center [1196, 188] width 261 height 124
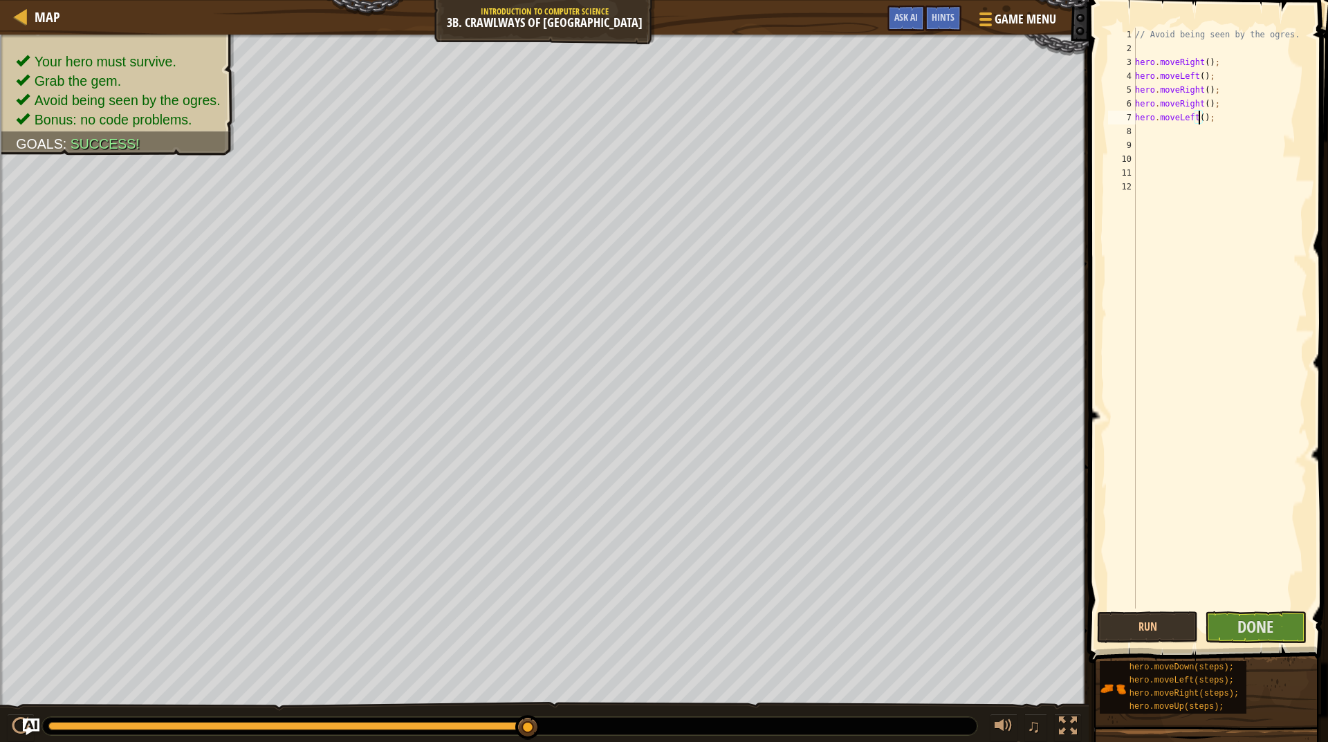
click at [1198, 118] on div "// Avoid being seen by the ogres. hero . moveRight ( ) ; hero . moveLeft ( ) ; …" at bounding box center [1219, 332] width 175 height 609
type textarea "hero.moveLeft(2);"
click at [1277, 624] on button "Done" at bounding box center [1255, 627] width 101 height 32
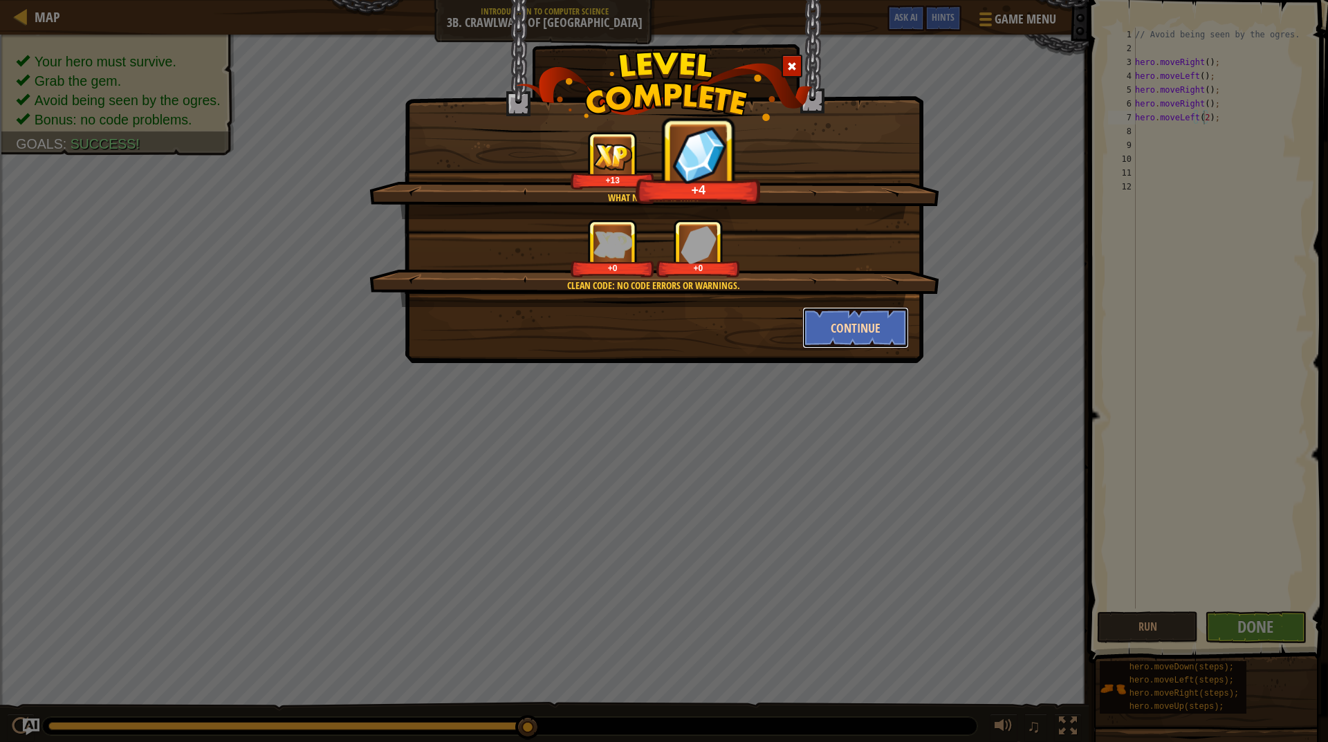
click at [887, 326] on button "Continue" at bounding box center [855, 327] width 107 height 41
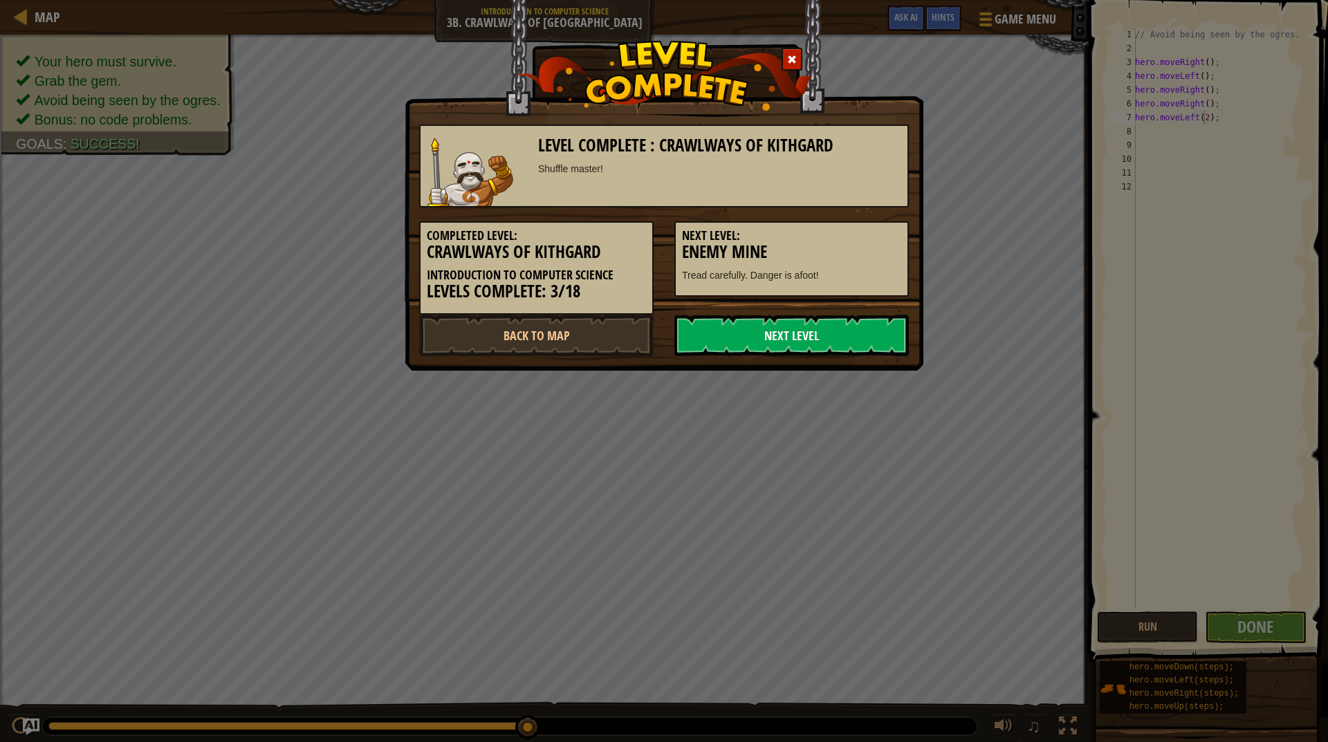
click at [876, 331] on link "Next Level" at bounding box center [791, 335] width 234 height 41
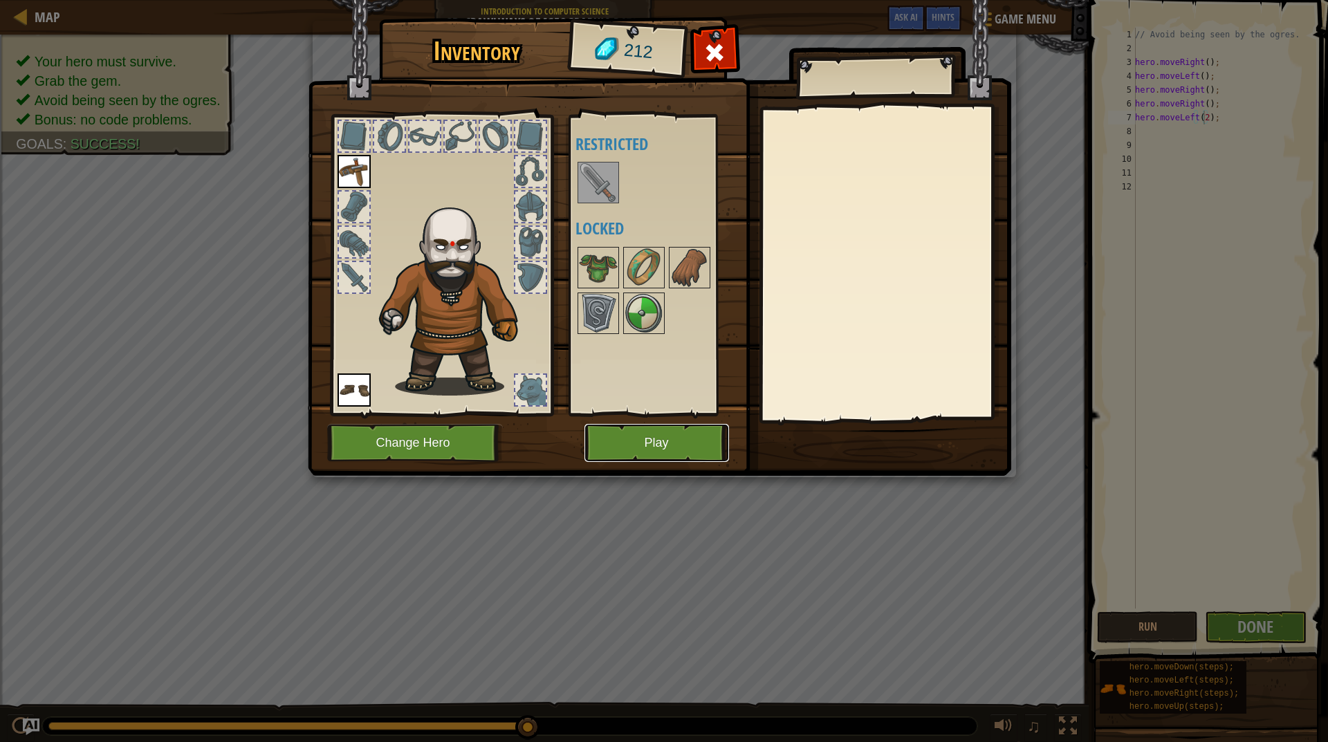
click at [692, 445] on button "Play" at bounding box center [656, 443] width 145 height 38
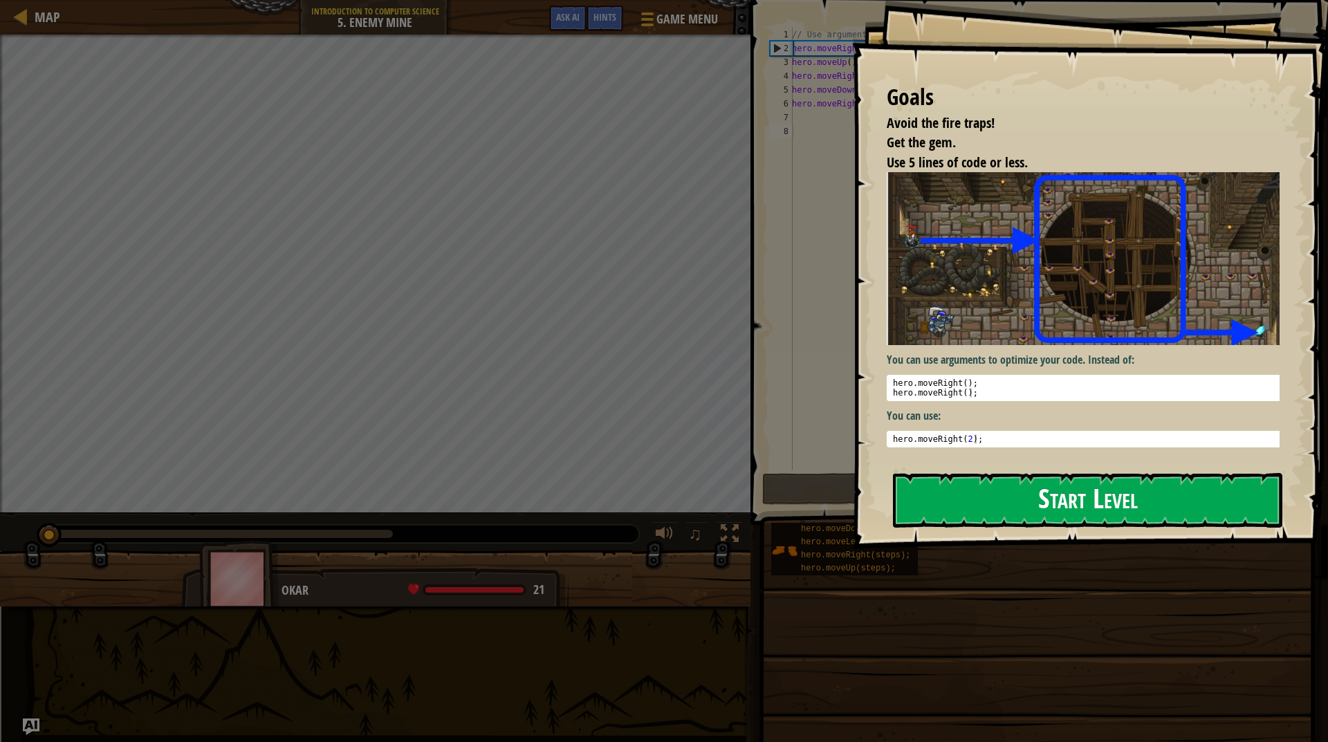
click at [1055, 505] on button "Start Level" at bounding box center [1087, 500] width 389 height 55
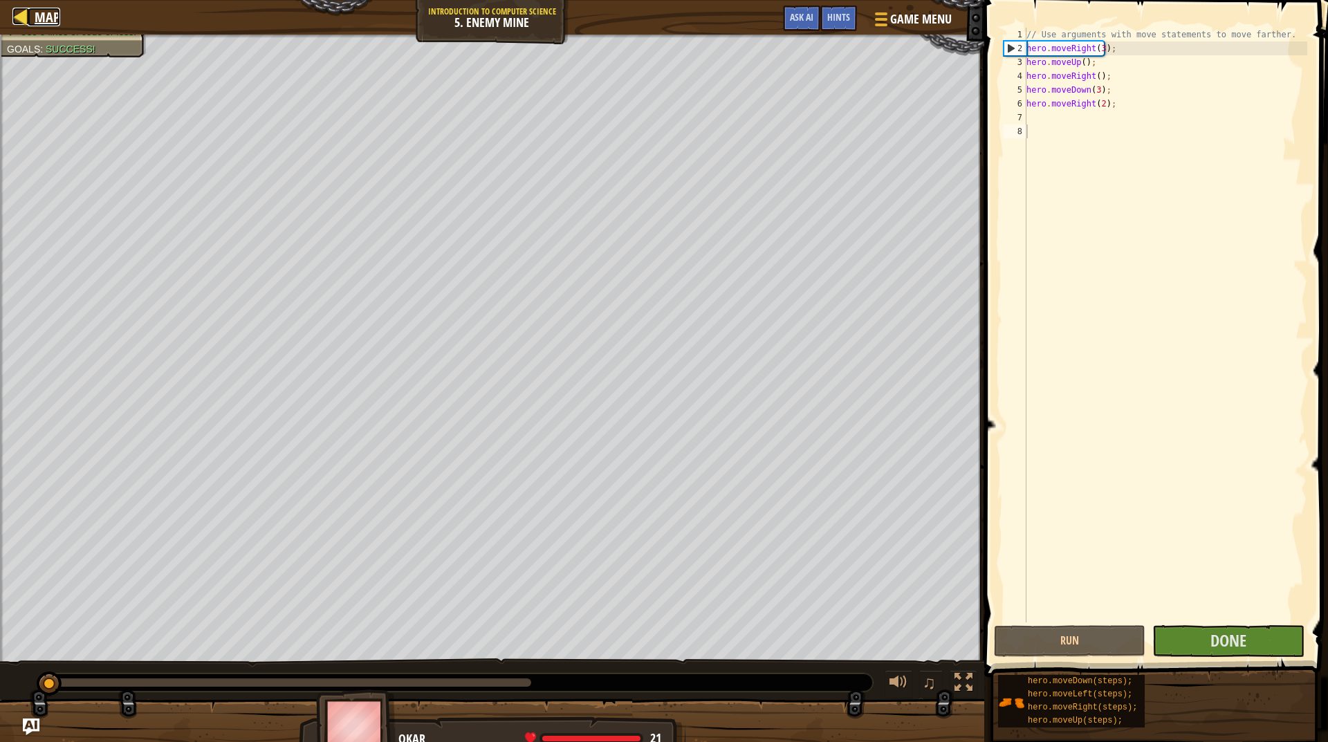
click at [35, 10] on span "Map" at bounding box center [48, 17] width 26 height 19
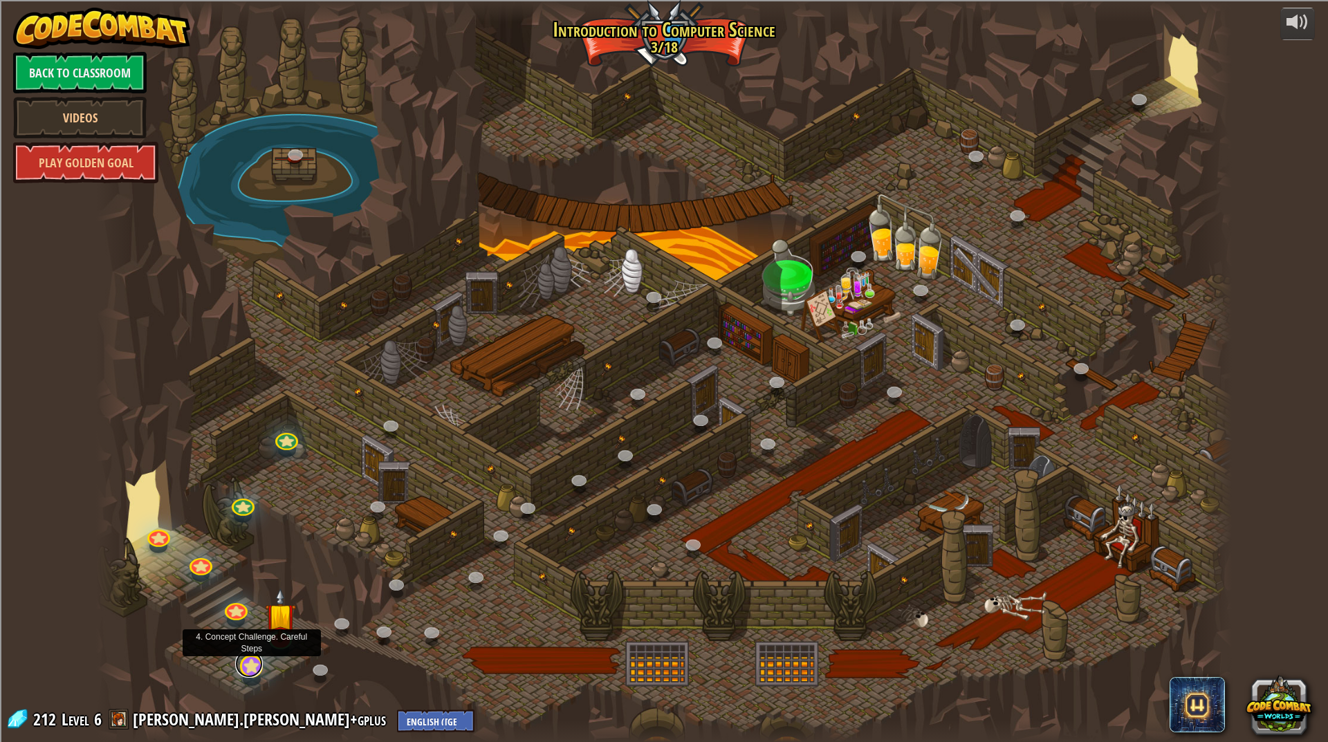
click at [245, 663] on link at bounding box center [249, 664] width 28 height 28
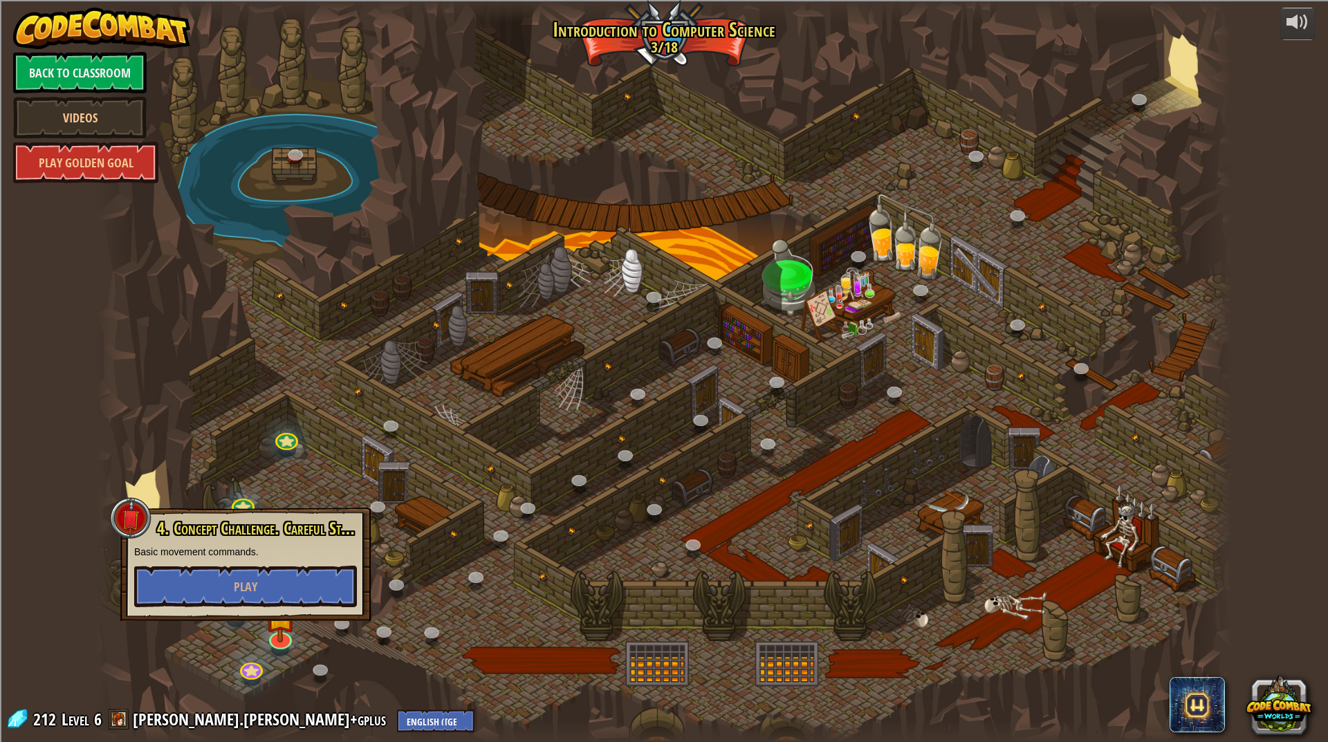
drag, startPoint x: 370, startPoint y: 603, endPoint x: 370, endPoint y: 591, distance: 11.8
click at [370, 591] on div "4. Concept Challenge. Careful Steps Basic movement commands. Play" at bounding box center [245, 564] width 250 height 113
drag, startPoint x: 407, startPoint y: 550, endPoint x: 287, endPoint y: 530, distance: 121.3
click at [376, 550] on div at bounding box center [664, 371] width 1136 height 742
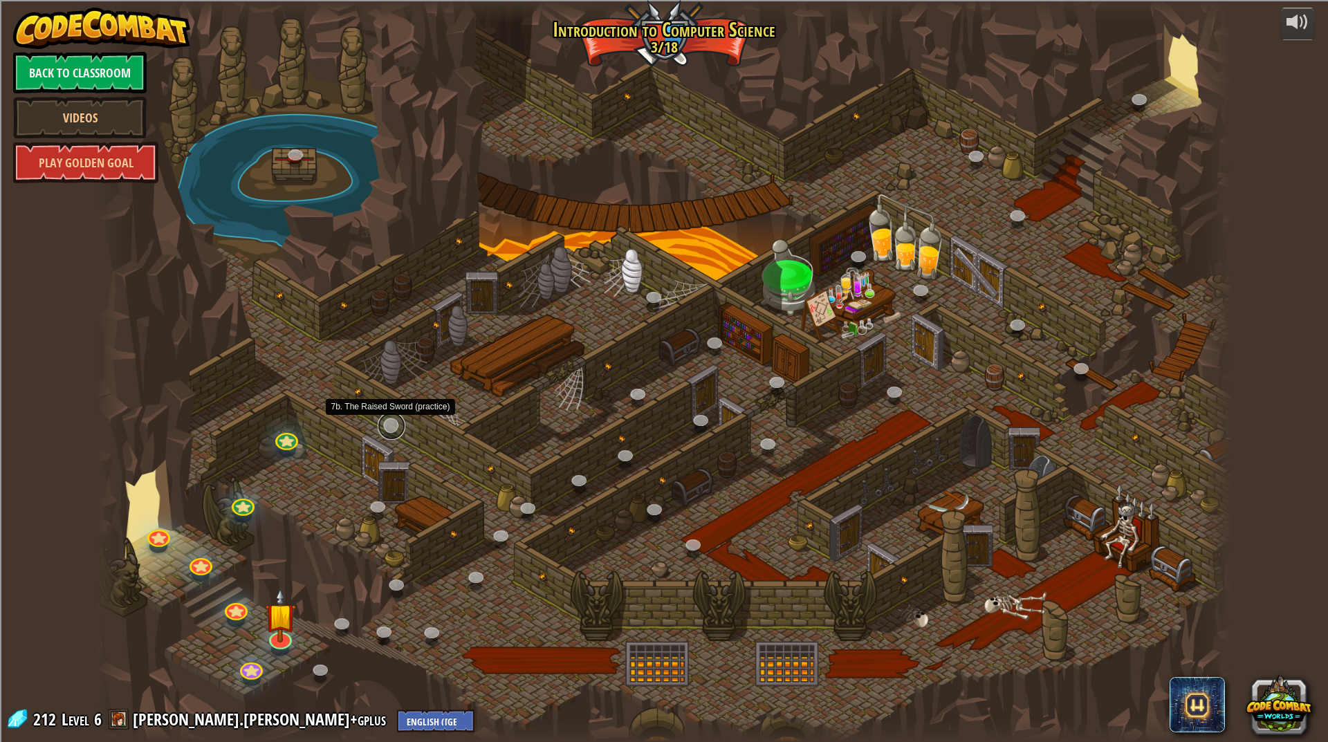
click at [387, 423] on link at bounding box center [392, 426] width 28 height 28
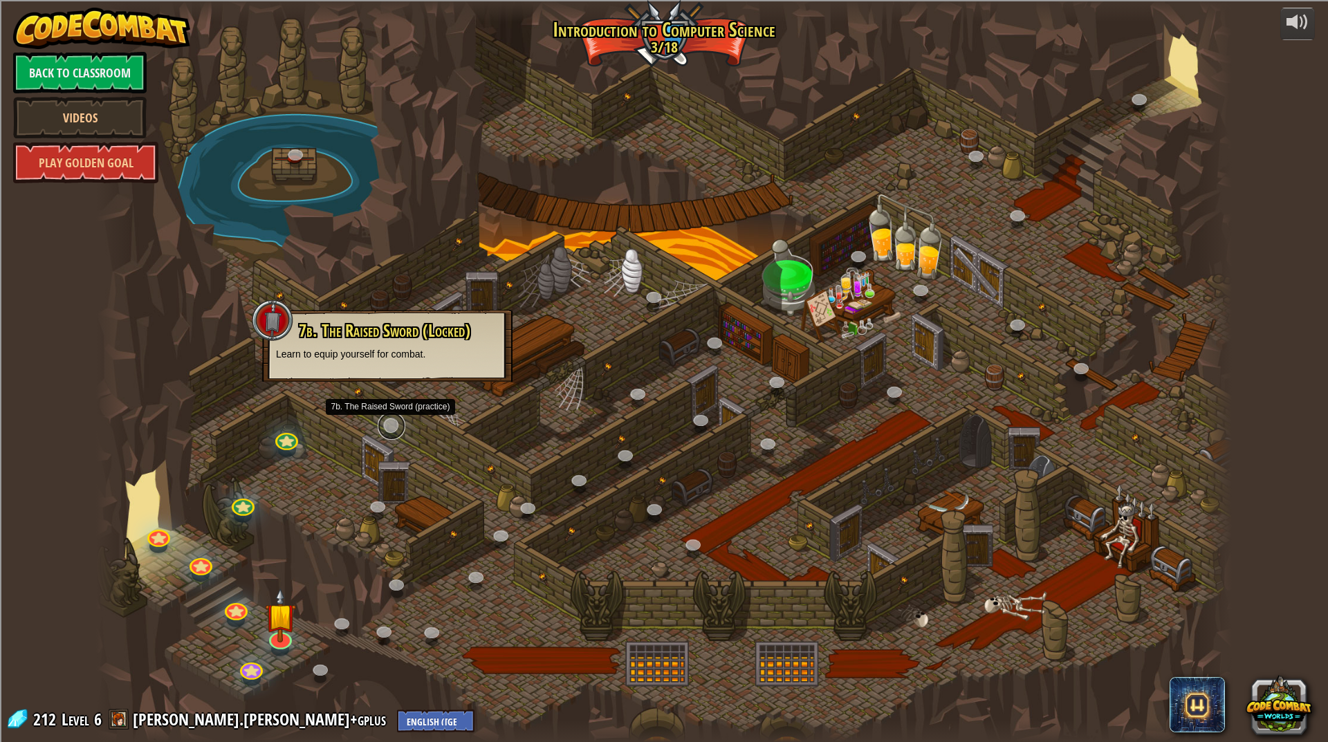
click at [387, 423] on link at bounding box center [392, 426] width 28 height 28
click at [376, 507] on link at bounding box center [378, 506] width 28 height 28
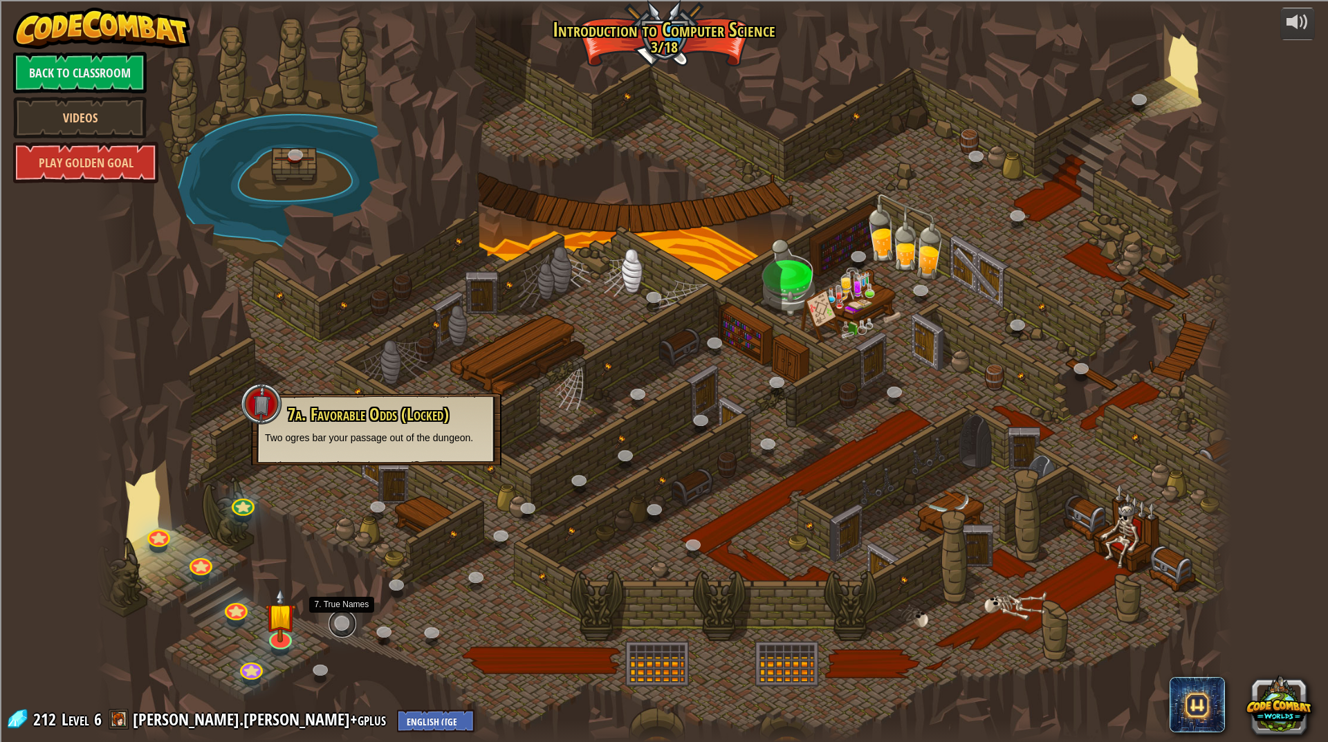
click at [340, 619] on link at bounding box center [342, 624] width 28 height 28
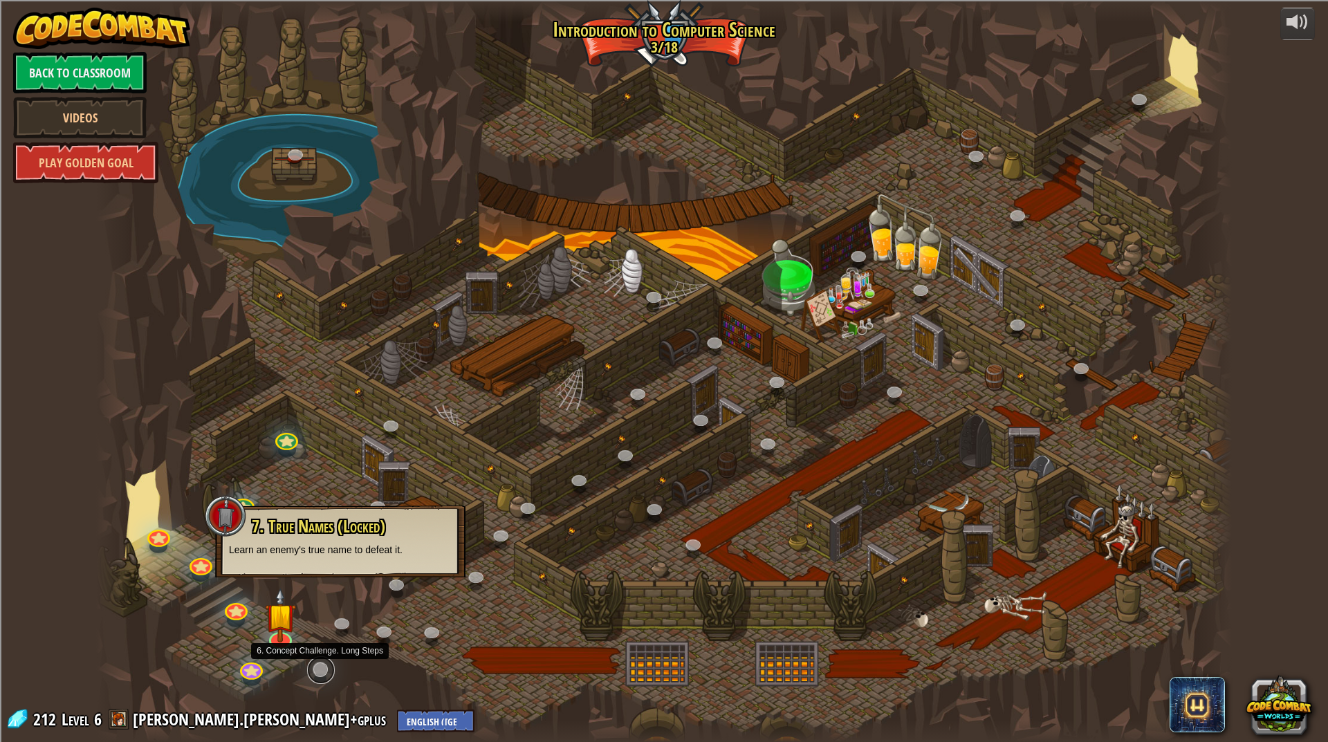
click at [317, 665] on link at bounding box center [321, 670] width 28 height 28
